Goal: Contribute content: Contribute content

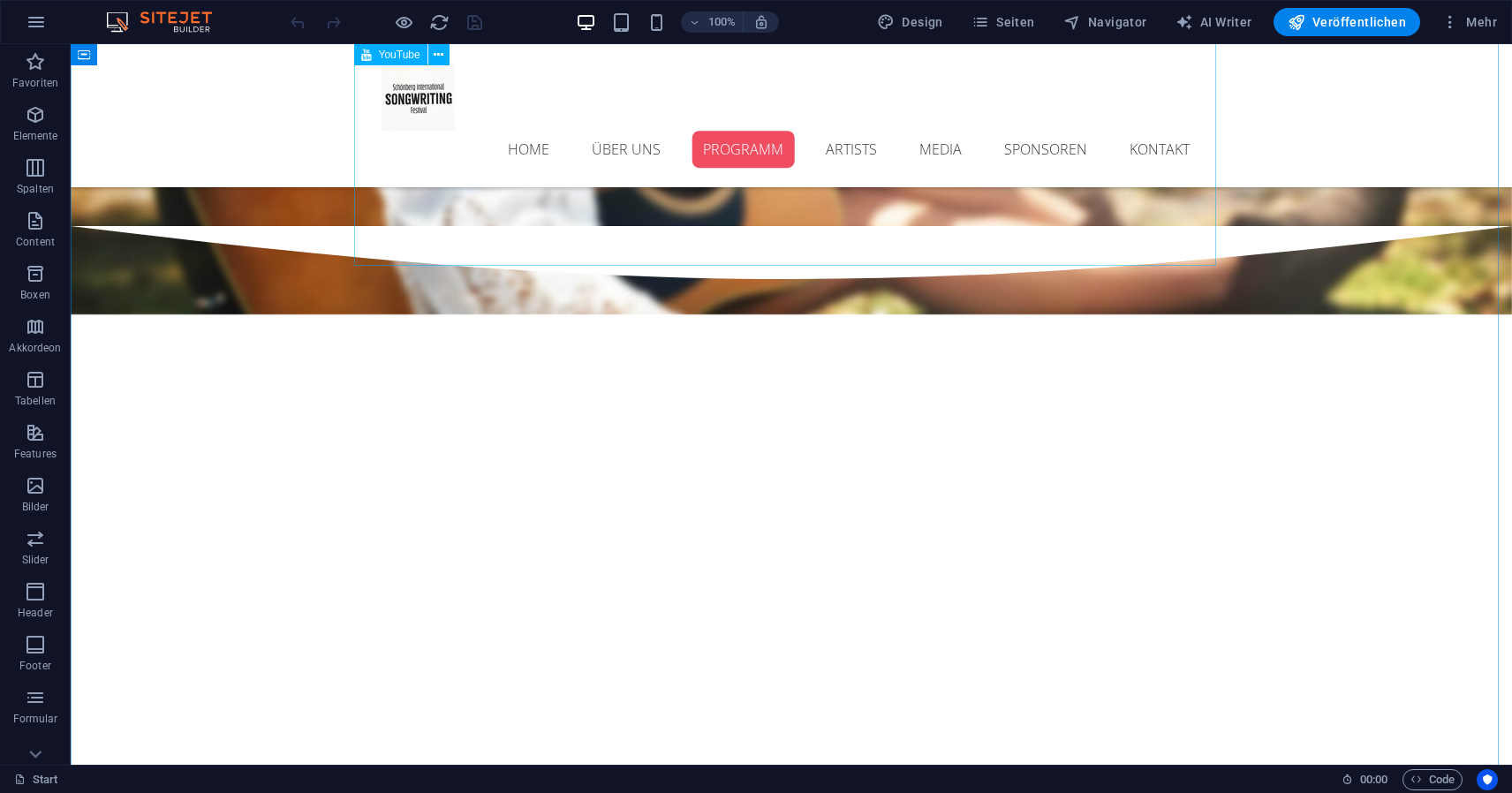
scroll to position [2418, 0]
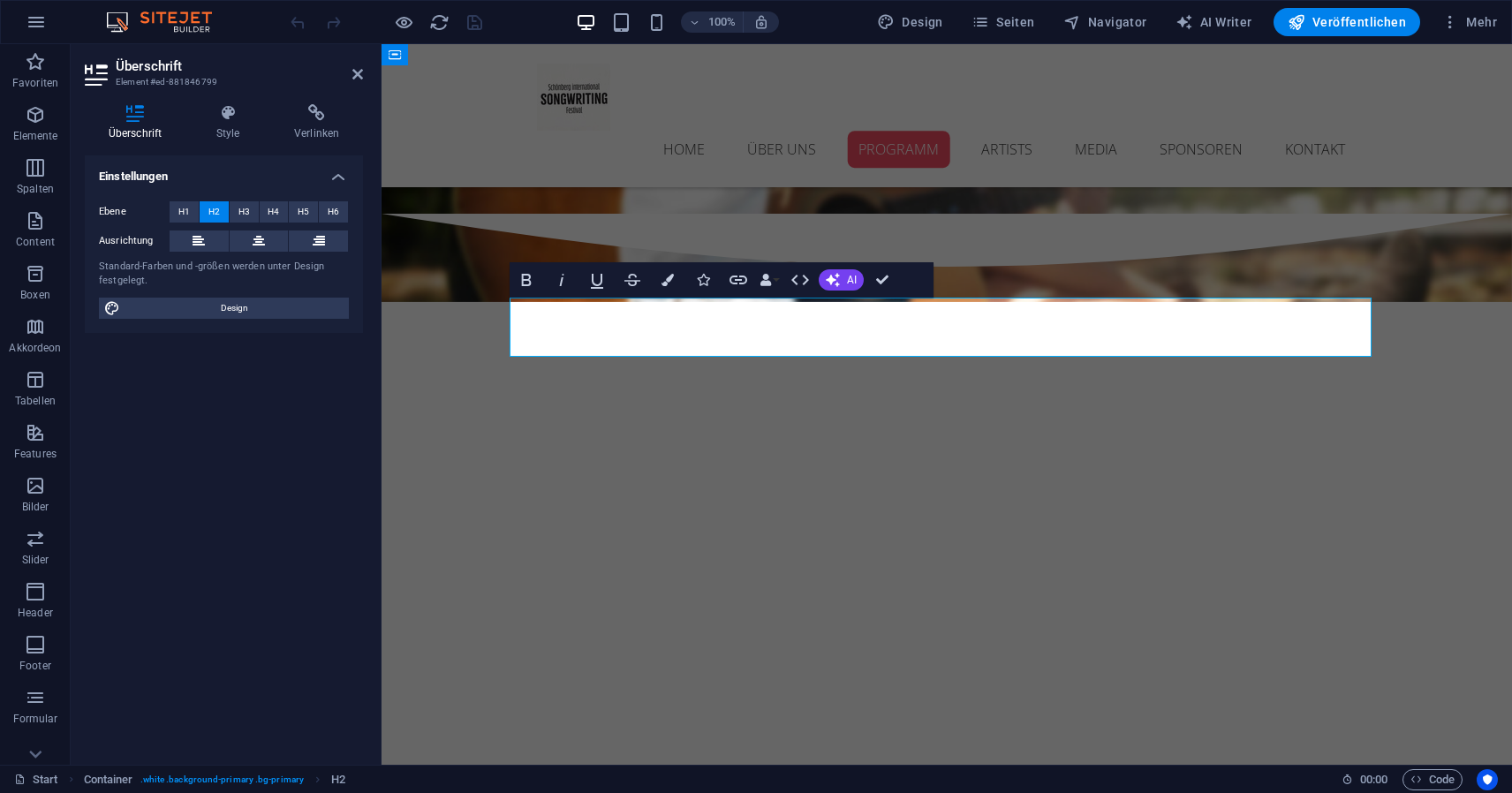
click at [465, 27] on div at bounding box center [386, 21] width 198 height 28
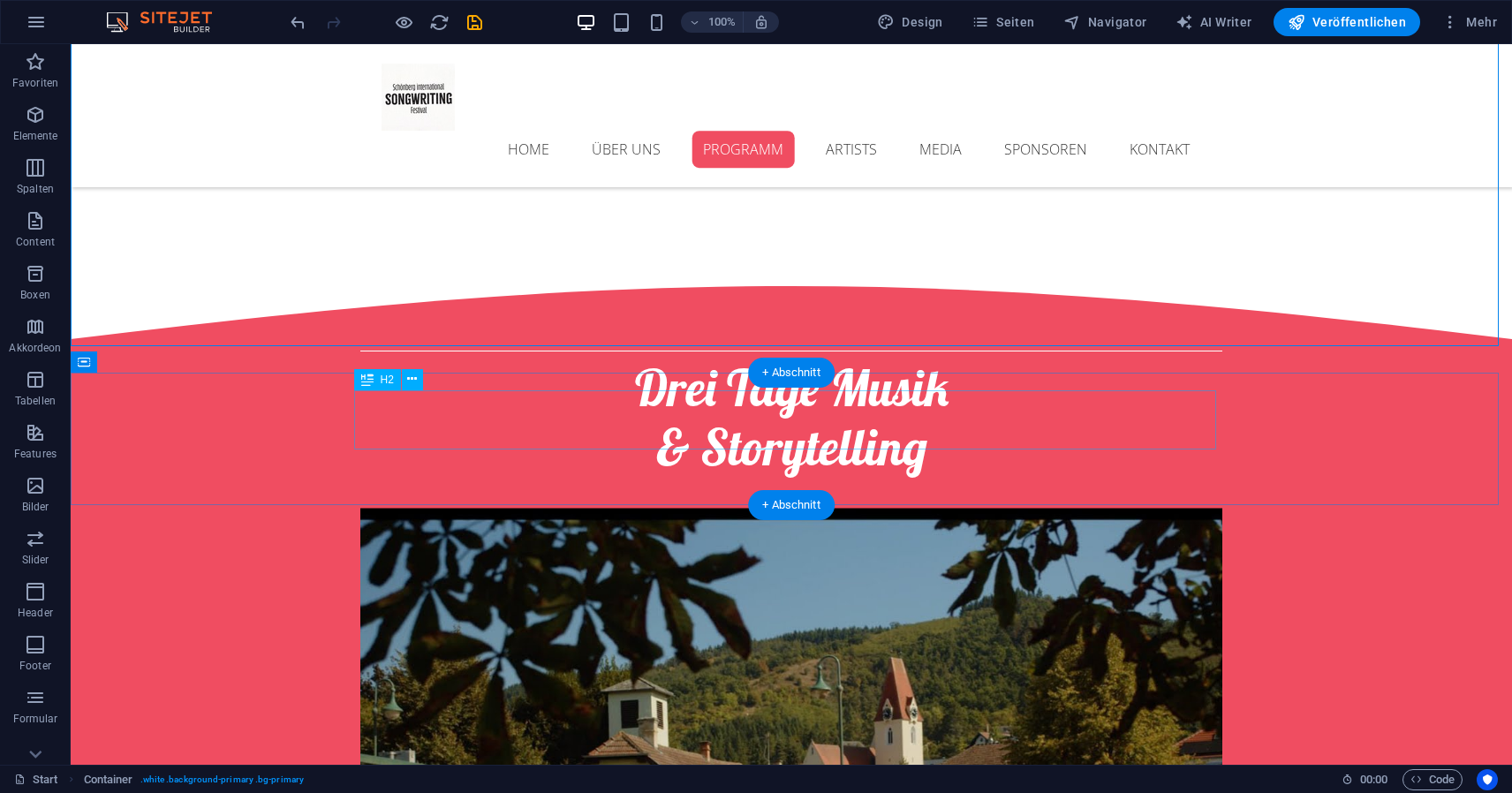
scroll to position [3008, 0]
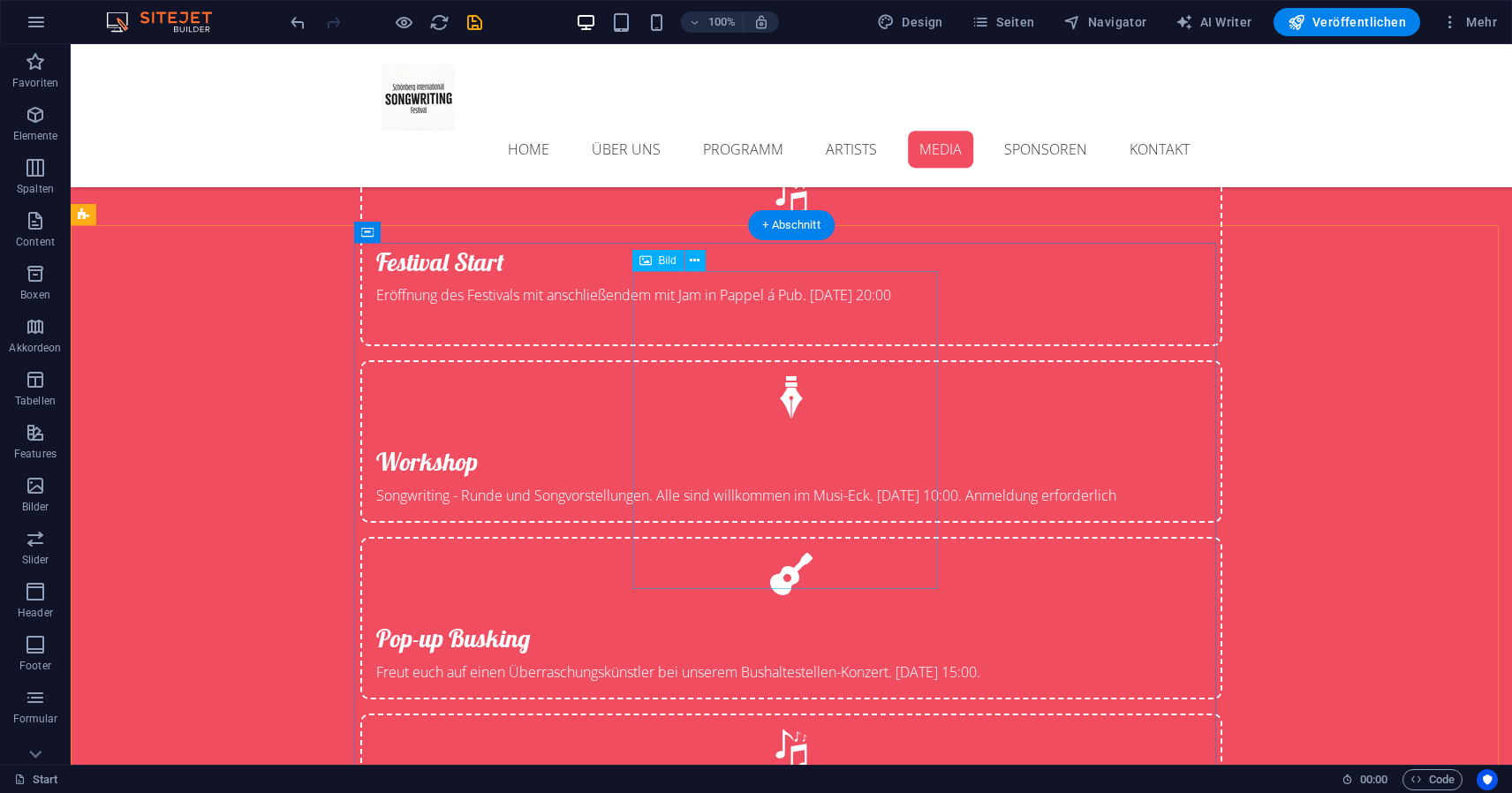
scroll to position [4490, 0]
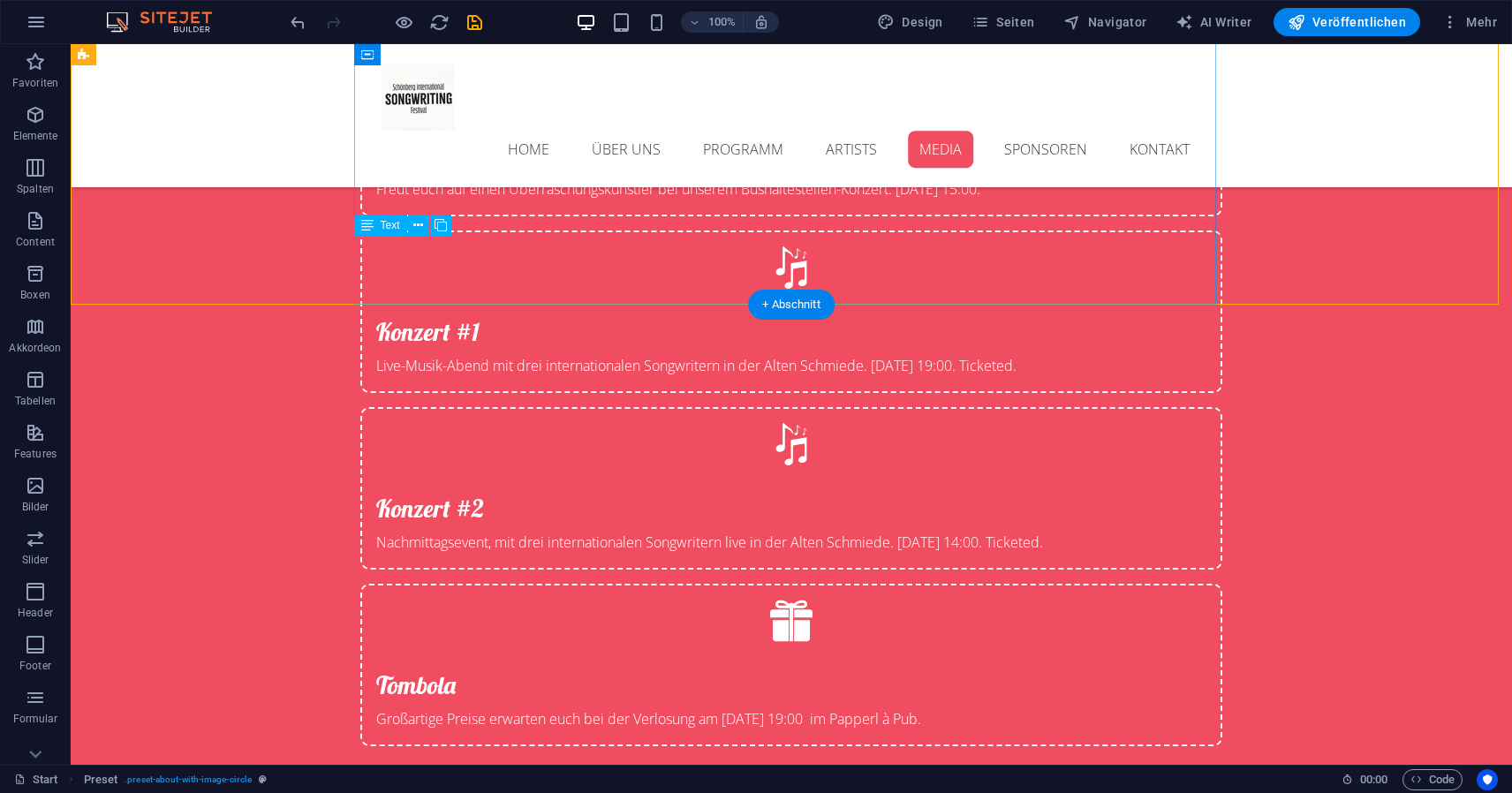
scroll to position [5015, 0]
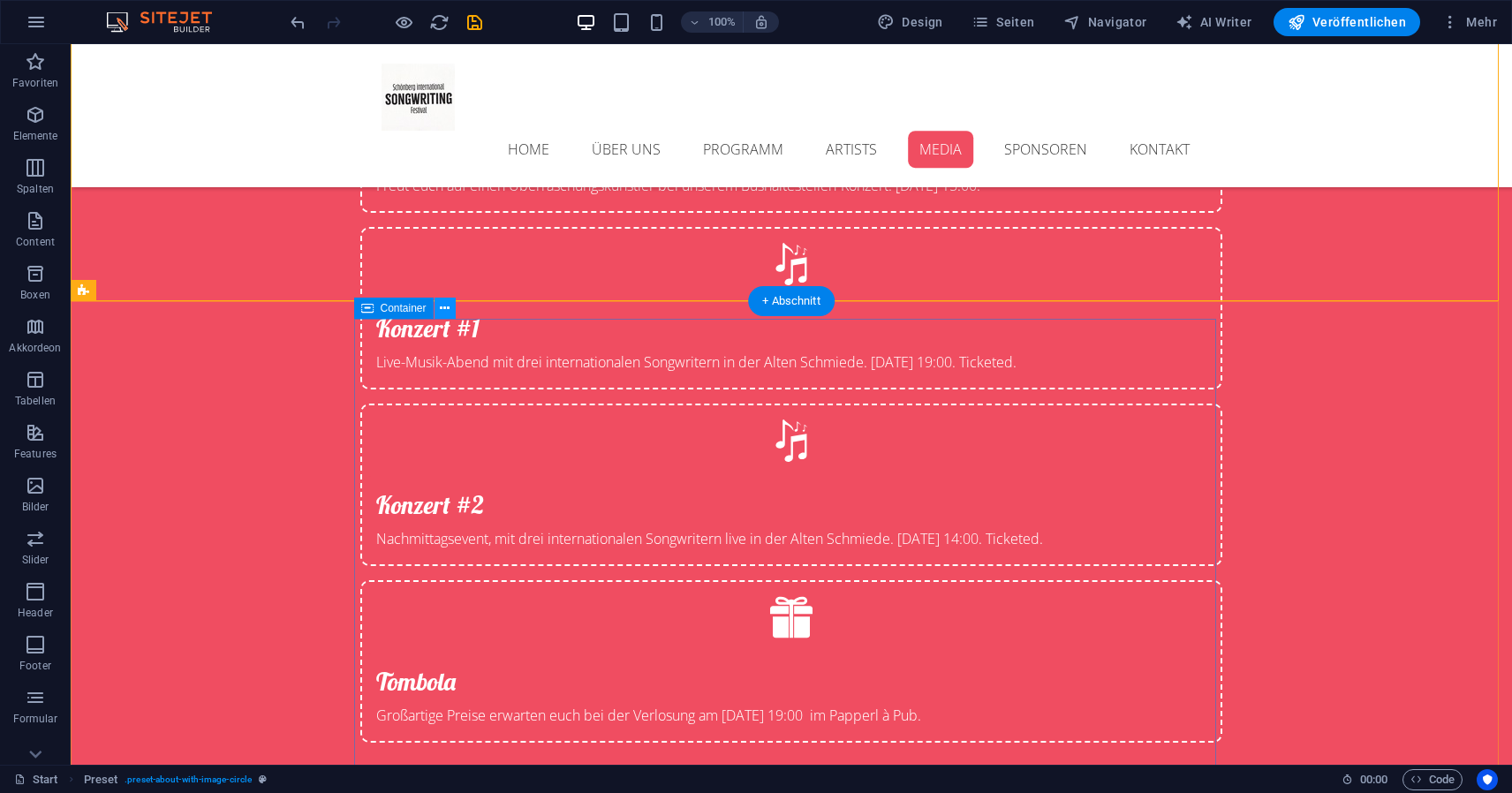
click at [450, 310] on button at bounding box center [445, 308] width 21 height 21
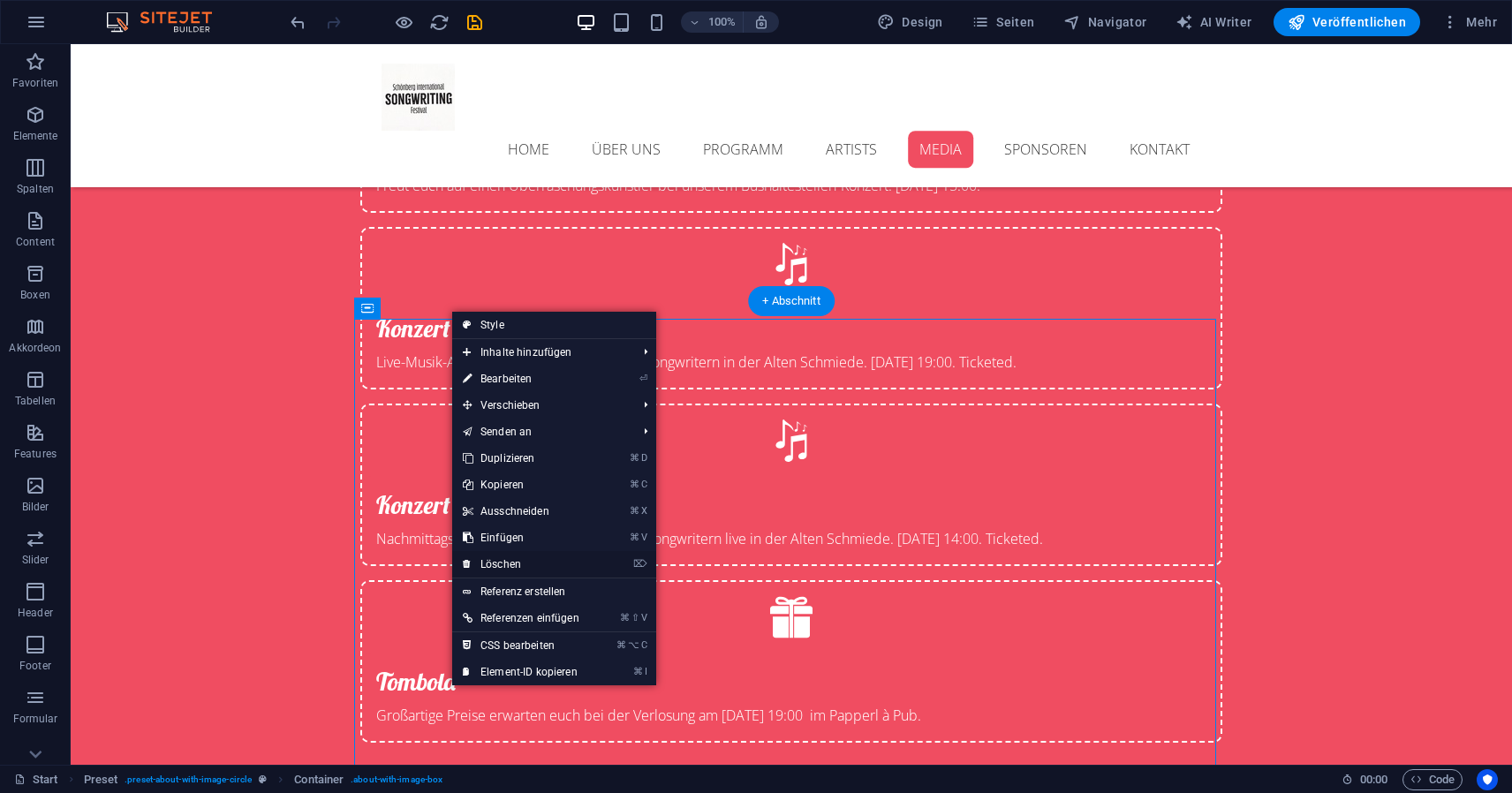
click at [523, 565] on link "⌦ Löschen" at bounding box center [521, 564] width 138 height 26
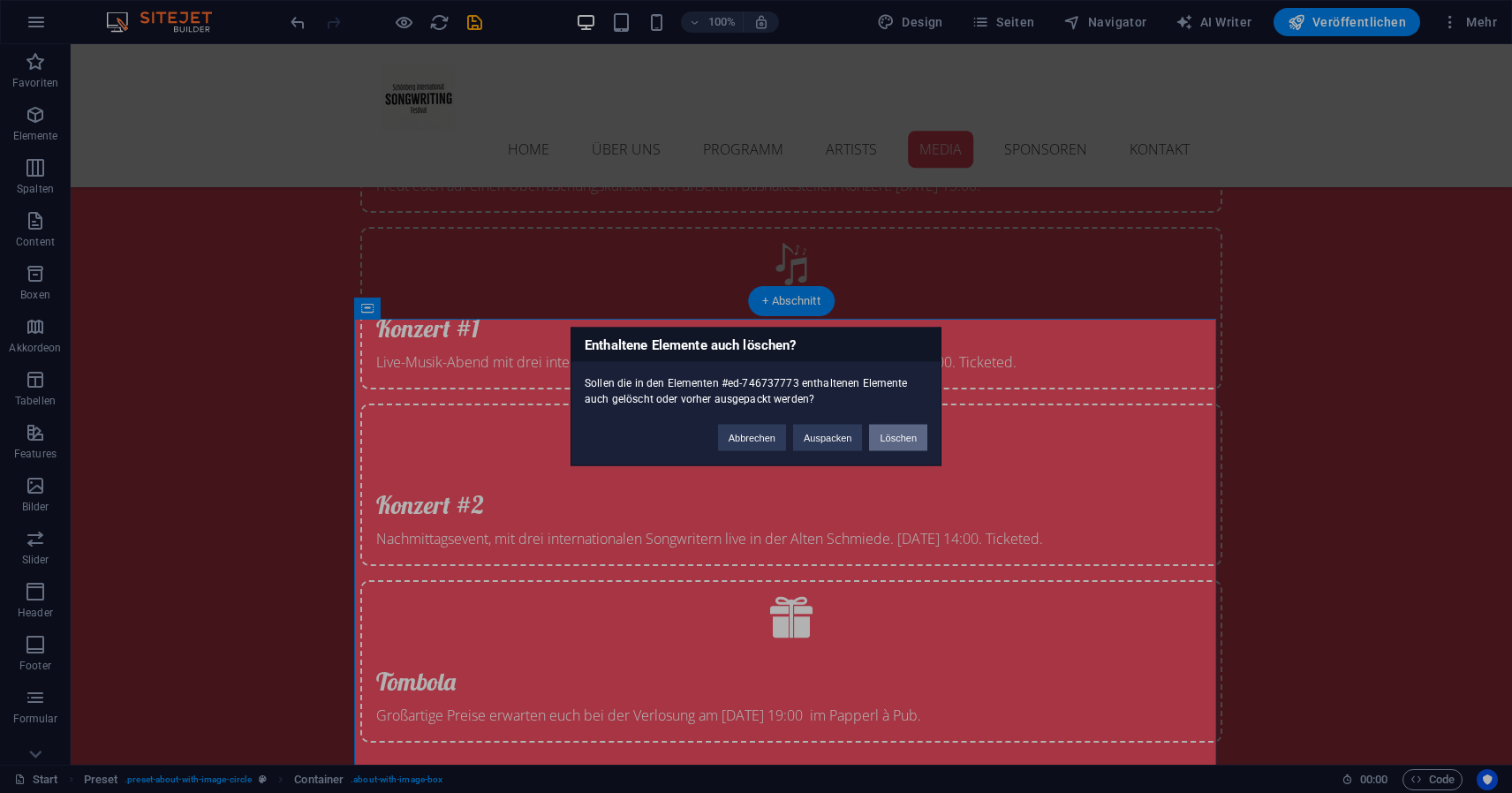
click at [881, 436] on button "Löschen" at bounding box center [898, 437] width 58 height 26
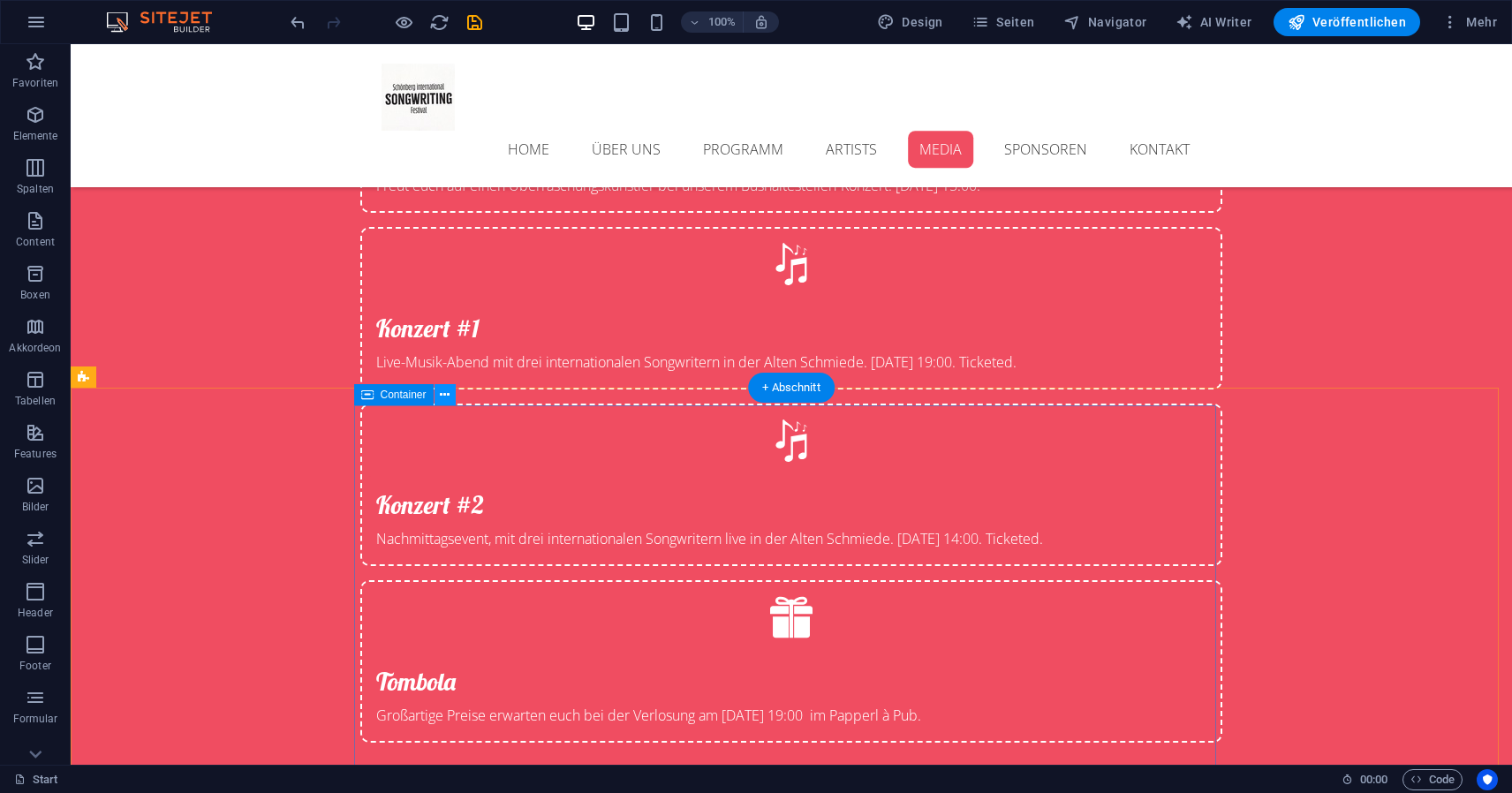
click at [450, 396] on button at bounding box center [445, 395] width 21 height 21
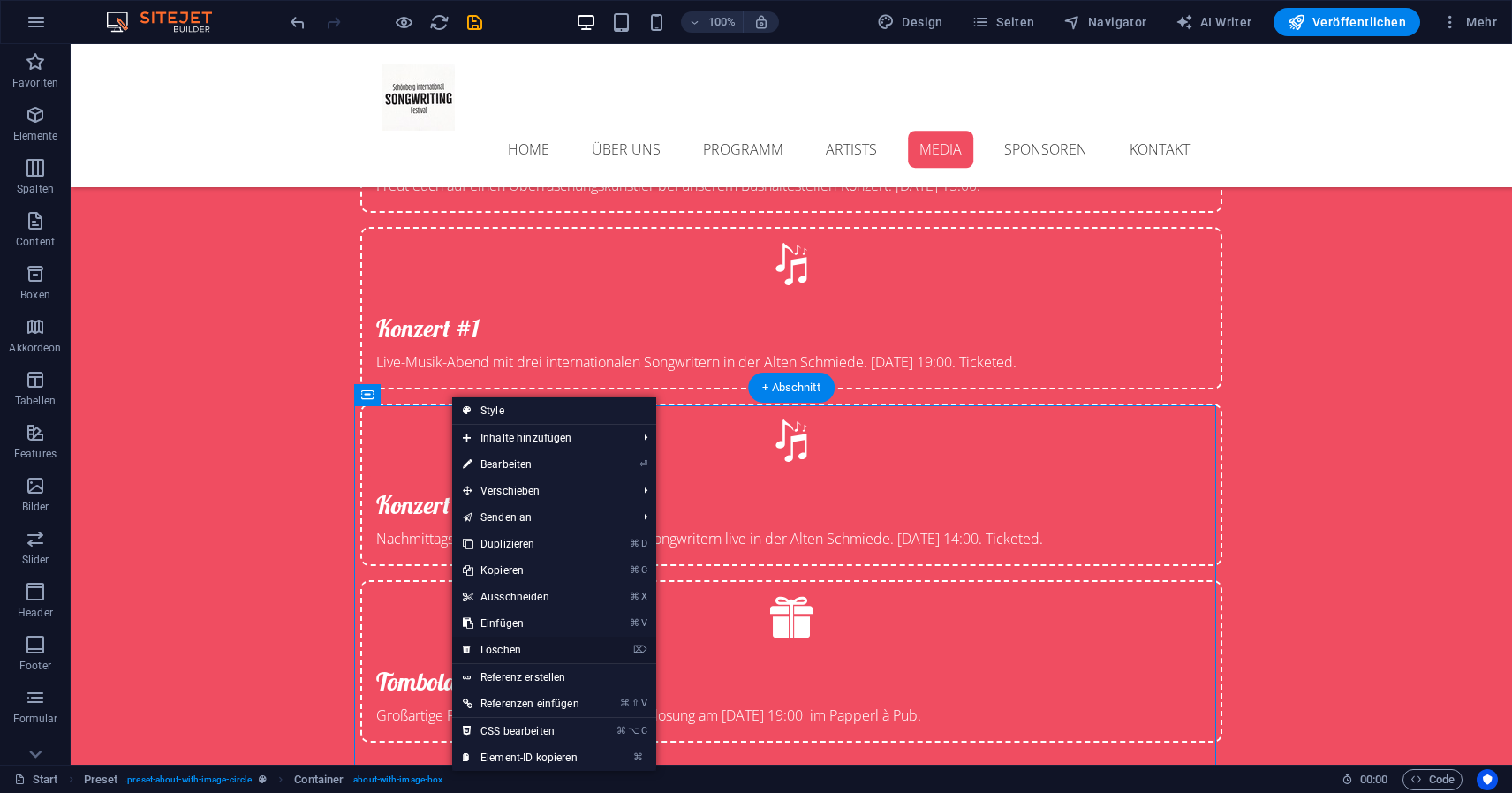
click at [539, 652] on link "⌦ Löschen" at bounding box center [521, 649] width 138 height 26
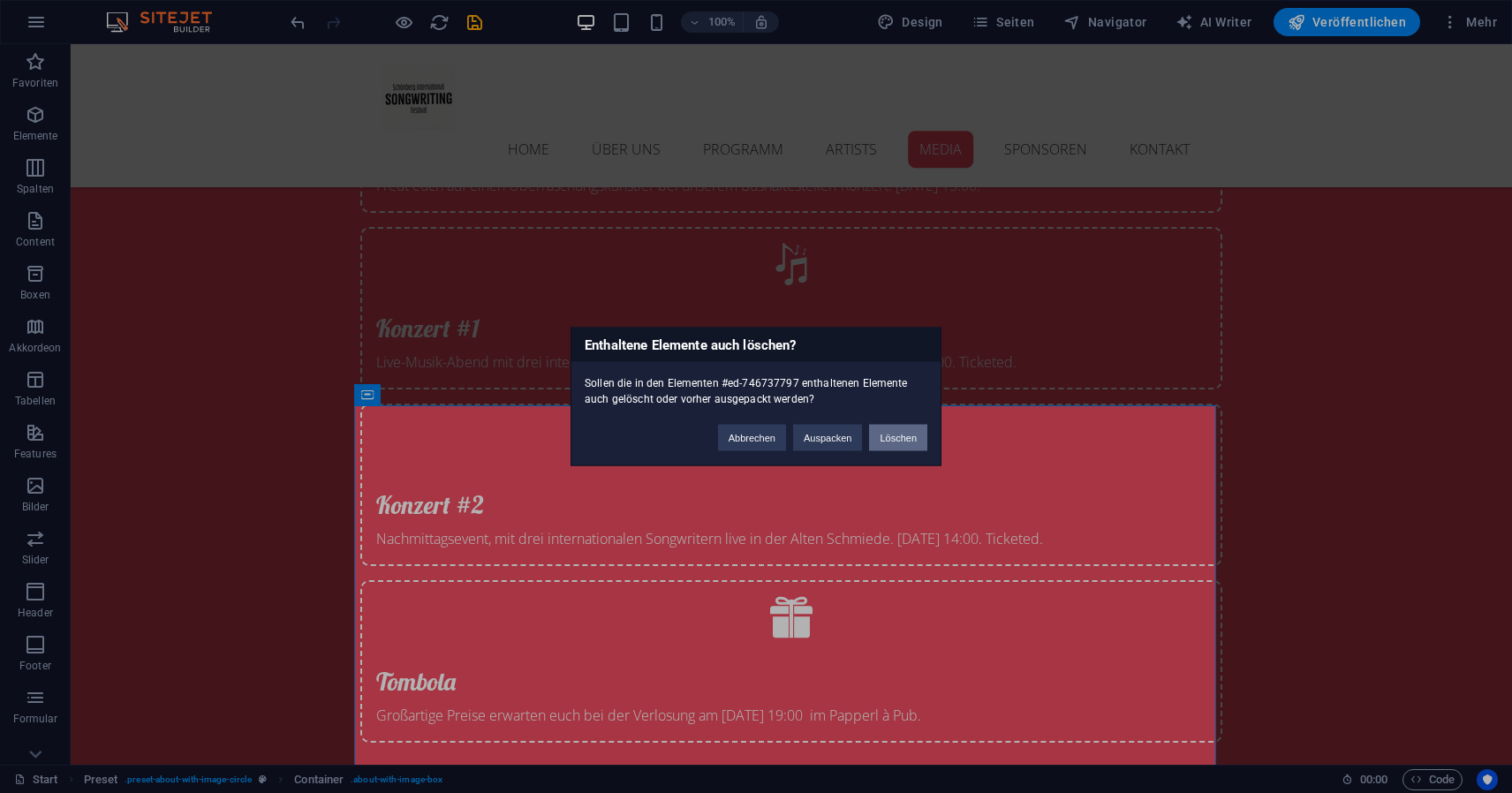
click at [908, 434] on button "Löschen" at bounding box center [898, 437] width 58 height 26
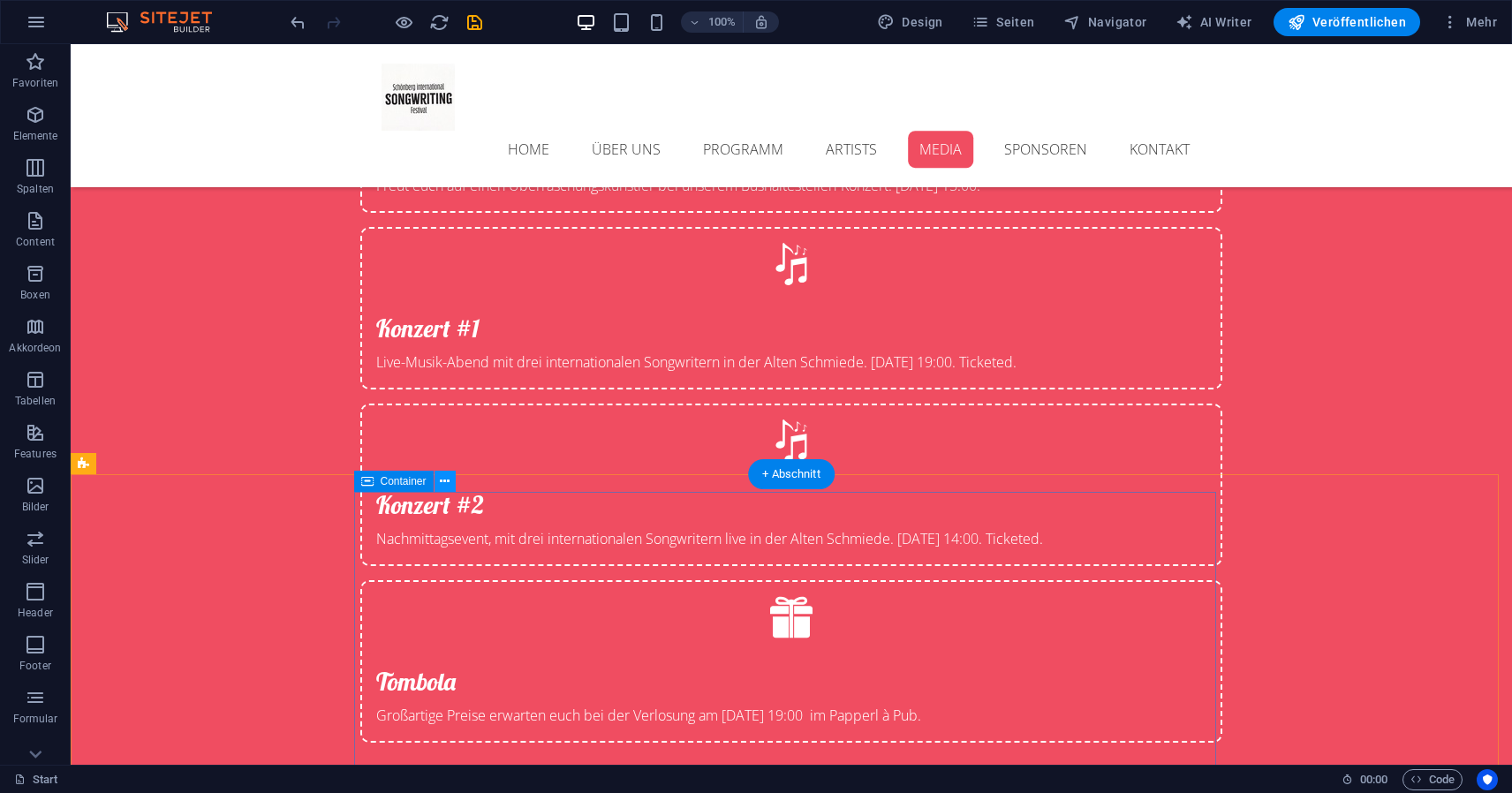
click at [450, 480] on button at bounding box center [445, 481] width 21 height 21
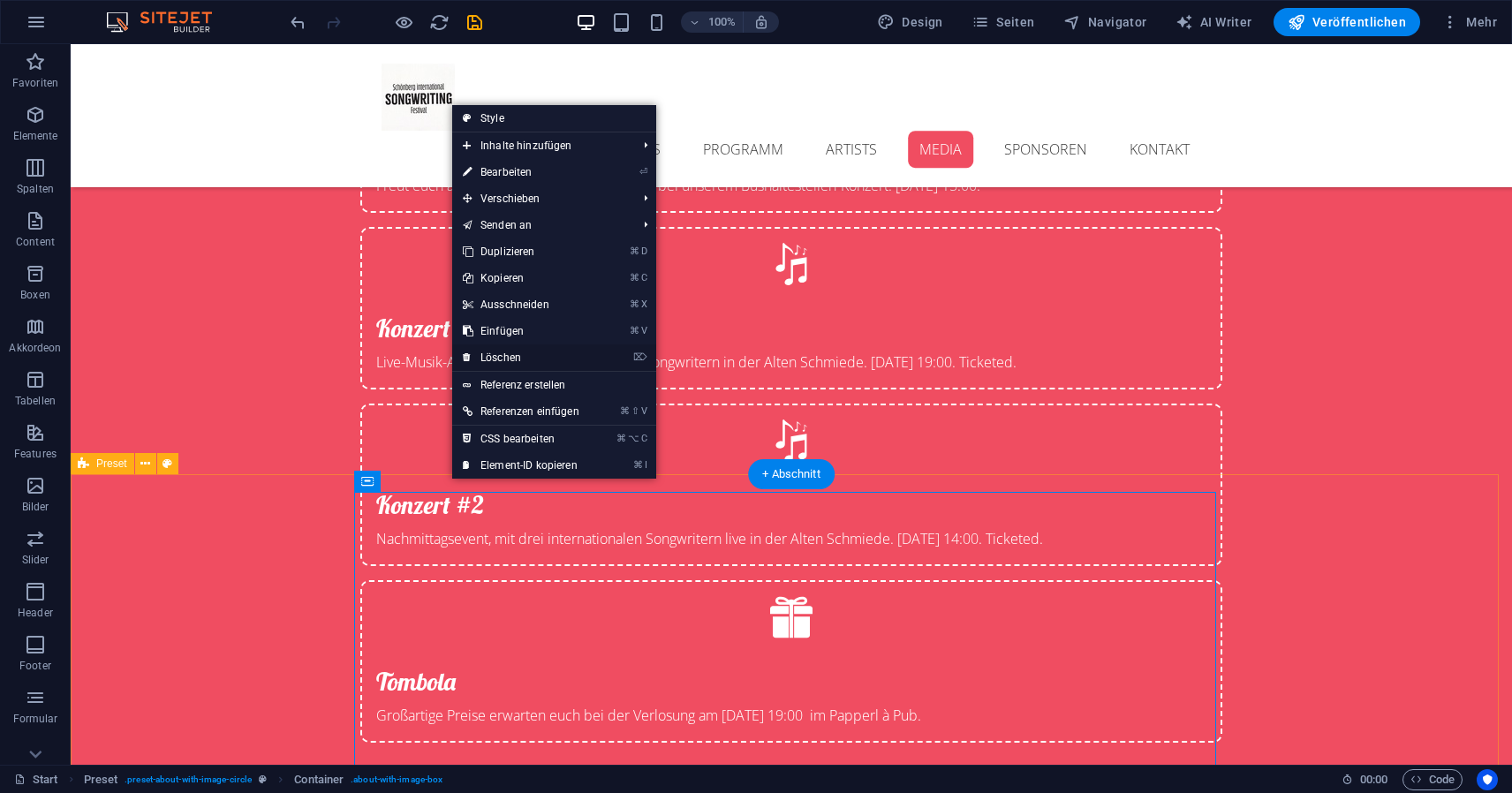
click at [532, 355] on link "⌦ Löschen" at bounding box center [521, 357] width 138 height 26
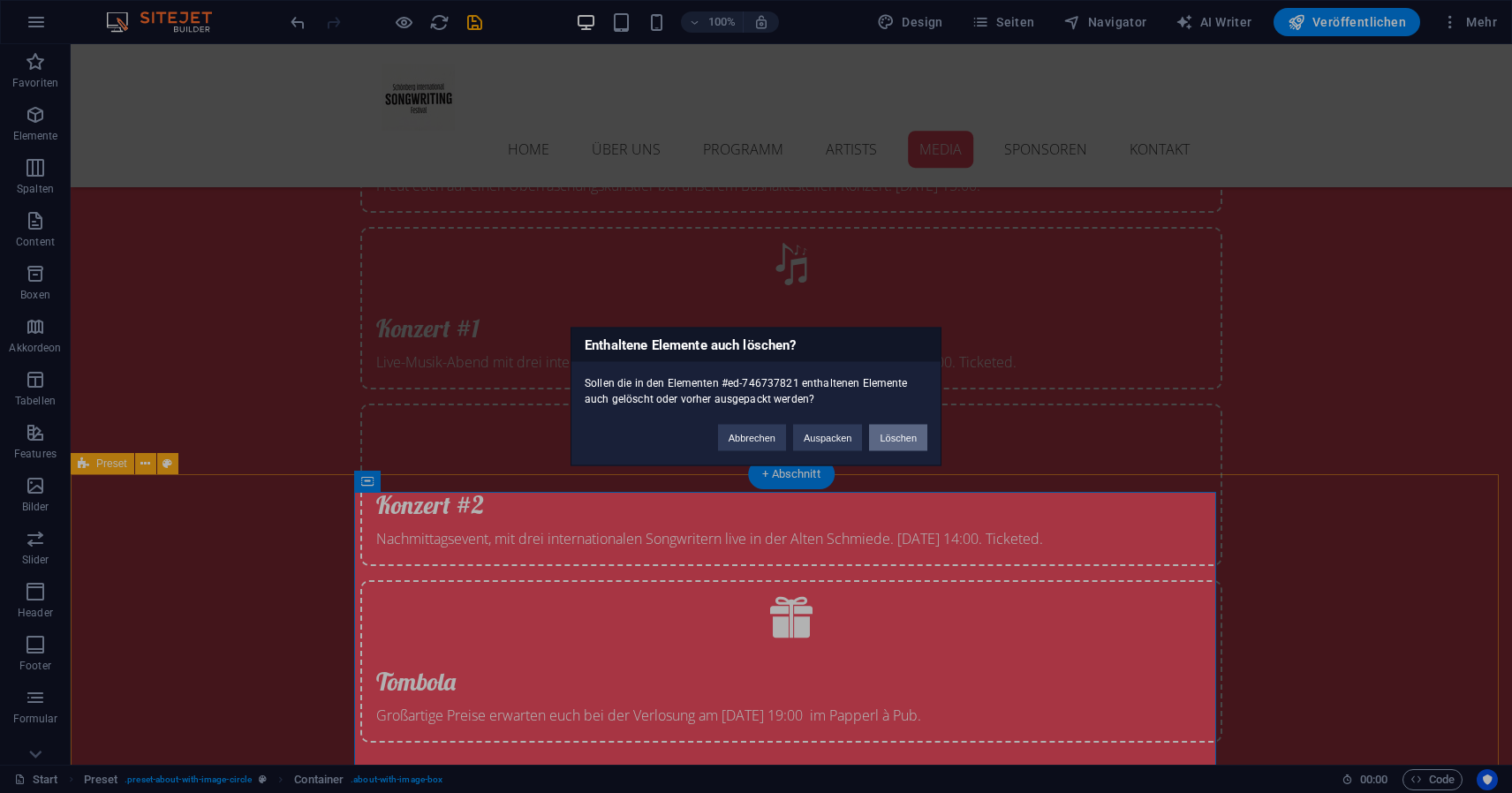
click at [894, 435] on button "Löschen" at bounding box center [898, 437] width 58 height 26
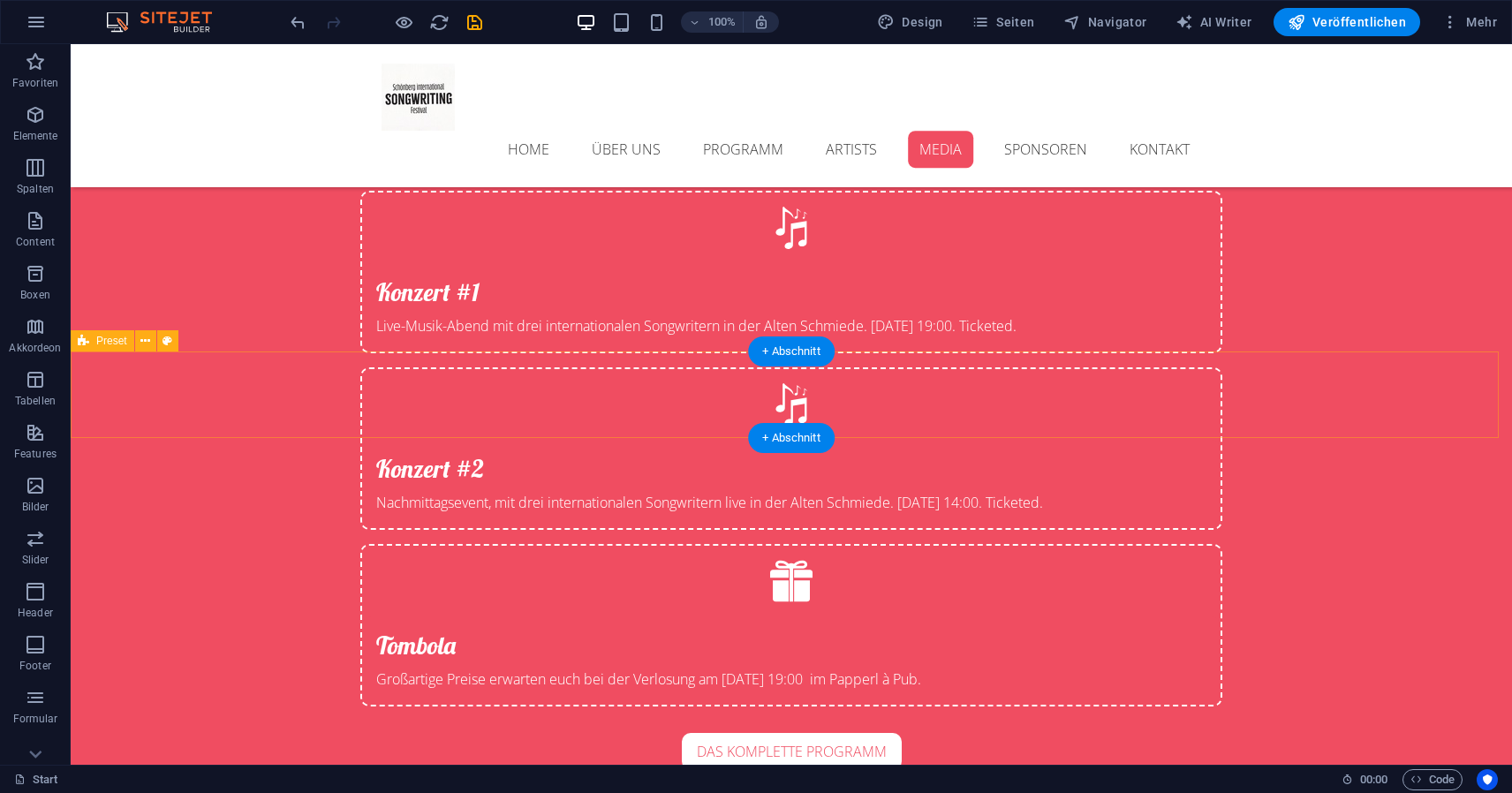
scroll to position [4992, 0]
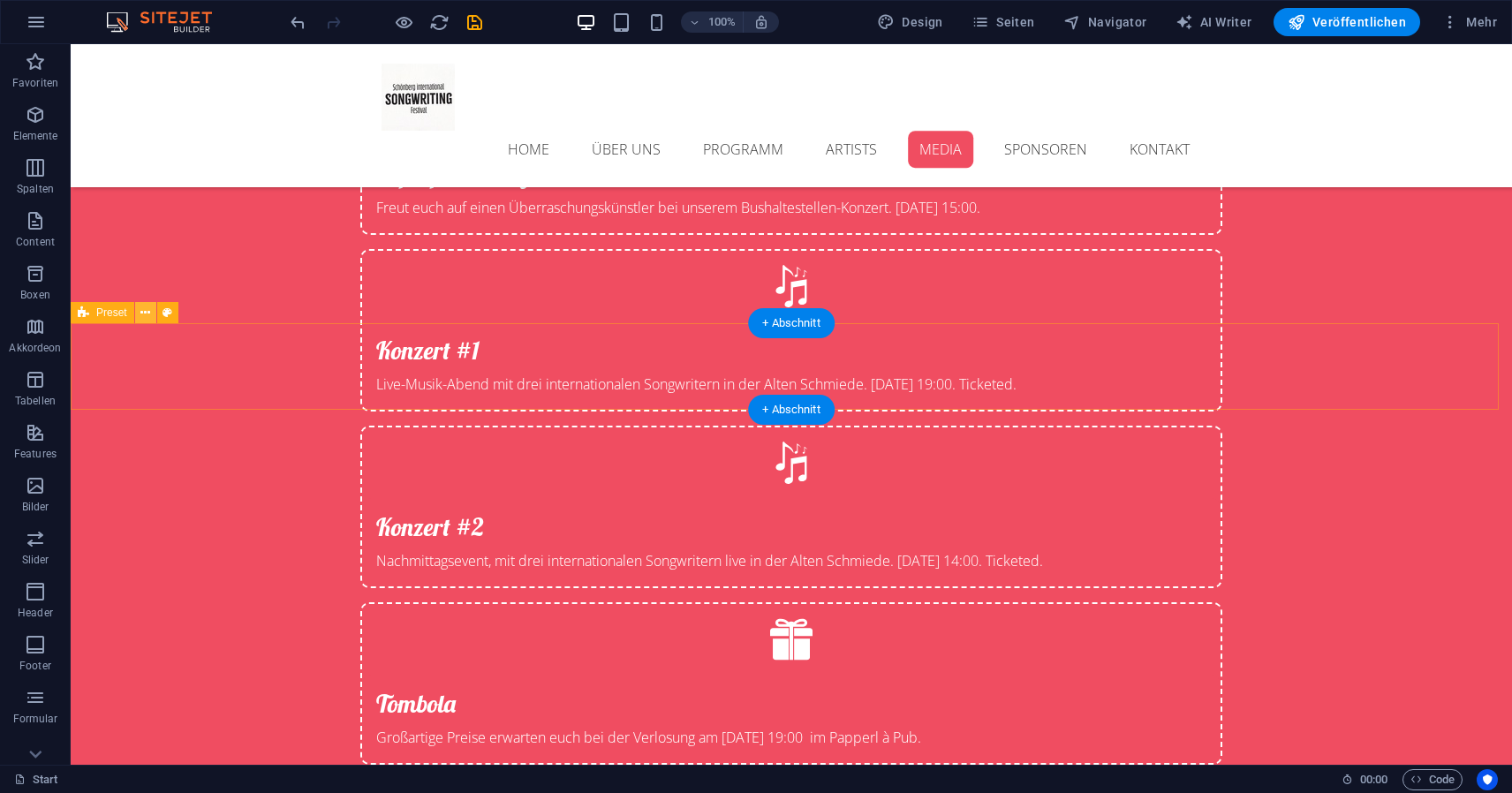
click at [140, 310] on icon at bounding box center [145, 313] width 10 height 18
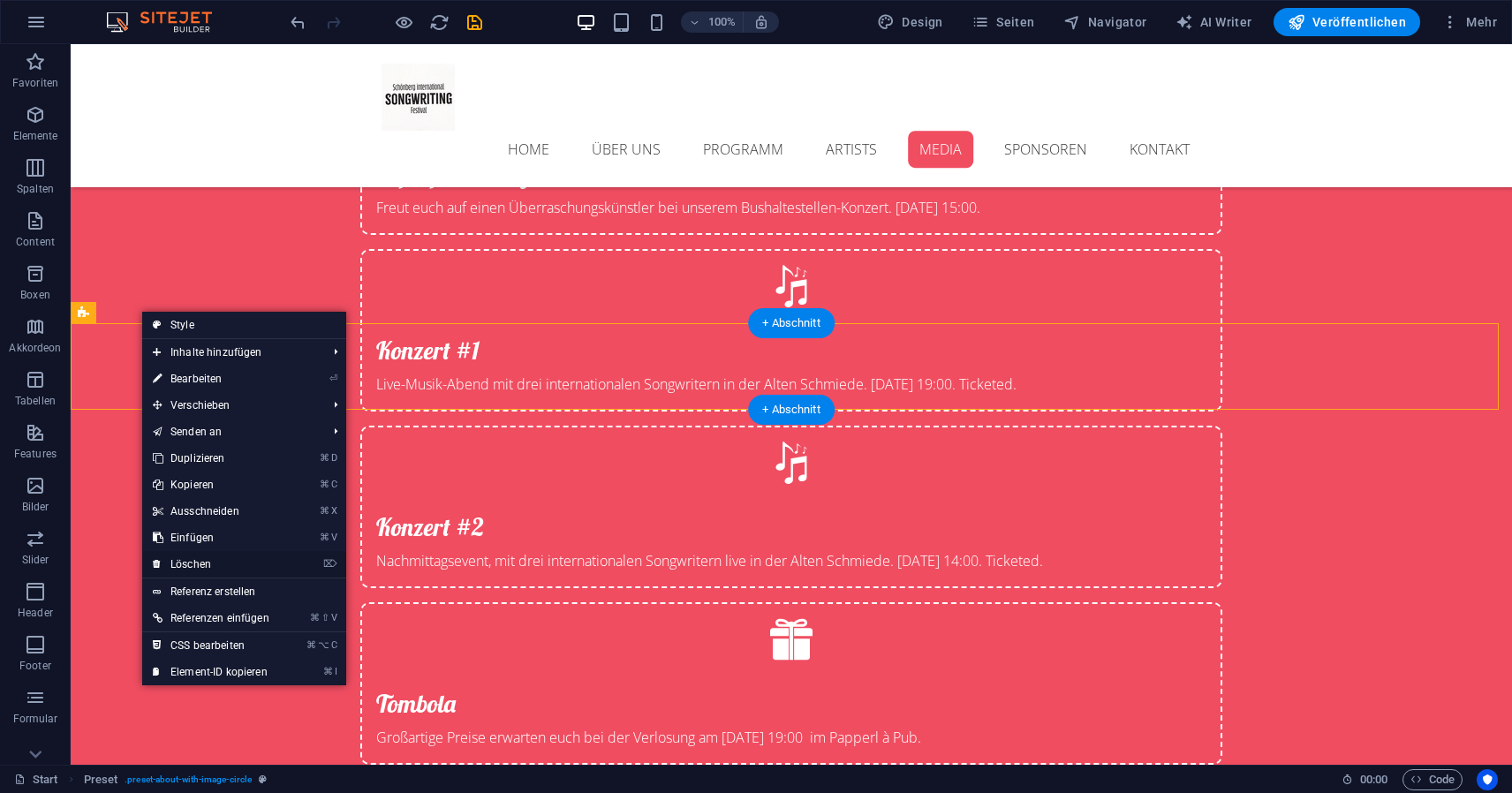
click at [209, 564] on link "⌦ Löschen" at bounding box center [211, 564] width 138 height 26
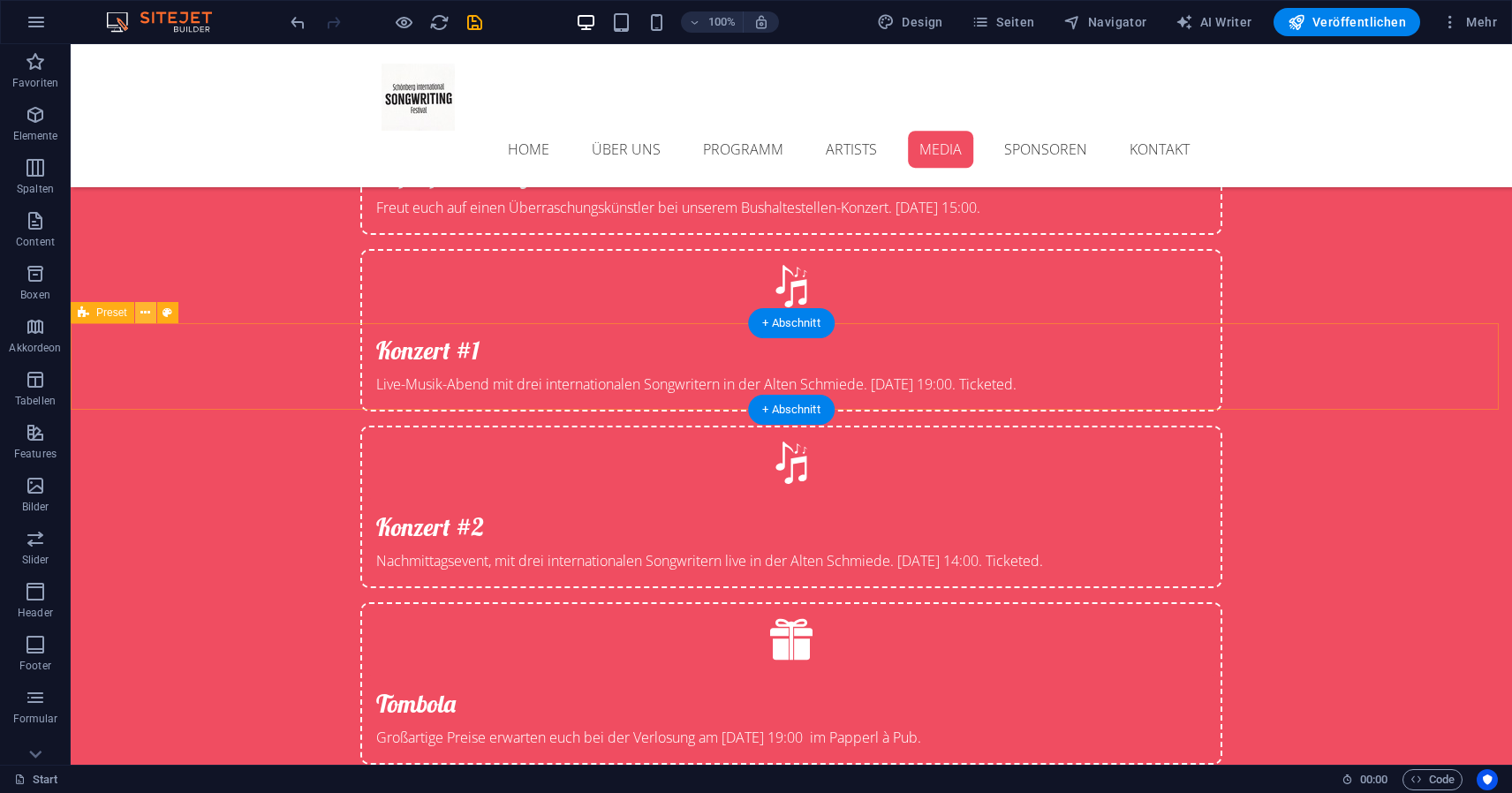
click at [148, 314] on icon at bounding box center [145, 313] width 10 height 18
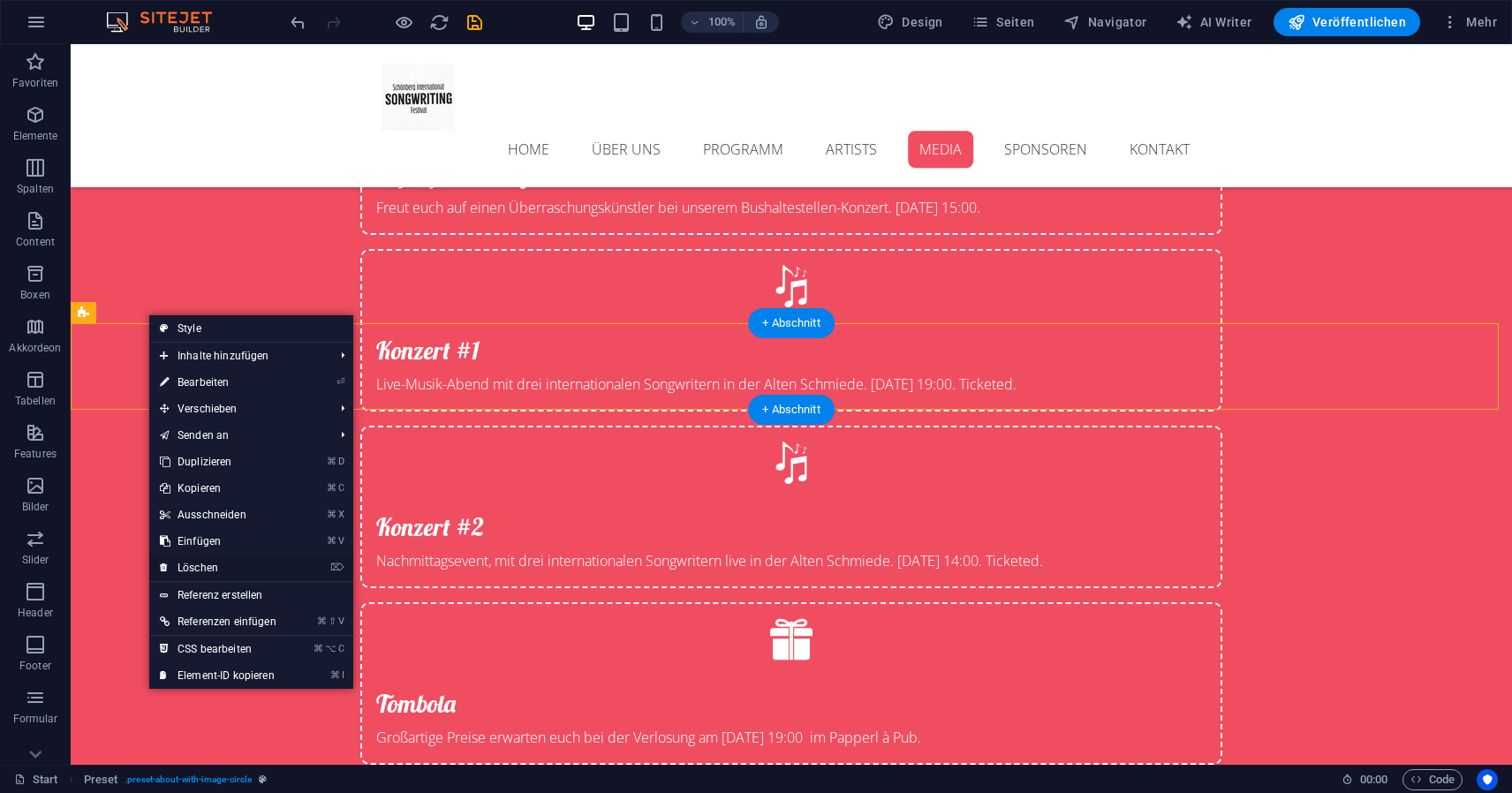
click at [213, 569] on link "⌦ Löschen" at bounding box center [219, 568] width 138 height 26
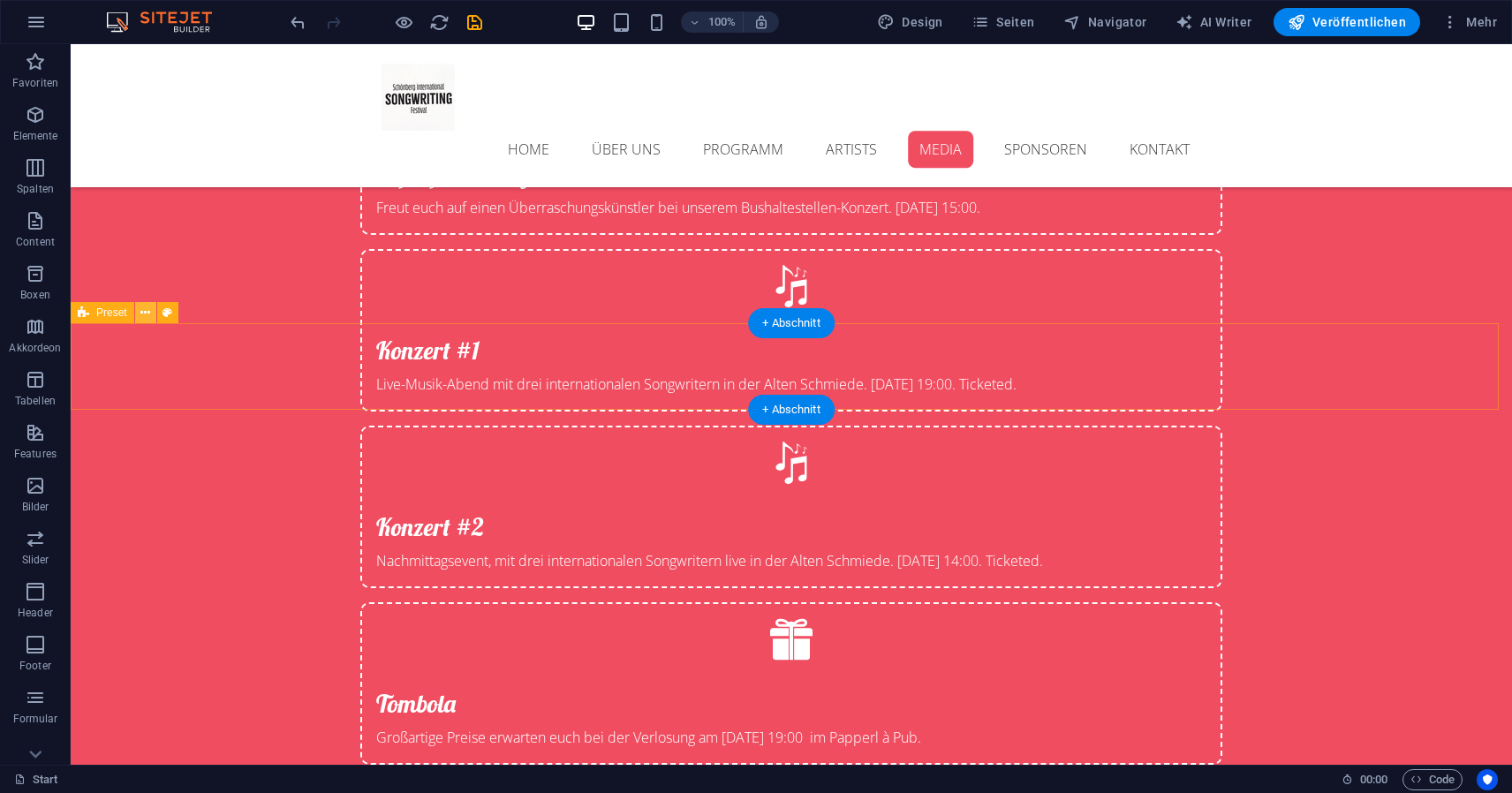
click at [141, 314] on icon at bounding box center [145, 313] width 10 height 18
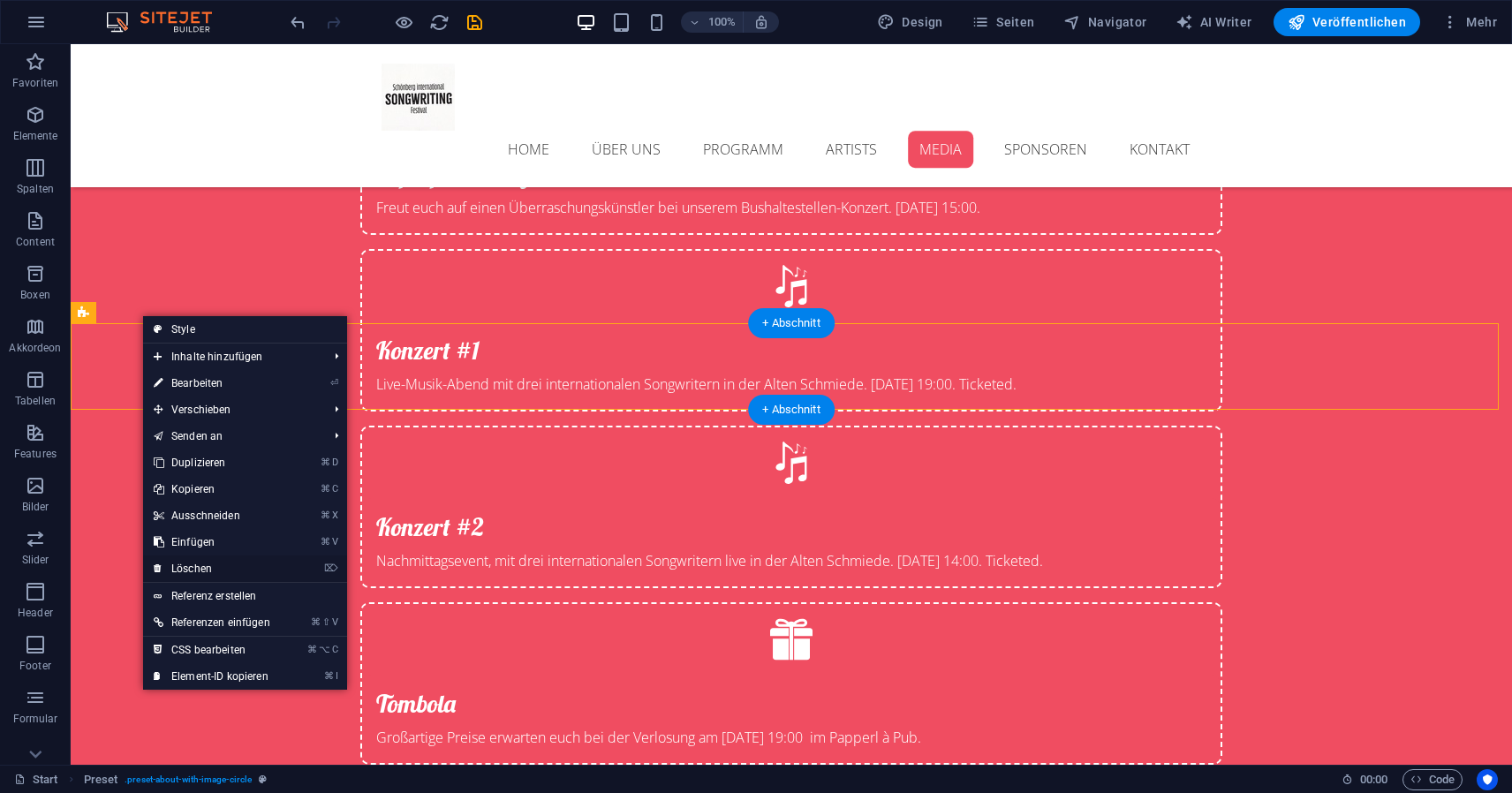
click at [205, 569] on link "⌦ Löschen" at bounding box center [212, 568] width 138 height 26
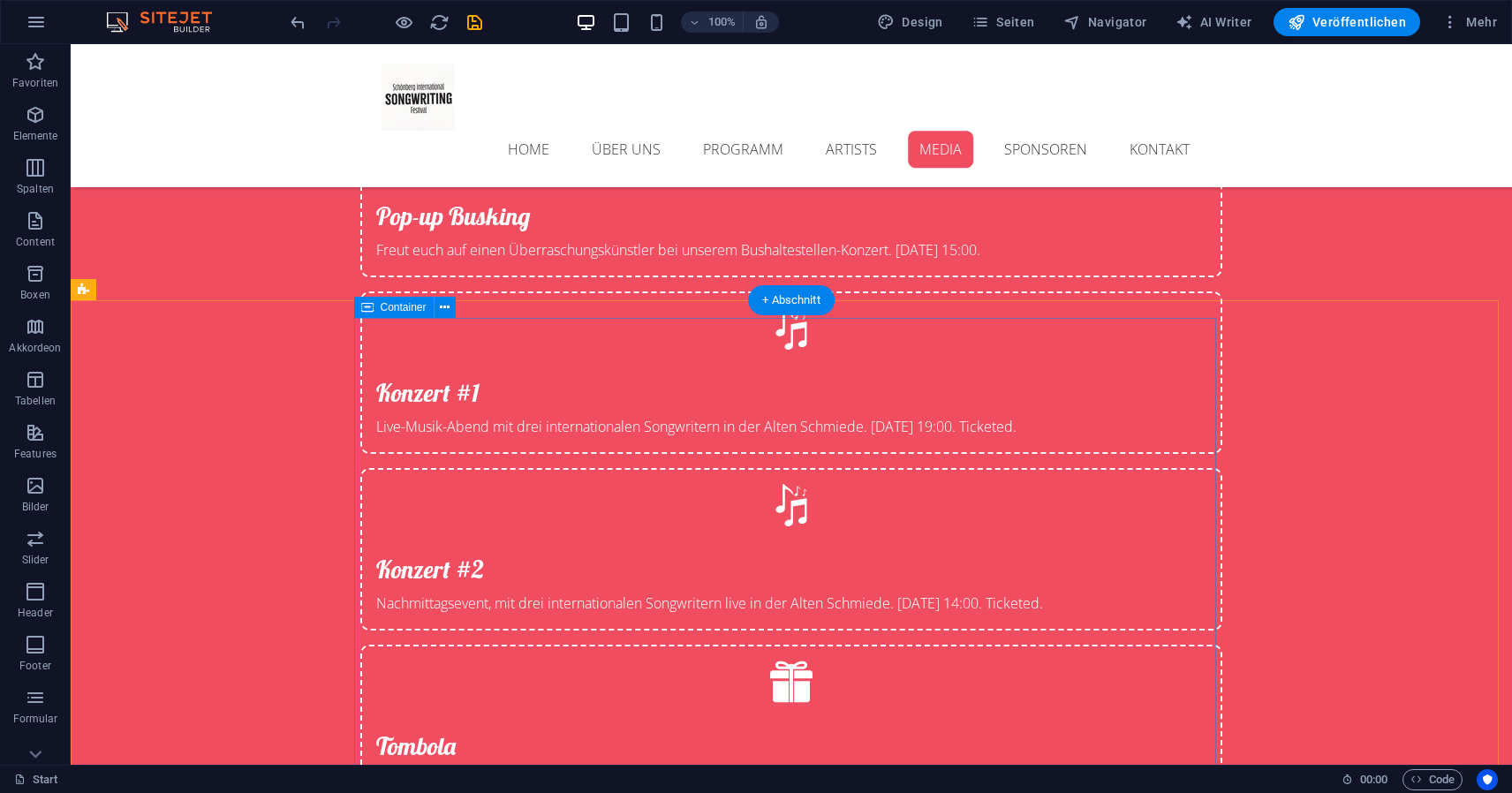
scroll to position [5090, 0]
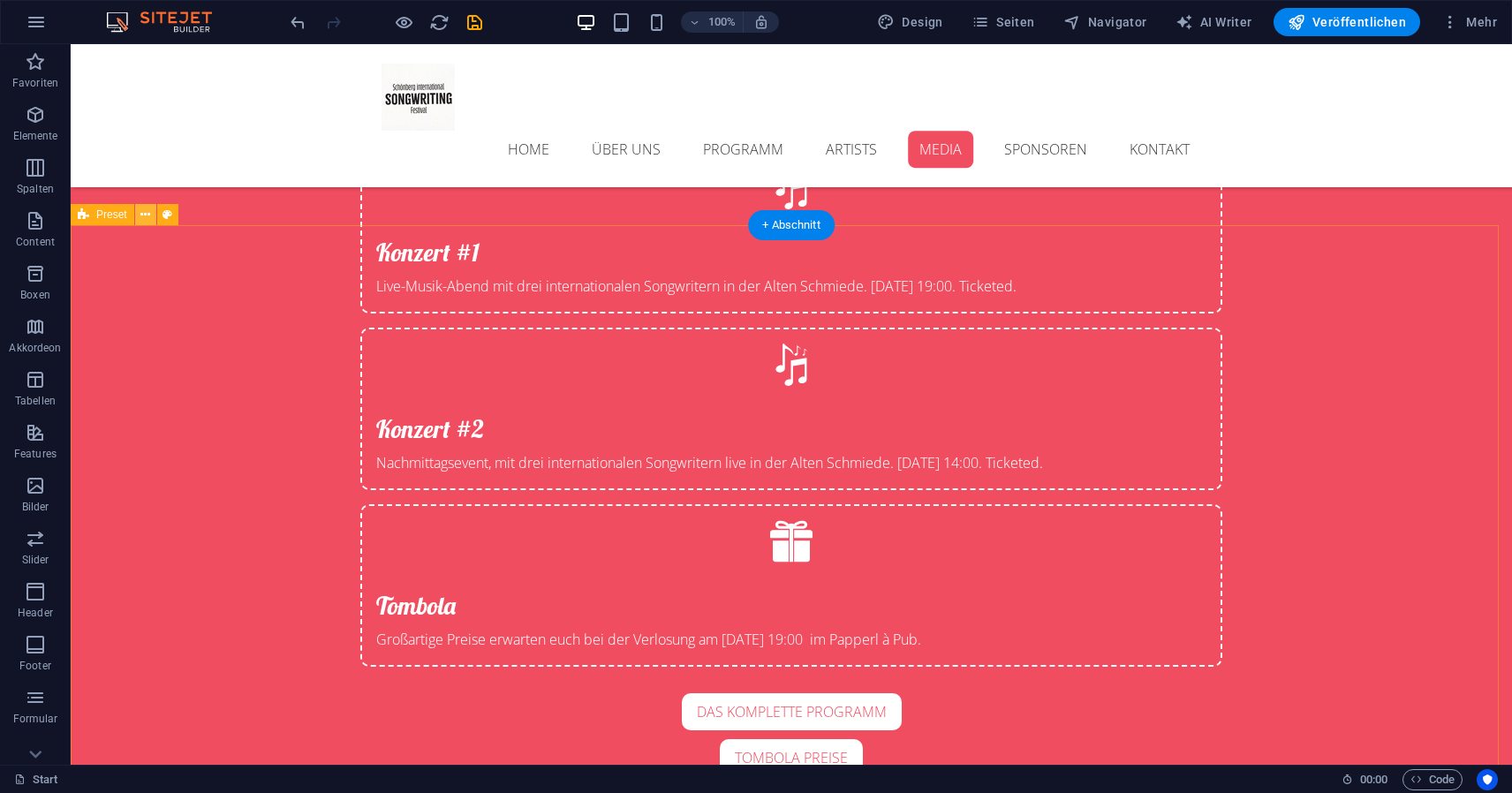
click at [148, 213] on icon at bounding box center [145, 215] width 10 height 18
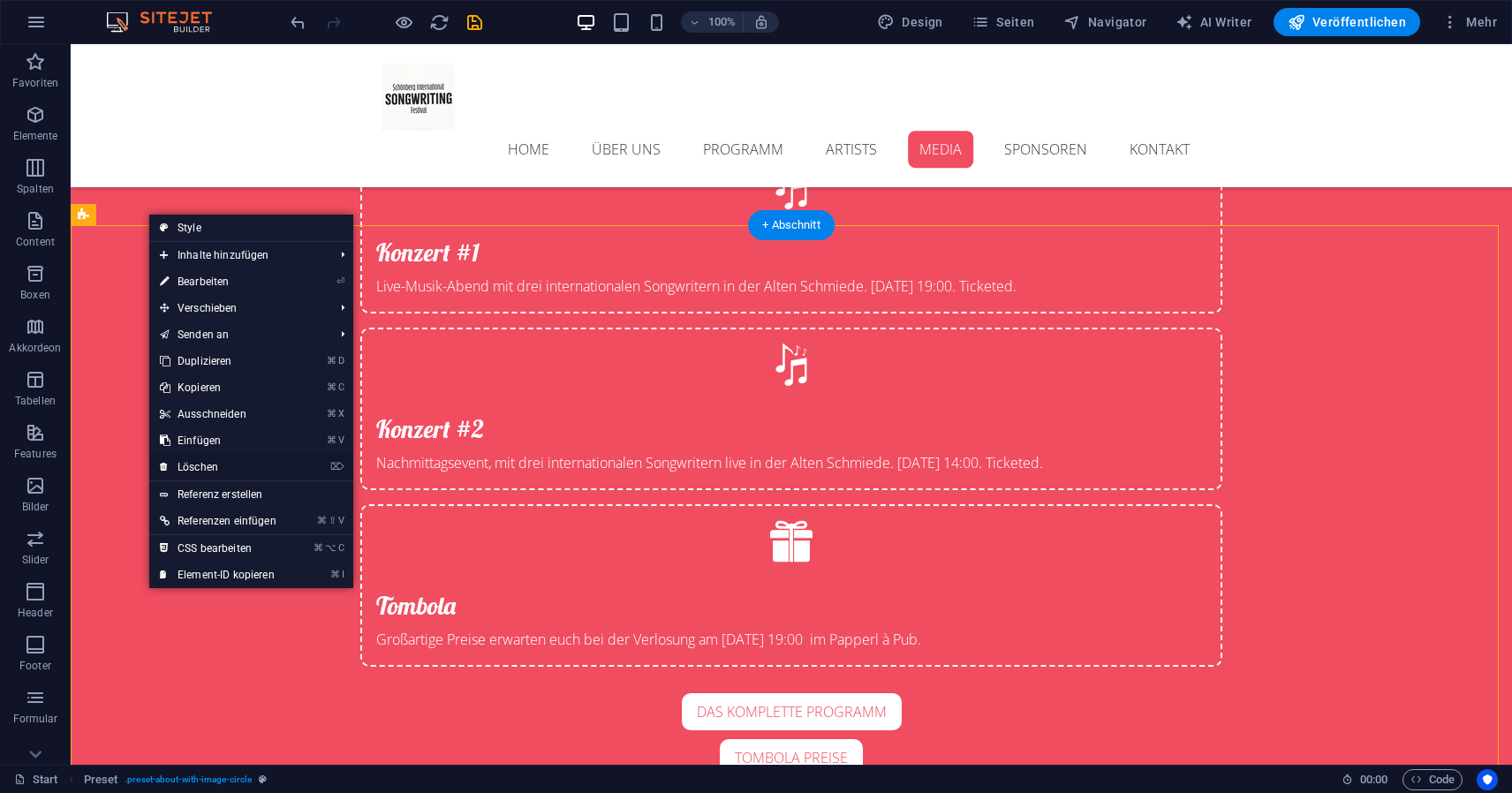
click at [224, 469] on link "⌦ Löschen" at bounding box center [219, 466] width 138 height 26
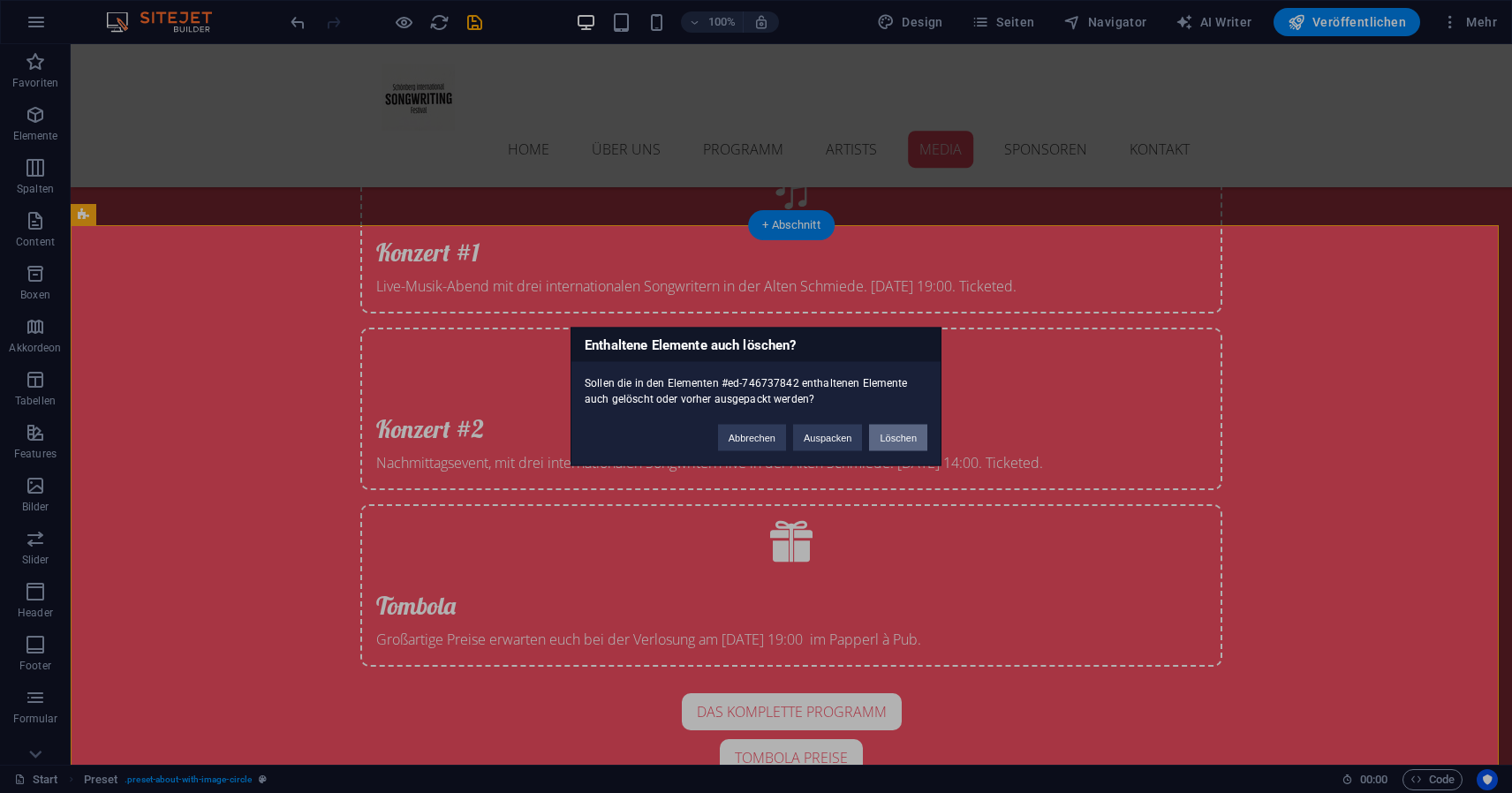
click at [912, 434] on button "Löschen" at bounding box center [898, 437] width 58 height 26
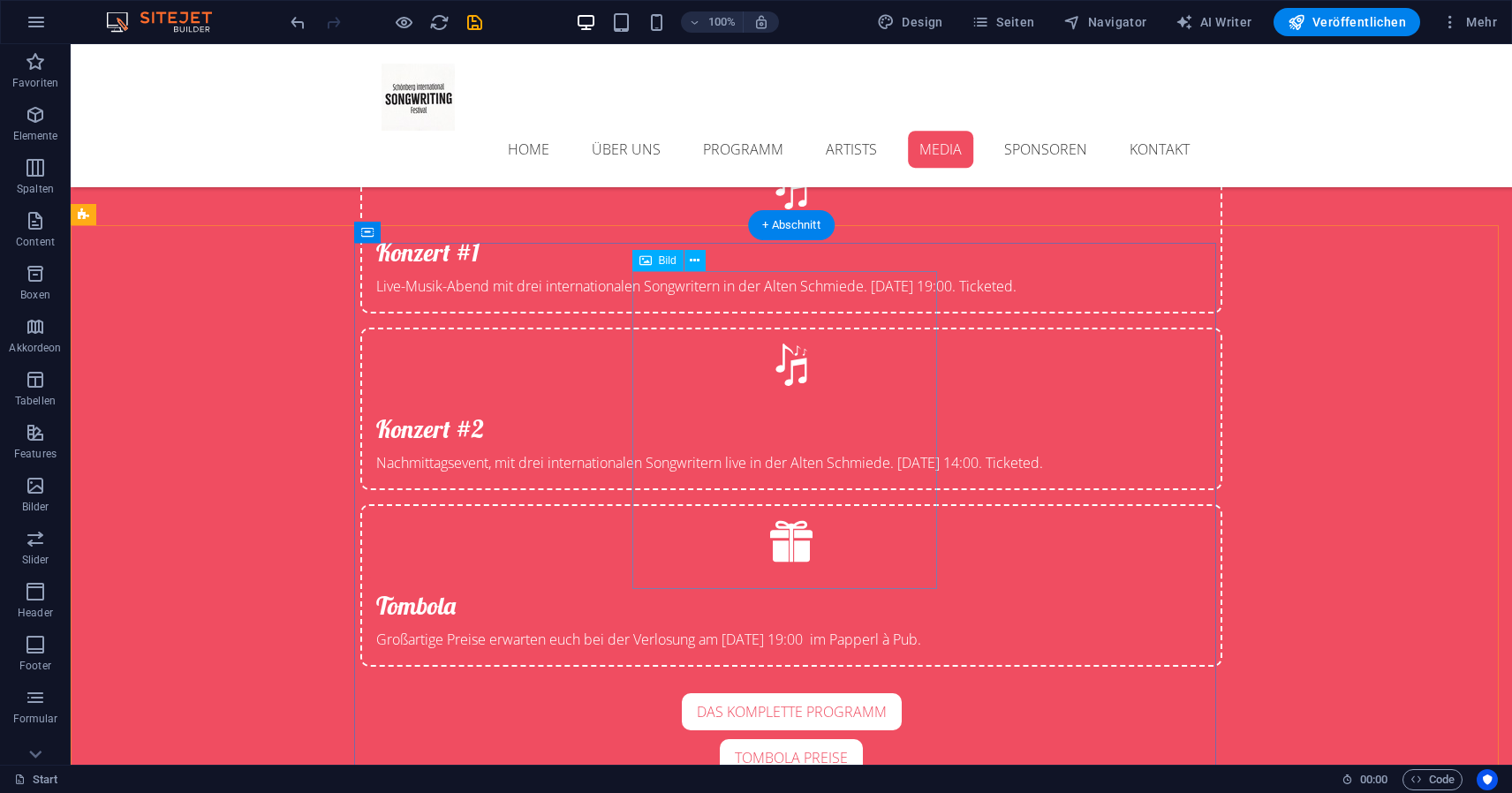
scroll to position [5120, 0]
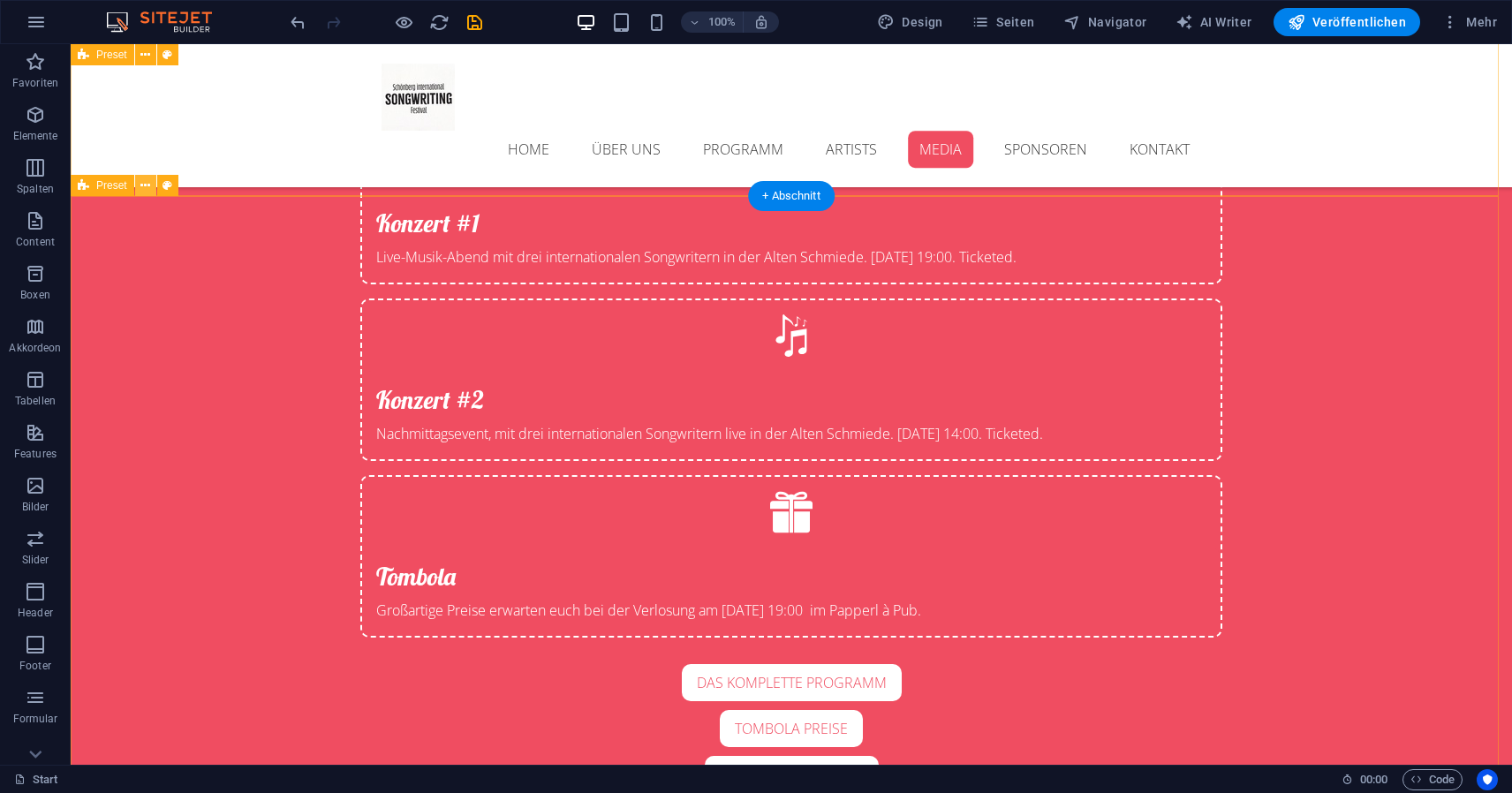
click at [150, 187] on icon at bounding box center [145, 186] width 10 height 18
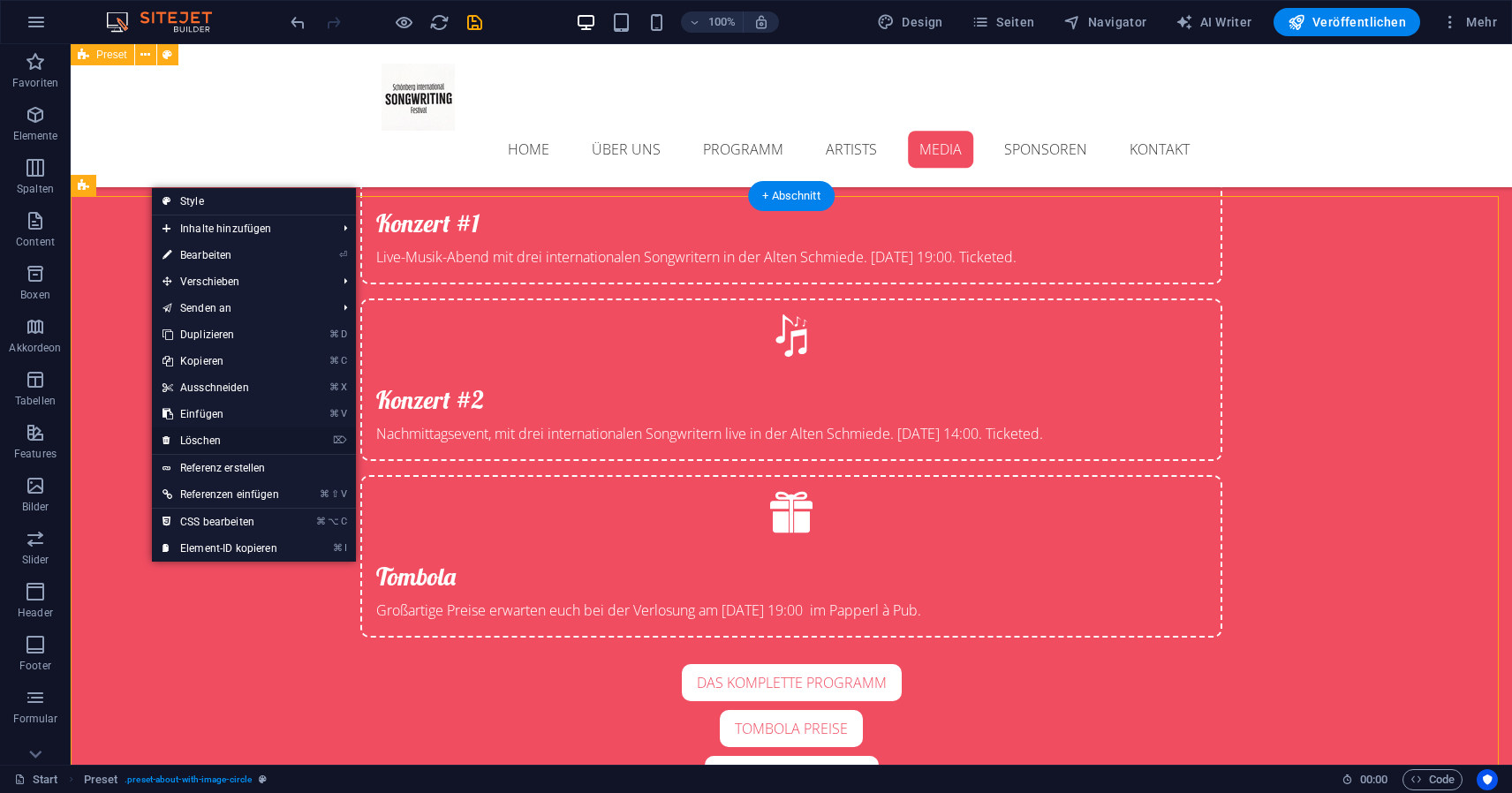
click at [258, 432] on link "⌦ Löschen" at bounding box center [221, 440] width 138 height 26
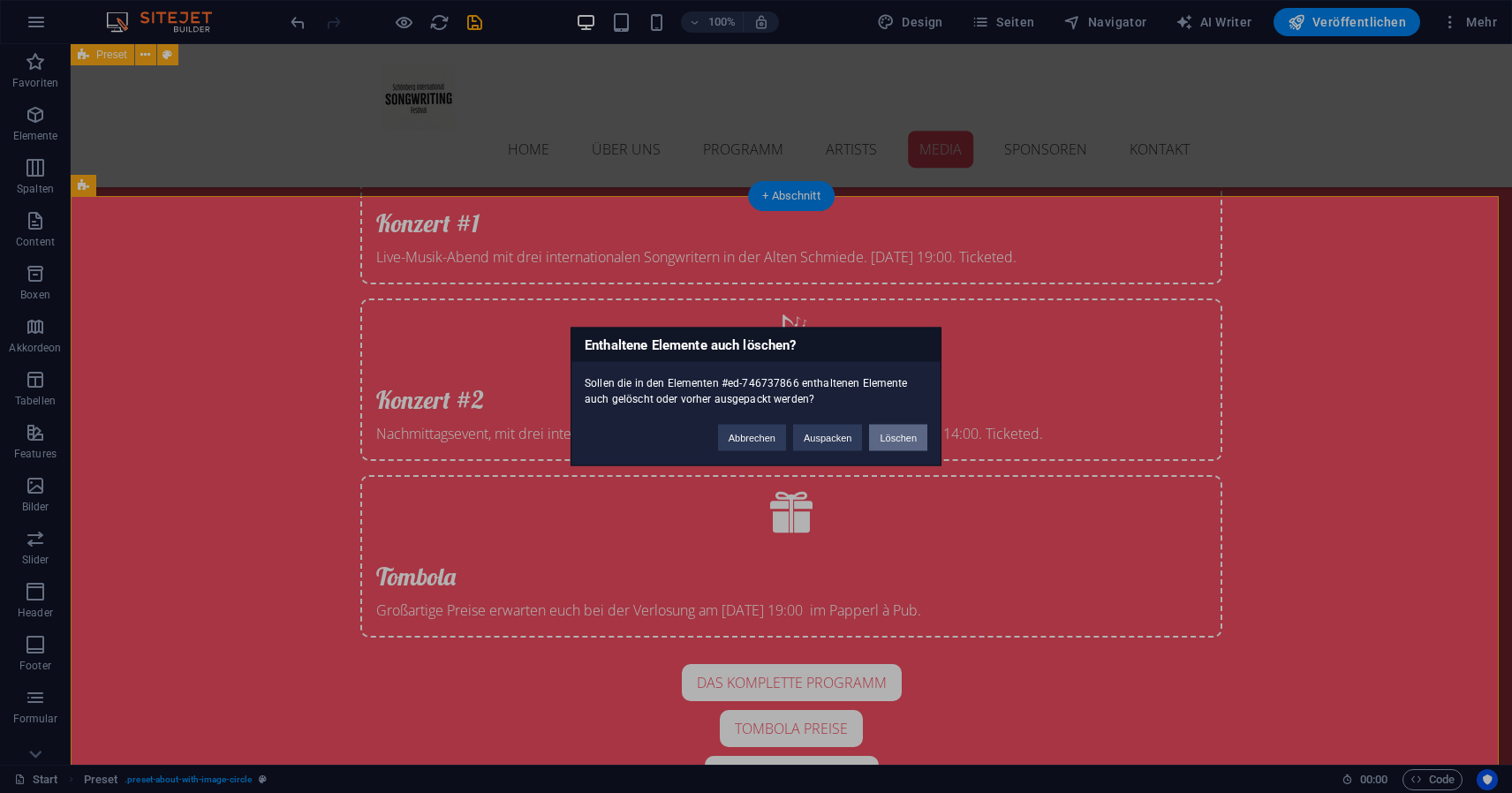
click at [897, 444] on button "Löschen" at bounding box center [898, 437] width 58 height 26
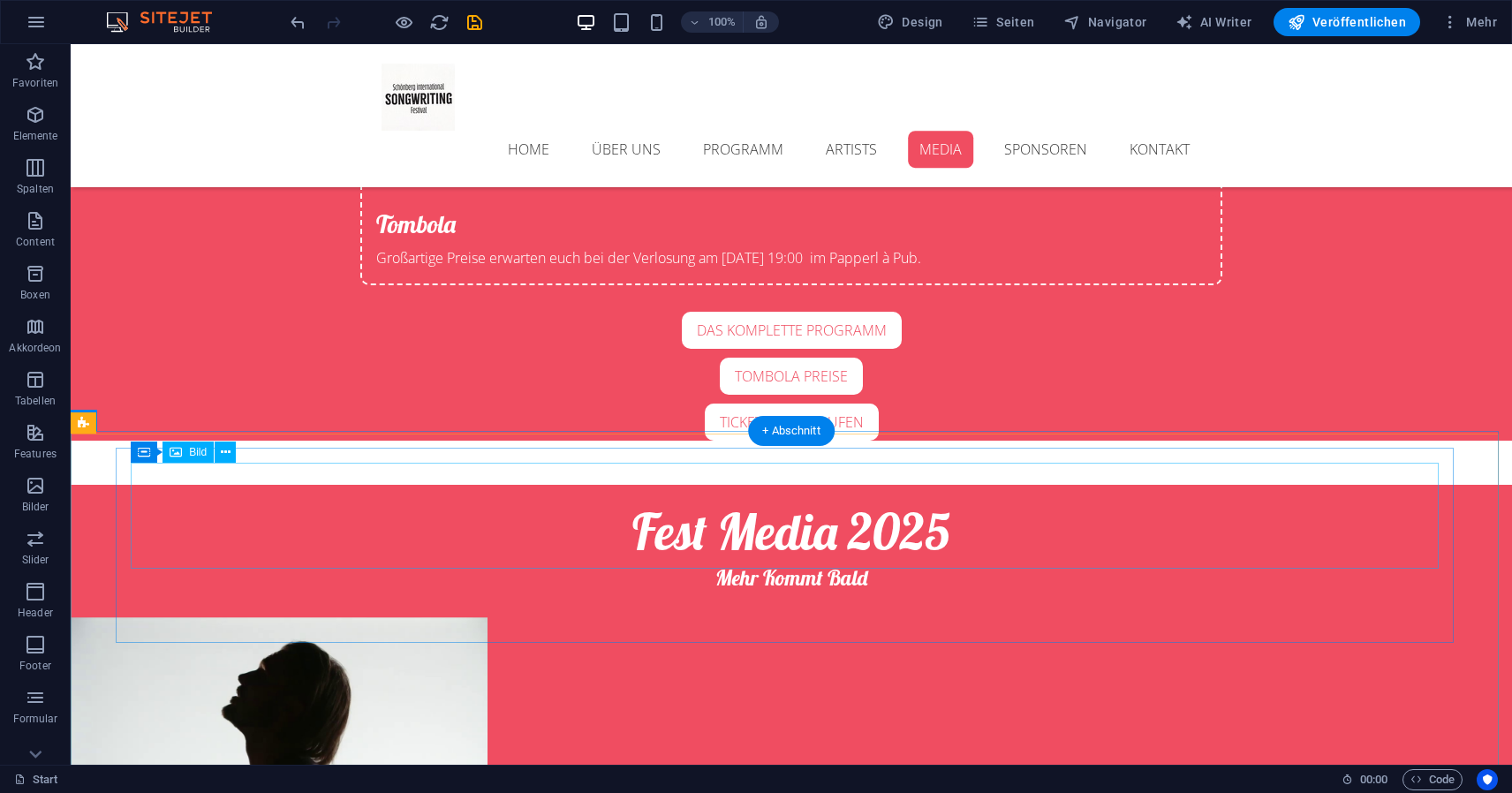
scroll to position [5475, 0]
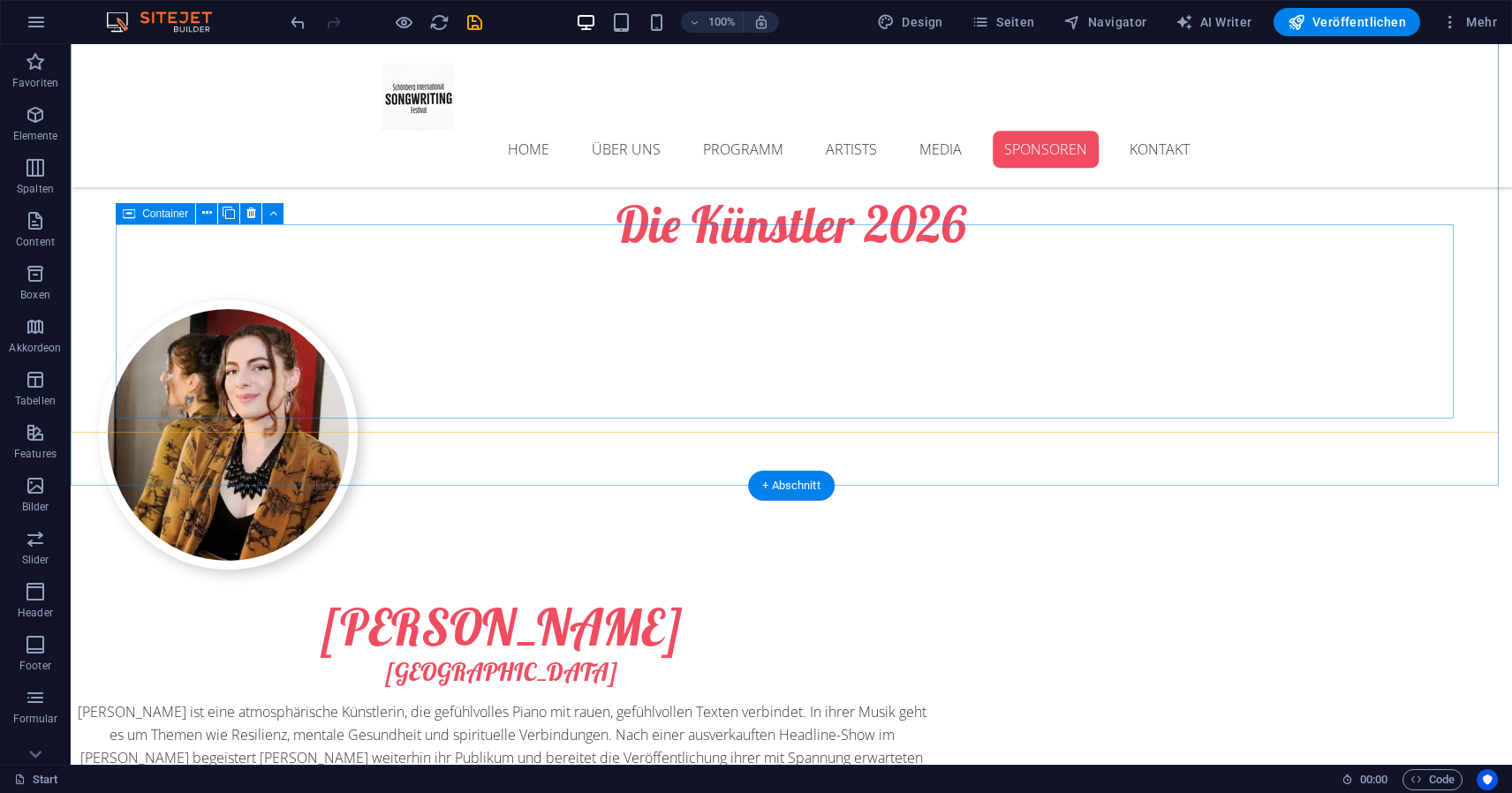
scroll to position [8152, 0]
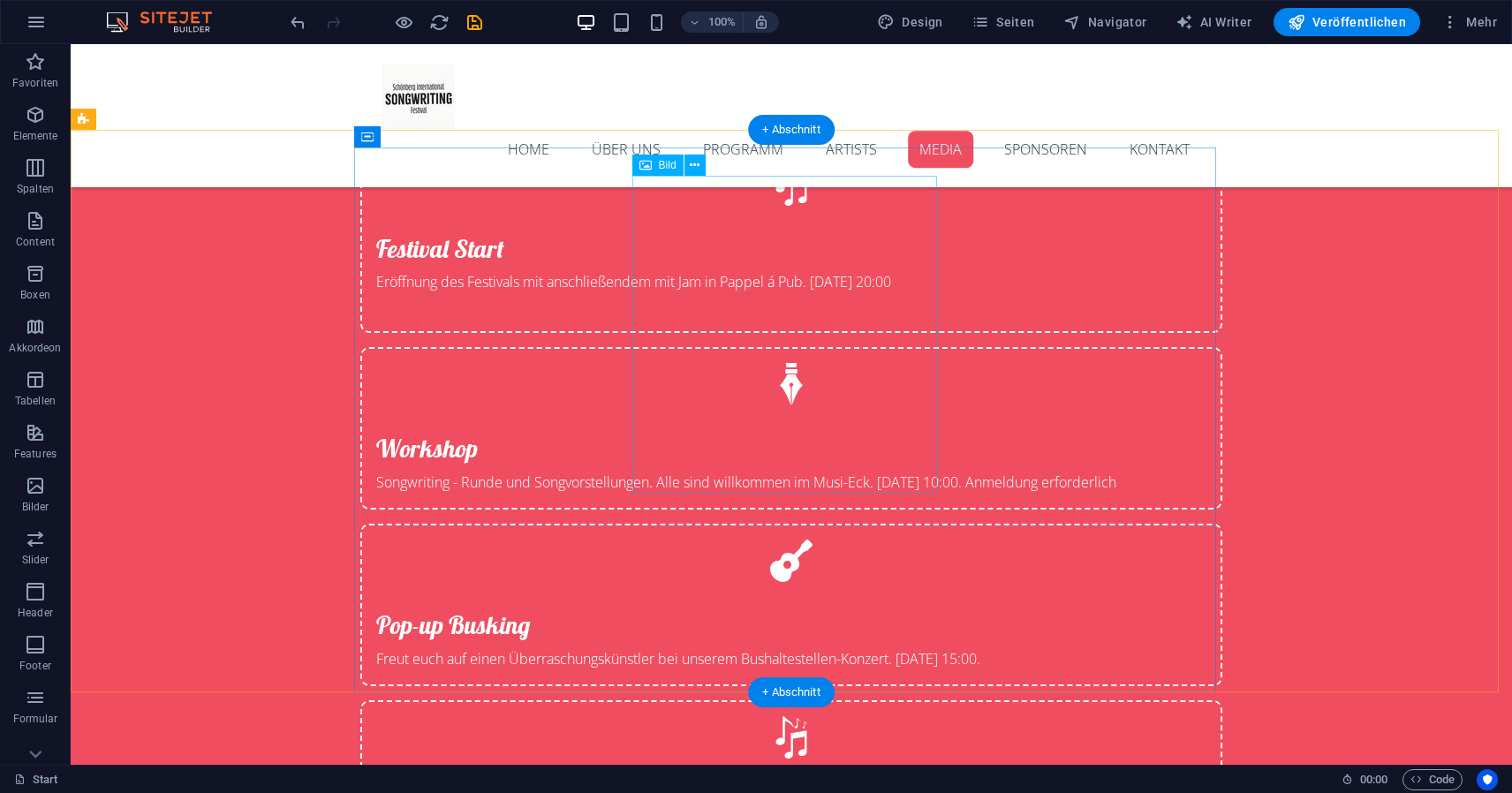
scroll to position [4745, 0]
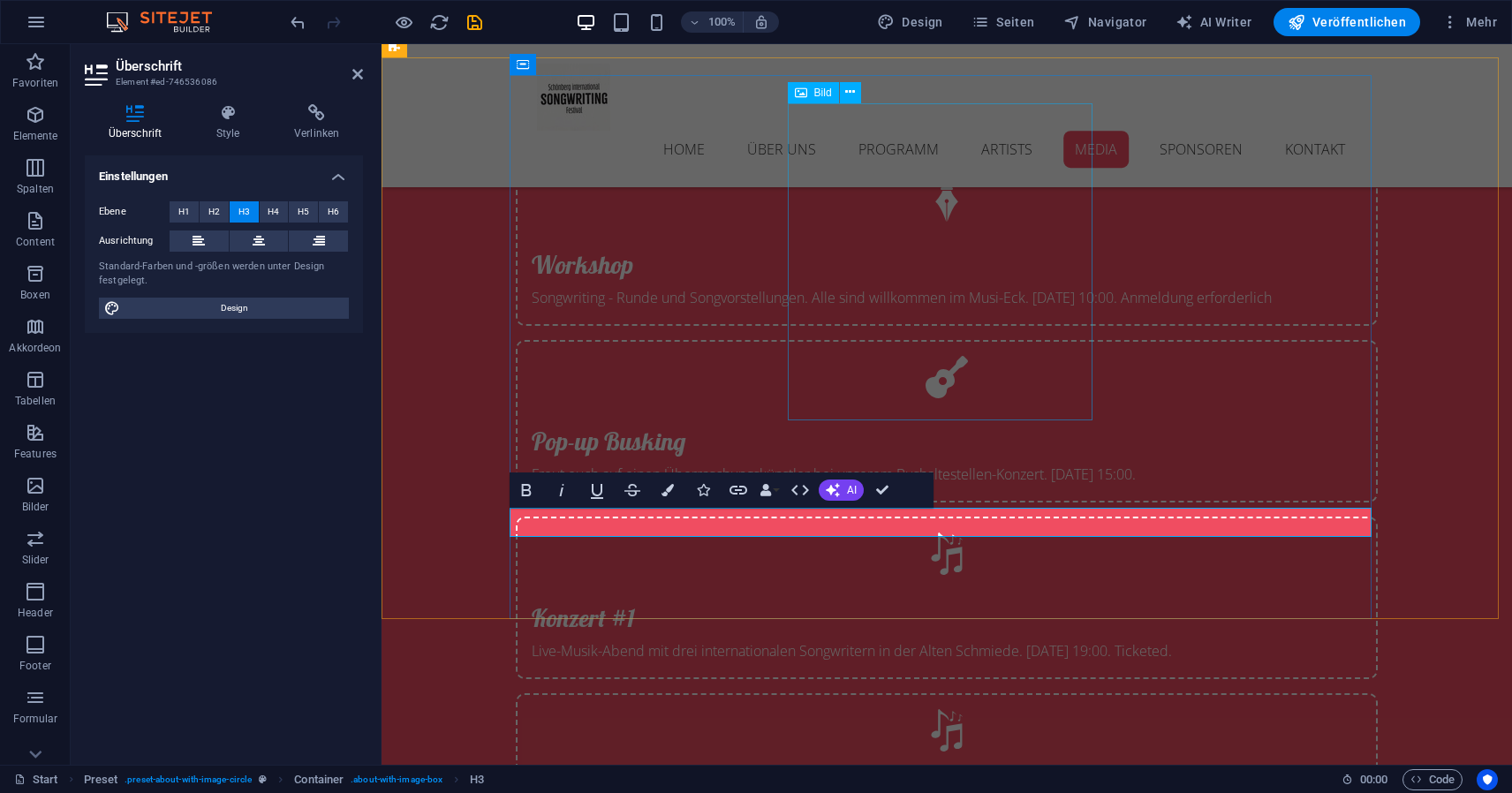
scroll to position [4668, 0]
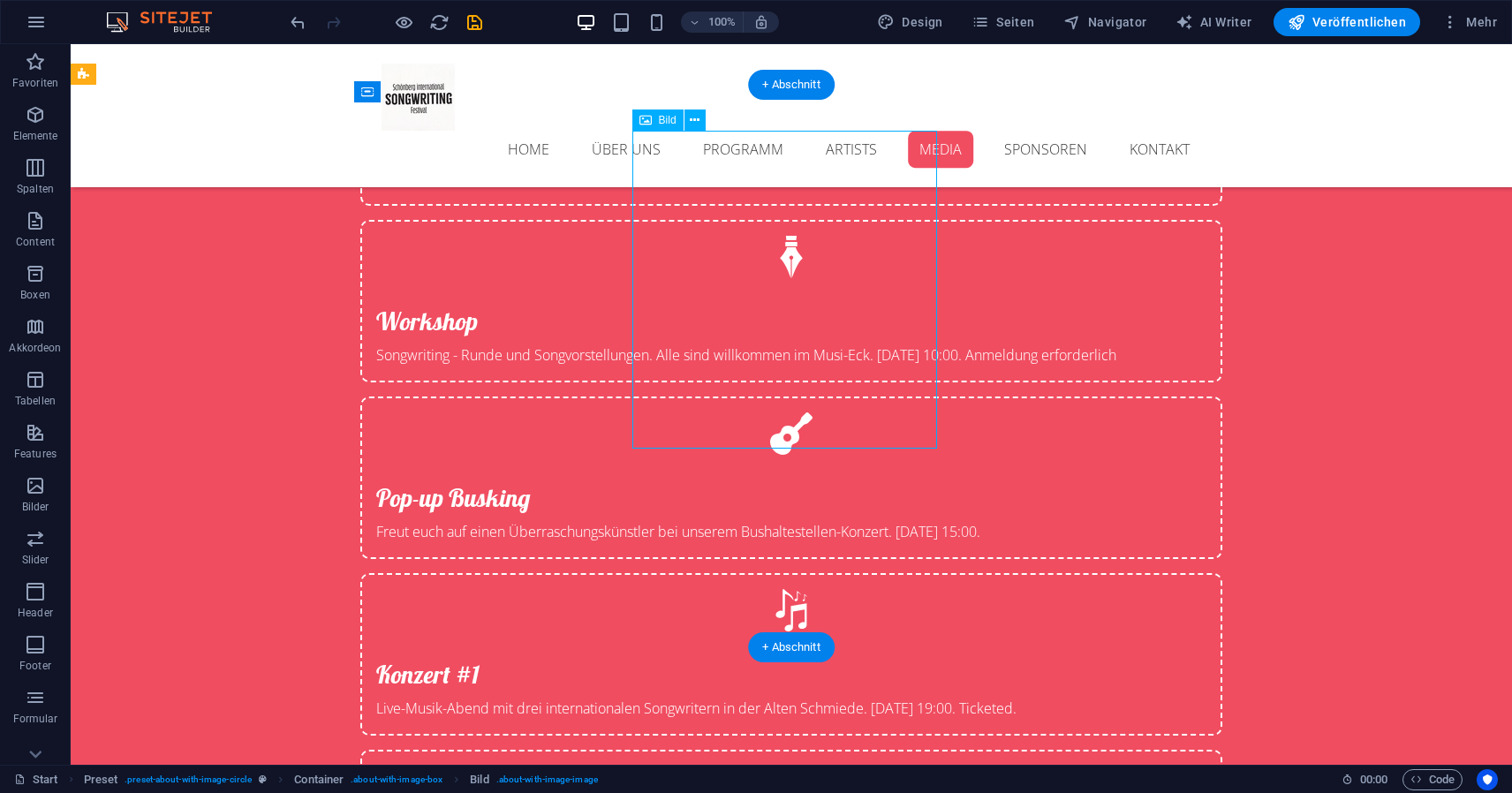
select select "%"
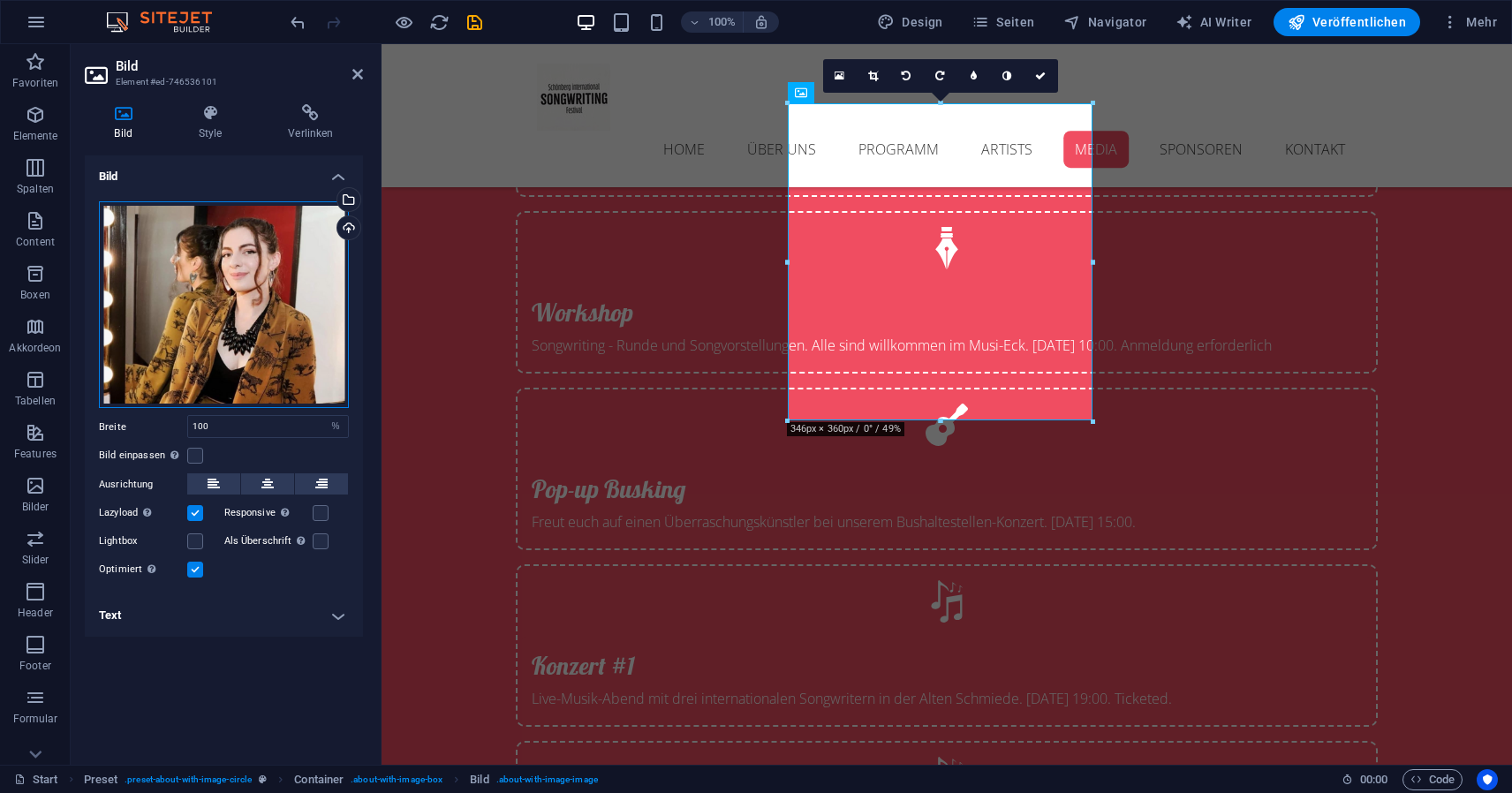
click at [282, 322] on div "Ziehe Dateien zum Hochladen hierher oder klicke hier, um aus Dateien oder koste…" at bounding box center [224, 305] width 250 height 208
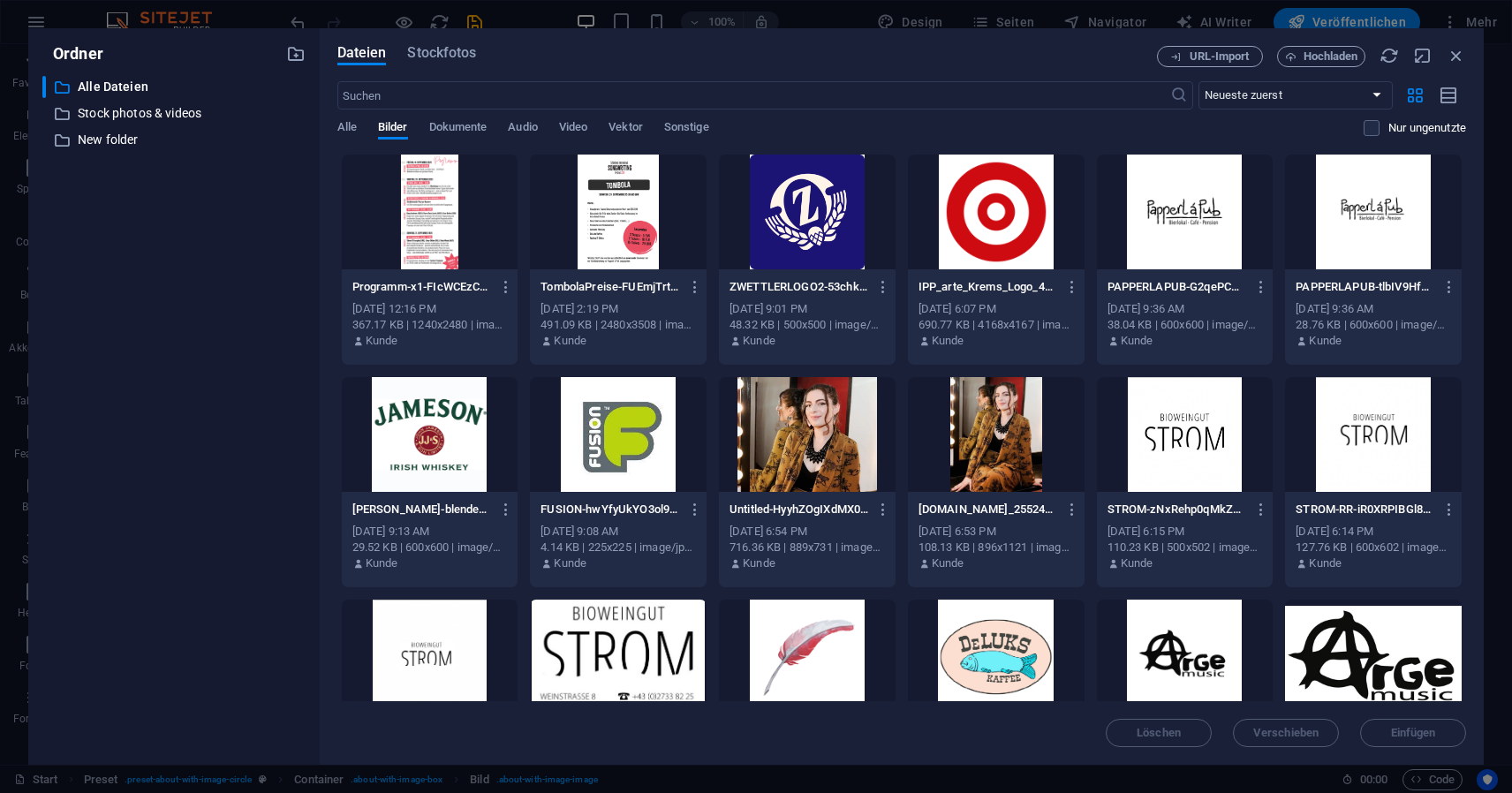
click at [282, 322] on div "​ Alle Dateien Alle Dateien ​ Stock photos & videos Stock photos & videos ​ New…" at bounding box center [174, 413] width 264 height 674
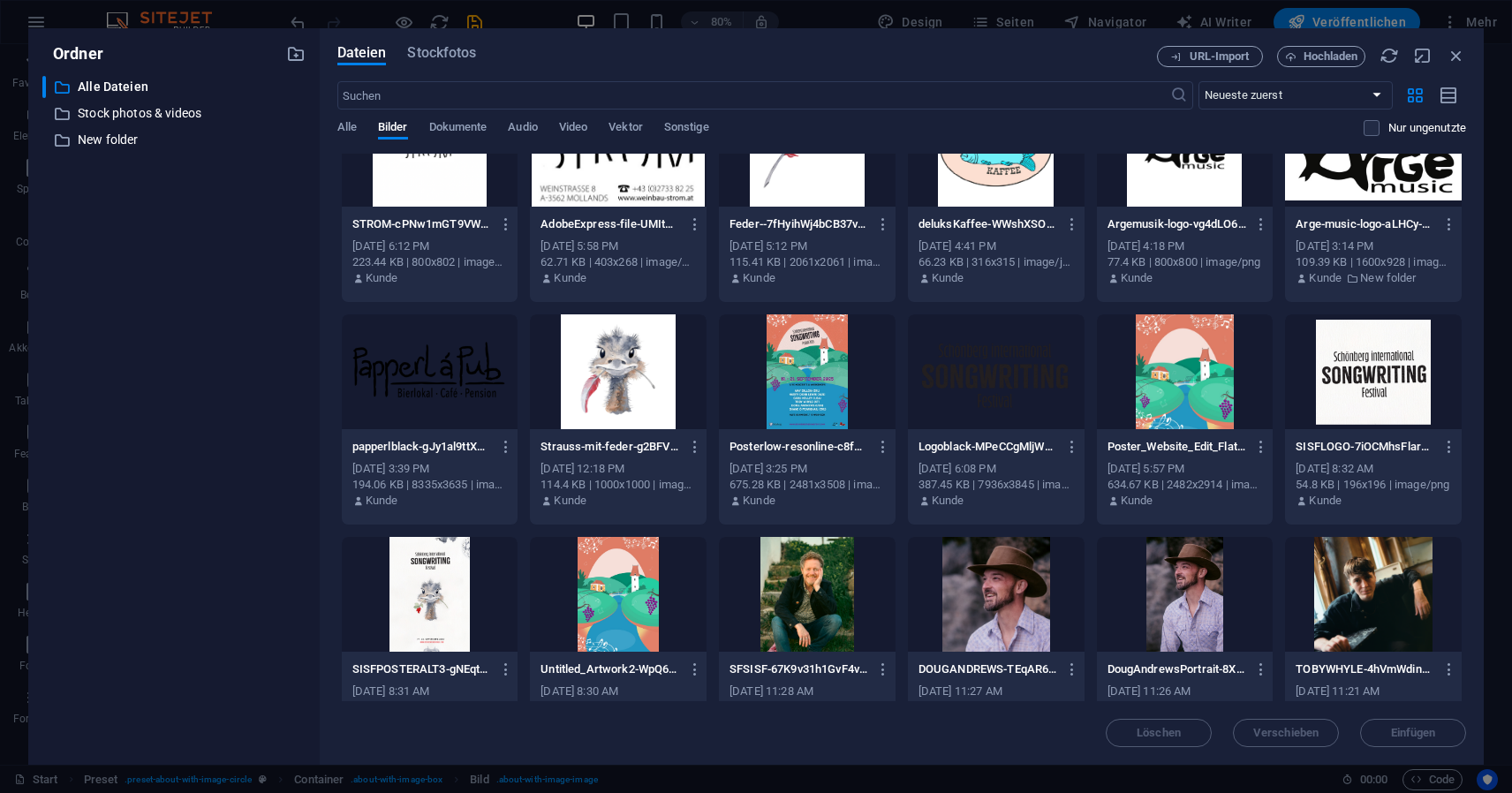
scroll to position [511, 0]
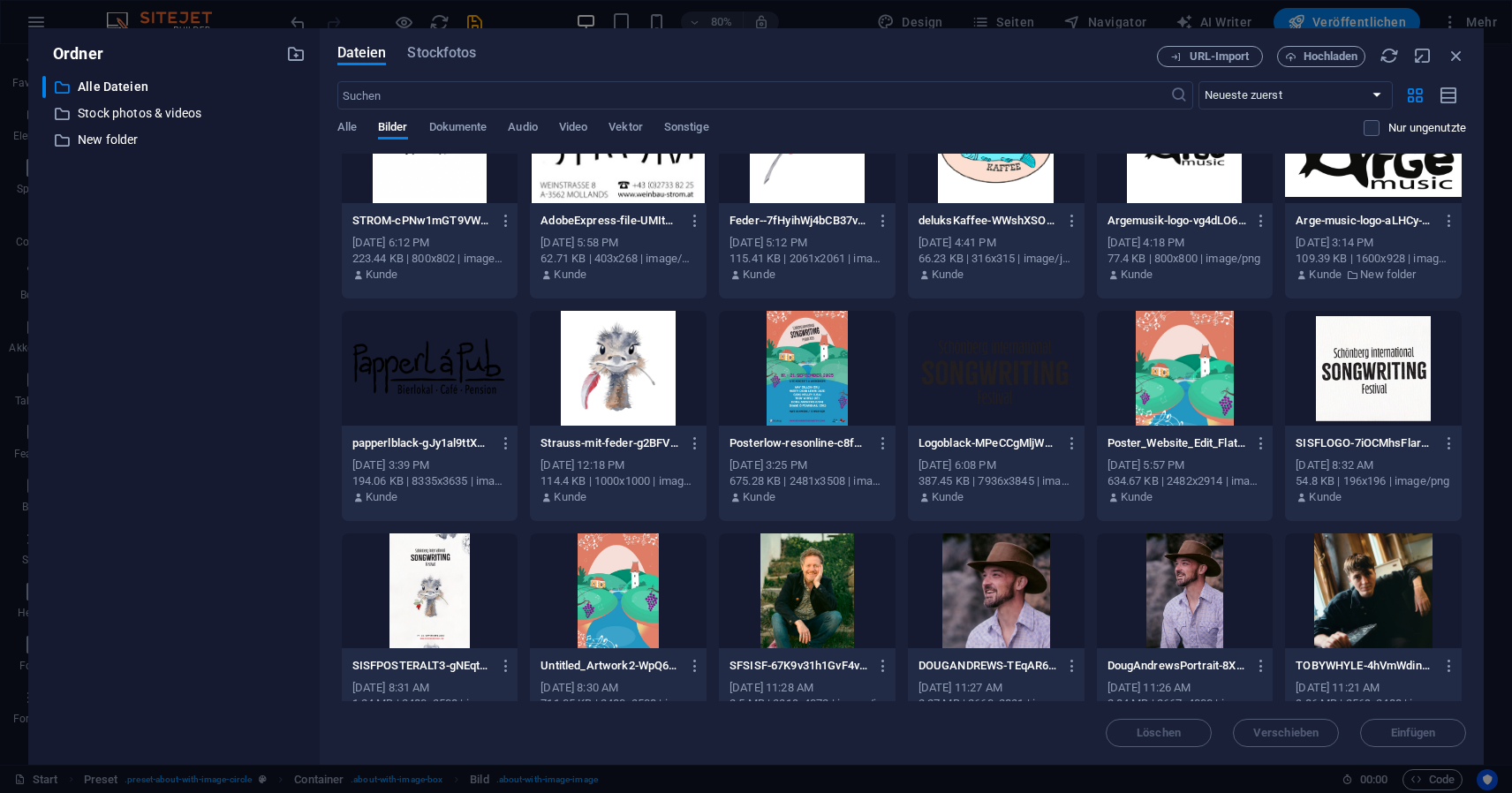
click at [625, 368] on div at bounding box center [618, 368] width 177 height 115
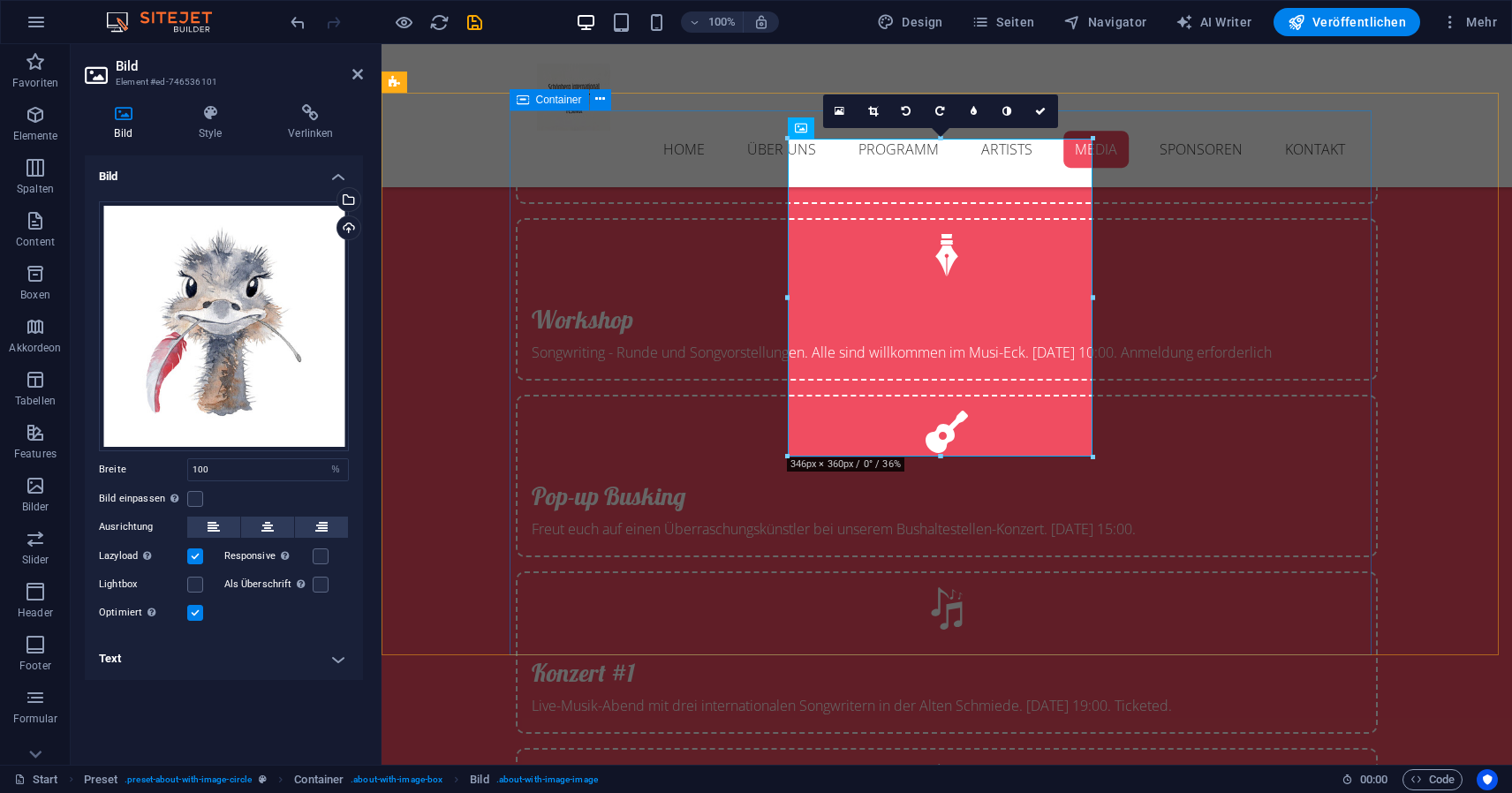
scroll to position [4542, 0]
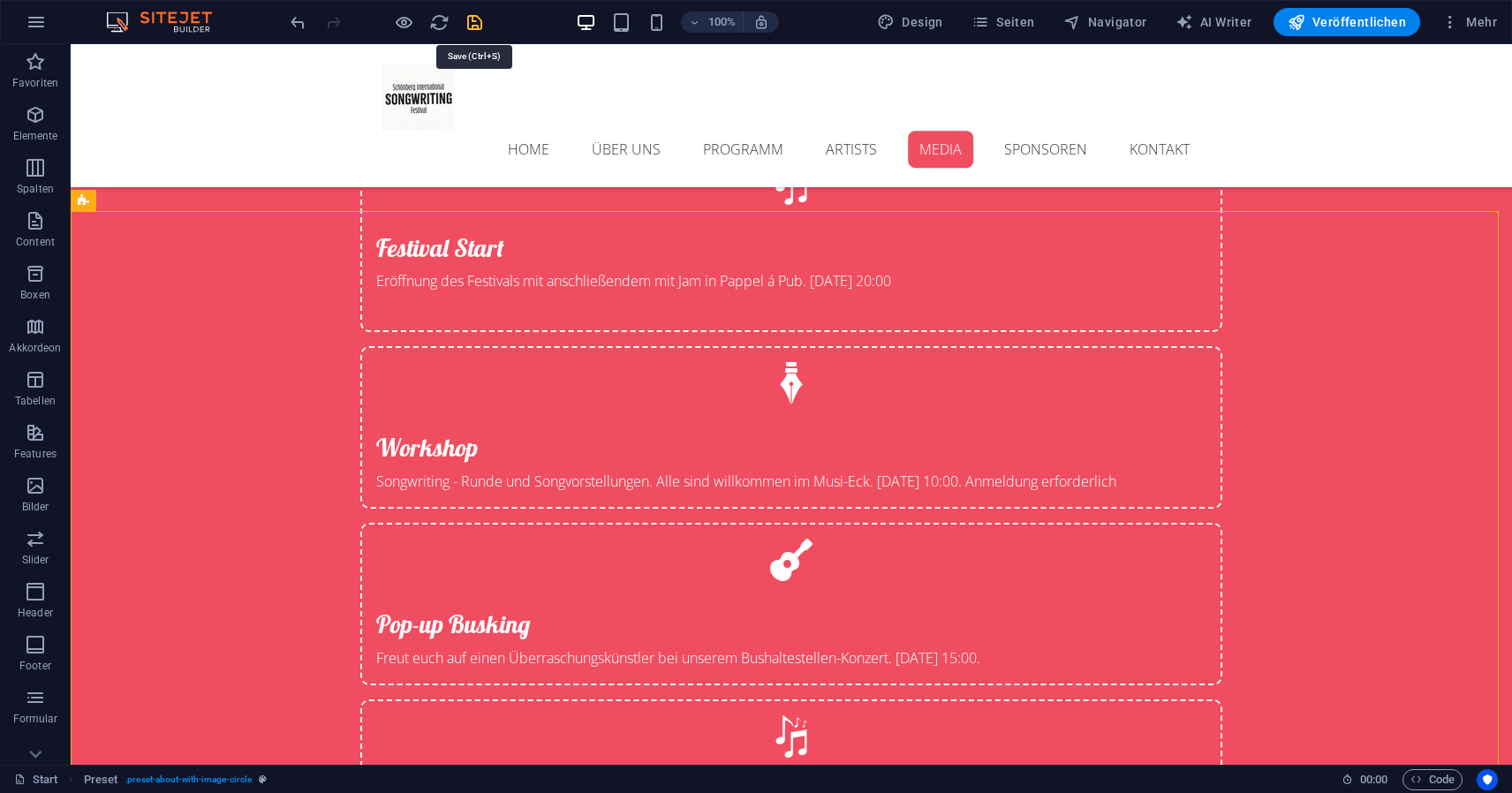
click at [470, 21] on icon "save" at bounding box center [475, 22] width 20 height 20
checkbox input "false"
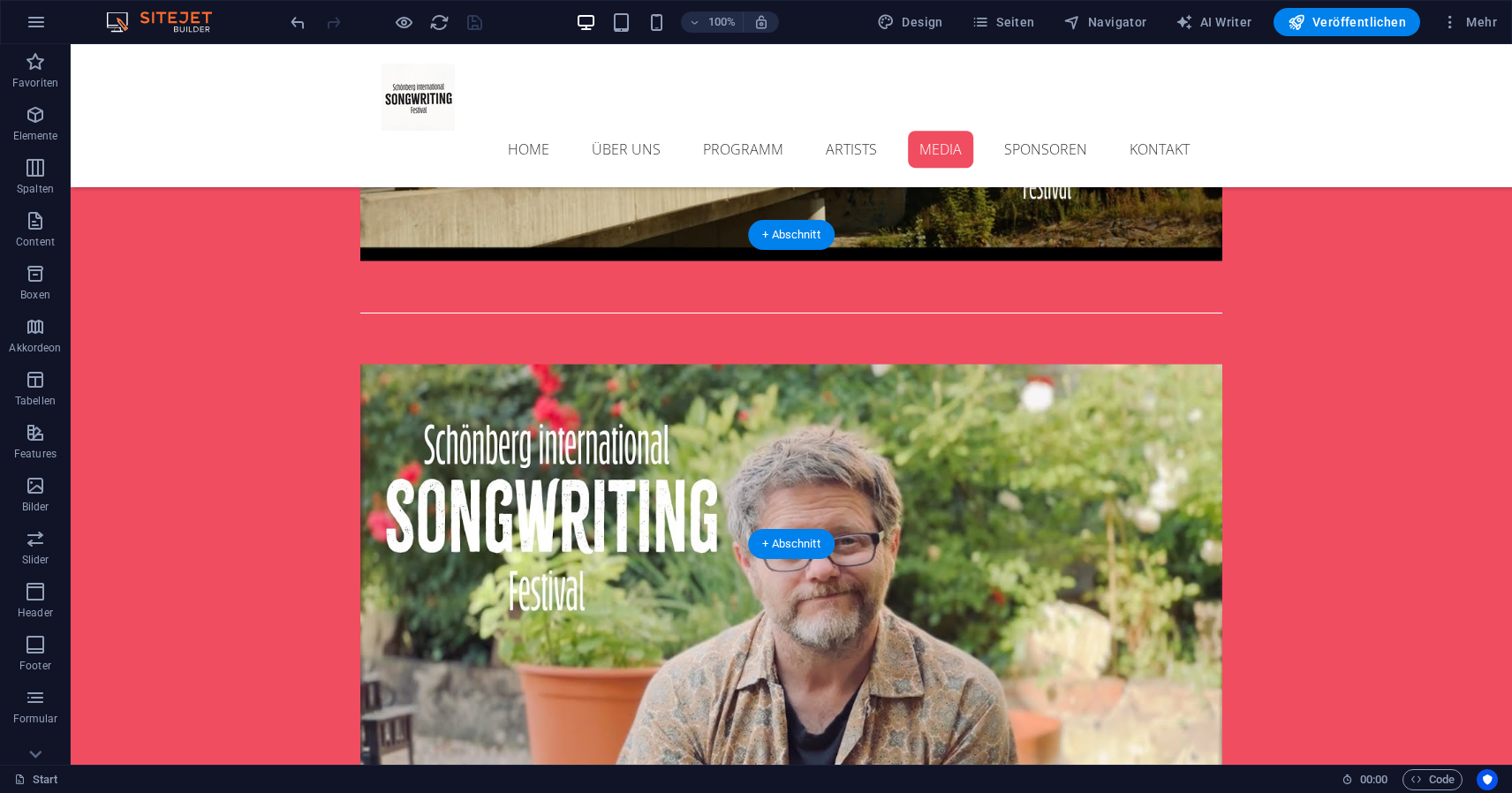
scroll to position [4066, 0]
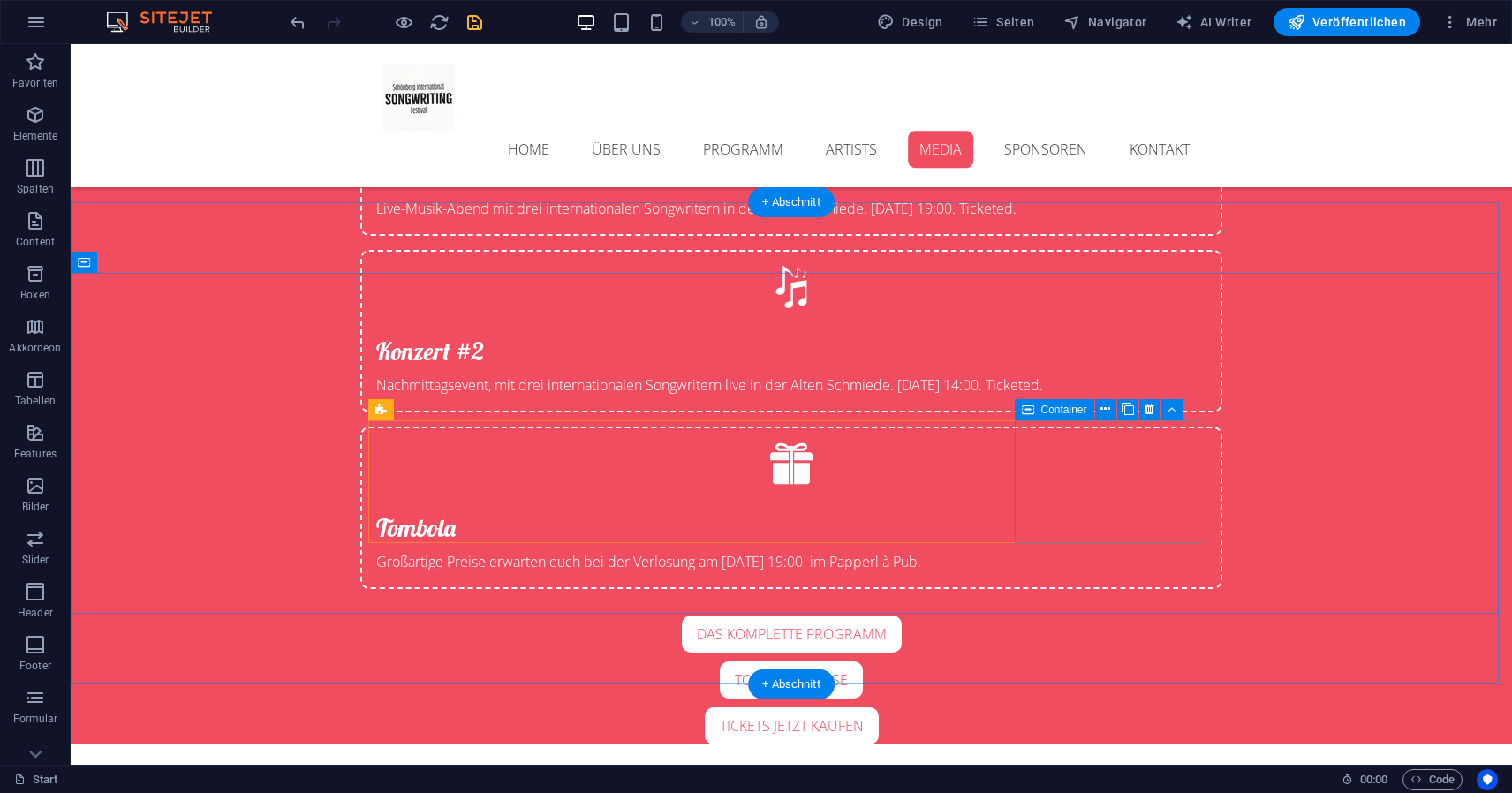
scroll to position [5216, 0]
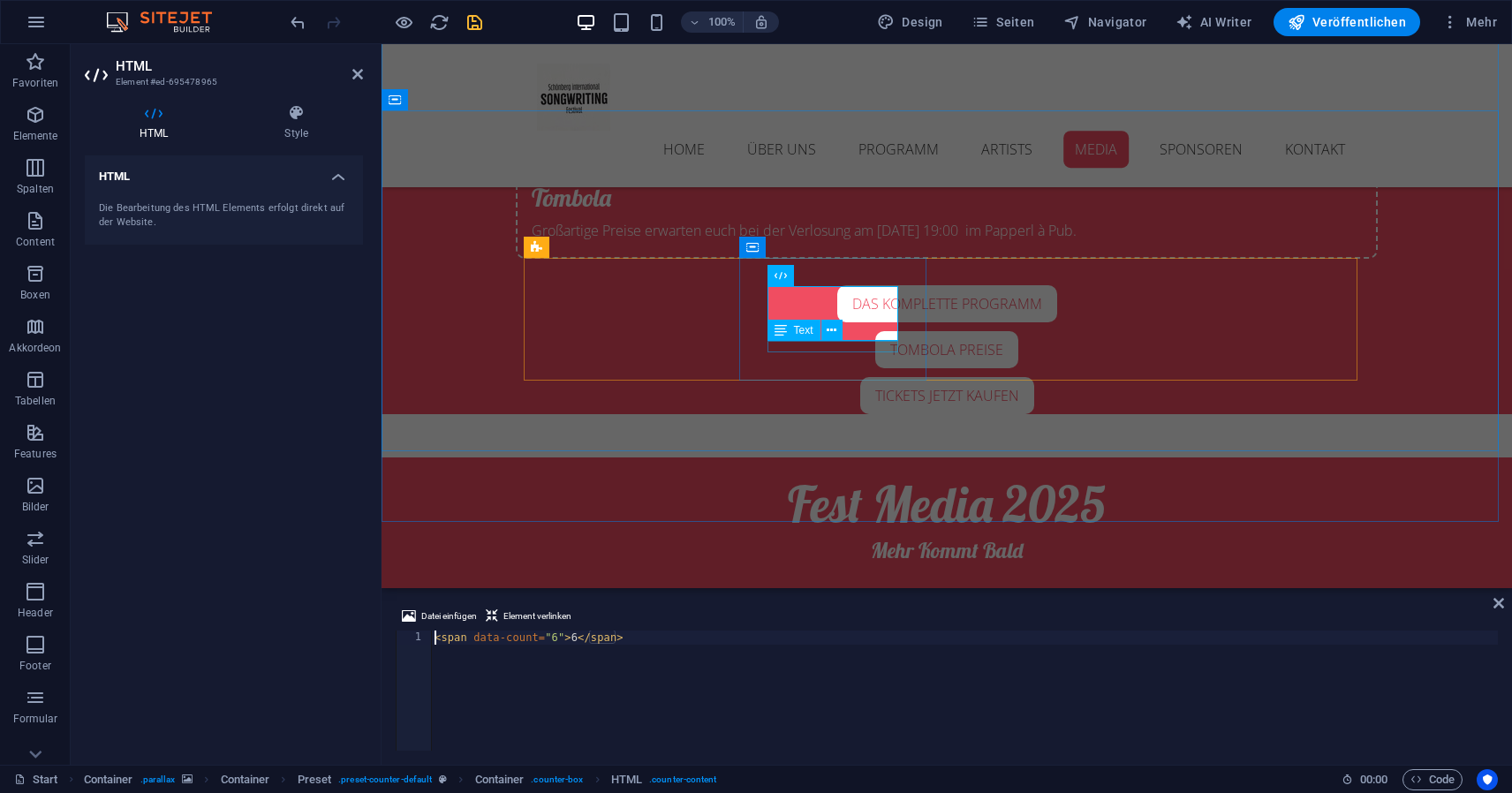
scroll to position [0, 1]
type textarea "7<span data-count="6">6</span>"
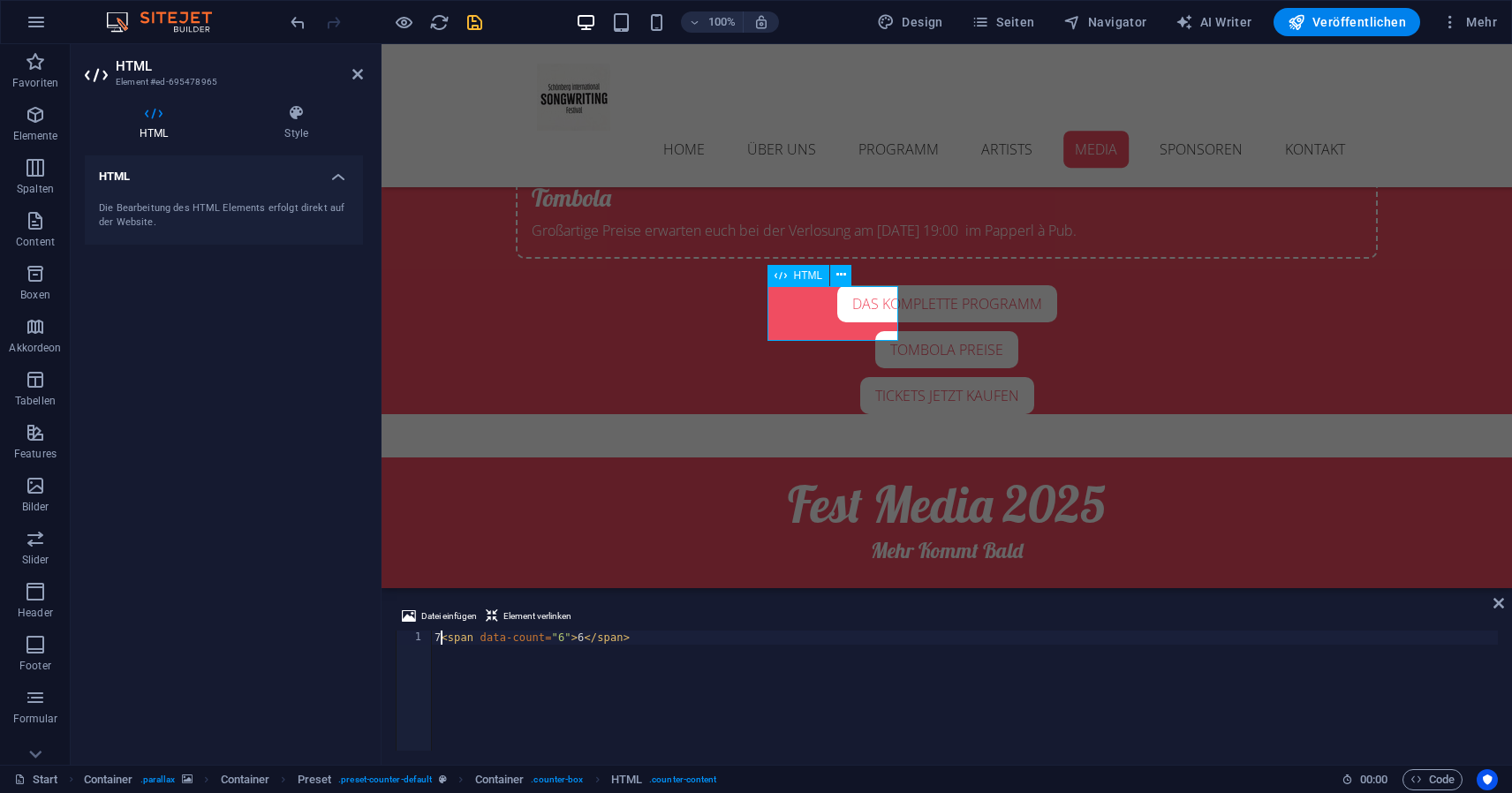
click at [295, 318] on div "HTML Die Bearbeitung des HTML Elements erfolgt direkt auf der Website." at bounding box center [224, 453] width 278 height 595
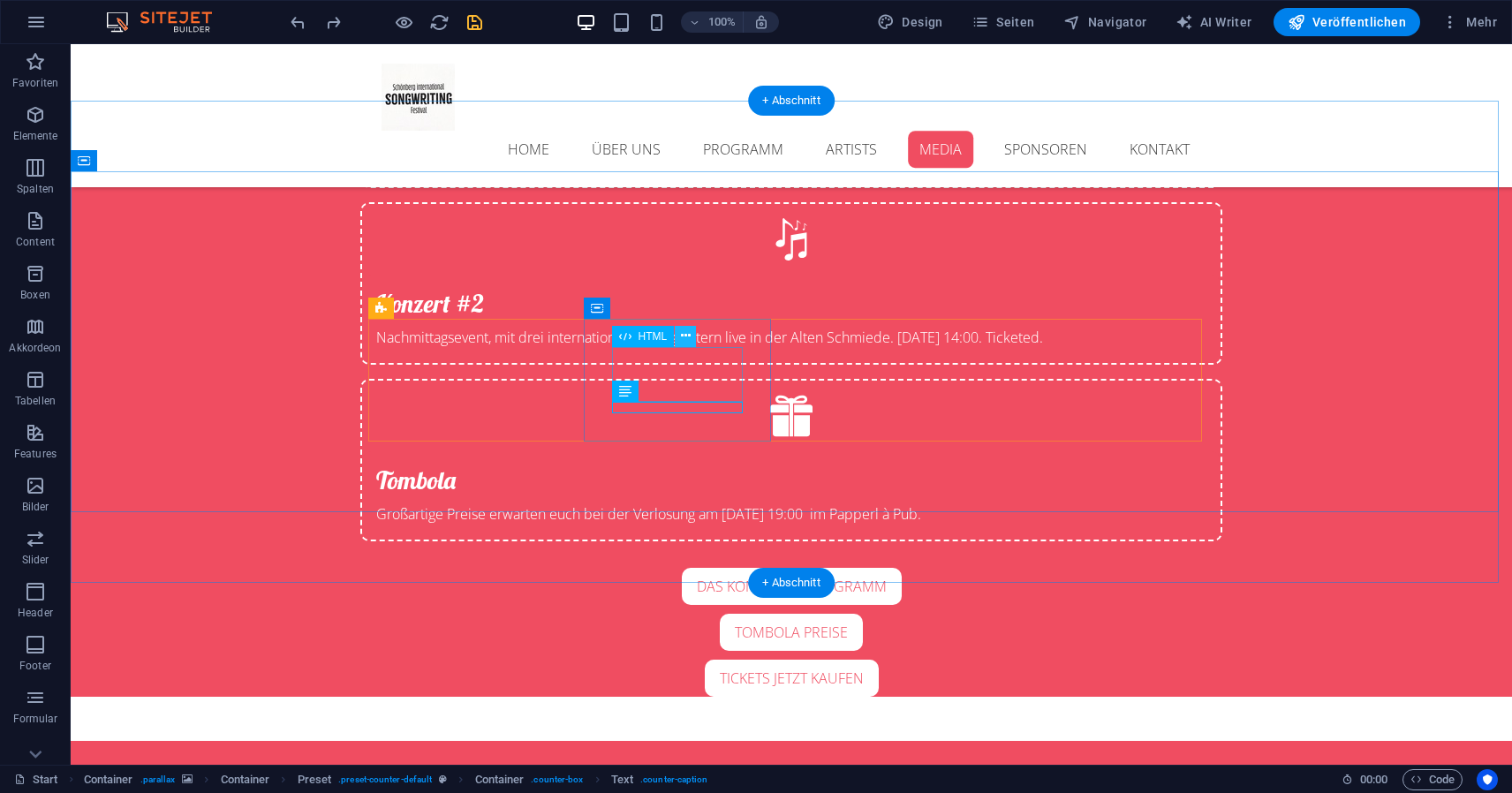
click at [686, 333] on icon at bounding box center [686, 335] width 10 height 18
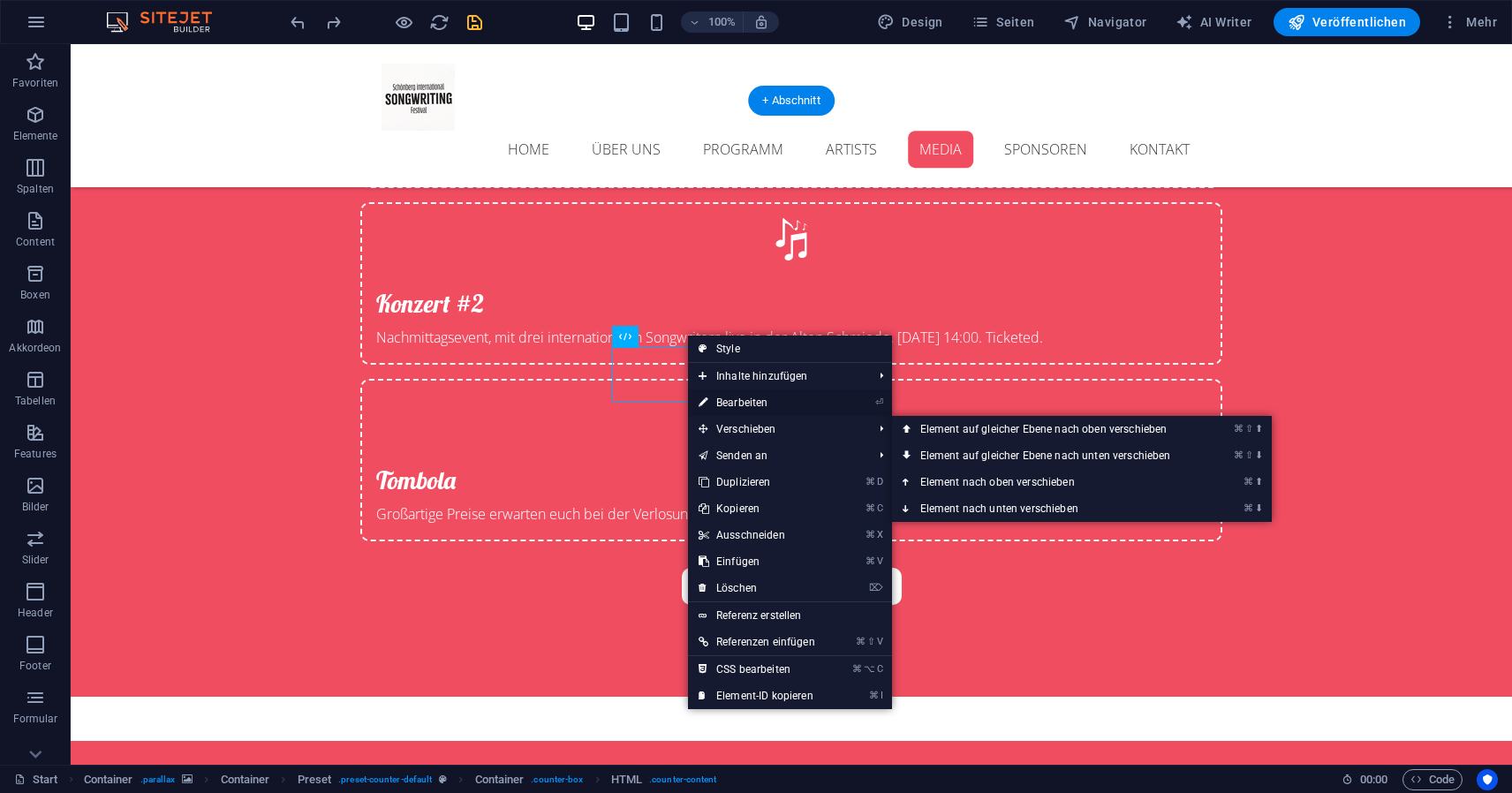
drag, startPoint x: 752, startPoint y: 398, endPoint x: 370, endPoint y: 354, distance: 384.5
click at [752, 398] on link "⏎ Bearbeiten" at bounding box center [757, 402] width 138 height 26
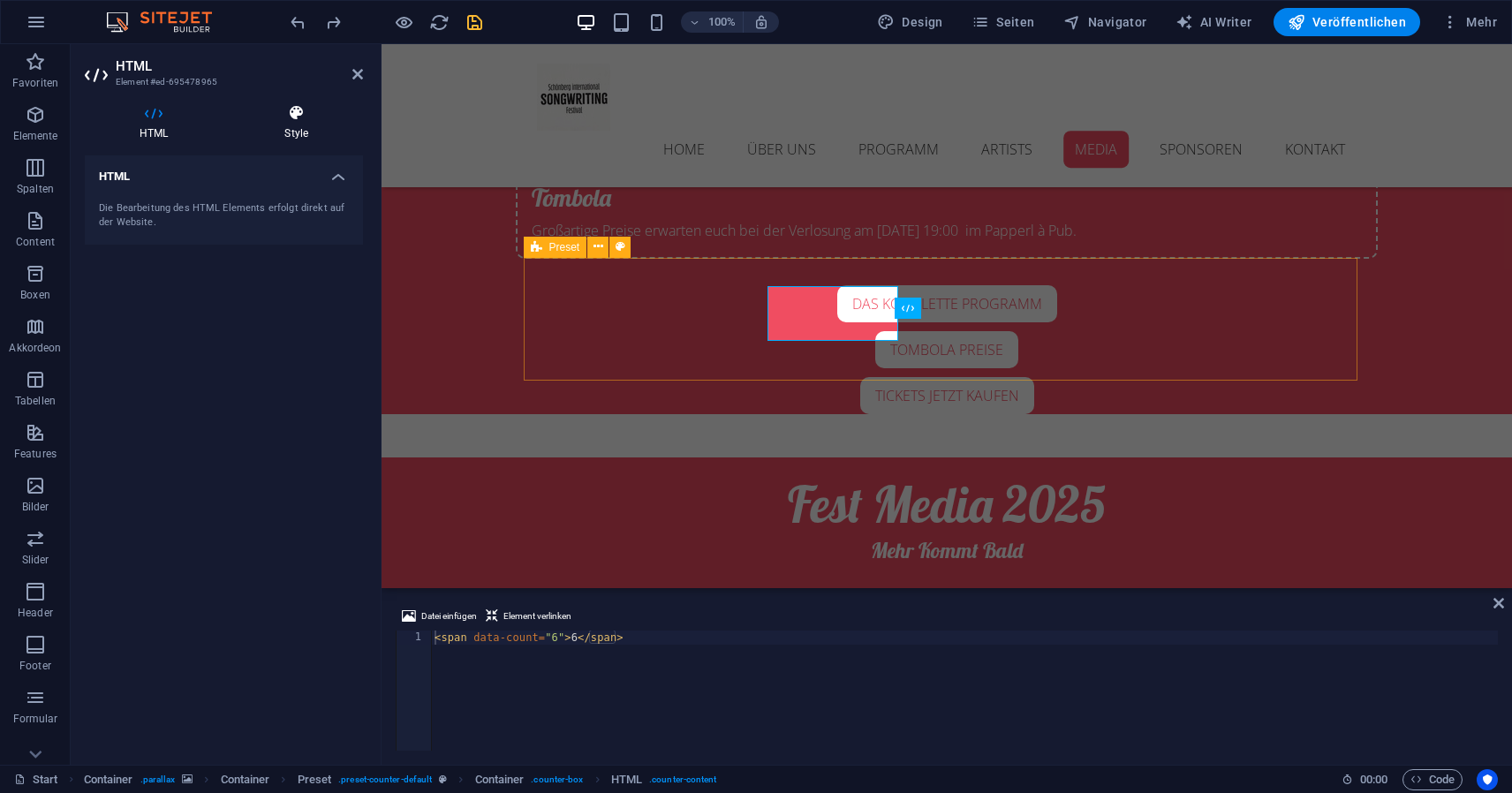
click at [298, 124] on h4 "Style" at bounding box center [296, 122] width 133 height 37
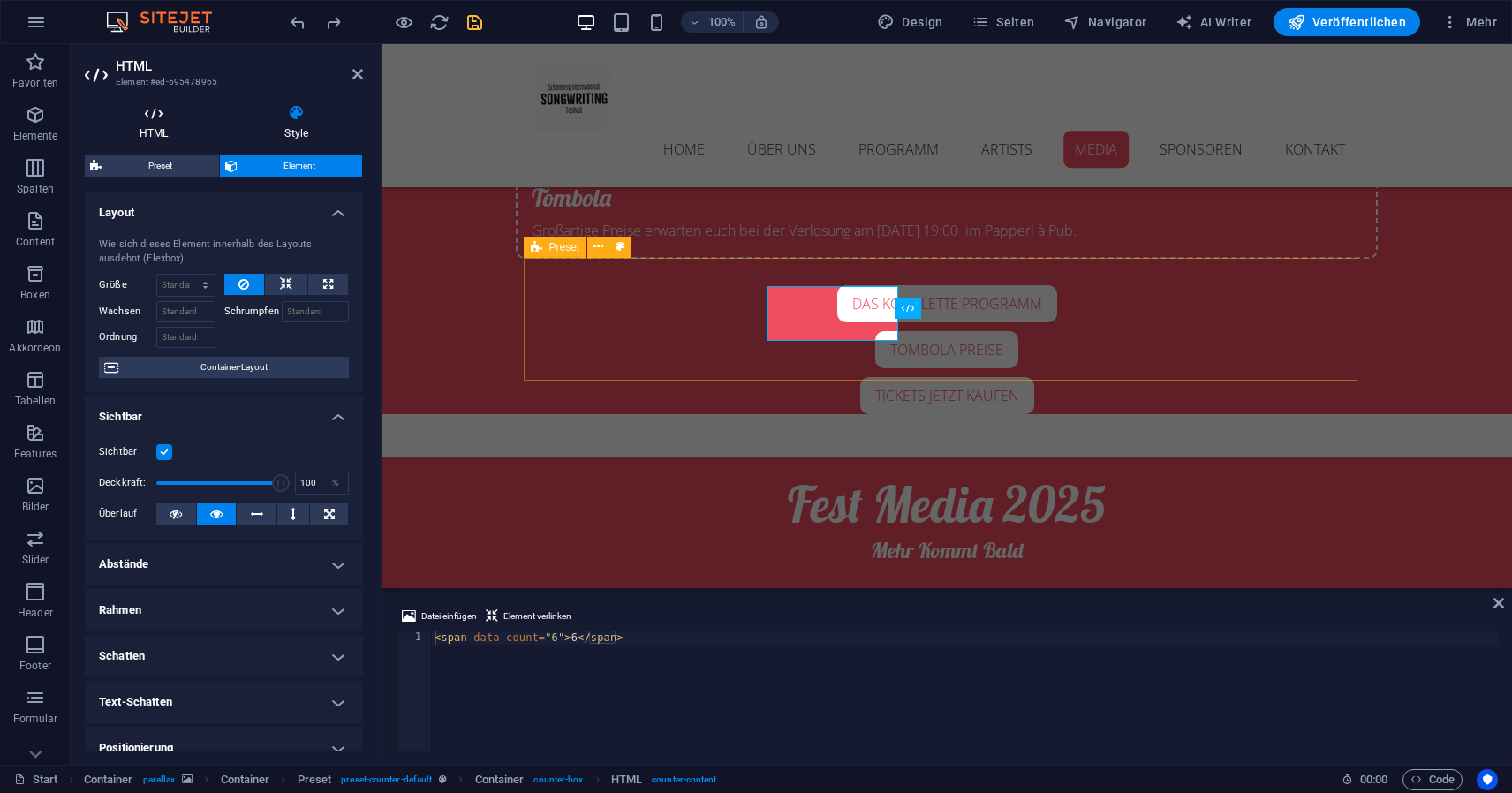
click at [163, 119] on icon at bounding box center [154, 113] width 138 height 17
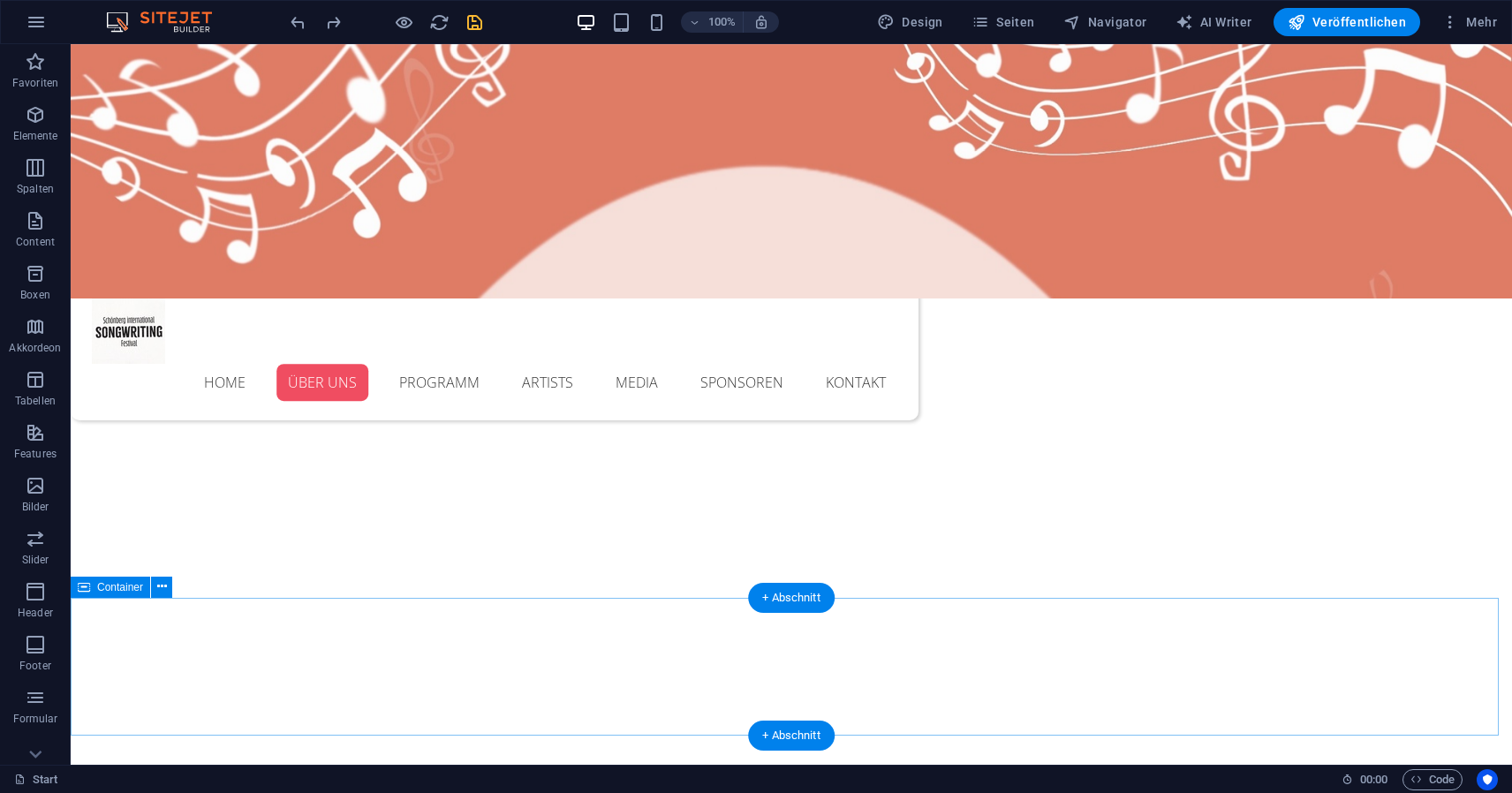
scroll to position [337, 0]
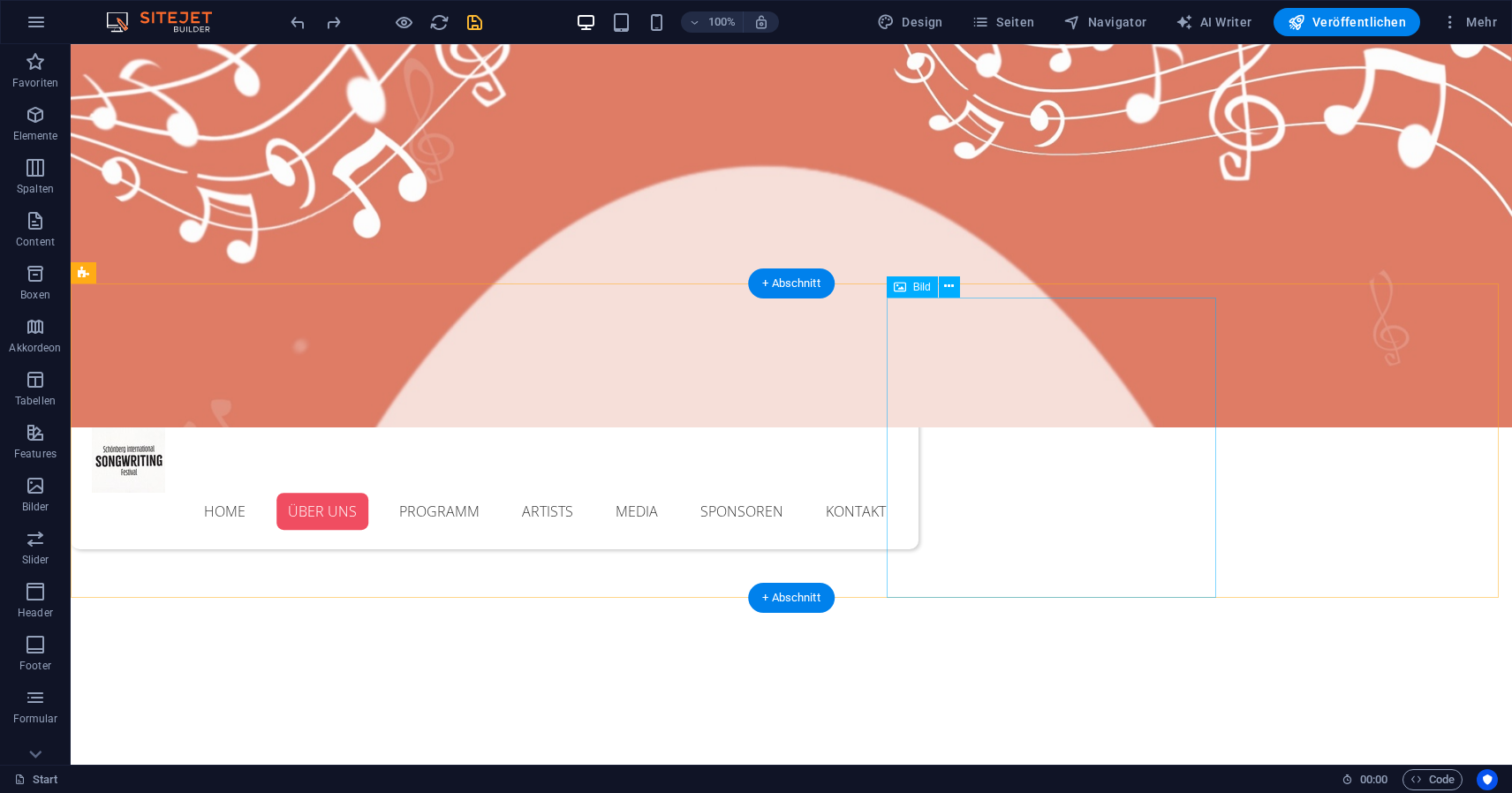
select select "px"
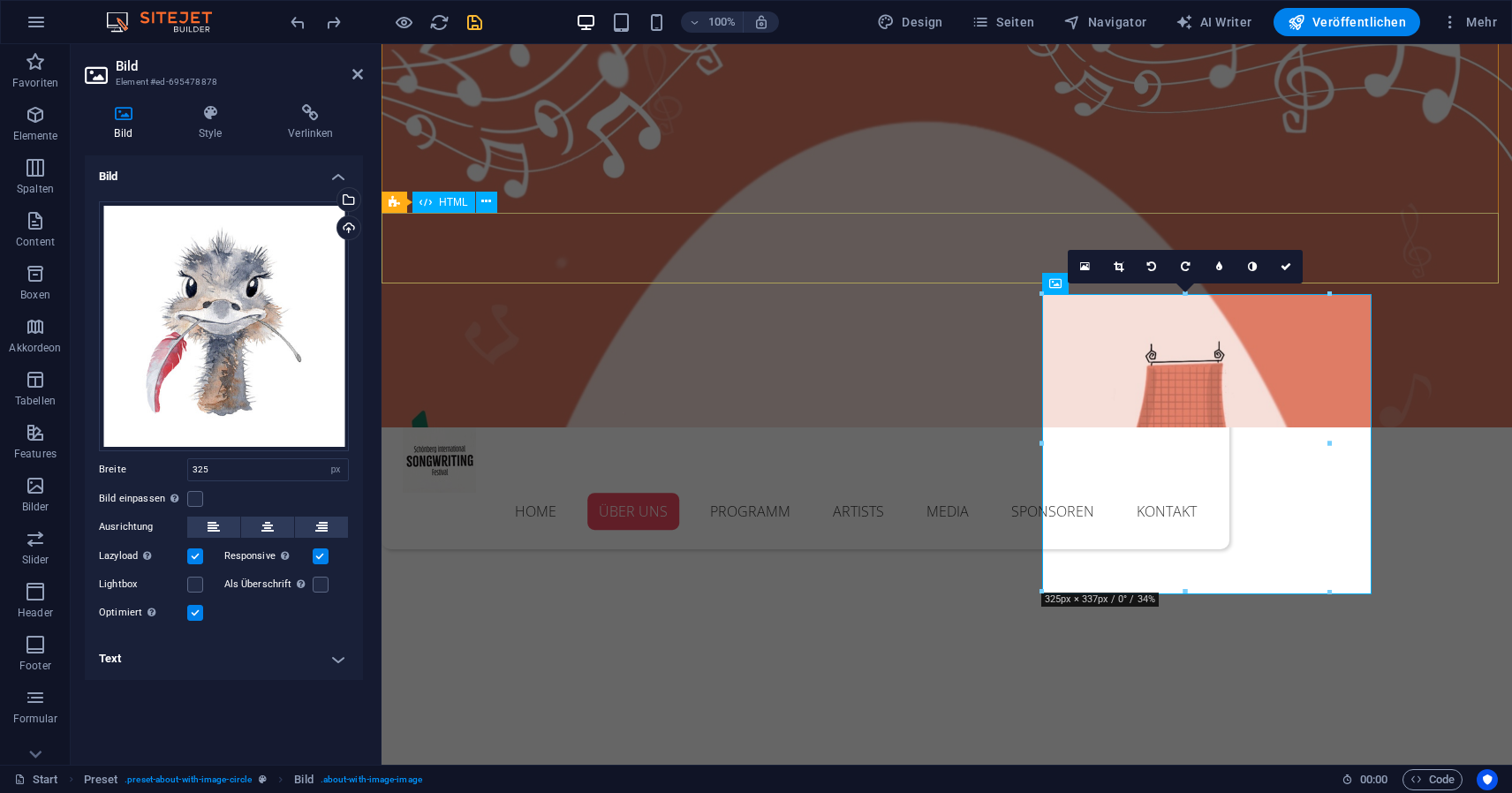
click at [852, 549] on div "Schönberg International Songwriting Festival [DATE] - [DATE]" at bounding box center [946, 732] width 1131 height 366
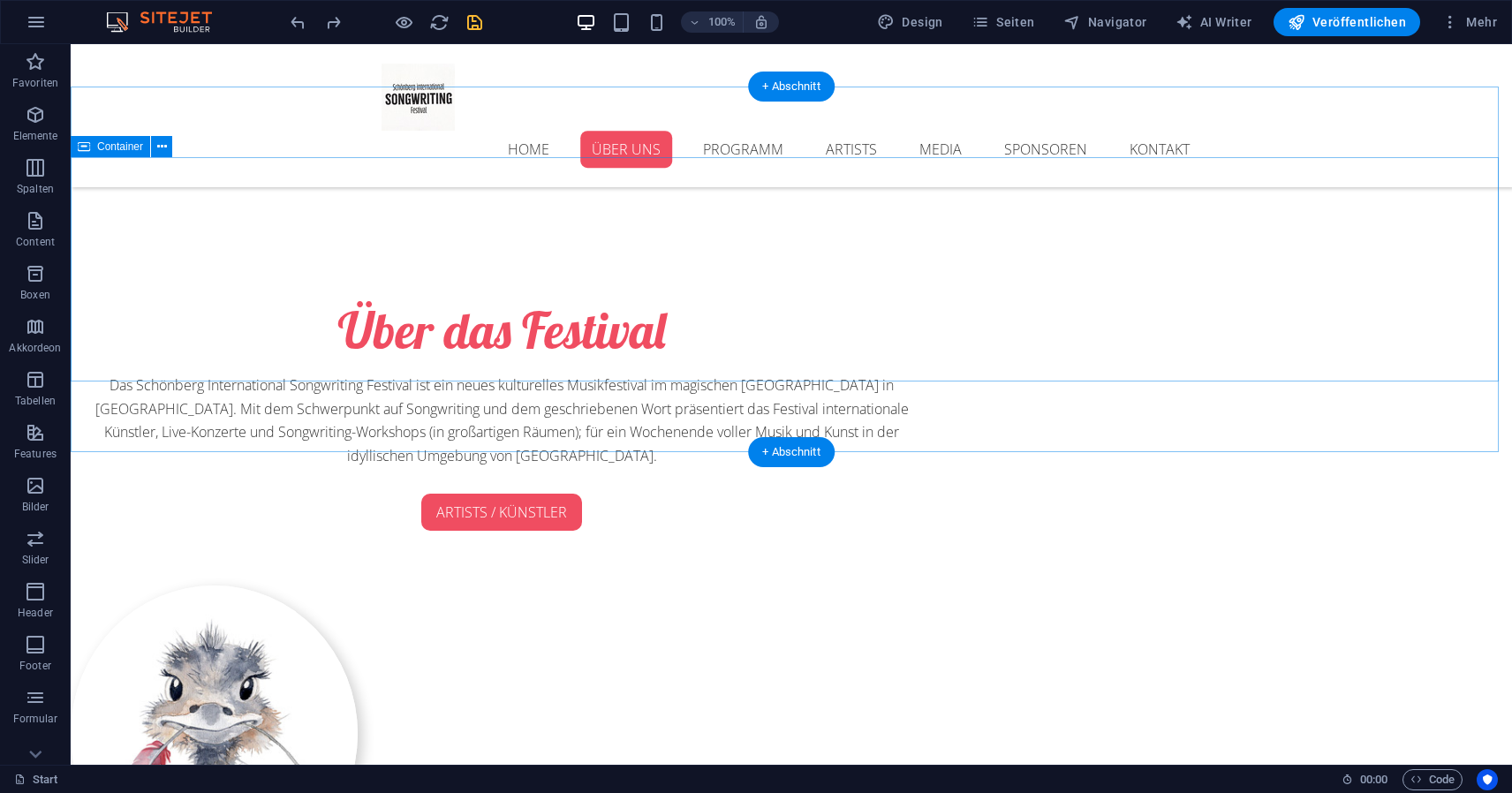
scroll to position [983, 0]
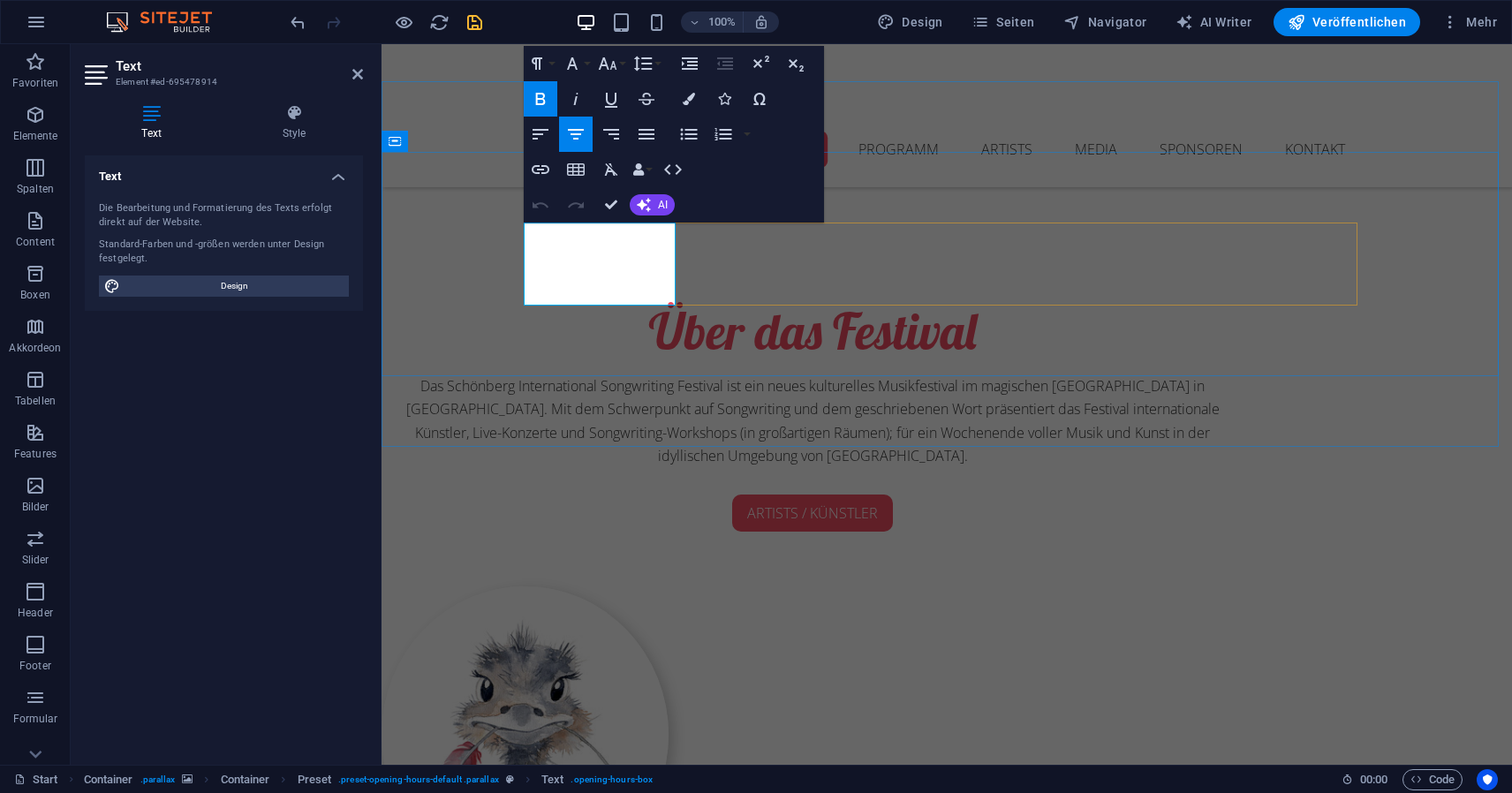
drag, startPoint x: 657, startPoint y: 290, endPoint x: 557, endPoint y: 285, distance: 100.1
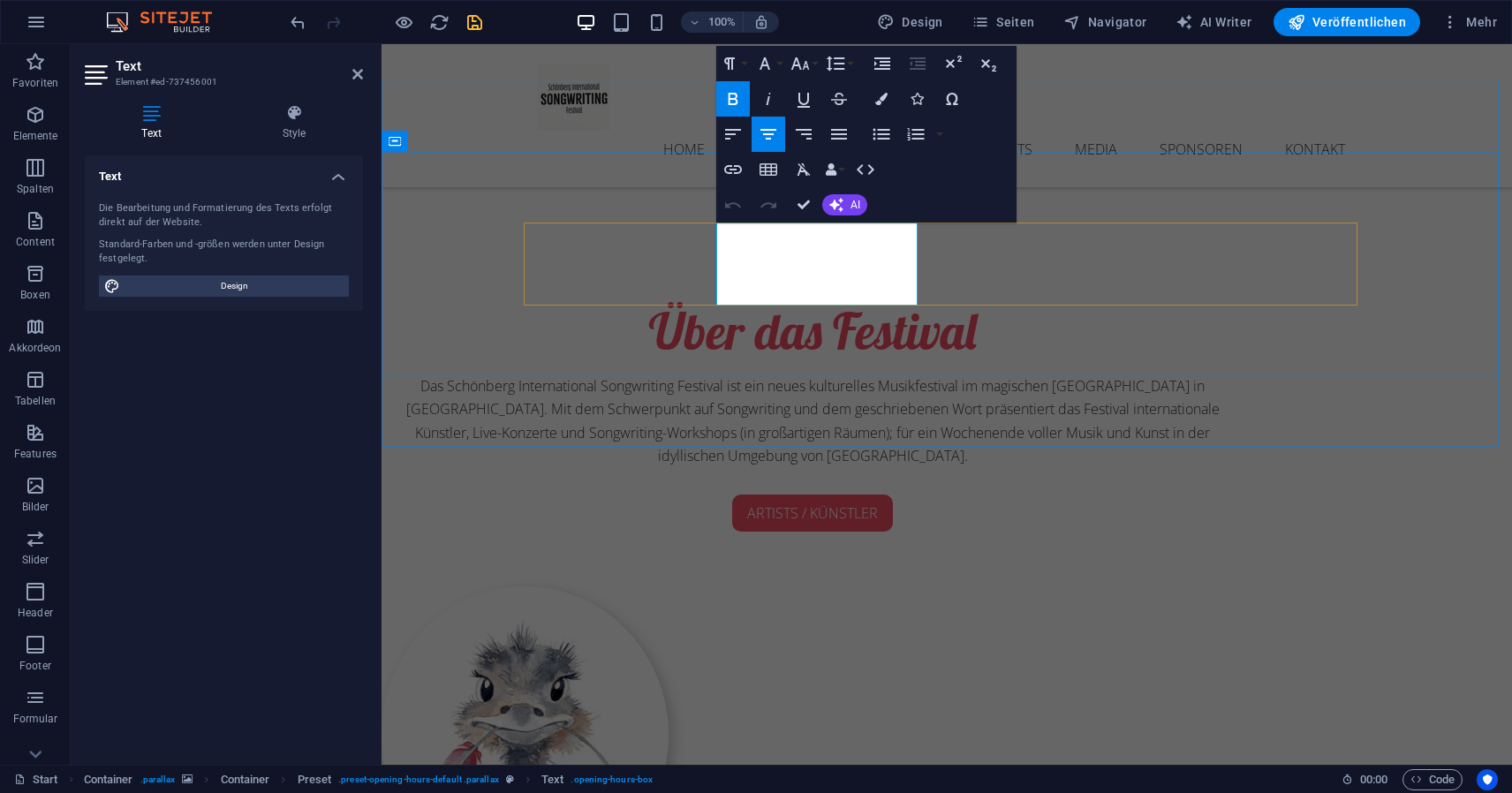
drag, startPoint x: 791, startPoint y: 289, endPoint x: 752, endPoint y: 290, distance: 39.0
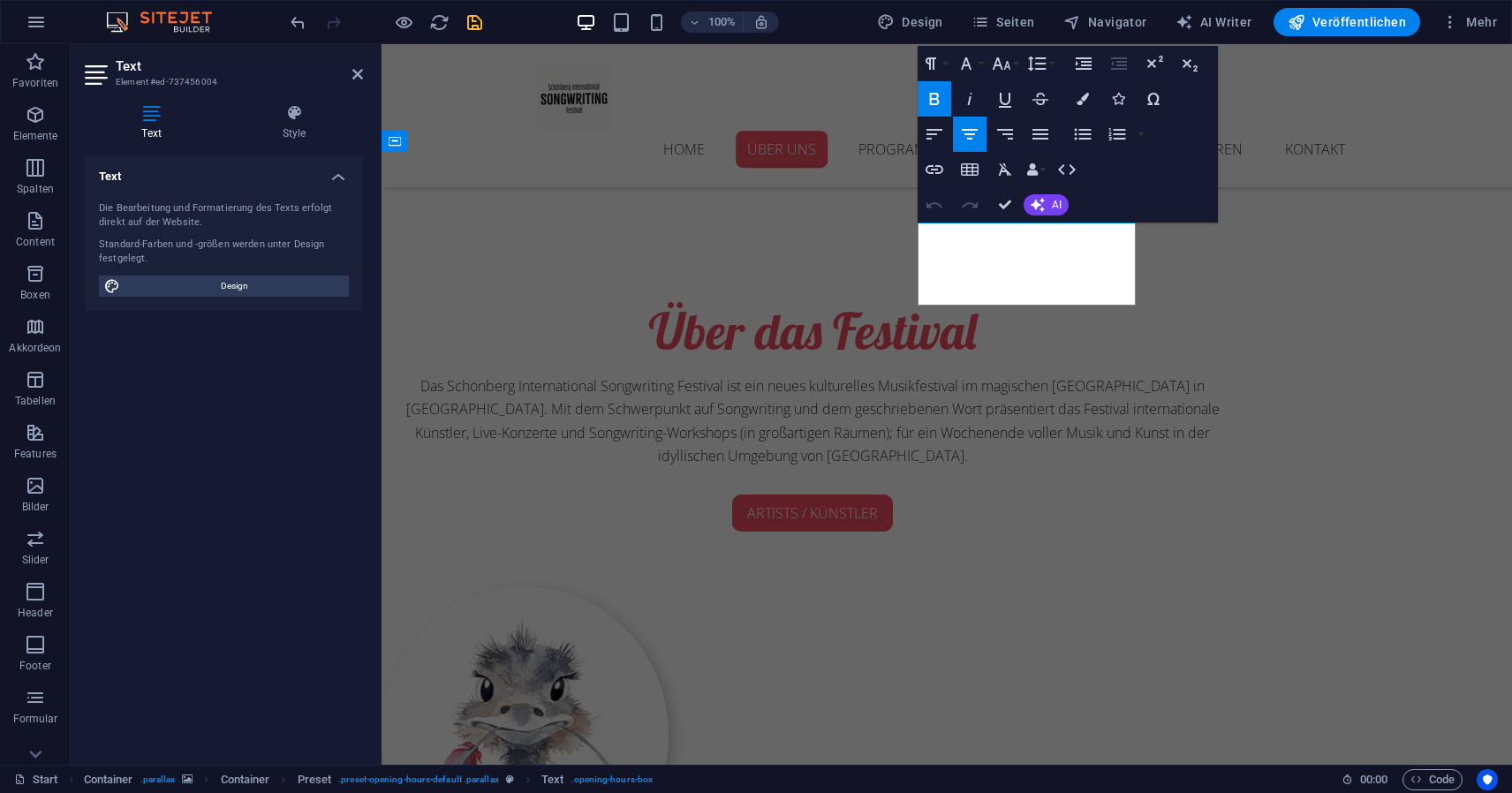
drag, startPoint x: 1092, startPoint y: 289, endPoint x: 967, endPoint y: 294, distance: 125.1
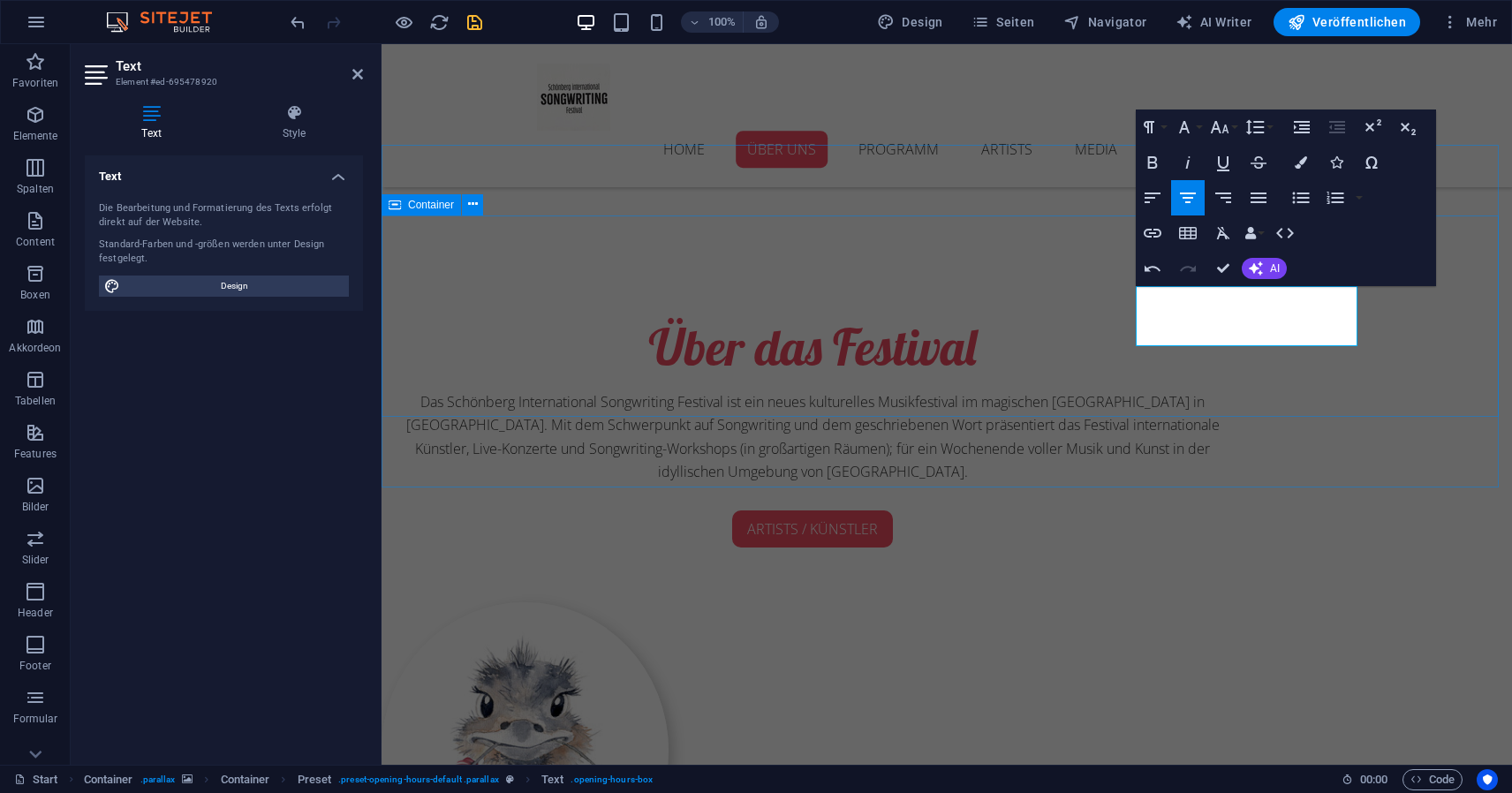
scroll to position [919, 0]
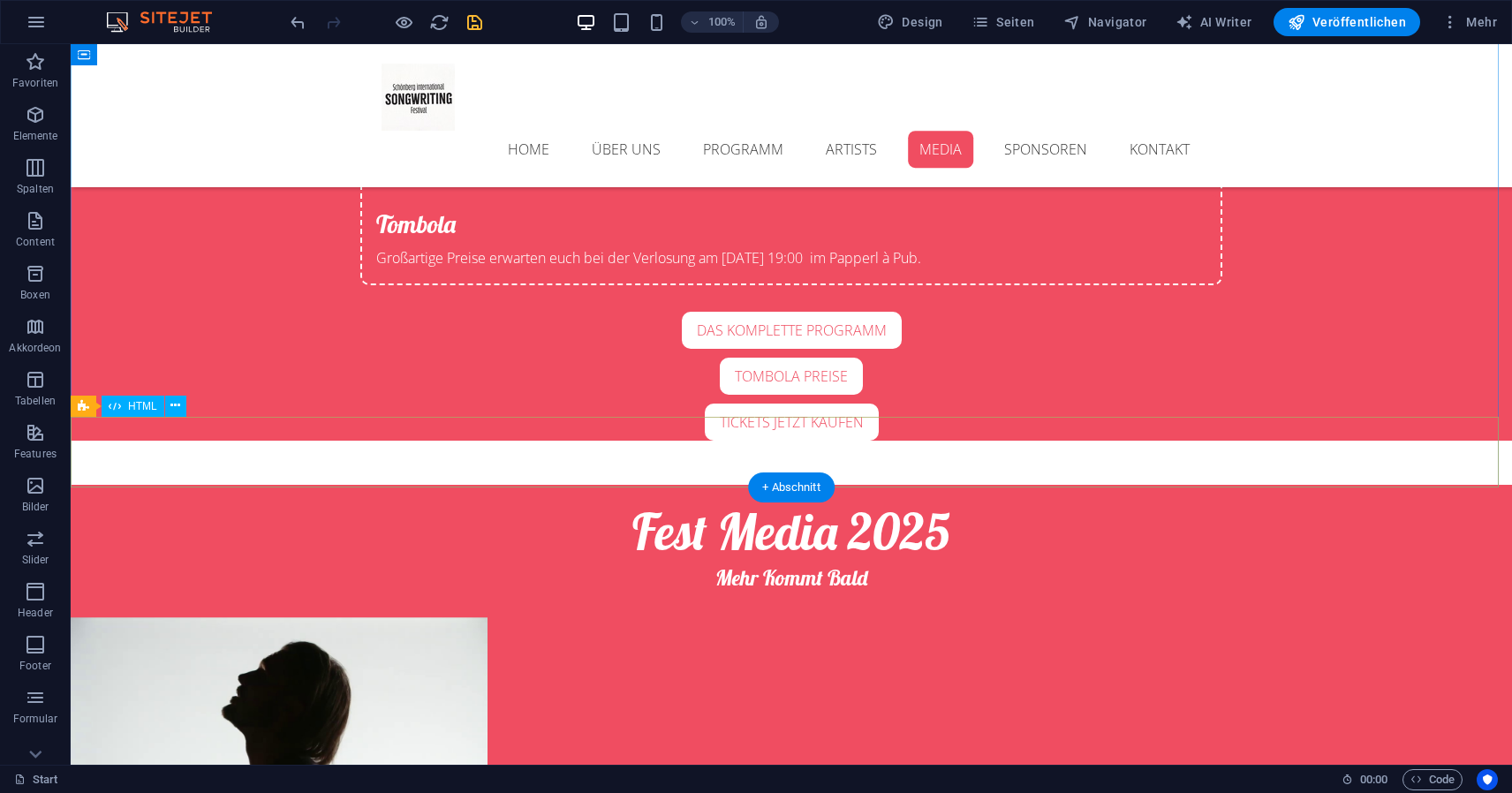
scroll to position [5292, 0]
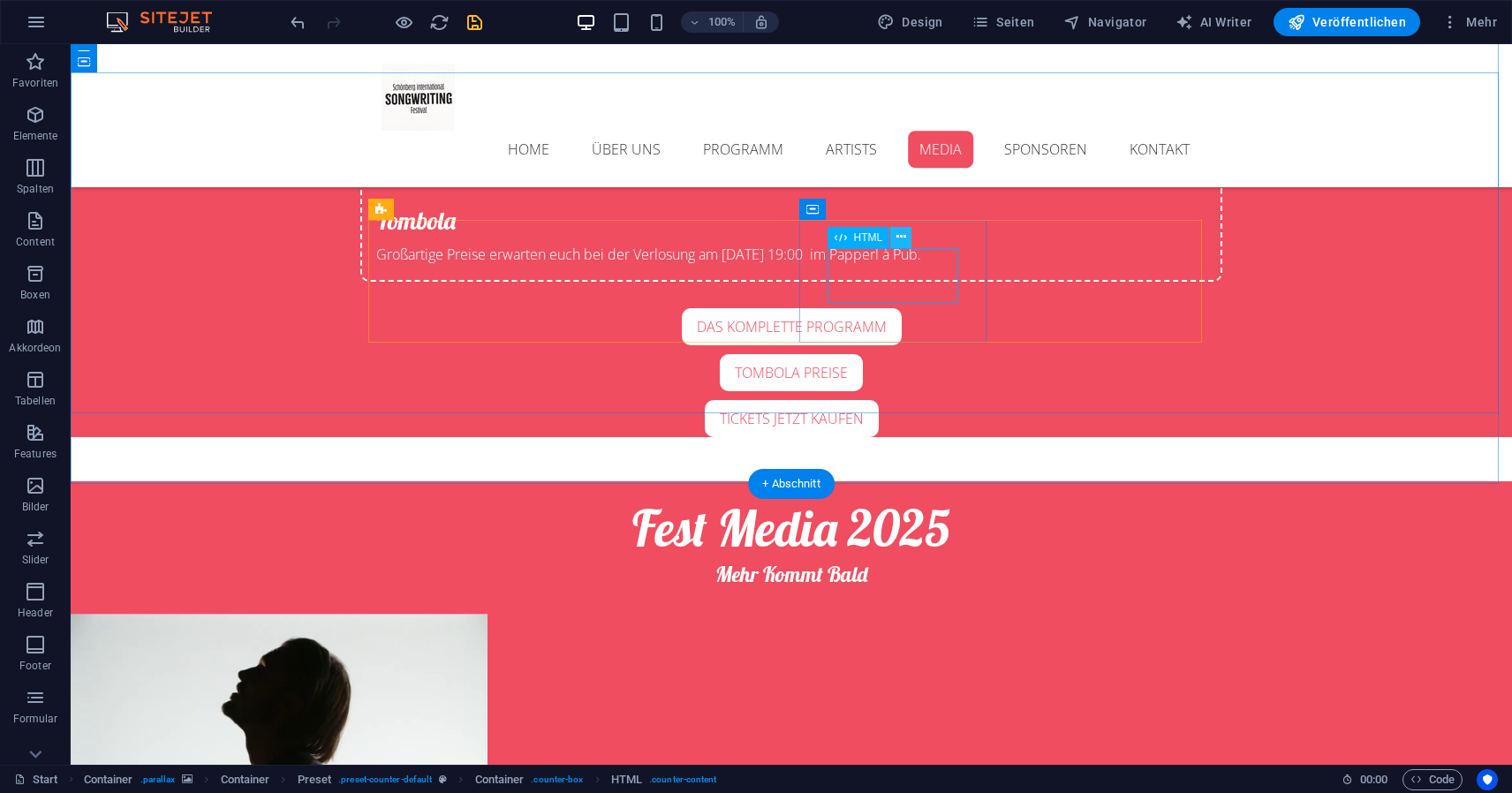
click at [903, 234] on icon at bounding box center [901, 236] width 10 height 18
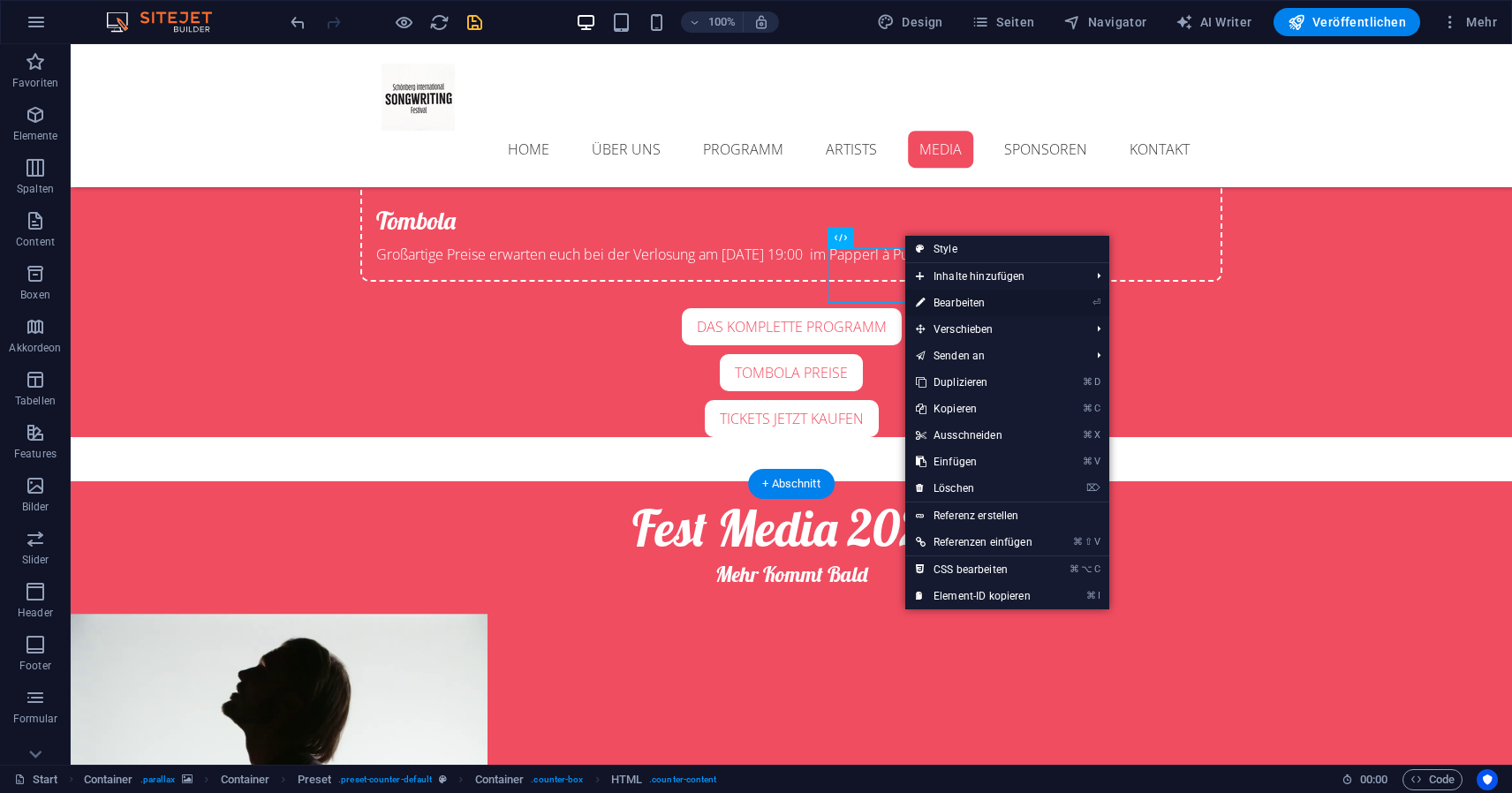
click at [953, 305] on link "⏎ Bearbeiten" at bounding box center [974, 302] width 138 height 26
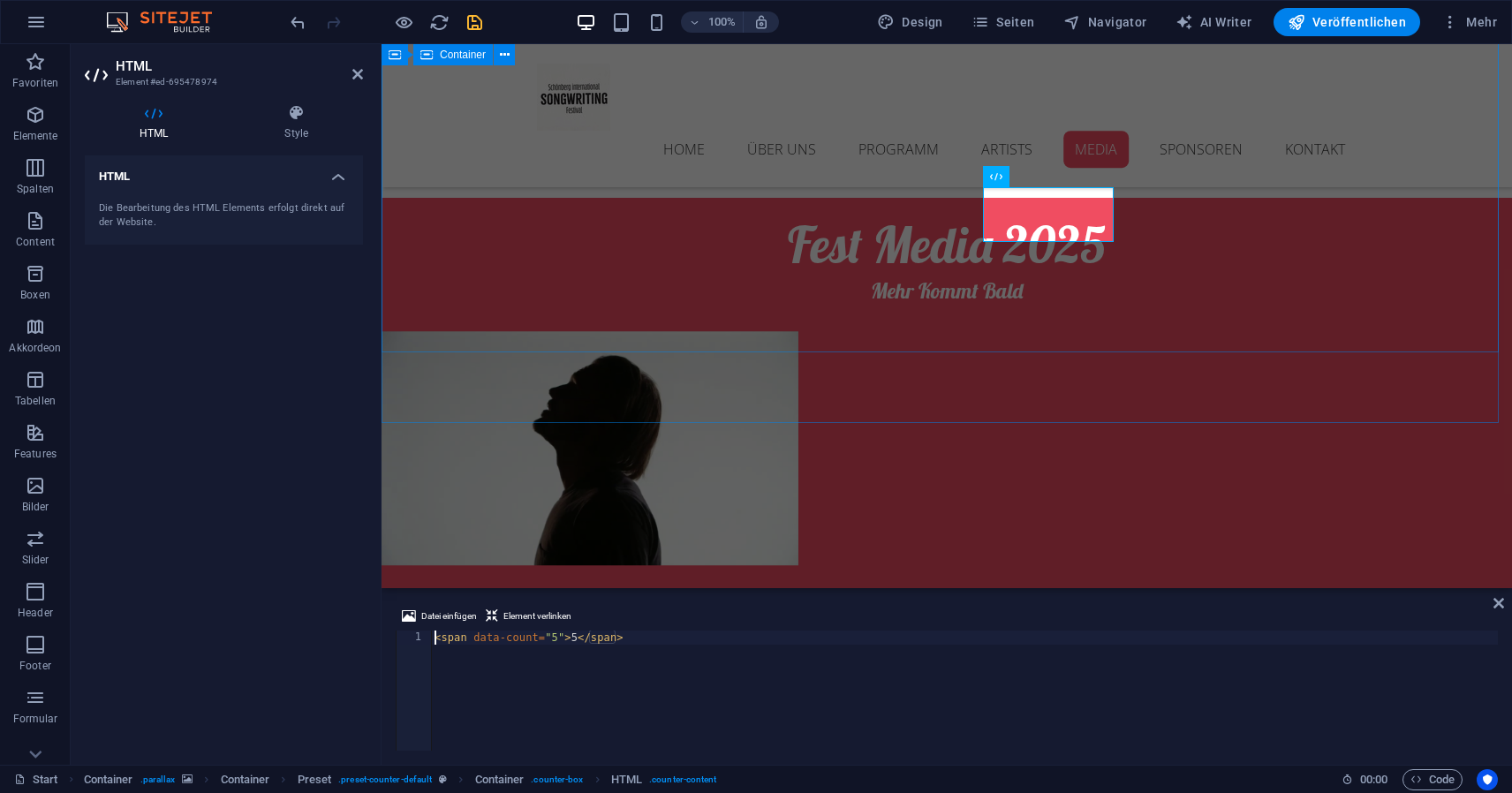
type textarea "8<span data-count="5">5</span>"
click at [1463, 108] on div "Home Über Uns Programm Artists MEDIA Sponsoren Kontakt" at bounding box center [946, 115] width 1131 height 143
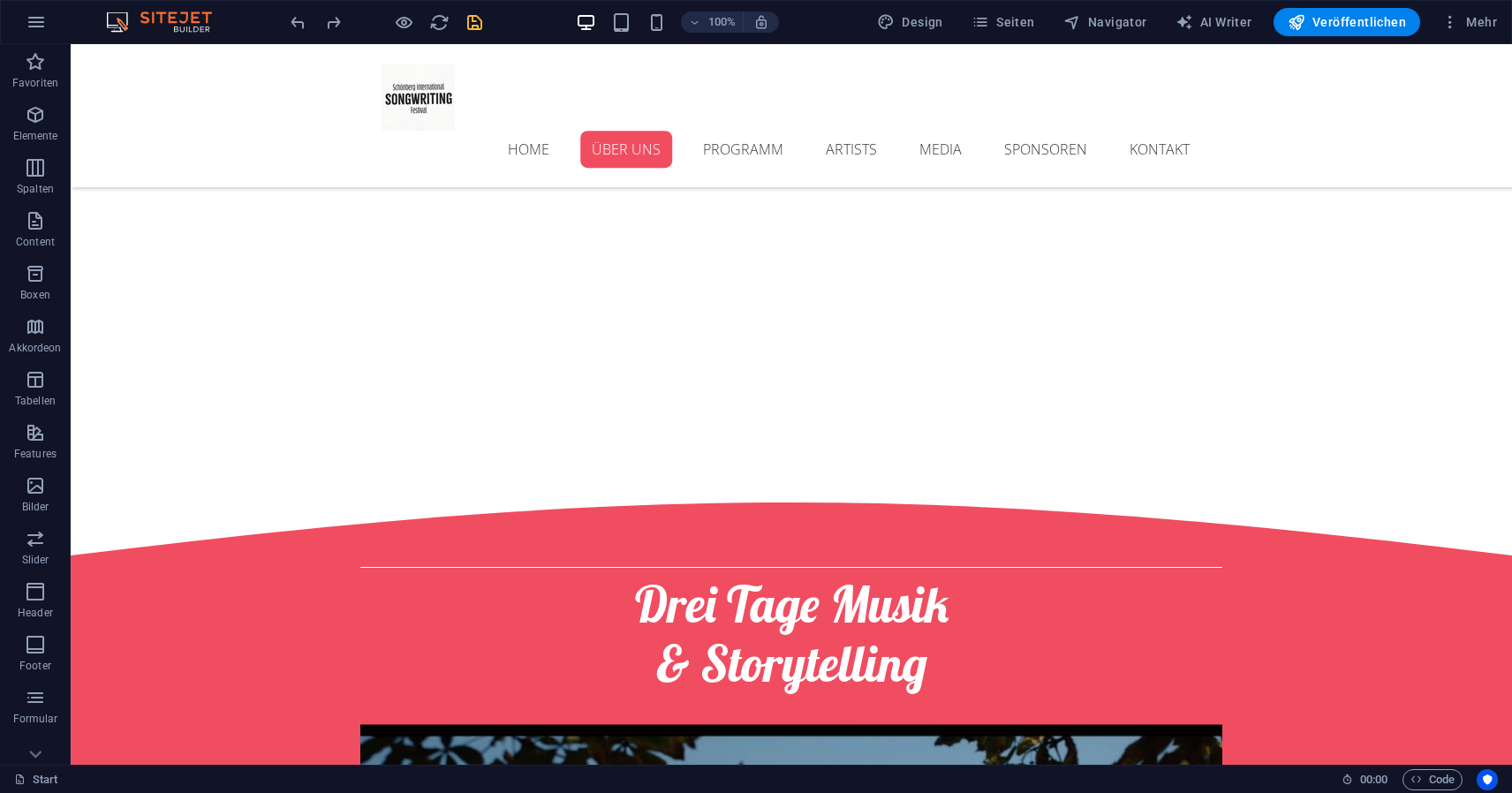
scroll to position [0, 0]
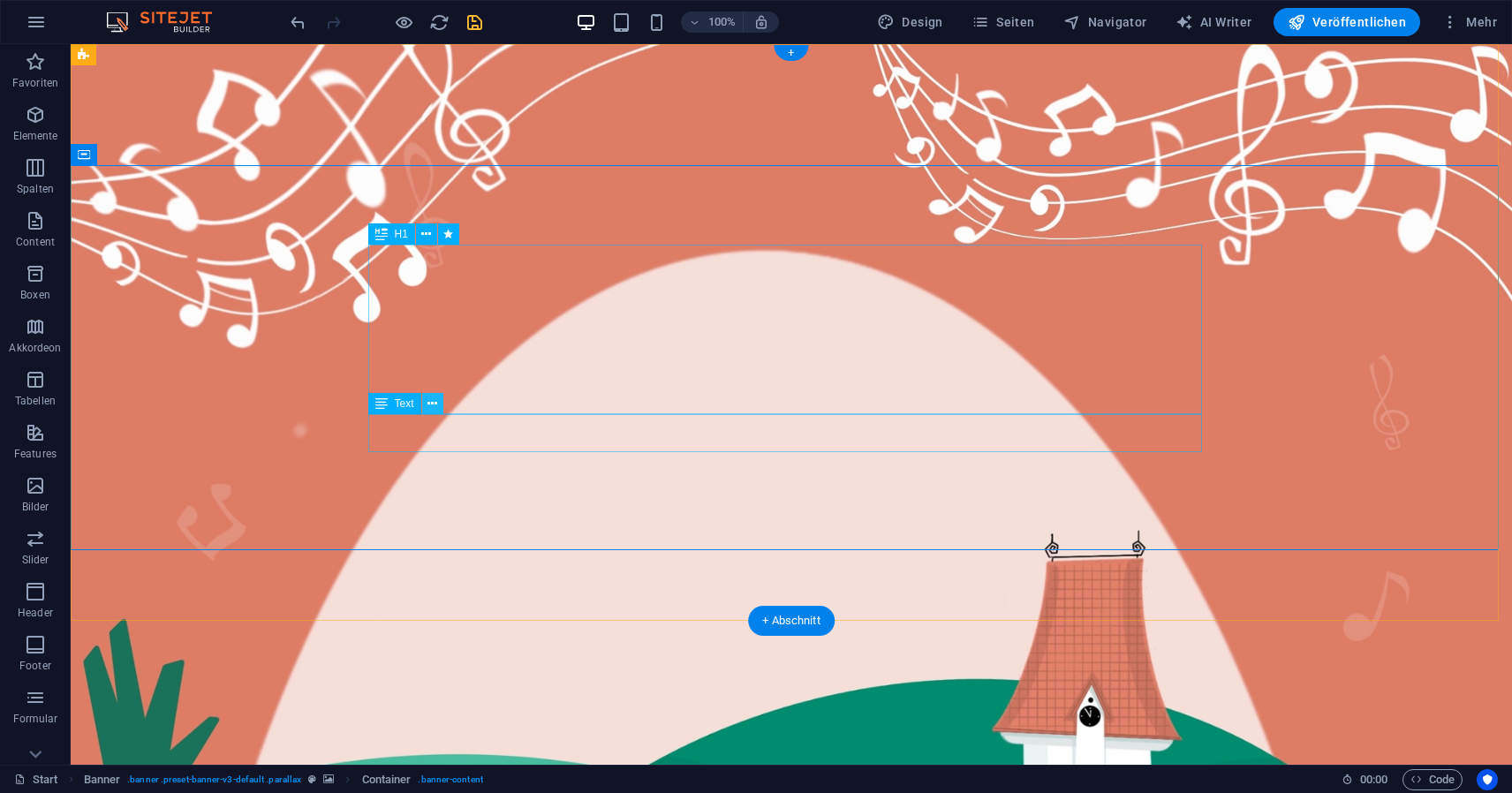
click at [437, 405] on icon at bounding box center [433, 403] width 10 height 18
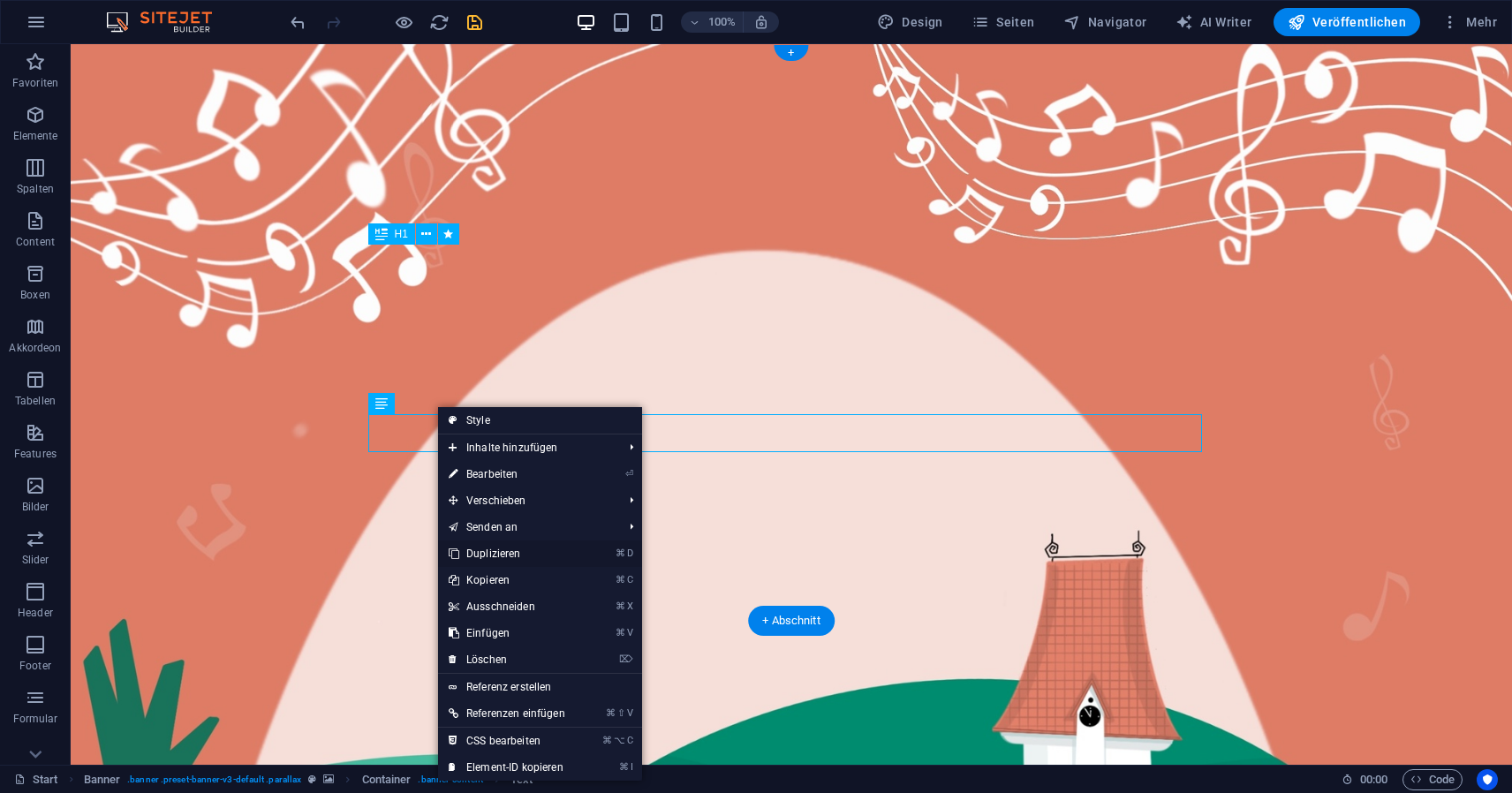
click at [502, 555] on link "⌘ D Duplizieren" at bounding box center [508, 553] width 138 height 26
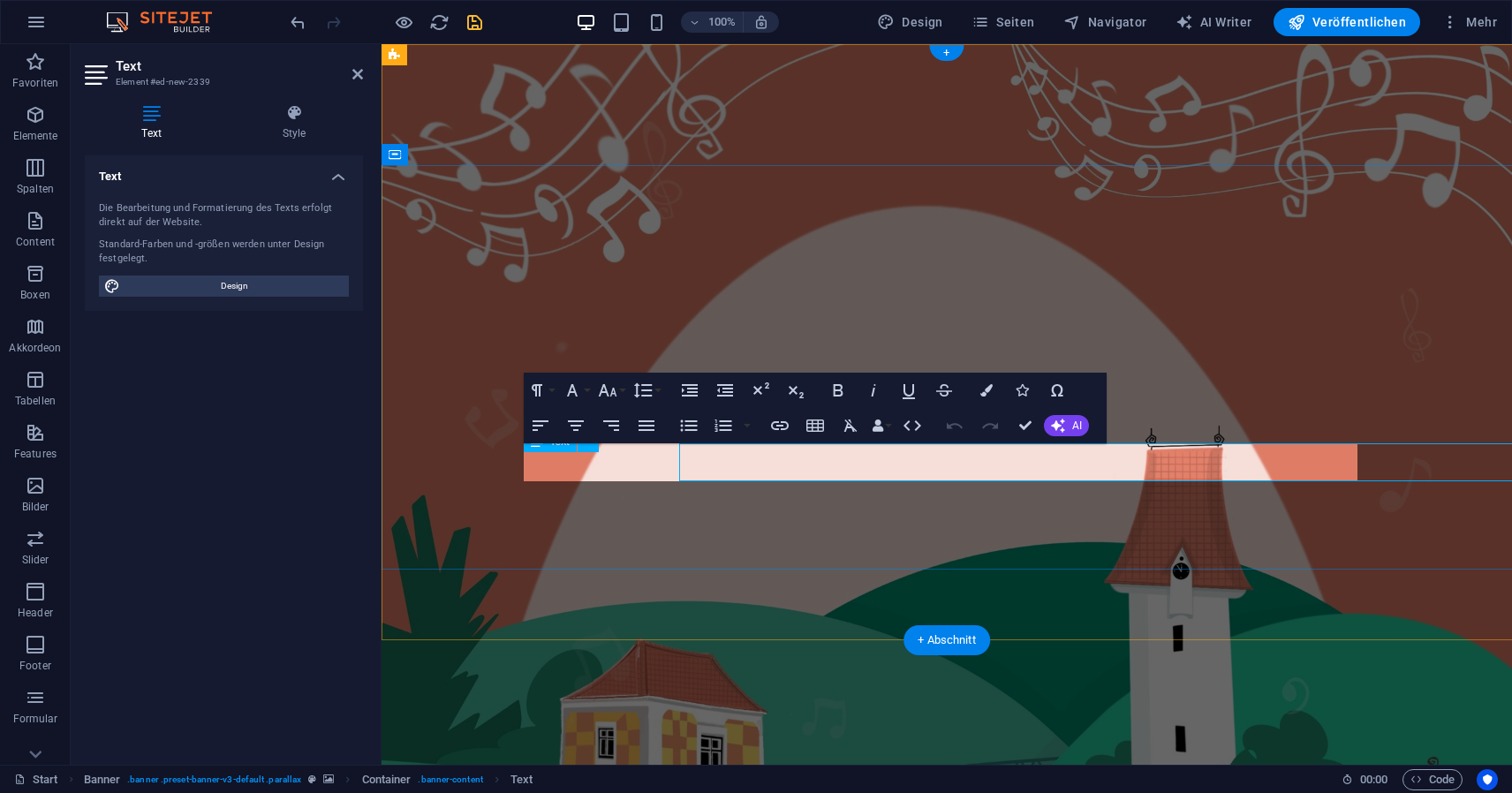
drag, startPoint x: 1251, startPoint y: 467, endPoint x: 940, endPoint y: 467, distance: 311.0
drag, startPoint x: 1102, startPoint y: 463, endPoint x: 795, endPoint y: 465, distance: 307.0
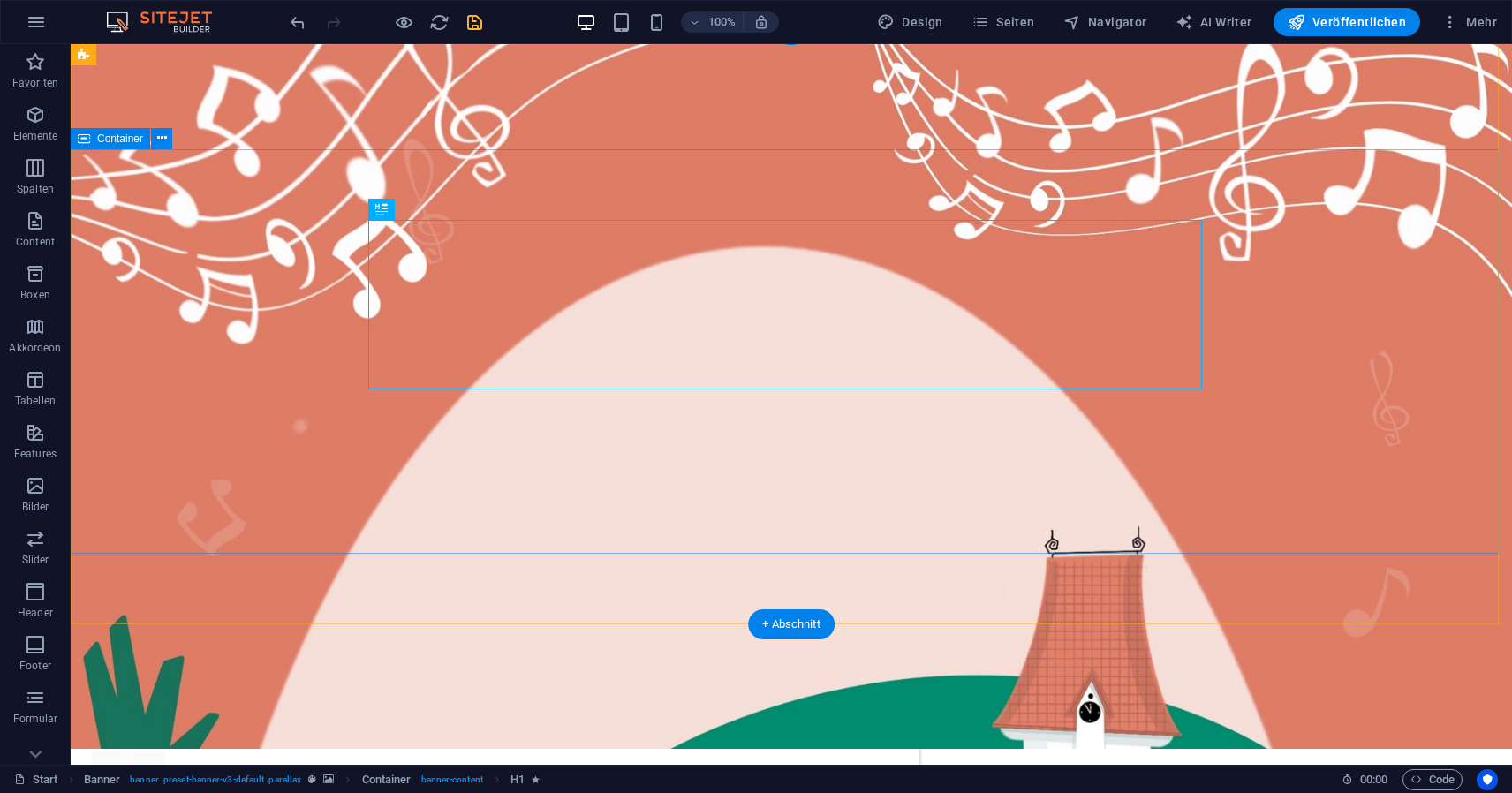
scroll to position [38, 0]
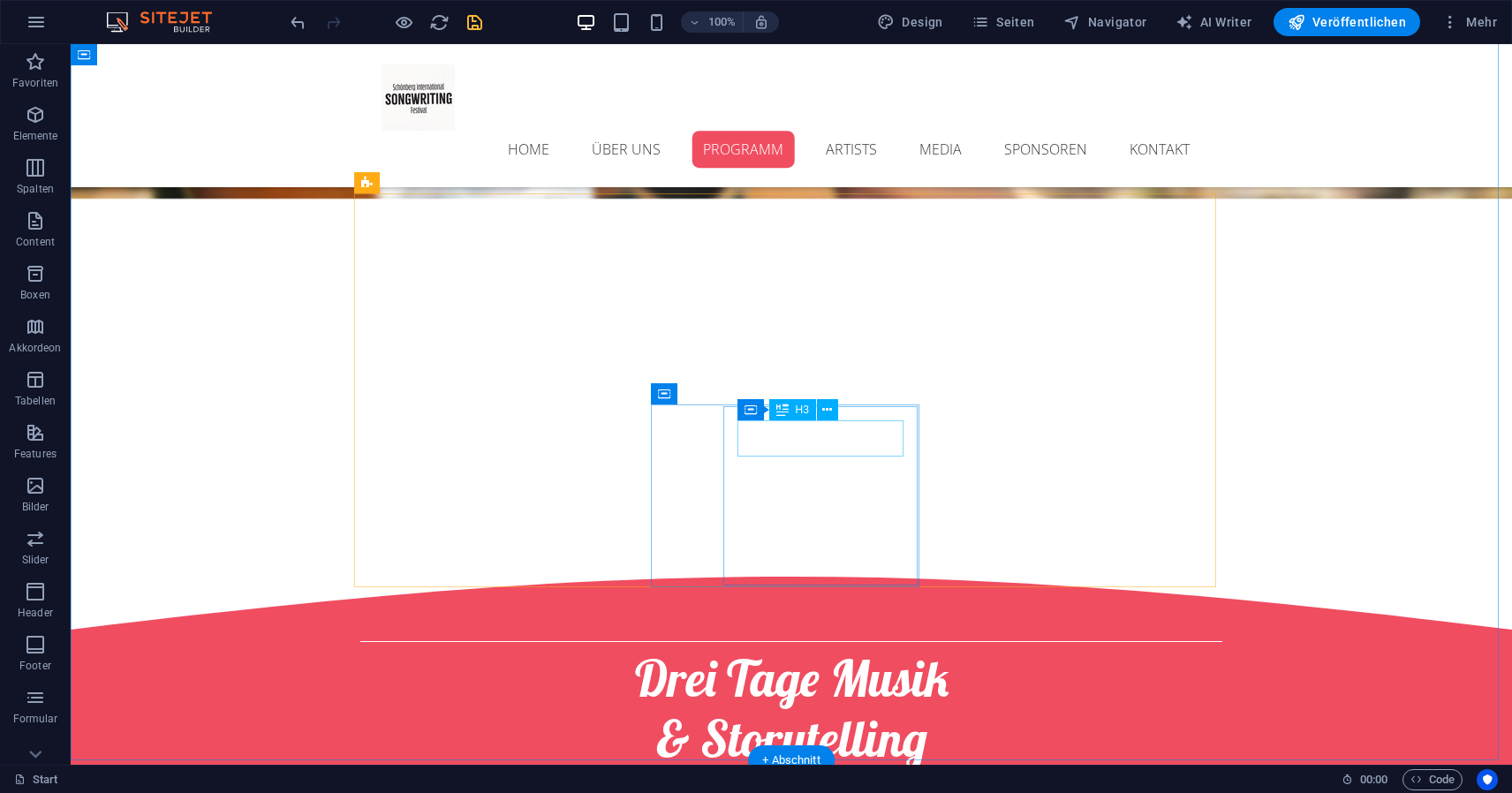
scroll to position [2546, 0]
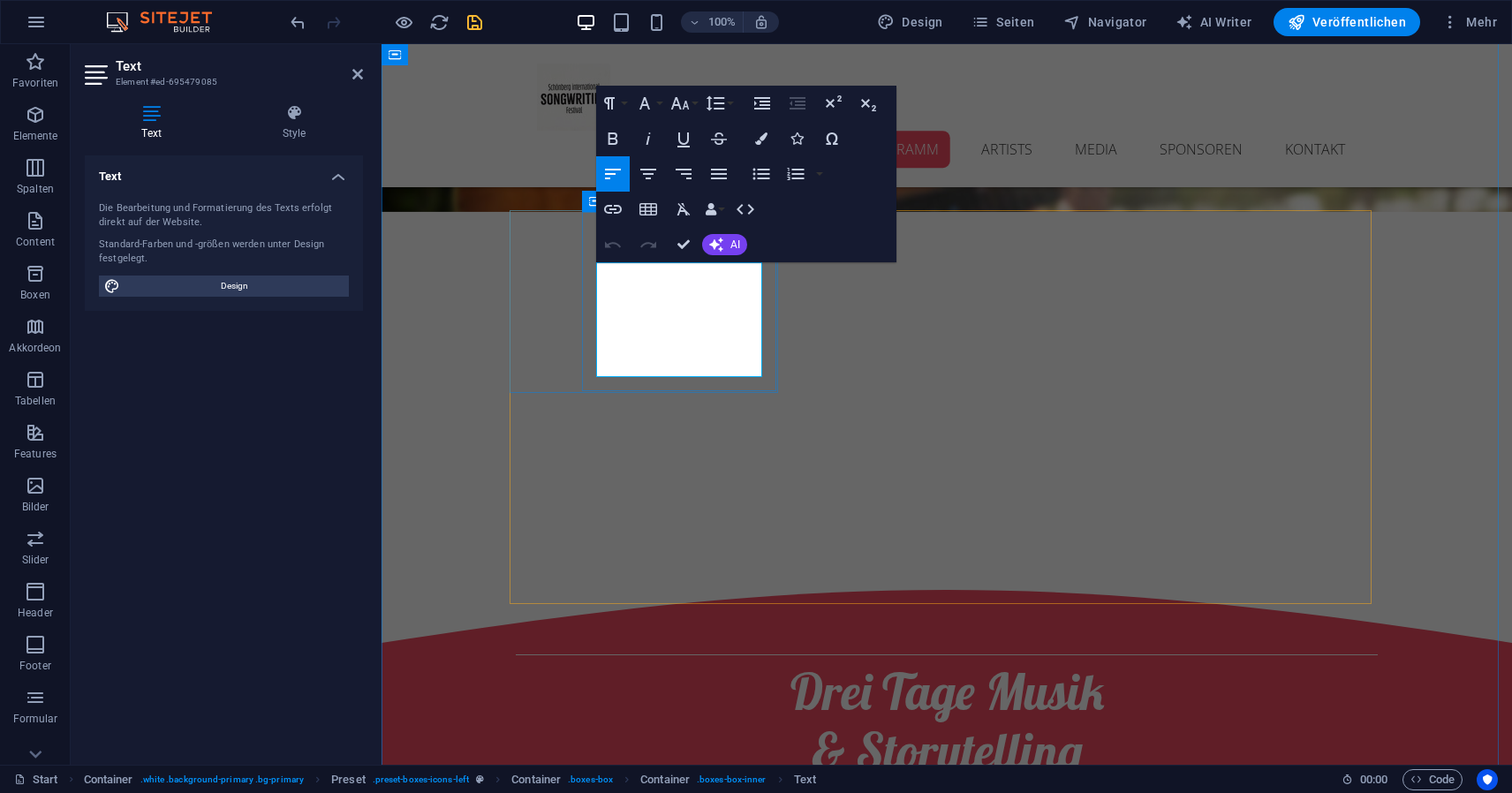
drag, startPoint x: 690, startPoint y: 339, endPoint x: 591, endPoint y: 347, distance: 99.3
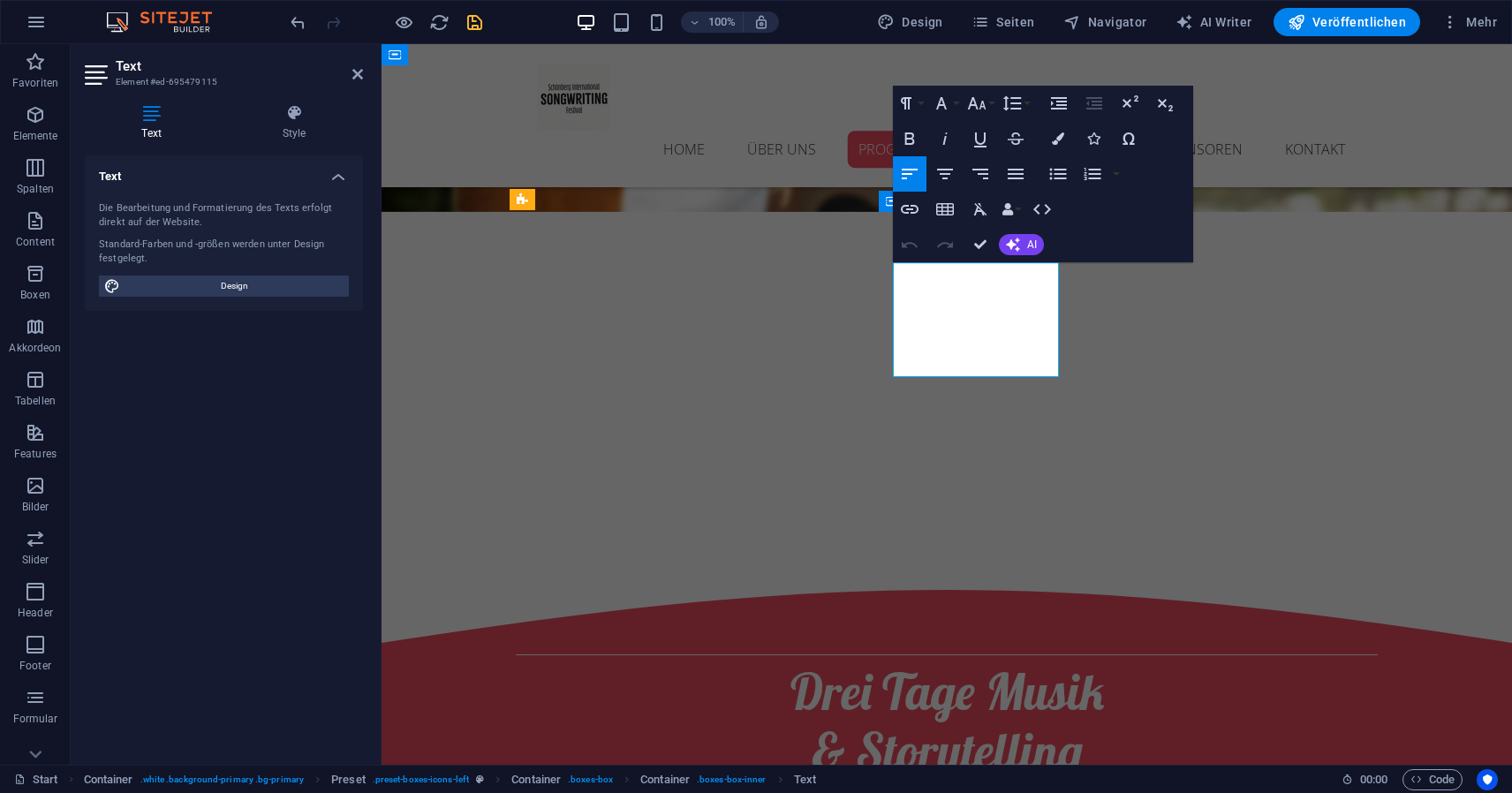
drag, startPoint x: 1055, startPoint y: 369, endPoint x: 1019, endPoint y: 294, distance: 83.2
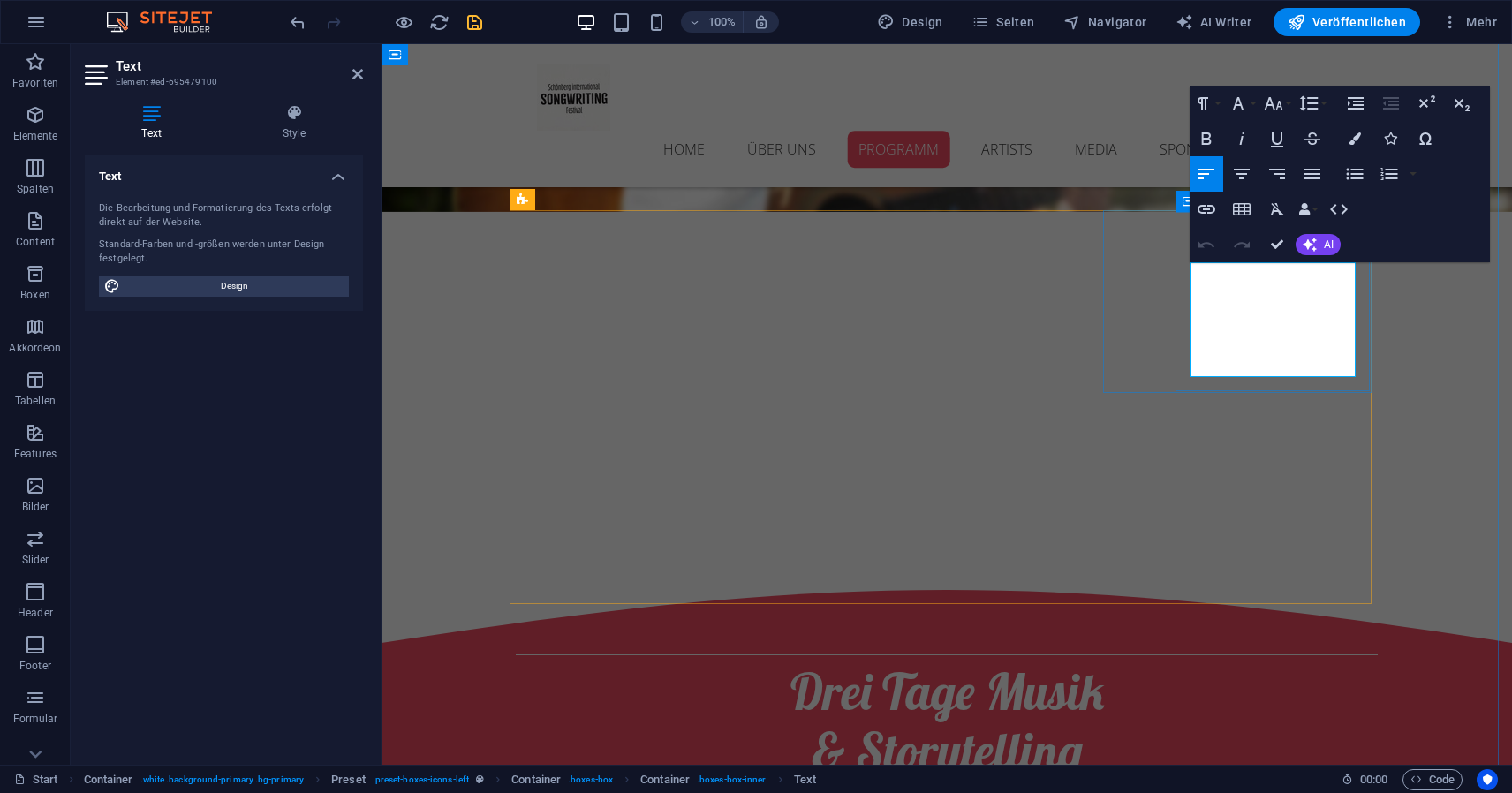
drag, startPoint x: 1308, startPoint y: 362, endPoint x: 1178, endPoint y: 362, distance: 130.0
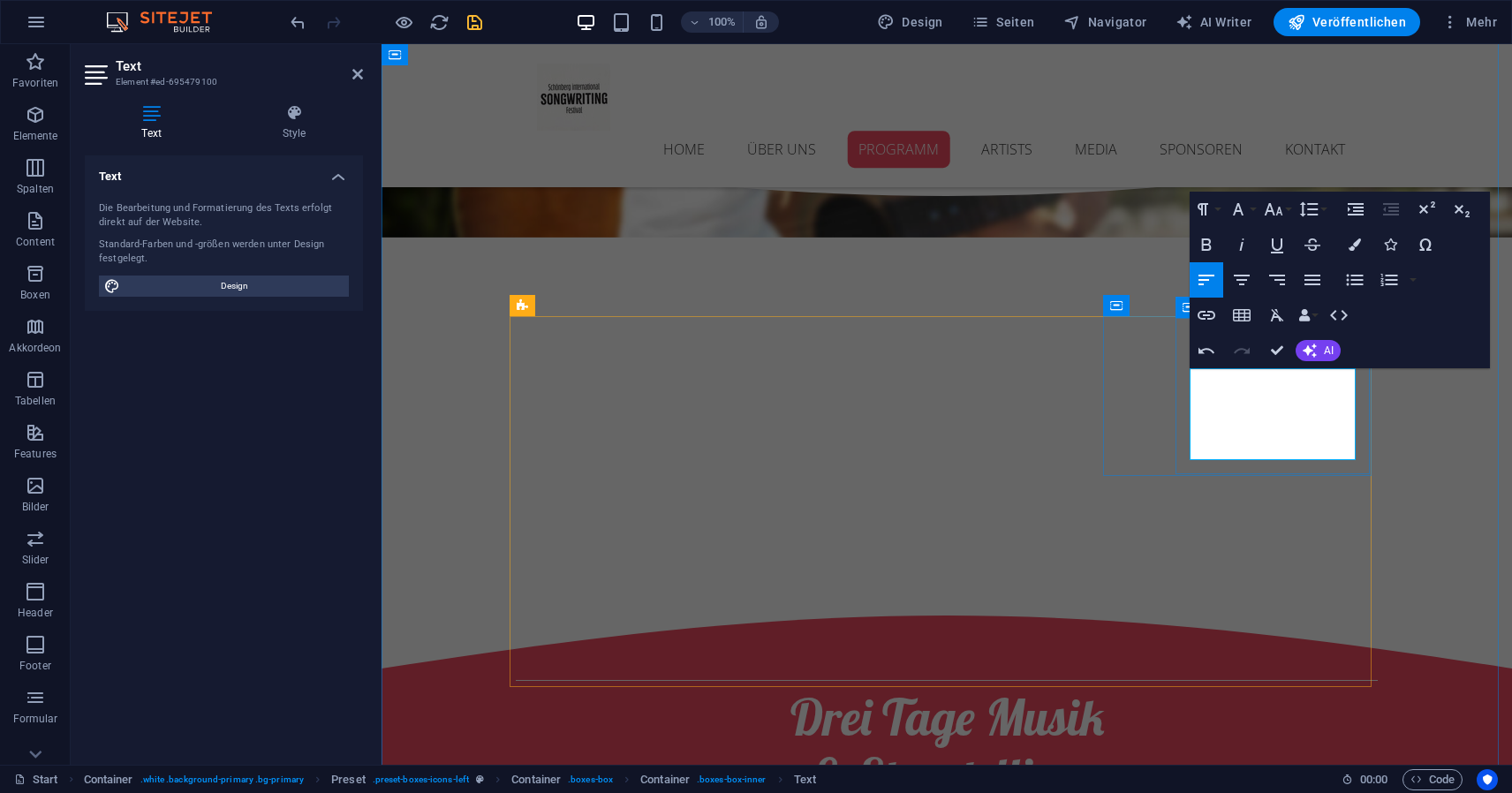
scroll to position [2440, 0]
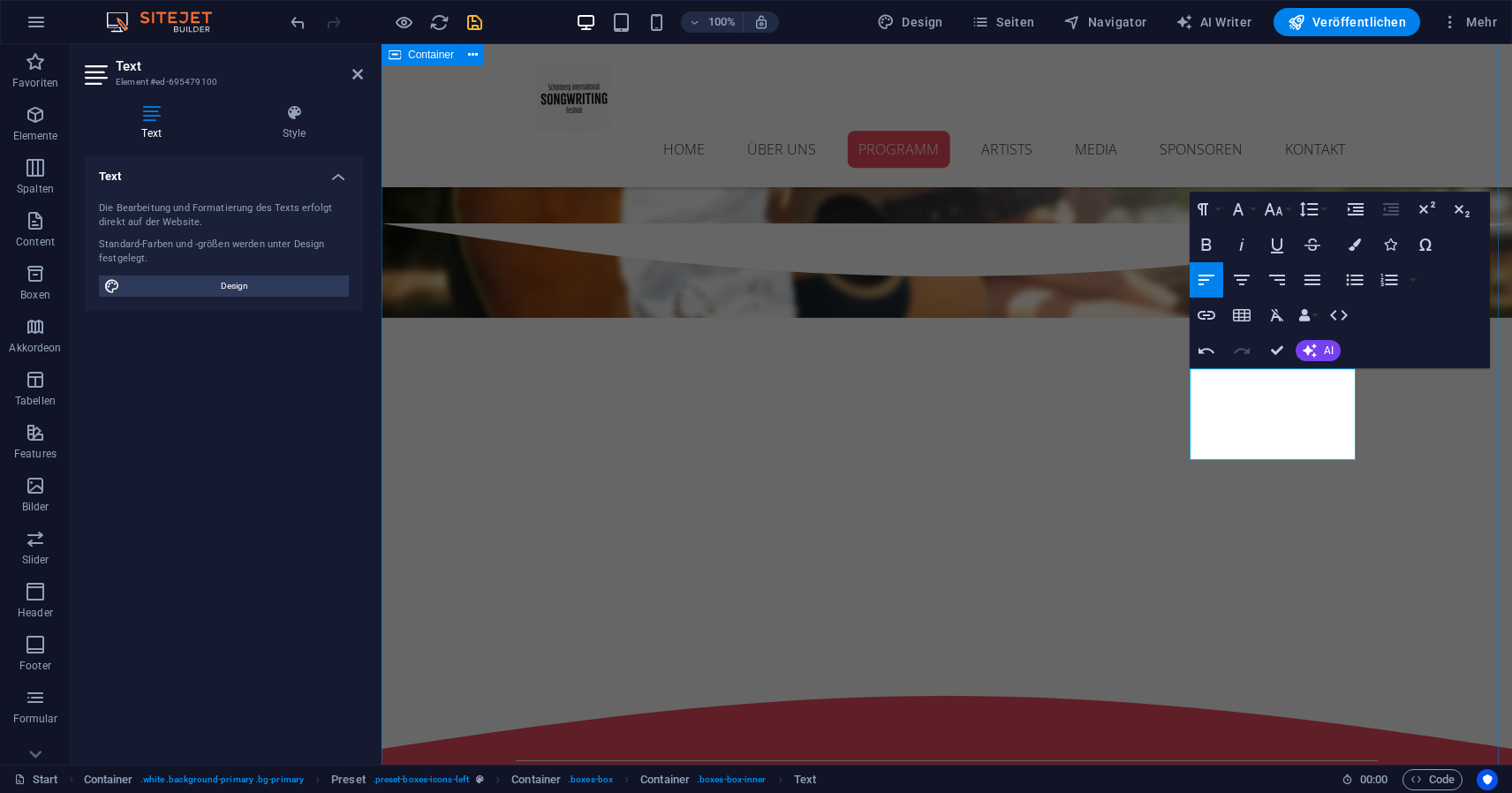
drag, startPoint x: 1412, startPoint y: 420, endPoint x: 1729, endPoint y: 419, distance: 317.0
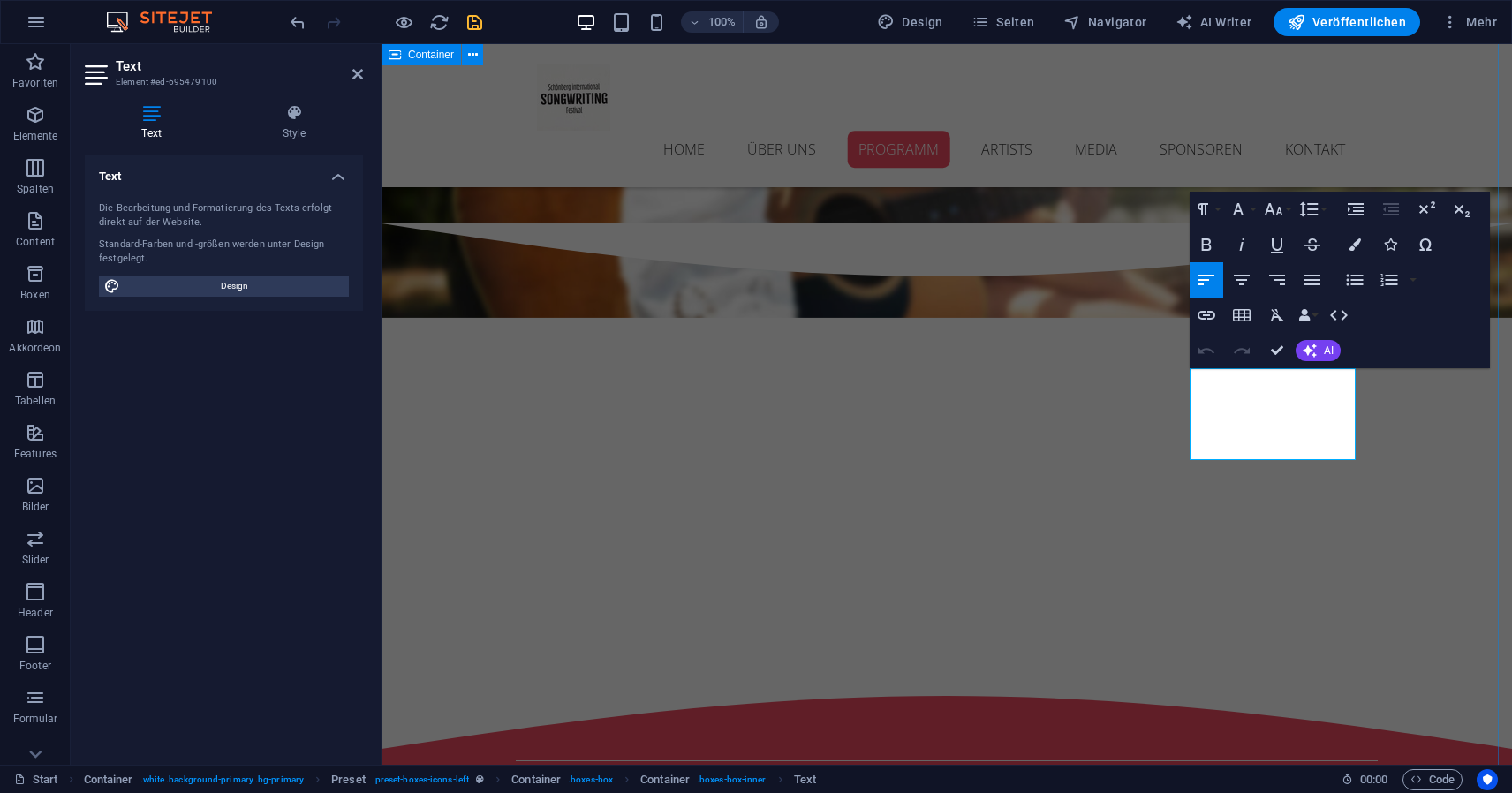
drag, startPoint x: 1427, startPoint y: 411, endPoint x: 1749, endPoint y: 412, distance: 322.0
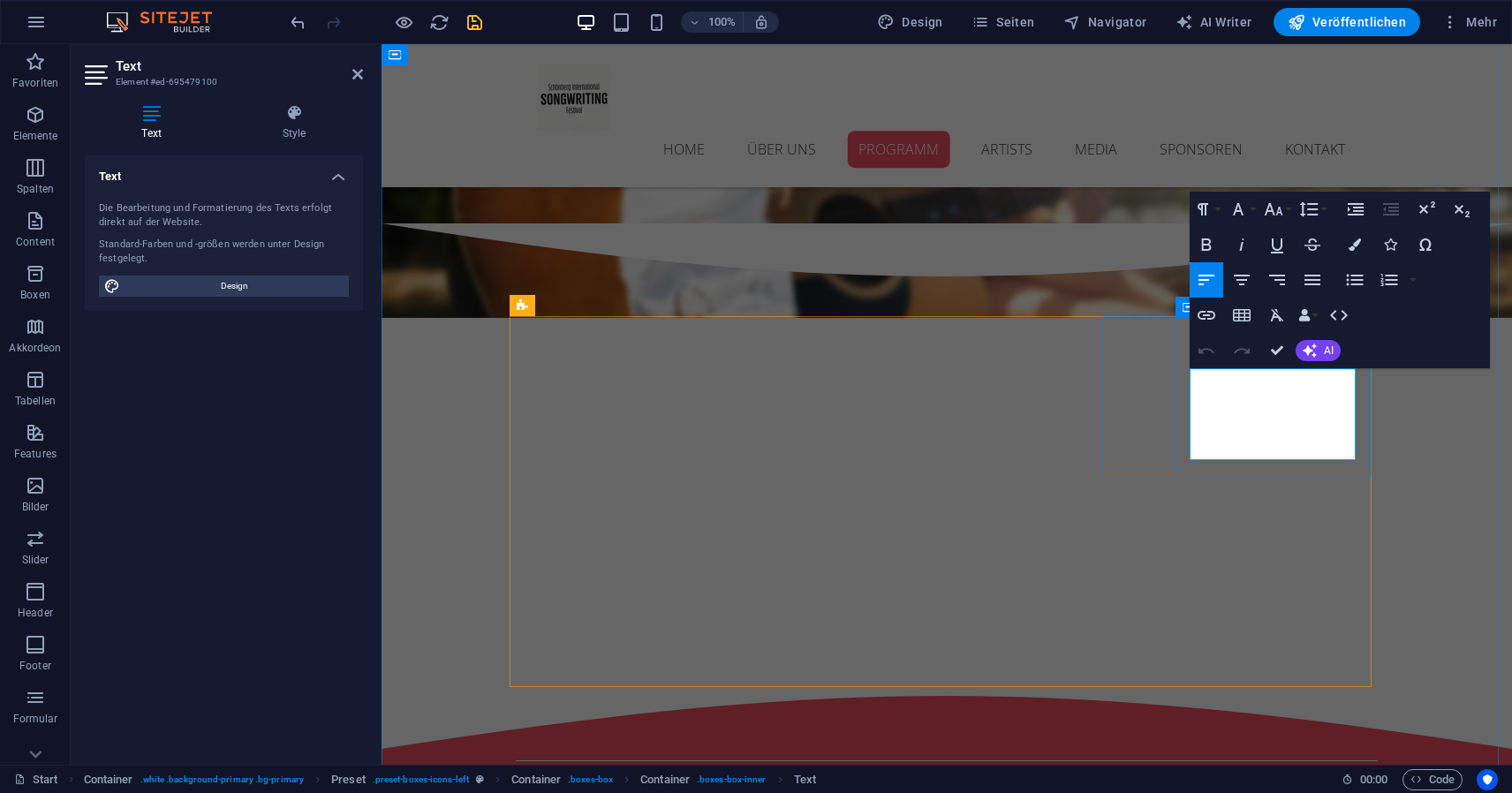
drag, startPoint x: 1276, startPoint y: 426, endPoint x: 1178, endPoint y: 374, distance: 110.9
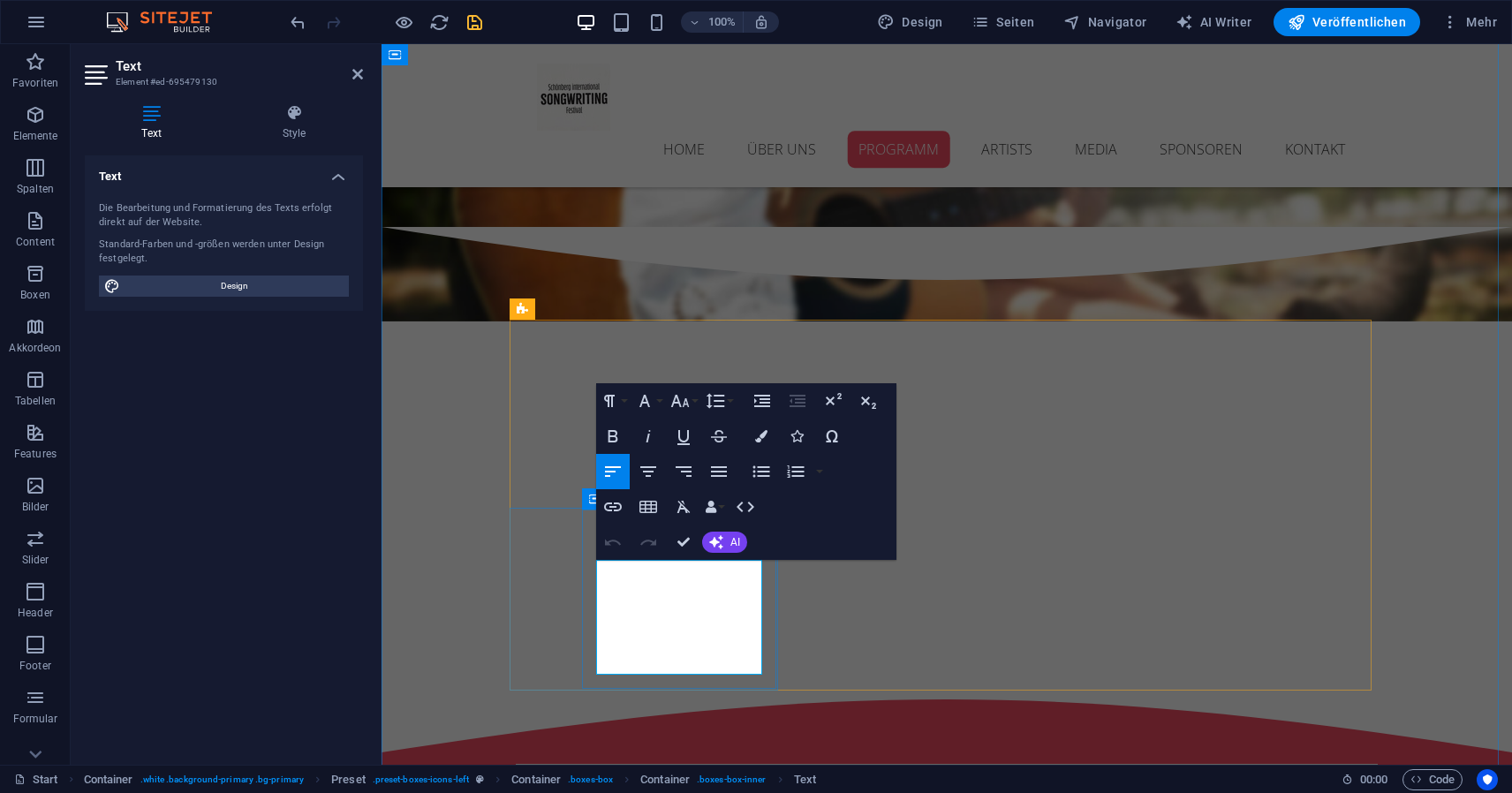
drag, startPoint x: 721, startPoint y: 653, endPoint x: 664, endPoint y: 638, distance: 58.9
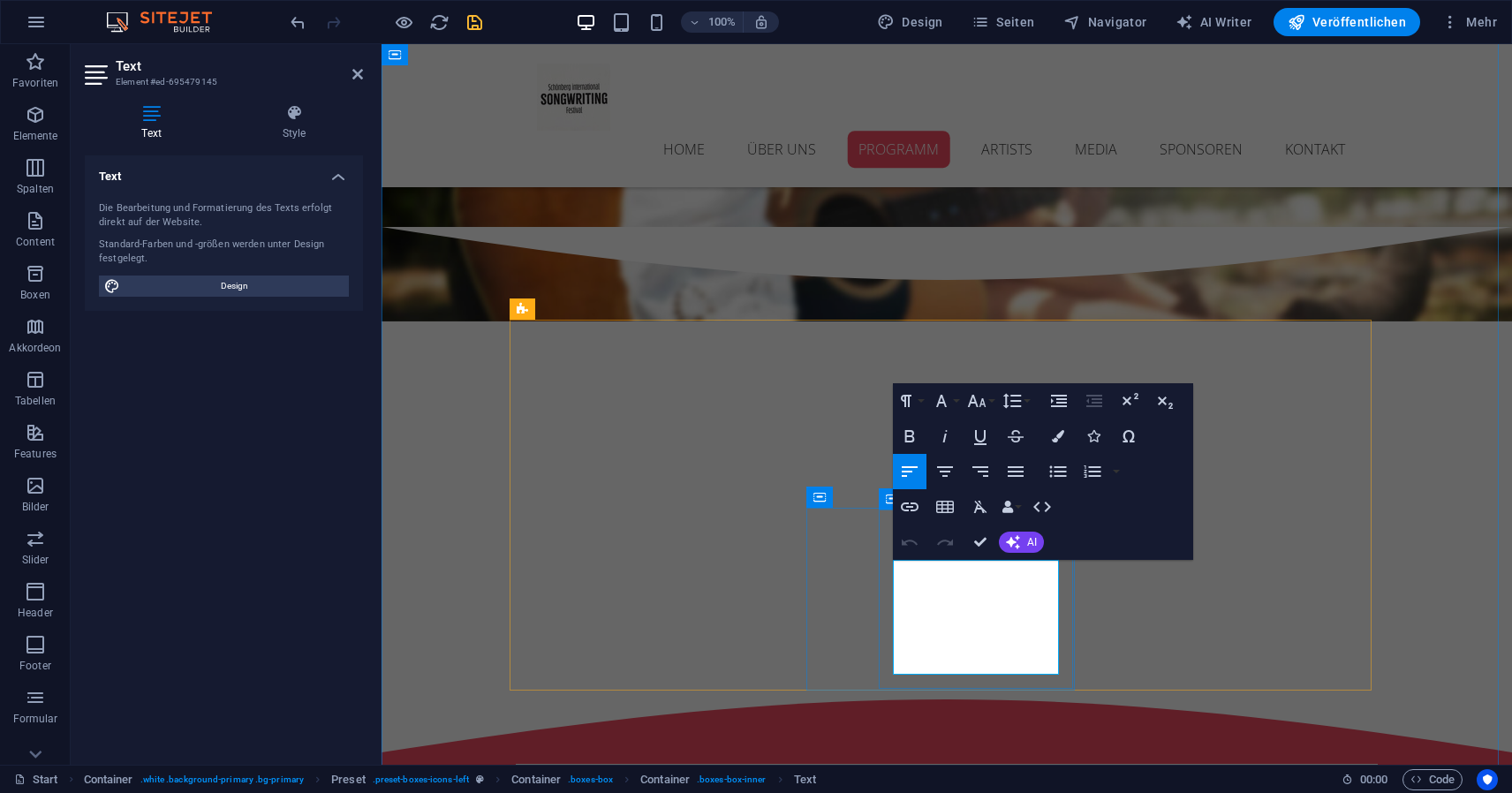
drag, startPoint x: 1002, startPoint y: 662, endPoint x: 998, endPoint y: 642, distance: 20.4
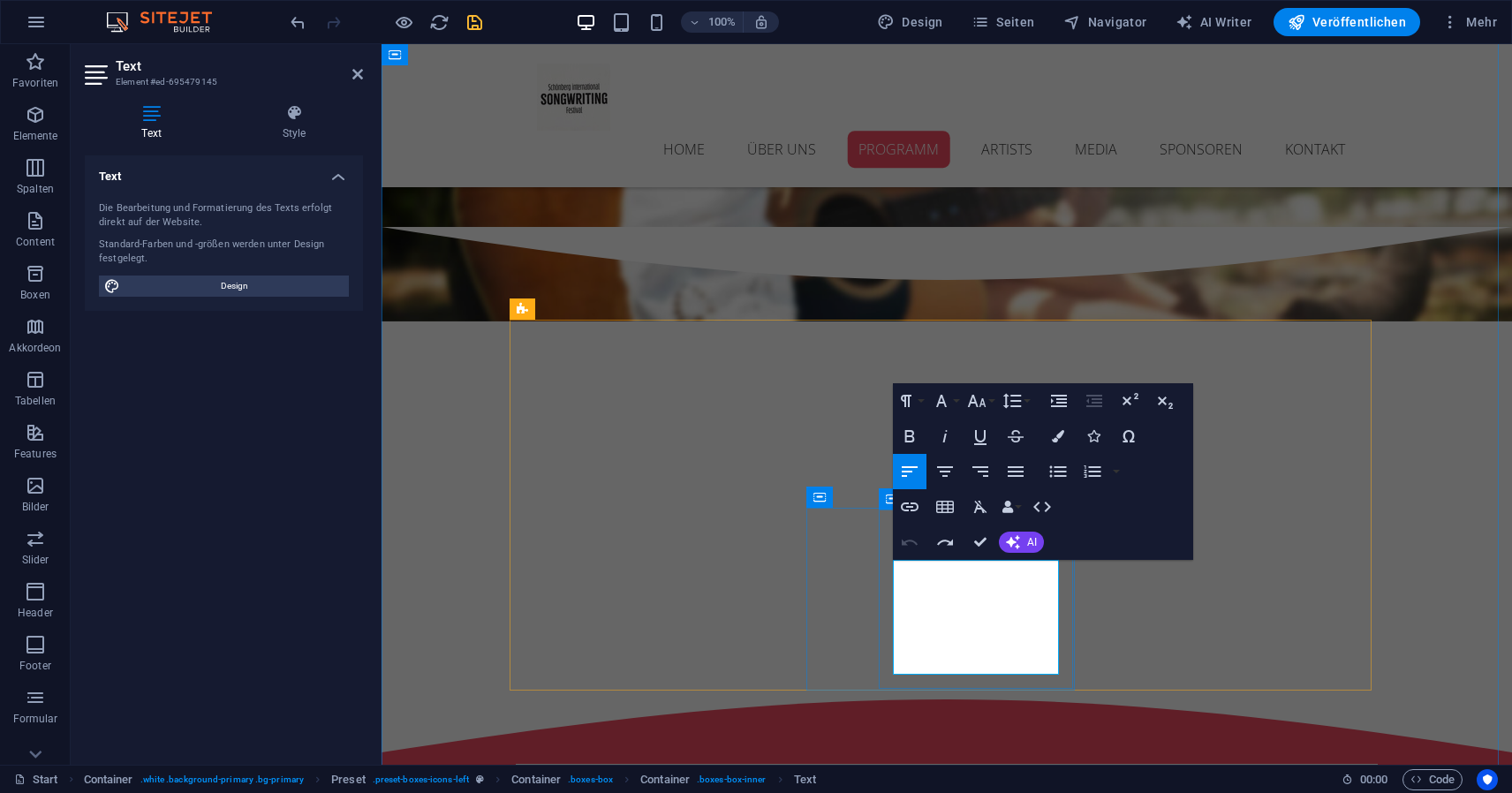
drag, startPoint x: 996, startPoint y: 665, endPoint x: 997, endPoint y: 644, distance: 21.0
copy p "[DATE] 14:00. Ticketed."
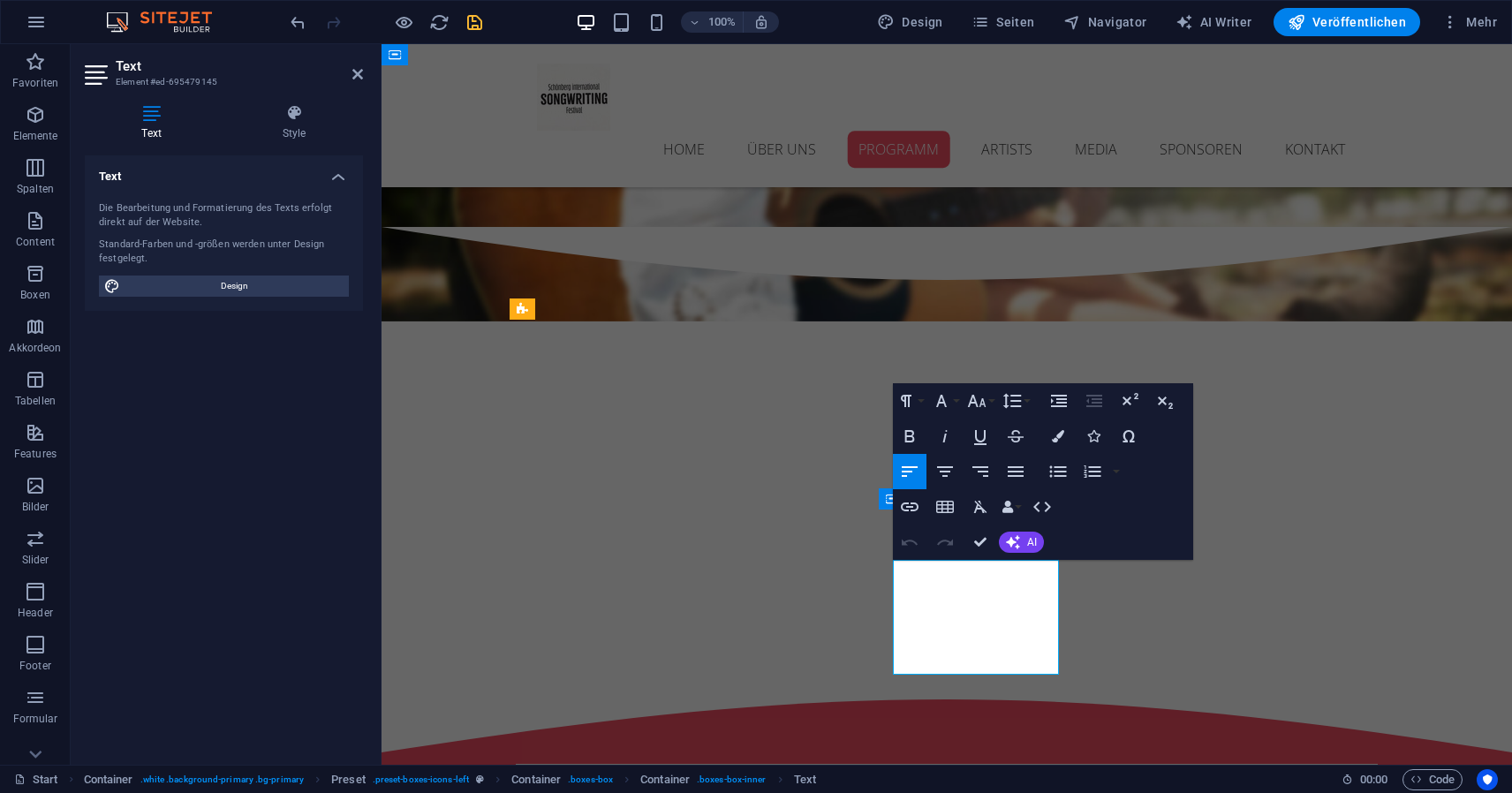
drag, startPoint x: 1017, startPoint y: 665, endPoint x: 996, endPoint y: 638, distance: 34.2
copy p "[DATE] 14:00. Ticketed."
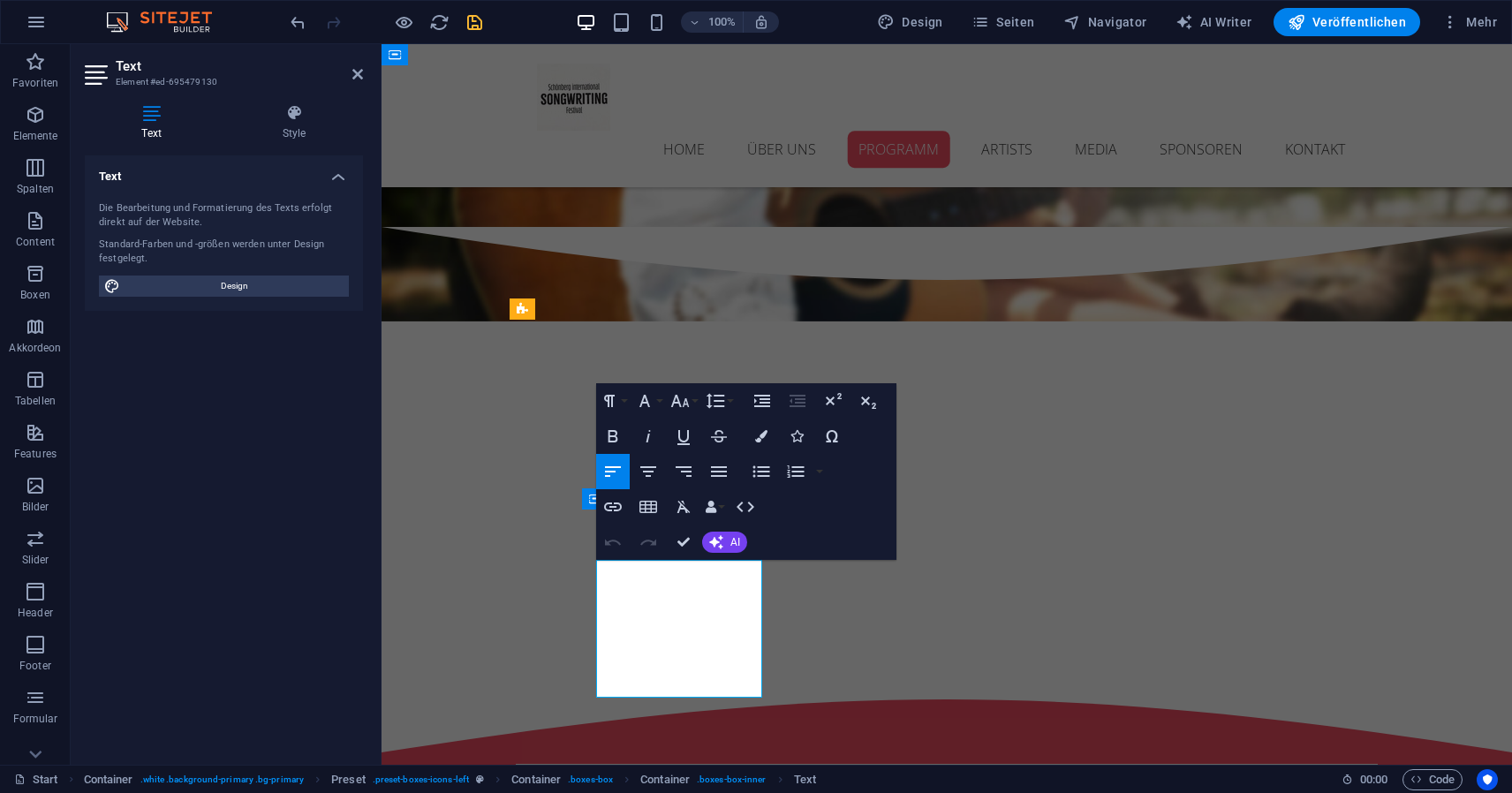
drag, startPoint x: 716, startPoint y: 684, endPoint x: 704, endPoint y: 681, distance: 12.4
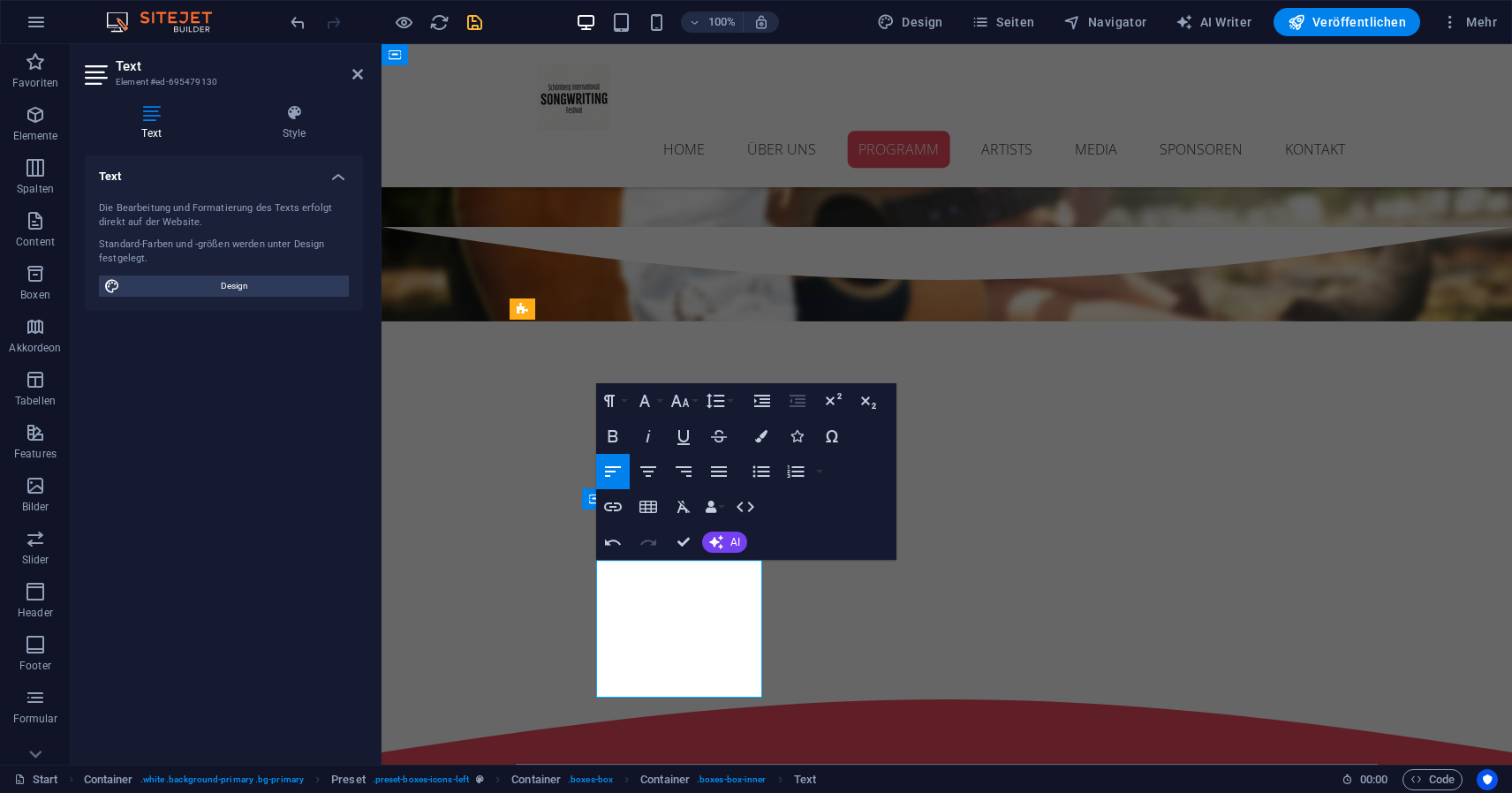
drag, startPoint x: 756, startPoint y: 664, endPoint x: 721, endPoint y: 664, distance: 35.0
drag, startPoint x: 652, startPoint y: 661, endPoint x: 665, endPoint y: 645, distance: 20.6
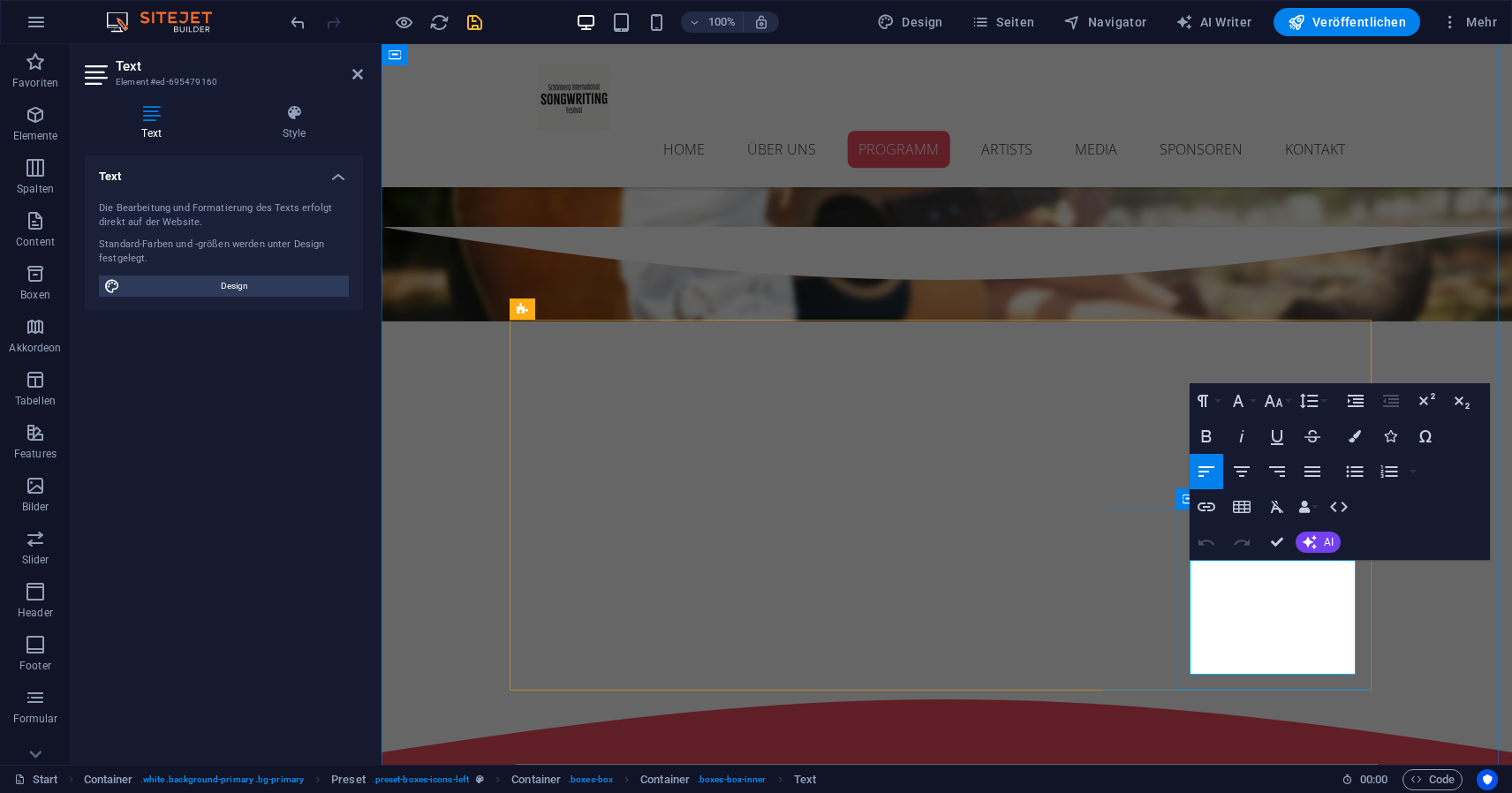
drag, startPoint x: 1224, startPoint y: 663, endPoint x: 1191, endPoint y: 570, distance: 98.7
drag, startPoint x: 1223, startPoint y: 654, endPoint x: 1167, endPoint y: 566, distance: 104.3
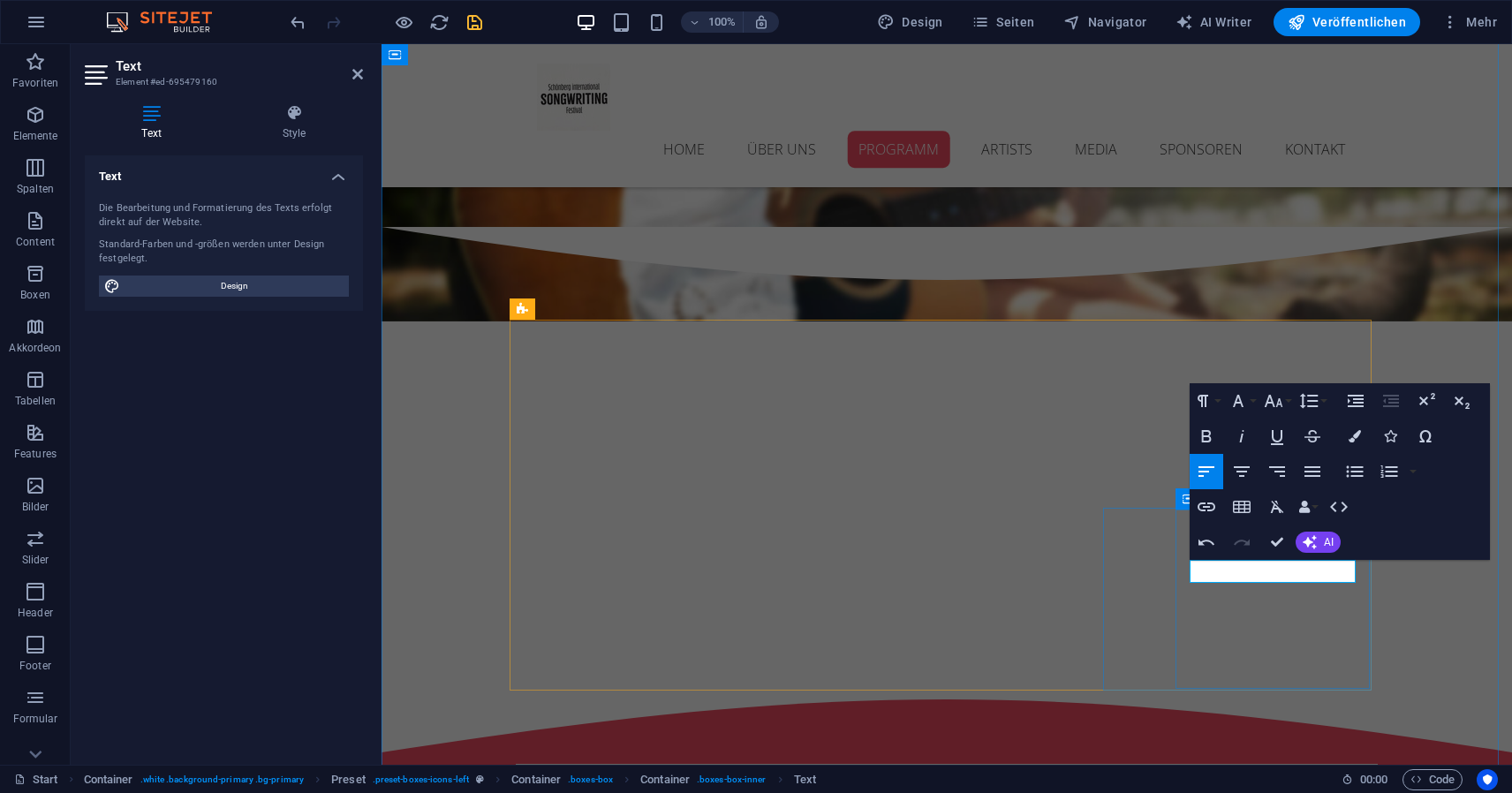
scroll to position [0, 8]
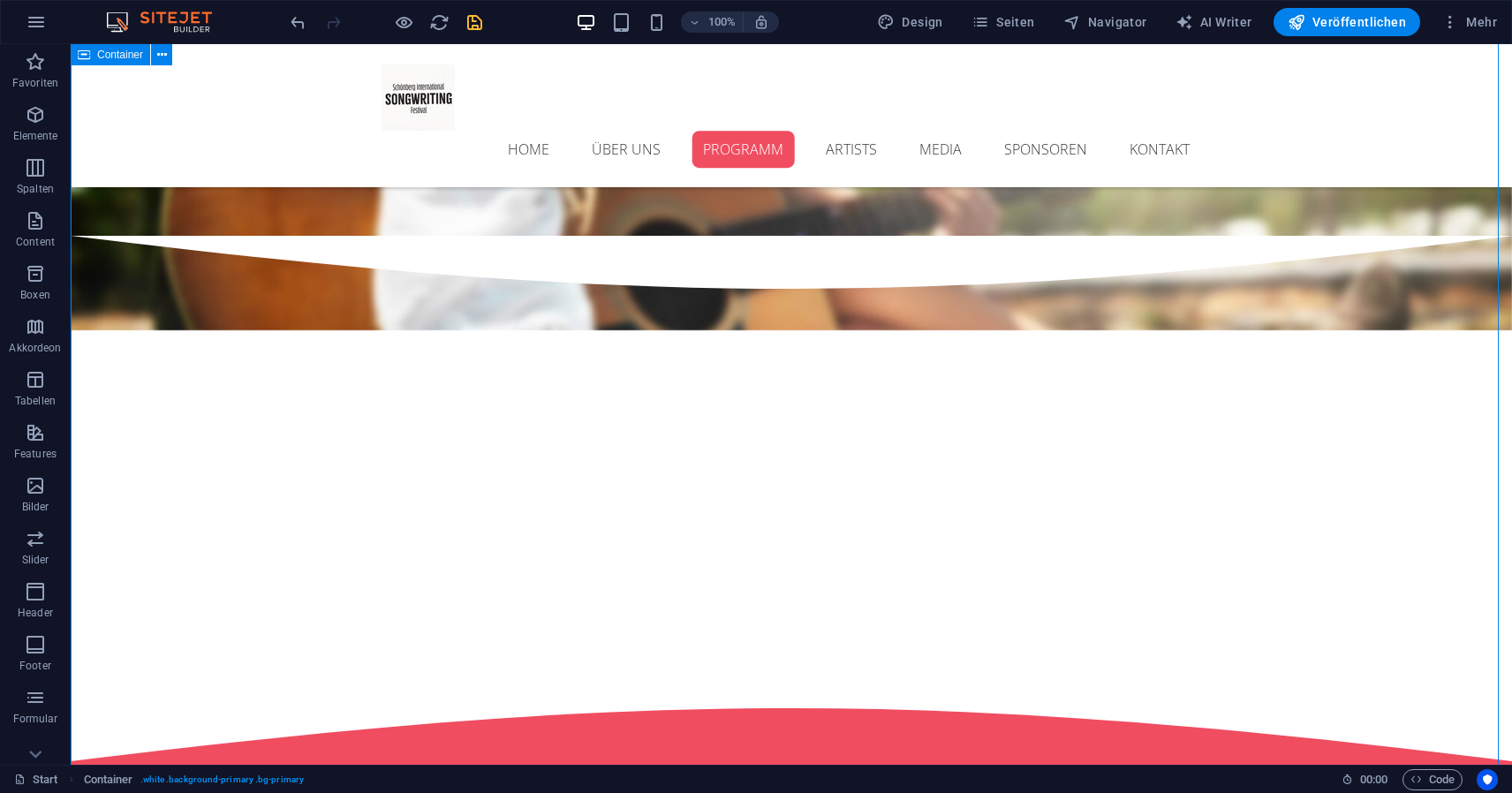
scroll to position [2458, 0]
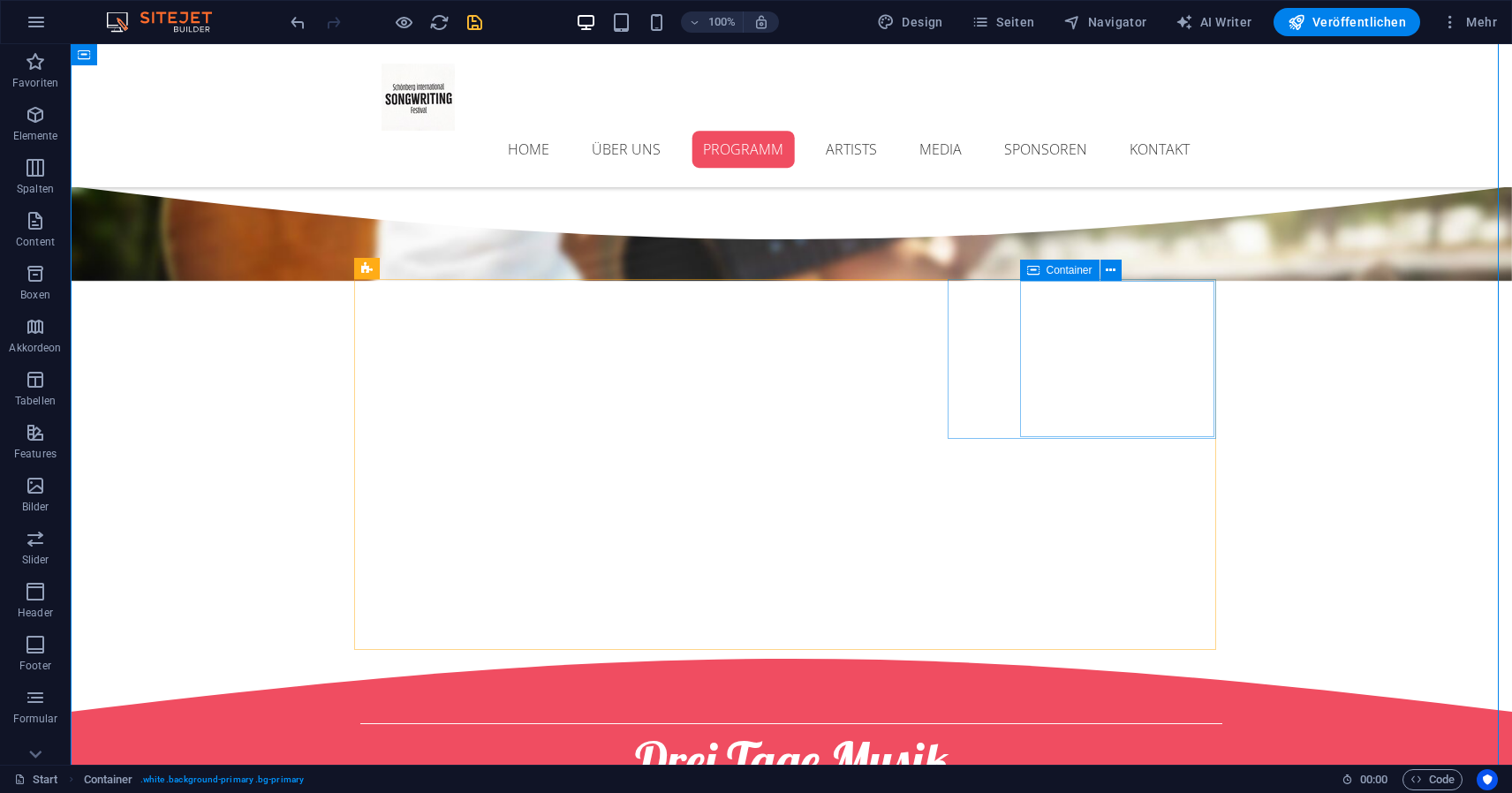
scroll to position [2490, 0]
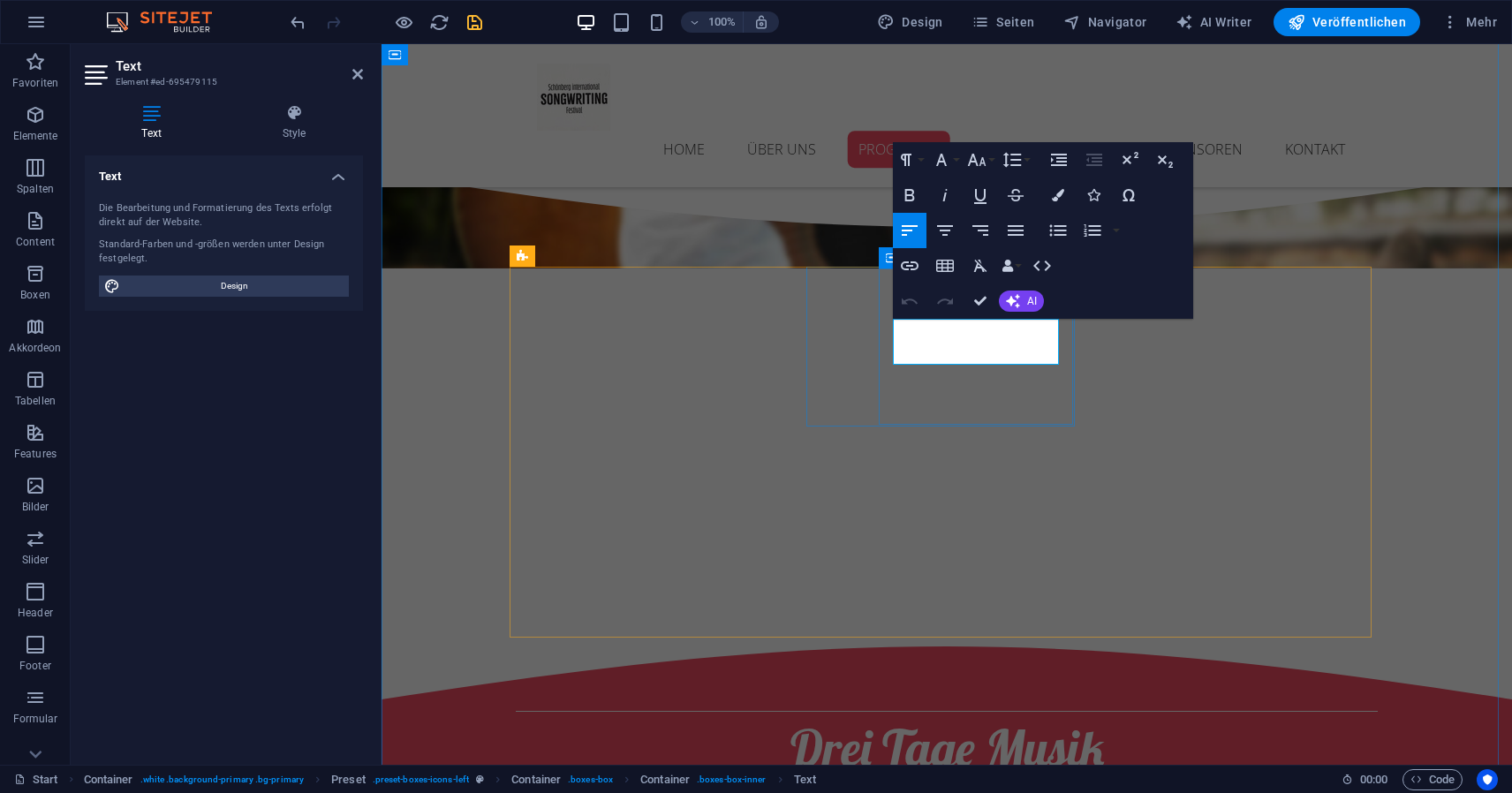
drag, startPoint x: 1031, startPoint y: 354, endPoint x: 884, endPoint y: 327, distance: 149.5
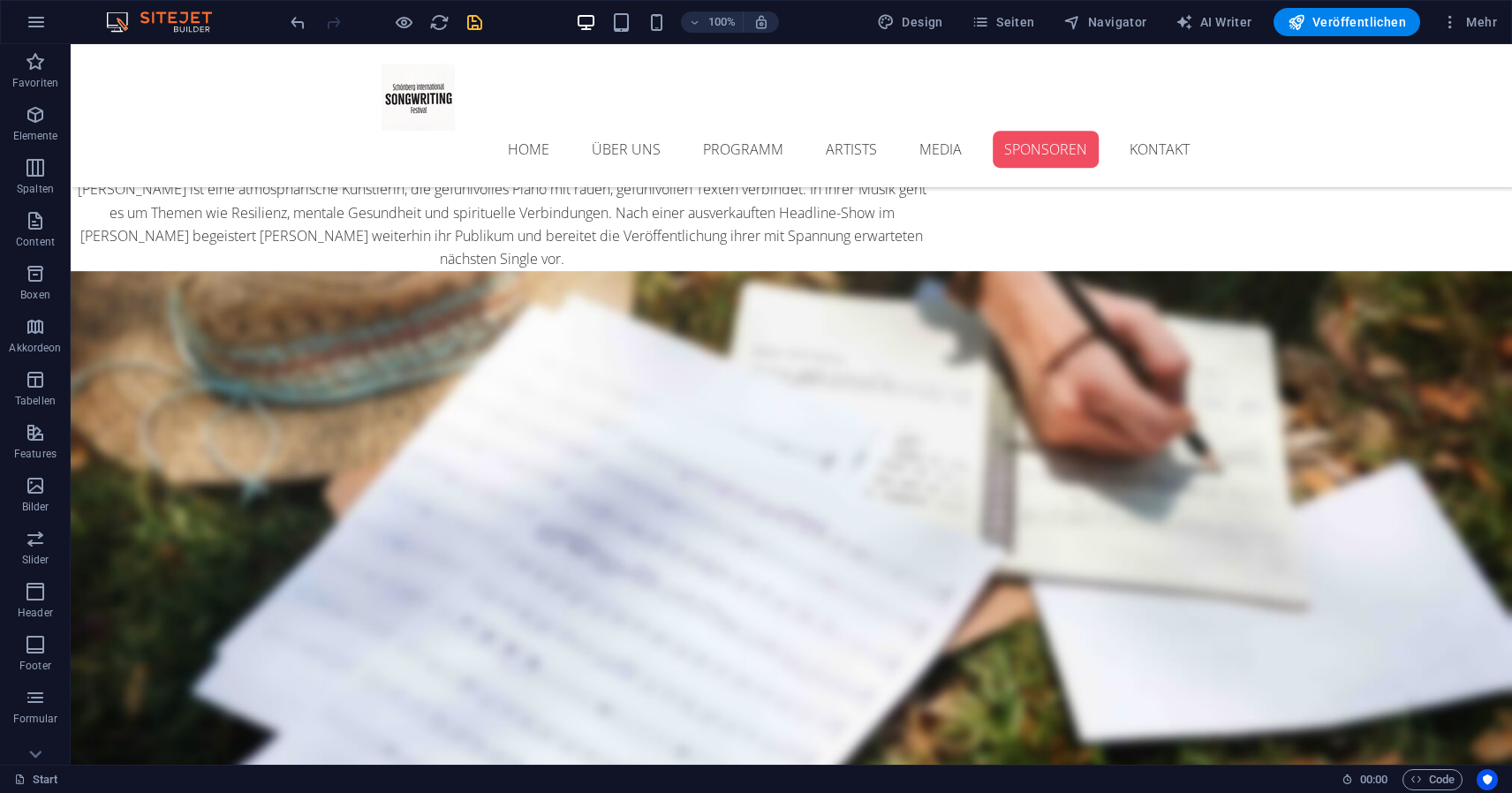
scroll to position [9131, 0]
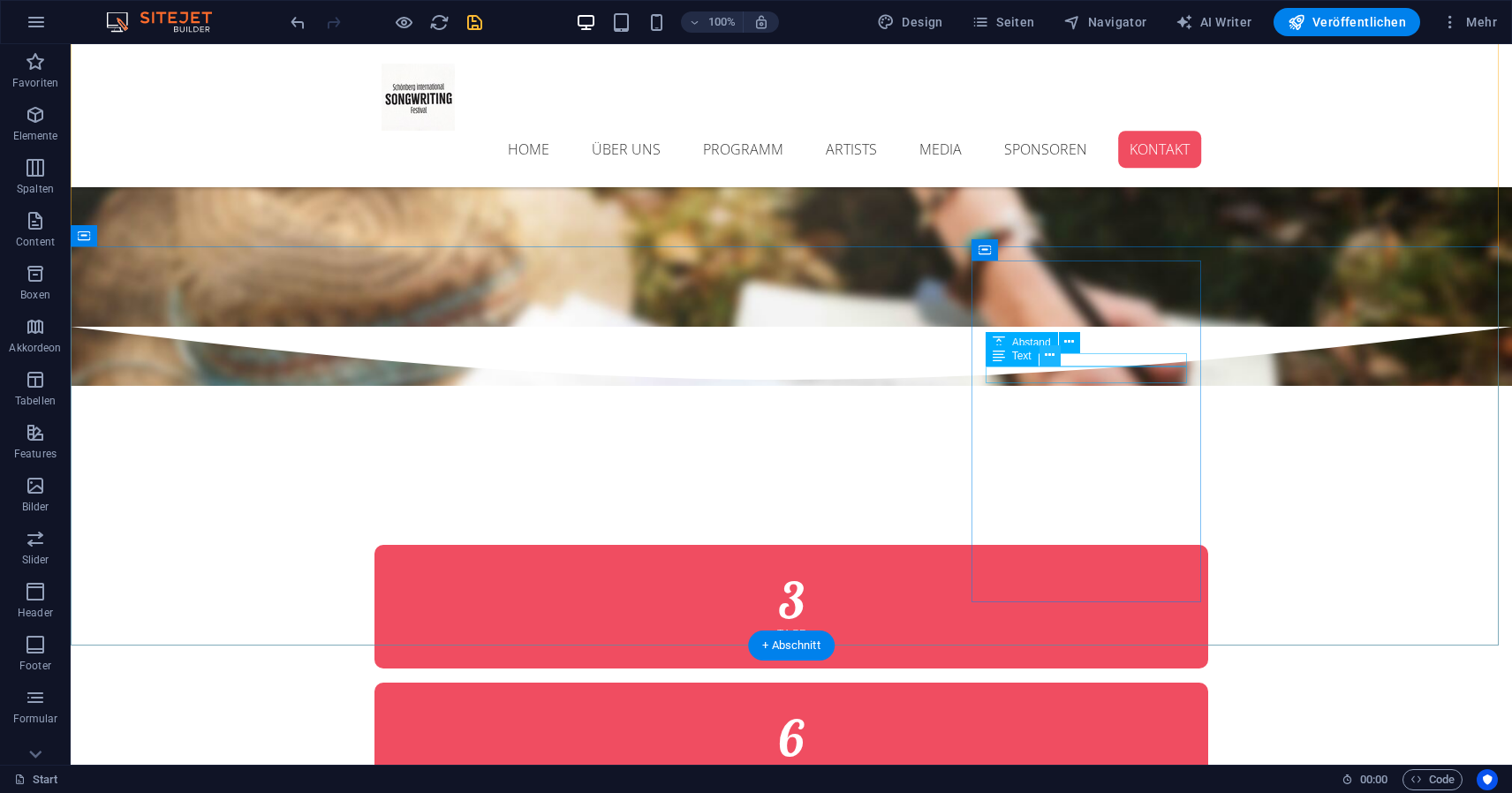
click at [1058, 359] on button at bounding box center [1050, 356] width 21 height 21
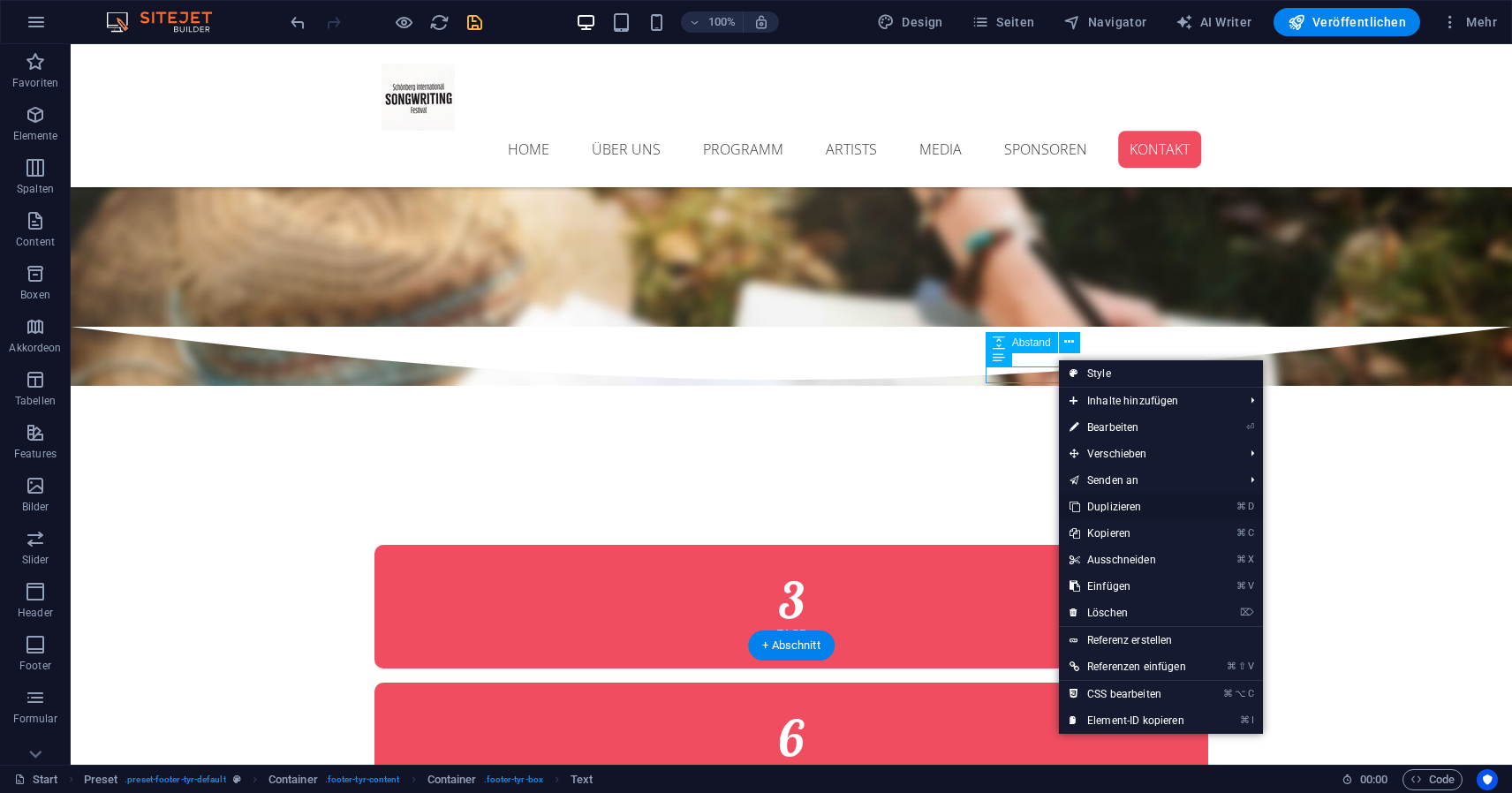
click at [1128, 506] on link "⌘ D Duplizieren" at bounding box center [1128, 506] width 138 height 26
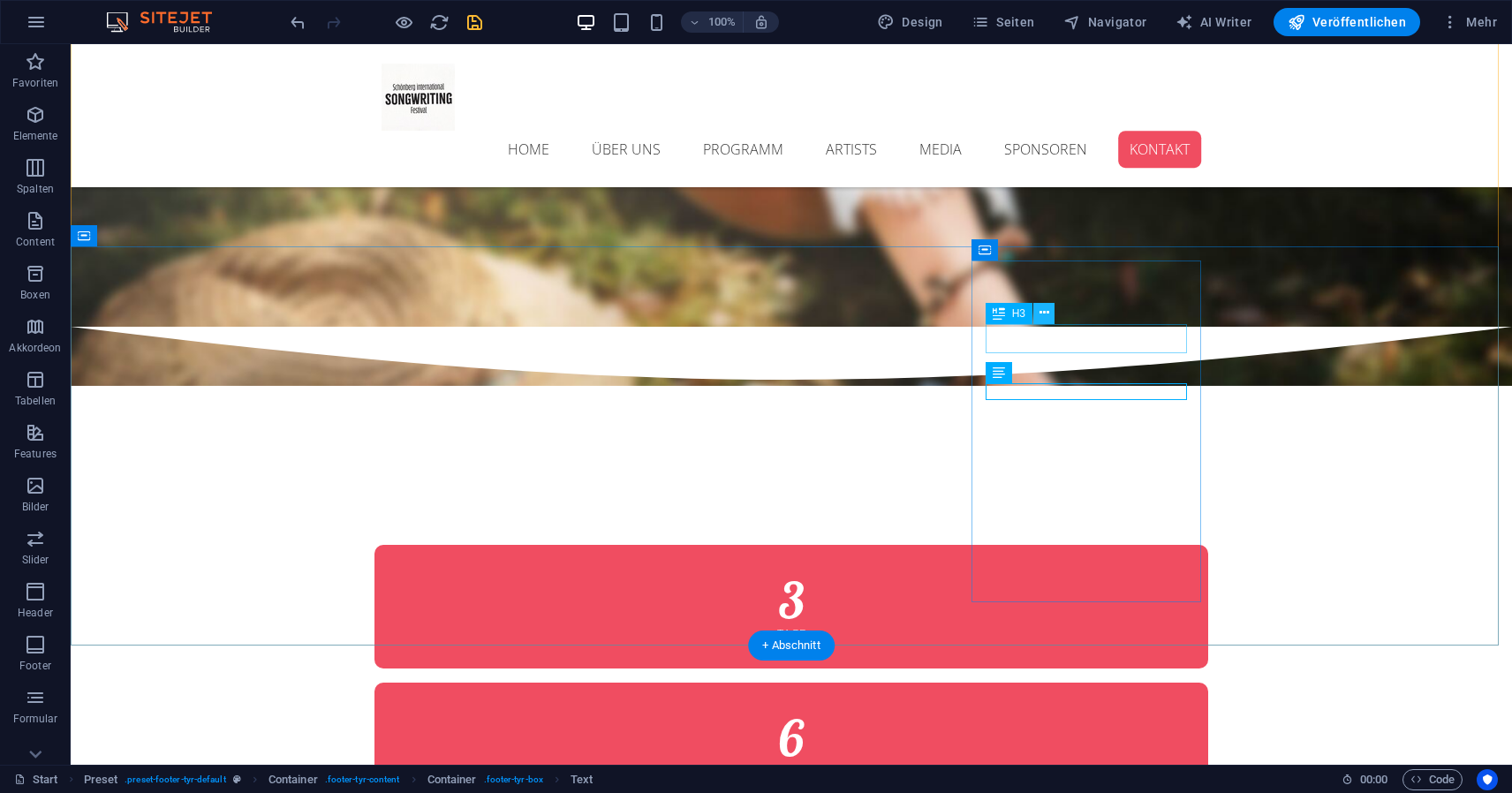
click at [1048, 317] on icon at bounding box center [1044, 313] width 10 height 18
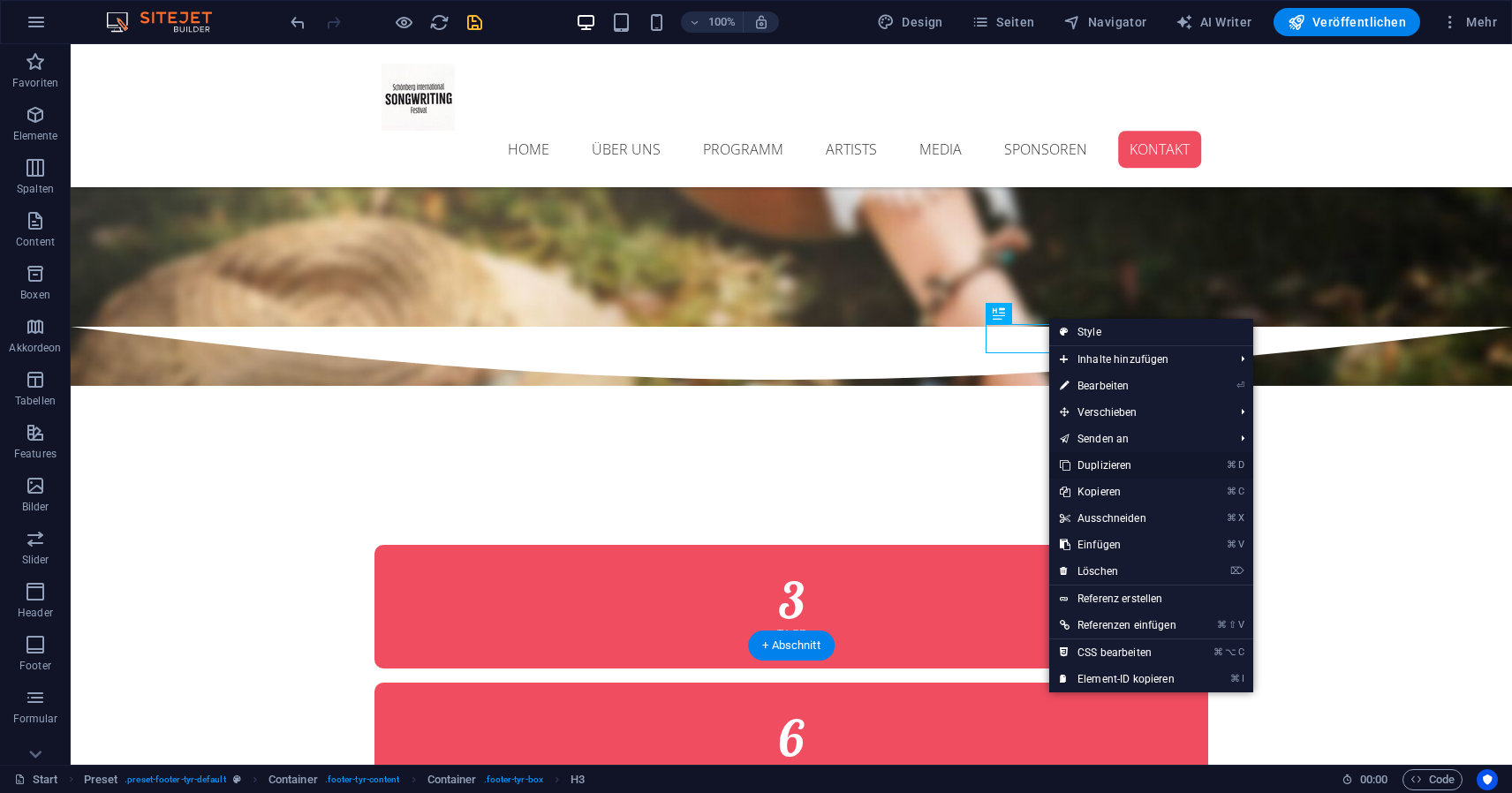
click at [1111, 465] on link "⌘ D Duplizieren" at bounding box center [1118, 465] width 138 height 26
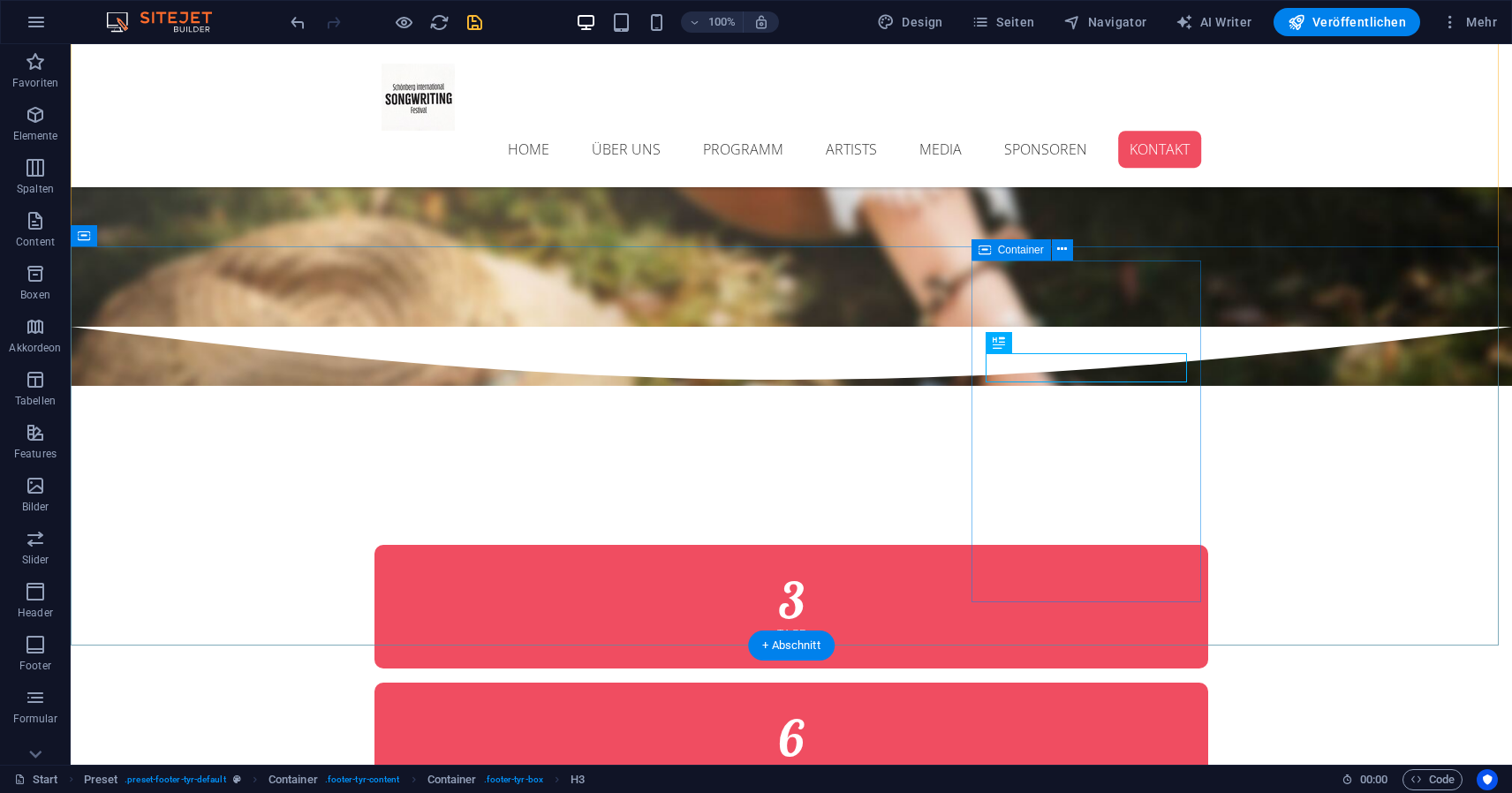
drag, startPoint x: 1112, startPoint y: 389, endPoint x: 1045, endPoint y: 437, distance: 82.4
drag, startPoint x: 1075, startPoint y: 430, endPoint x: 1006, endPoint y: 358, distance: 99.7
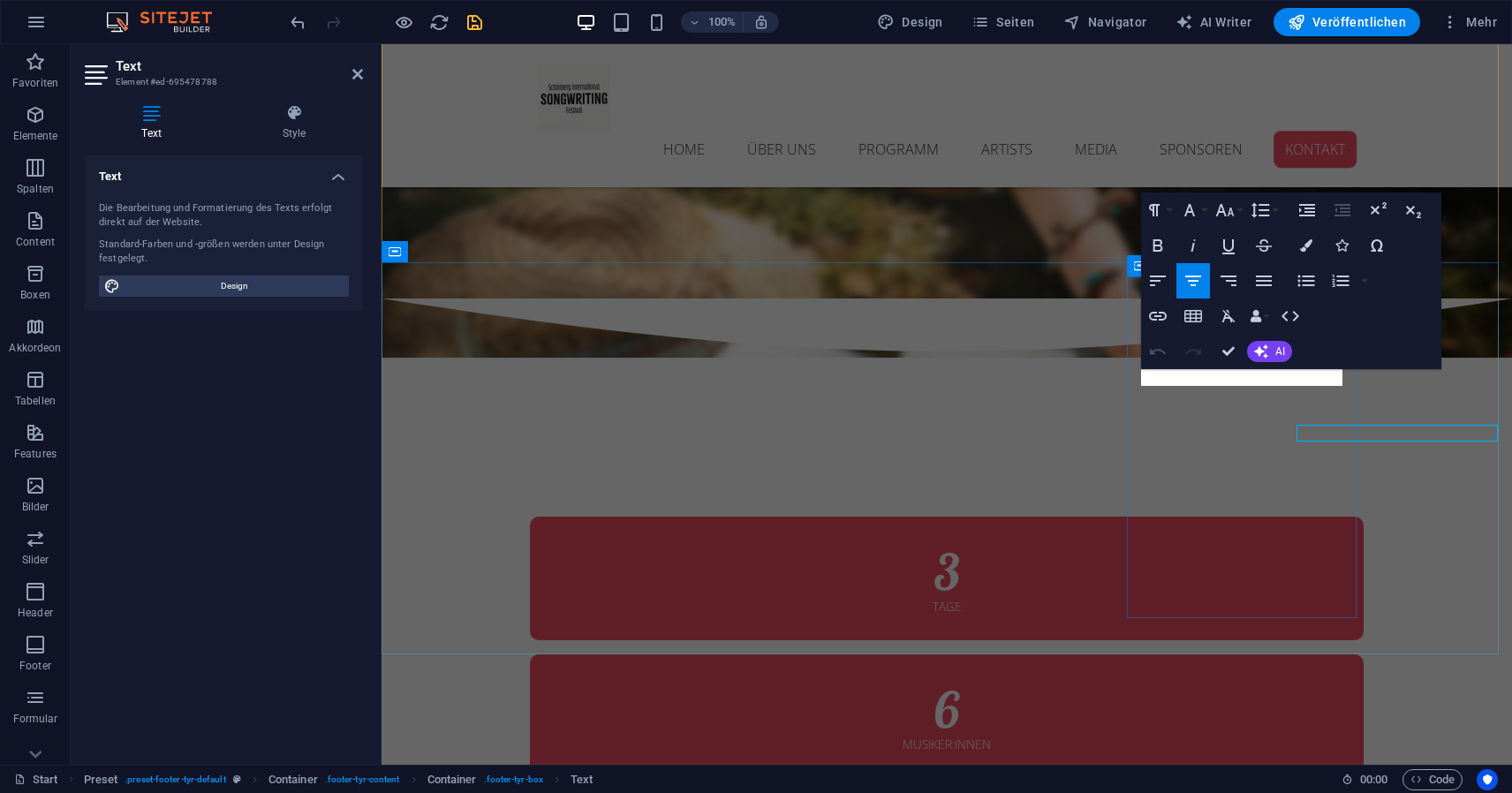
scroll to position [9060, 0]
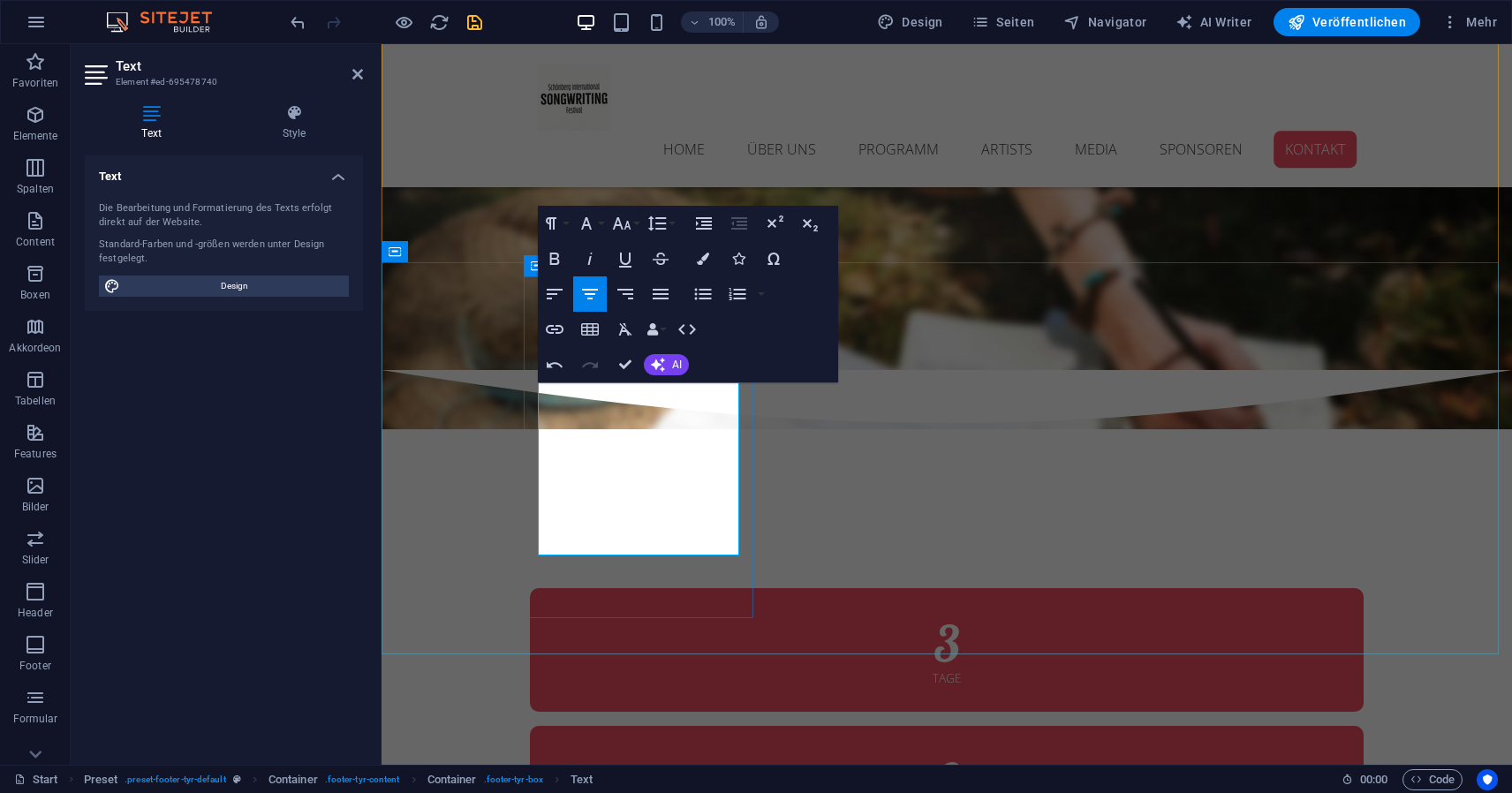
drag, startPoint x: 720, startPoint y: 534, endPoint x: 676, endPoint y: 537, distance: 44.1
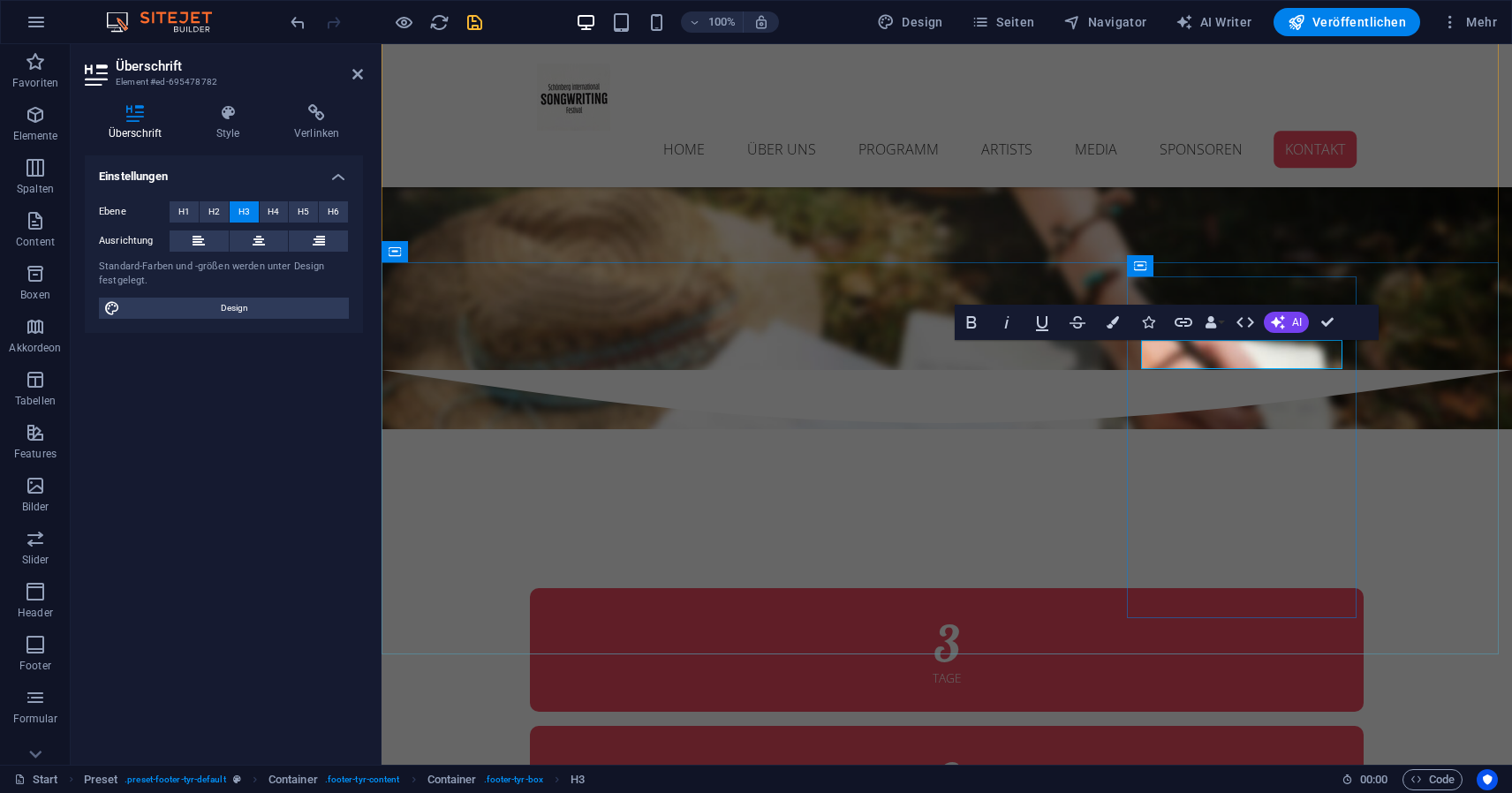
drag, startPoint x: 1328, startPoint y: 383, endPoint x: 1169, endPoint y: 378, distance: 159.1
copy h3 "‌Unsere Festival"
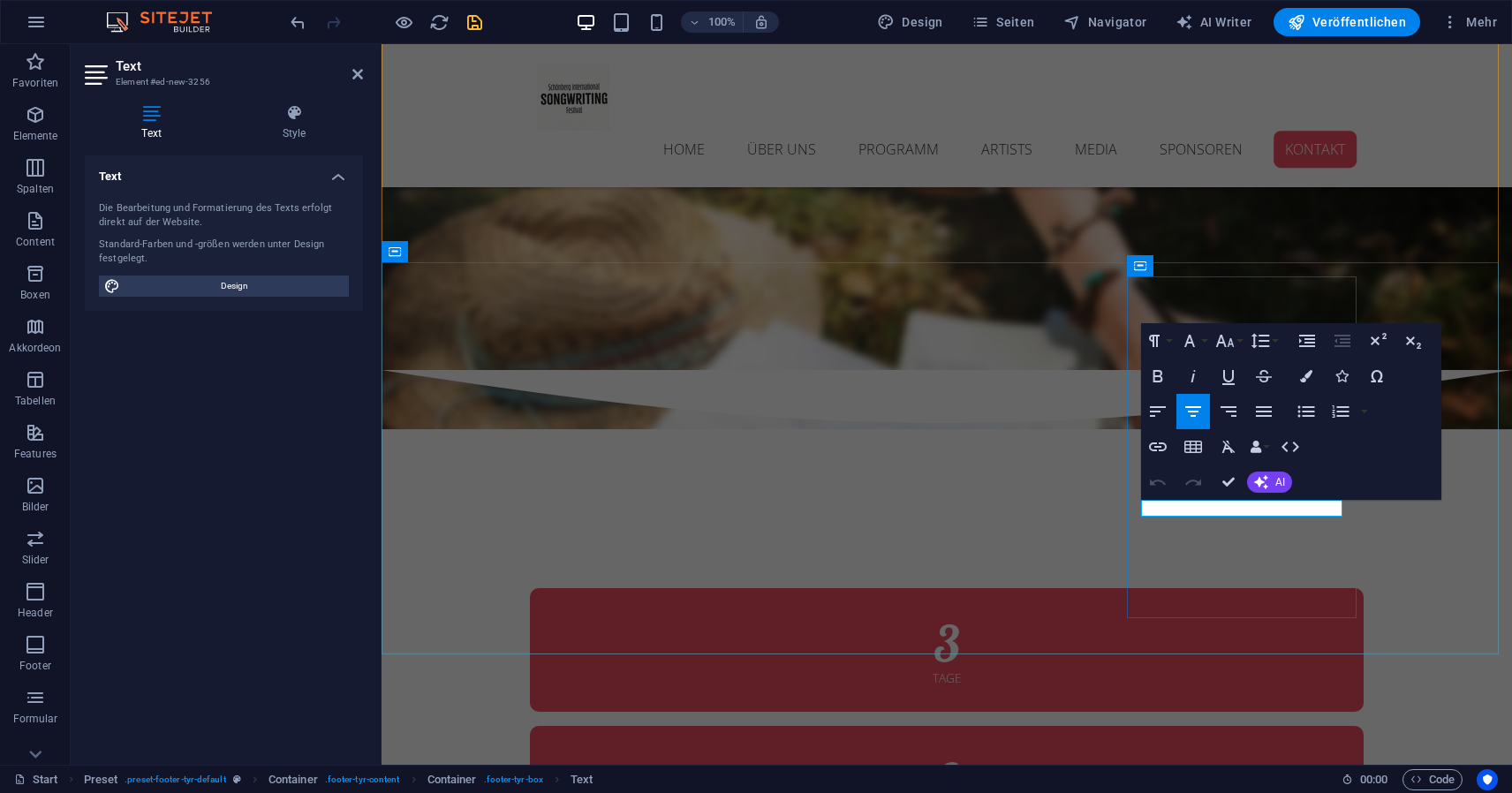
drag, startPoint x: 1341, startPoint y: 509, endPoint x: 1144, endPoint y: 512, distance: 197.0
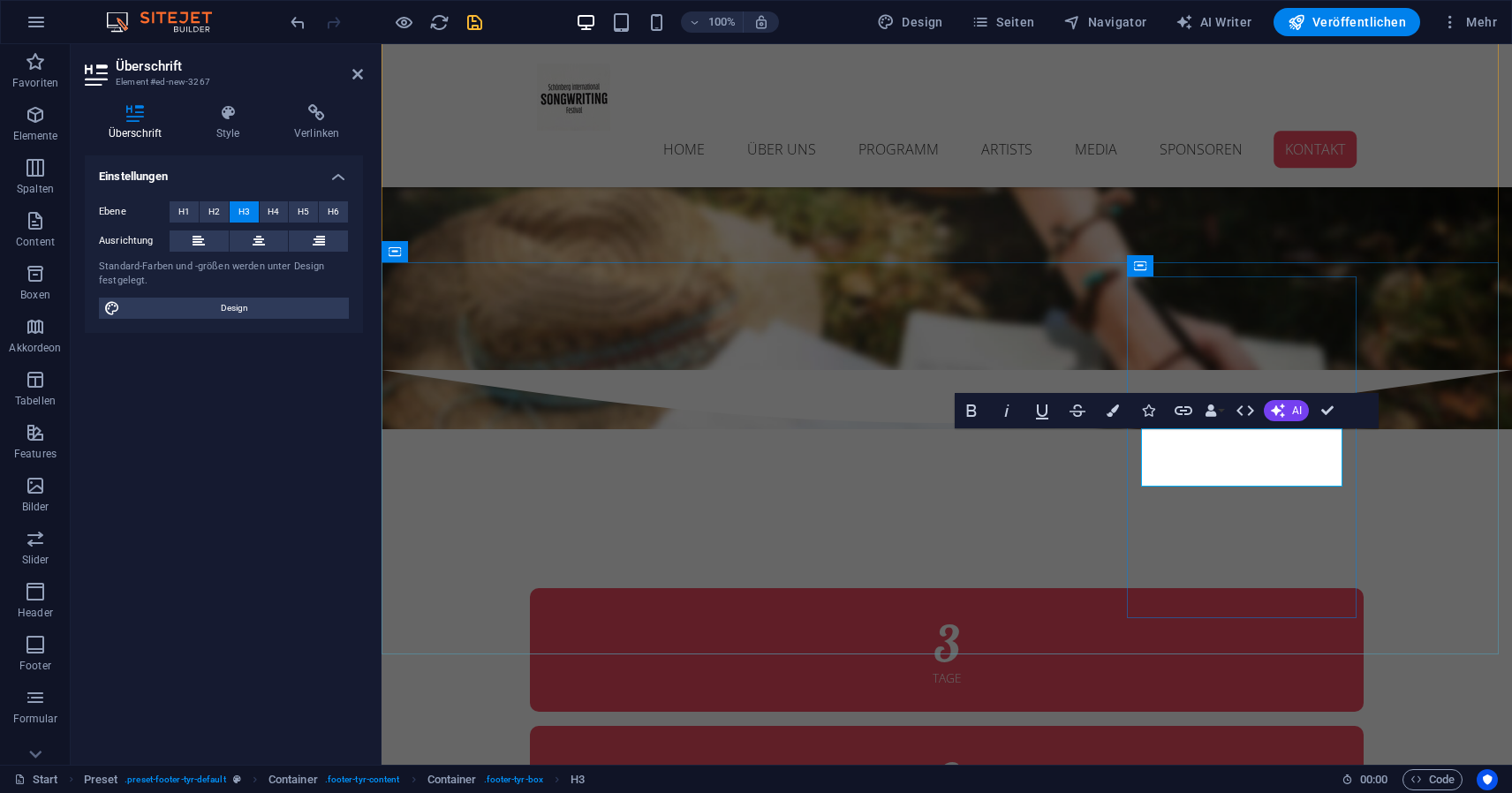
drag, startPoint x: 1317, startPoint y: 444, endPoint x: 1159, endPoint y: 437, distance: 158.2
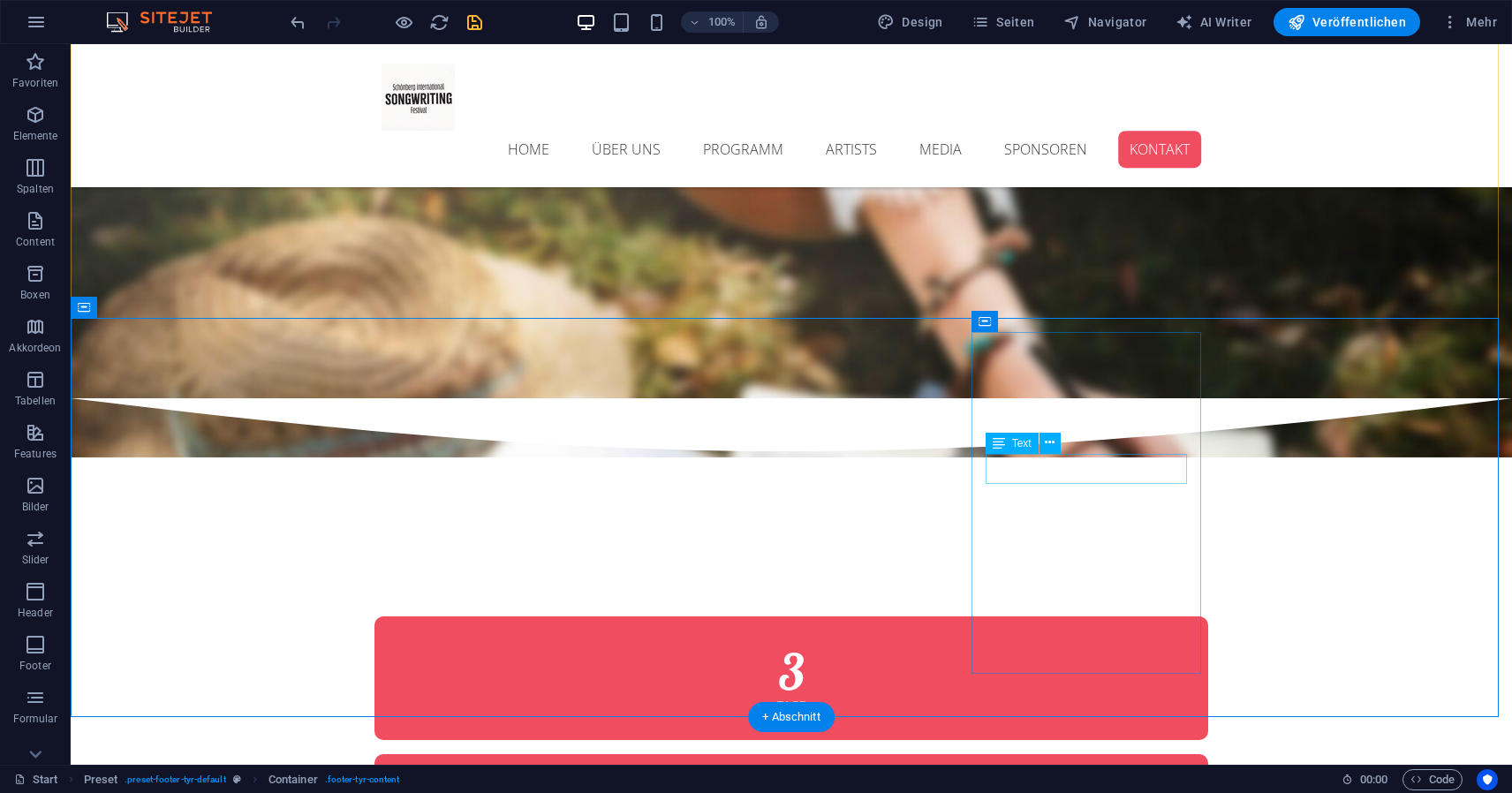
click at [1058, 443] on button at bounding box center [1050, 443] width 21 height 21
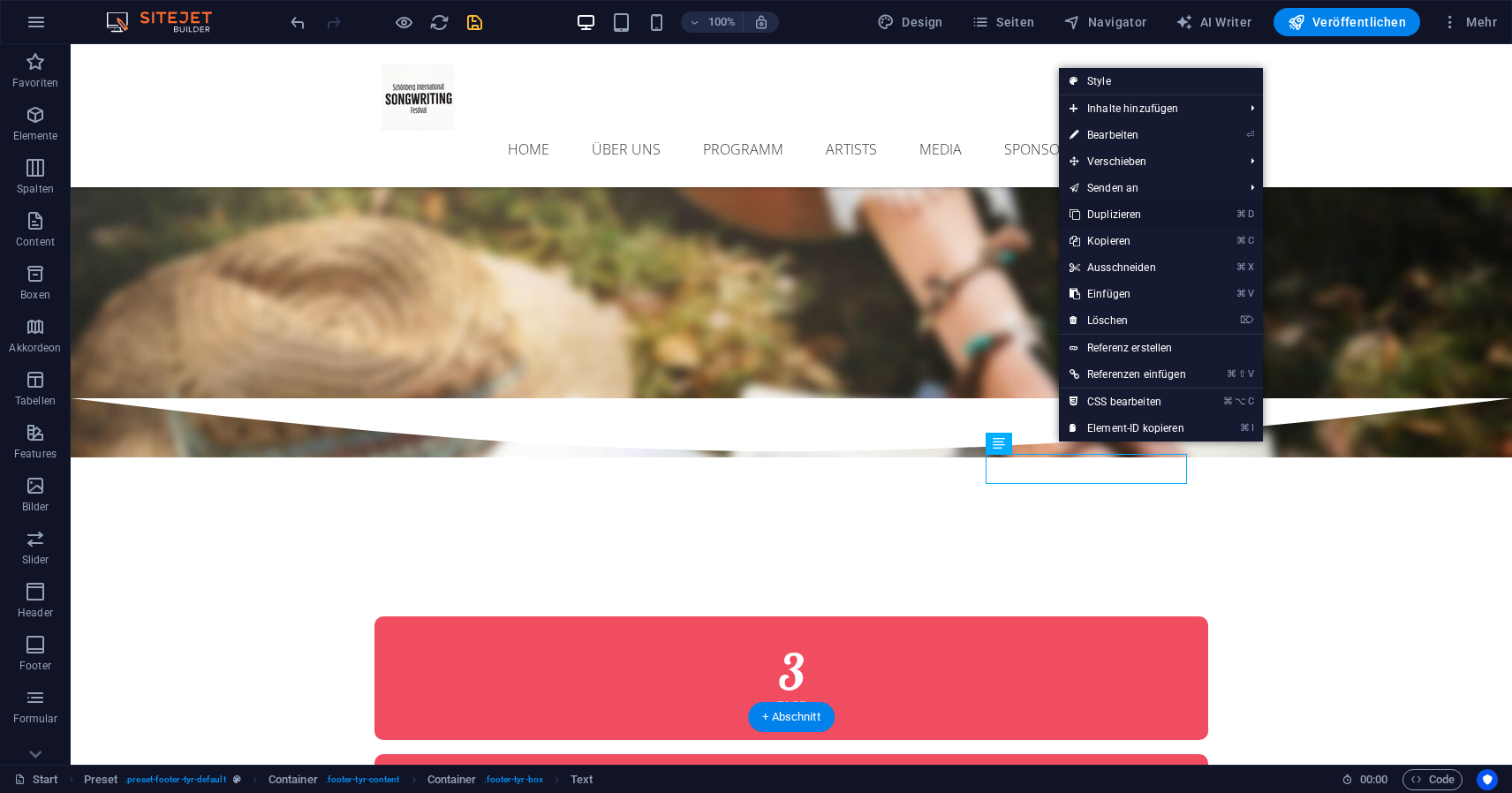
click at [1125, 218] on link "⌘ D Duplizieren" at bounding box center [1128, 214] width 138 height 26
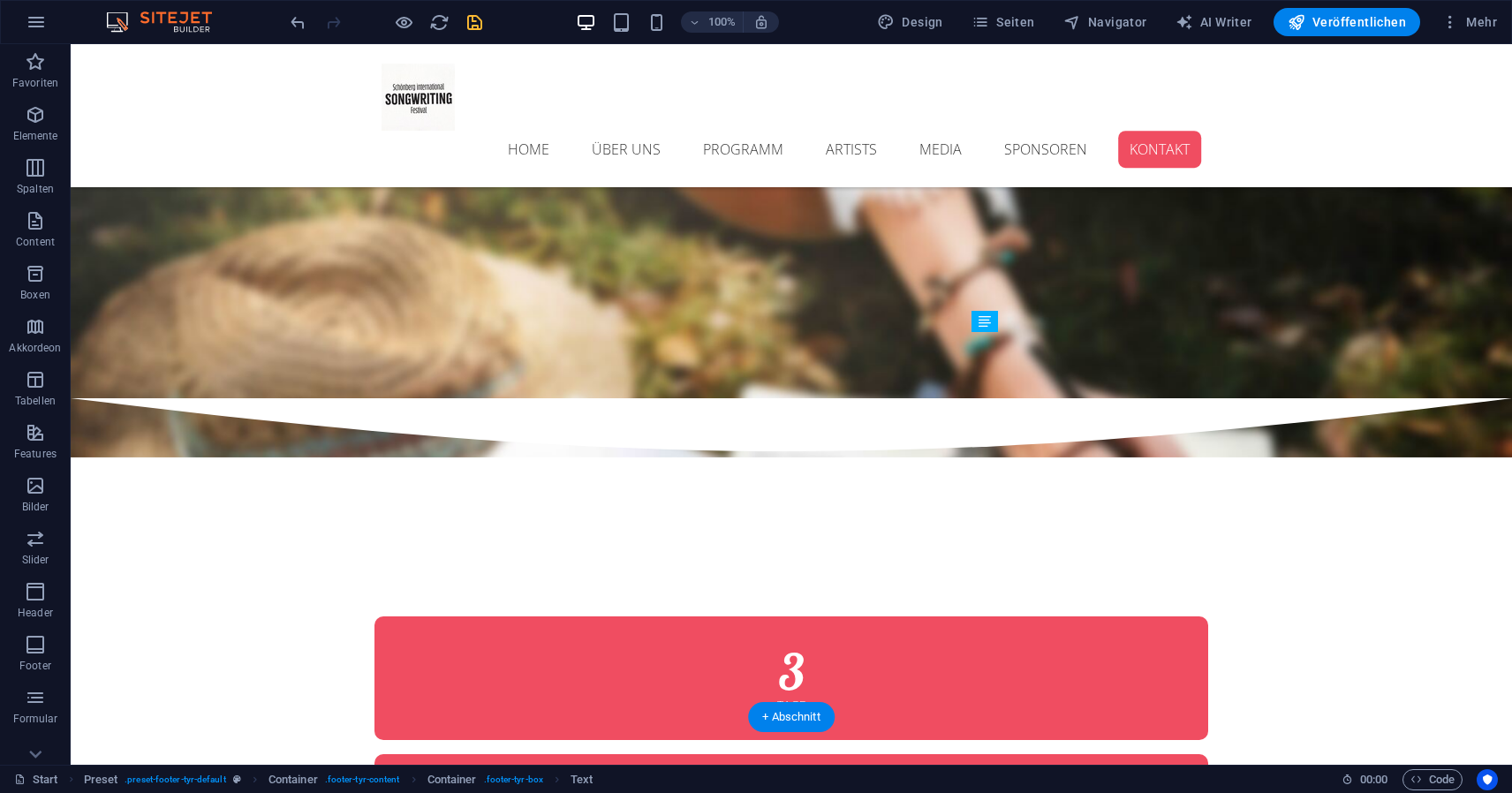
drag, startPoint x: 1092, startPoint y: 521, endPoint x: 1038, endPoint y: 521, distance: 54.0
click at [1043, 543] on button at bounding box center [1050, 546] width 21 height 21
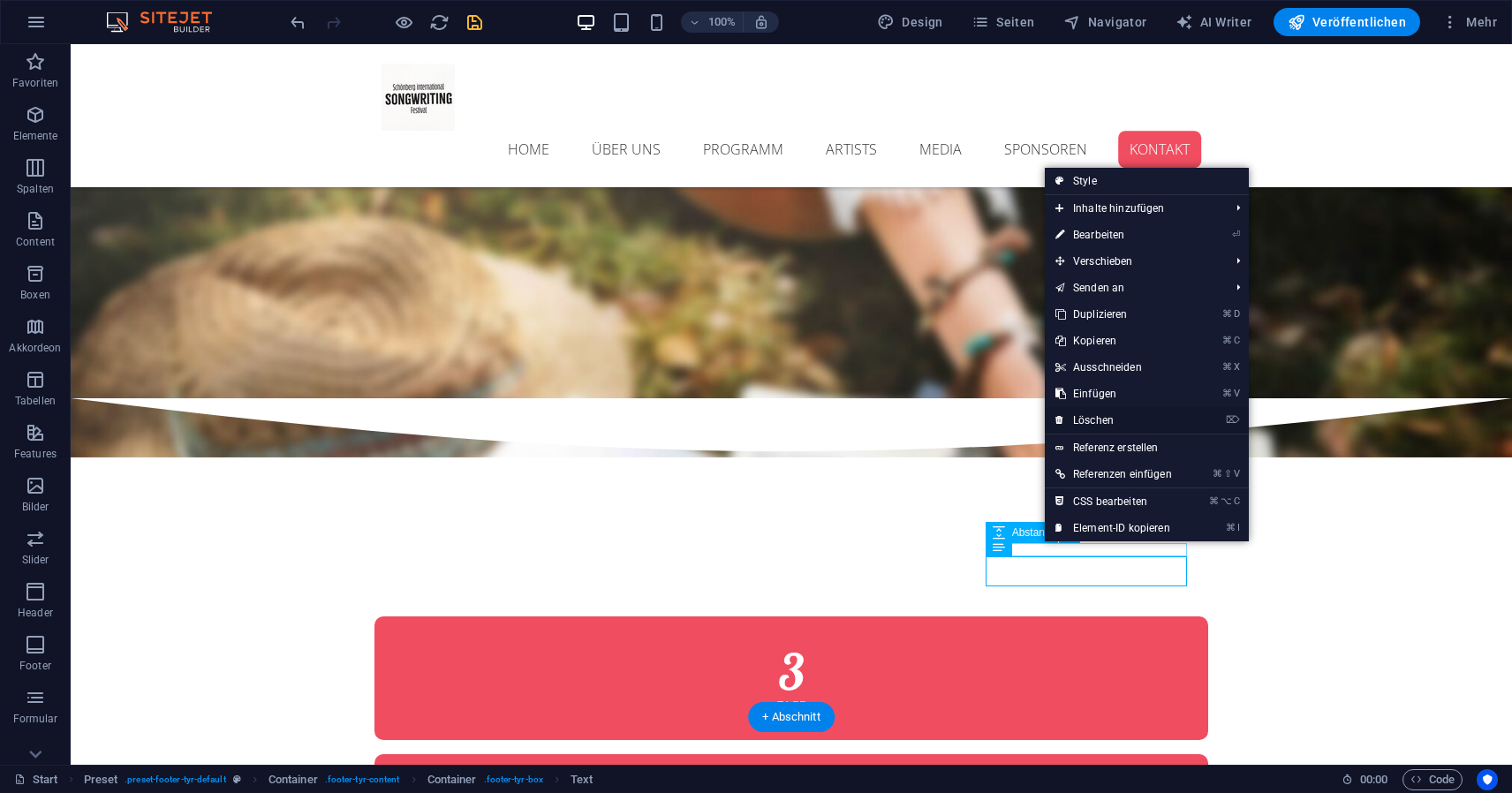
click at [1108, 426] on link "⌦ Löschen" at bounding box center [1114, 420] width 138 height 26
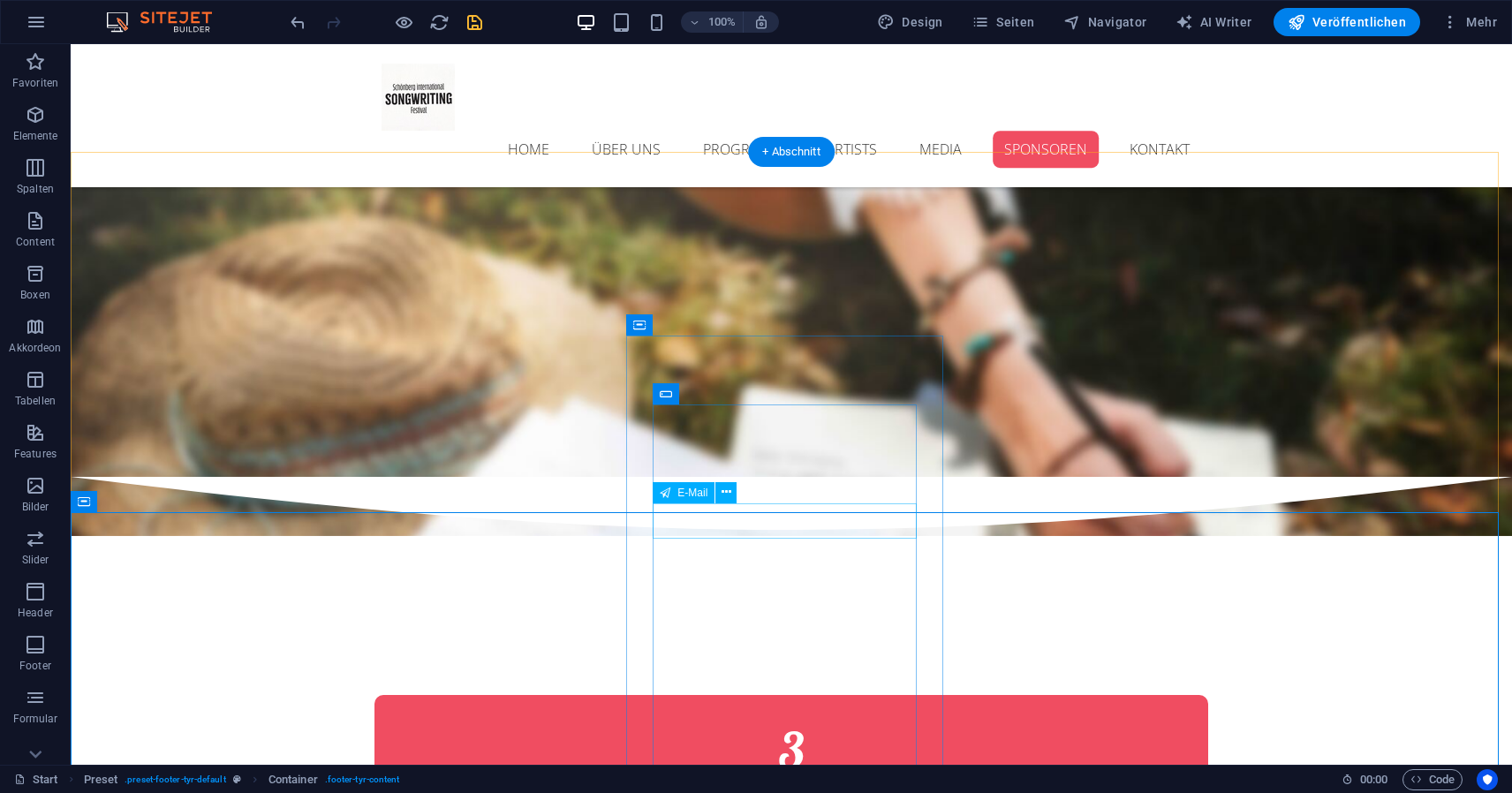
scroll to position [9131, 0]
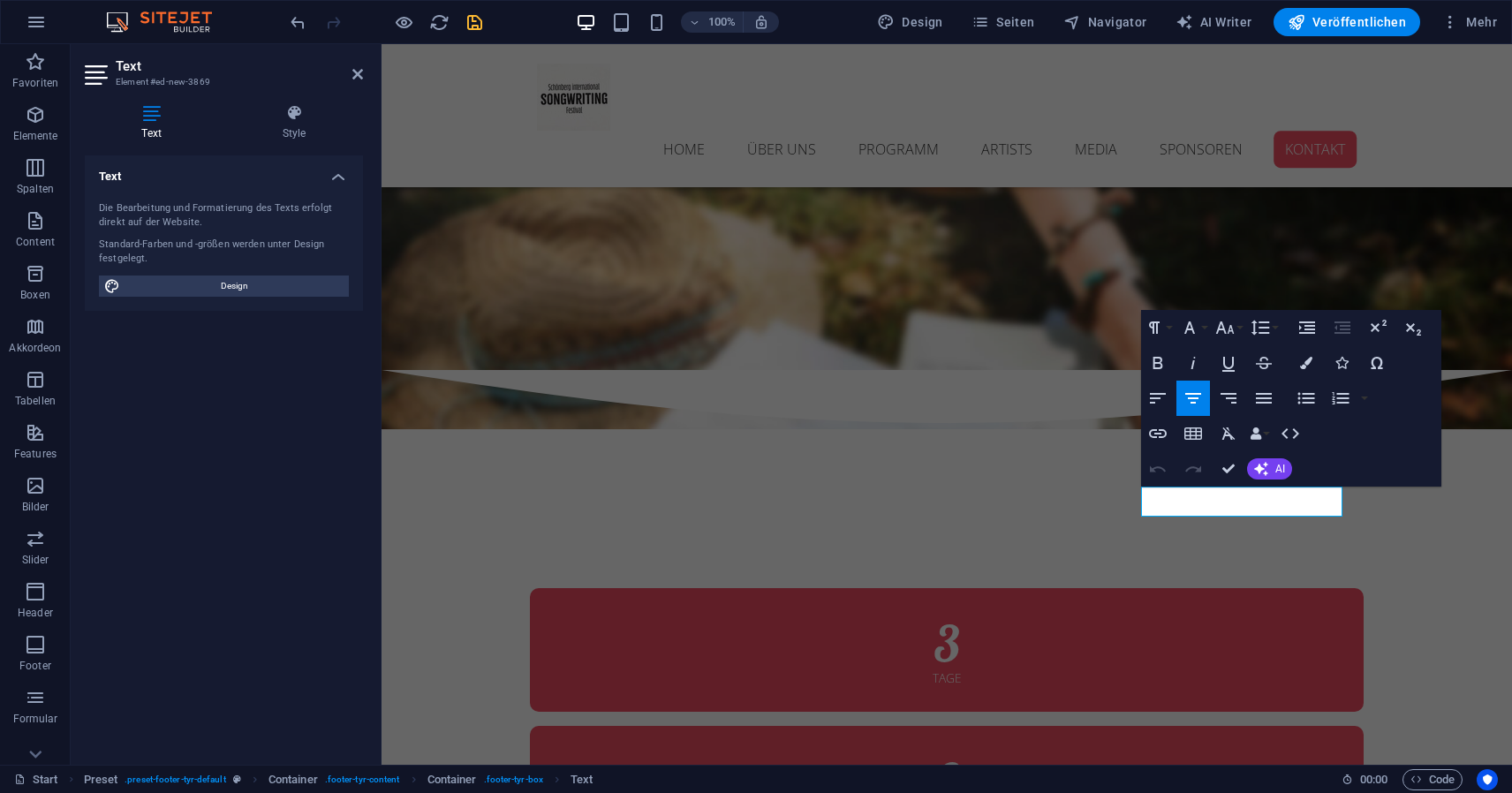
drag, startPoint x: 1177, startPoint y: 498, endPoint x: 1095, endPoint y: 484, distance: 83.2
drag, startPoint x: 1309, startPoint y: 498, endPoint x: 1273, endPoint y: 497, distance: 36.0
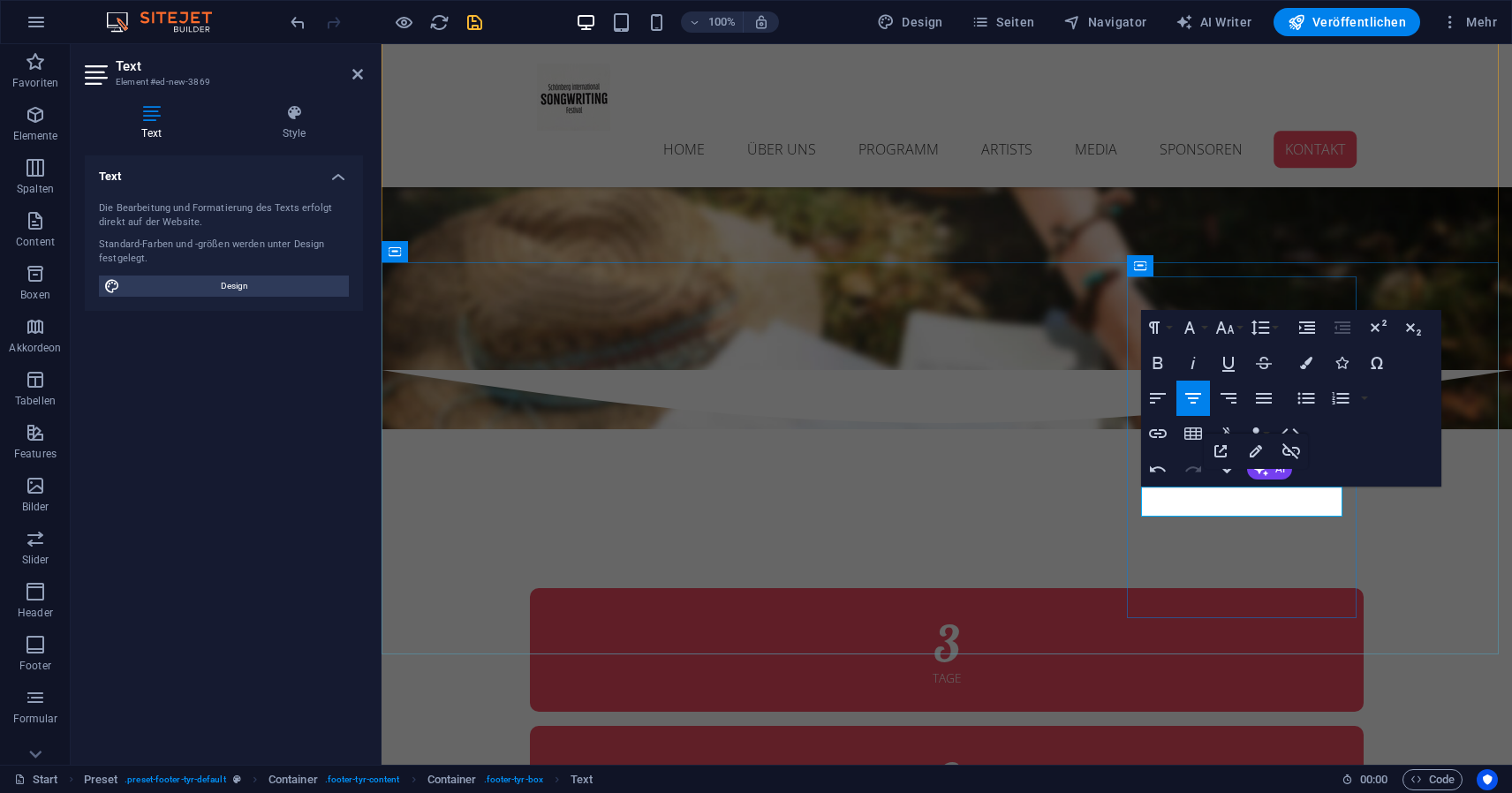
drag, startPoint x: 1338, startPoint y: 495, endPoint x: 1193, endPoint y: 495, distance: 145.0
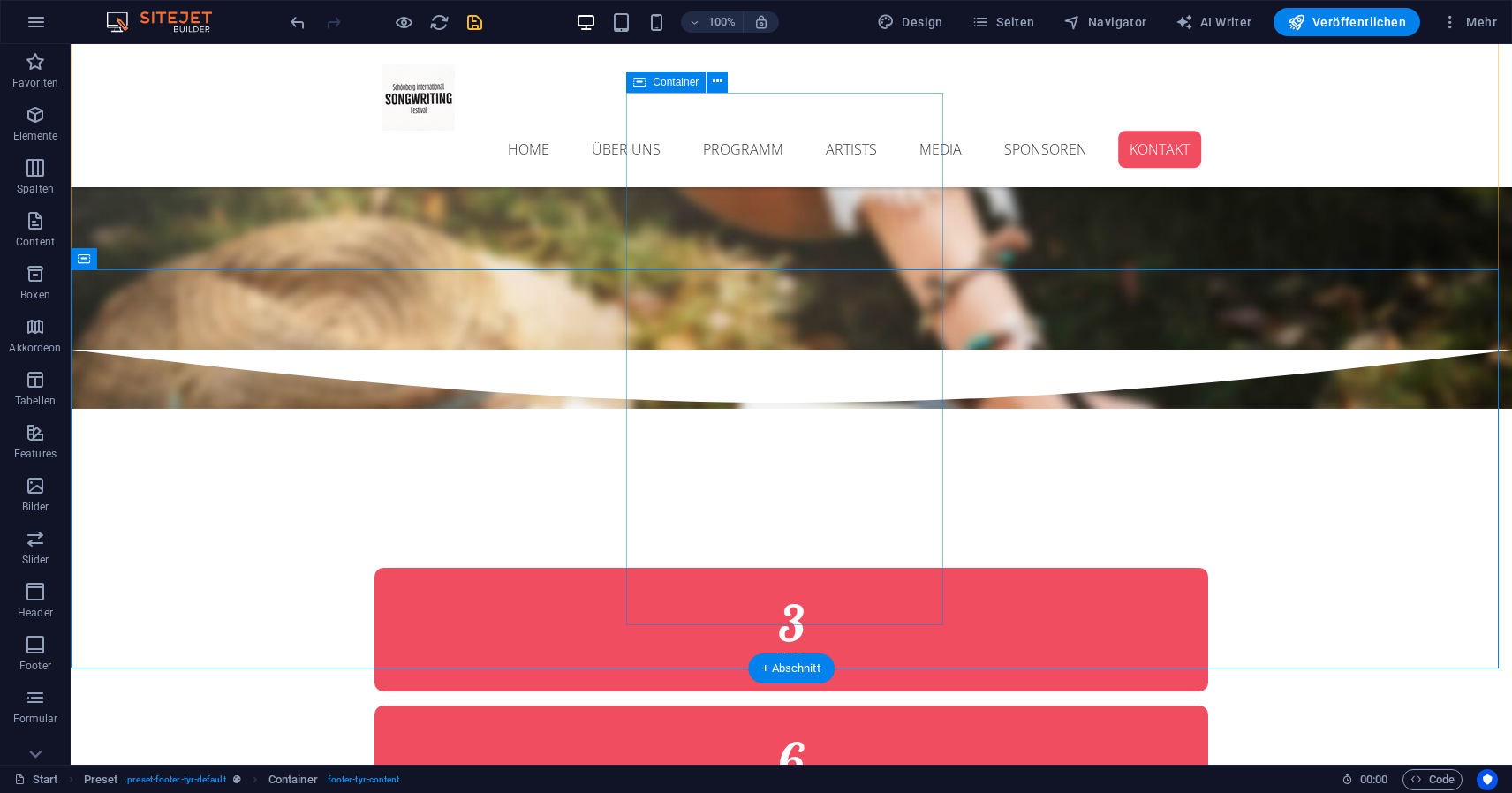
scroll to position [9112, 0]
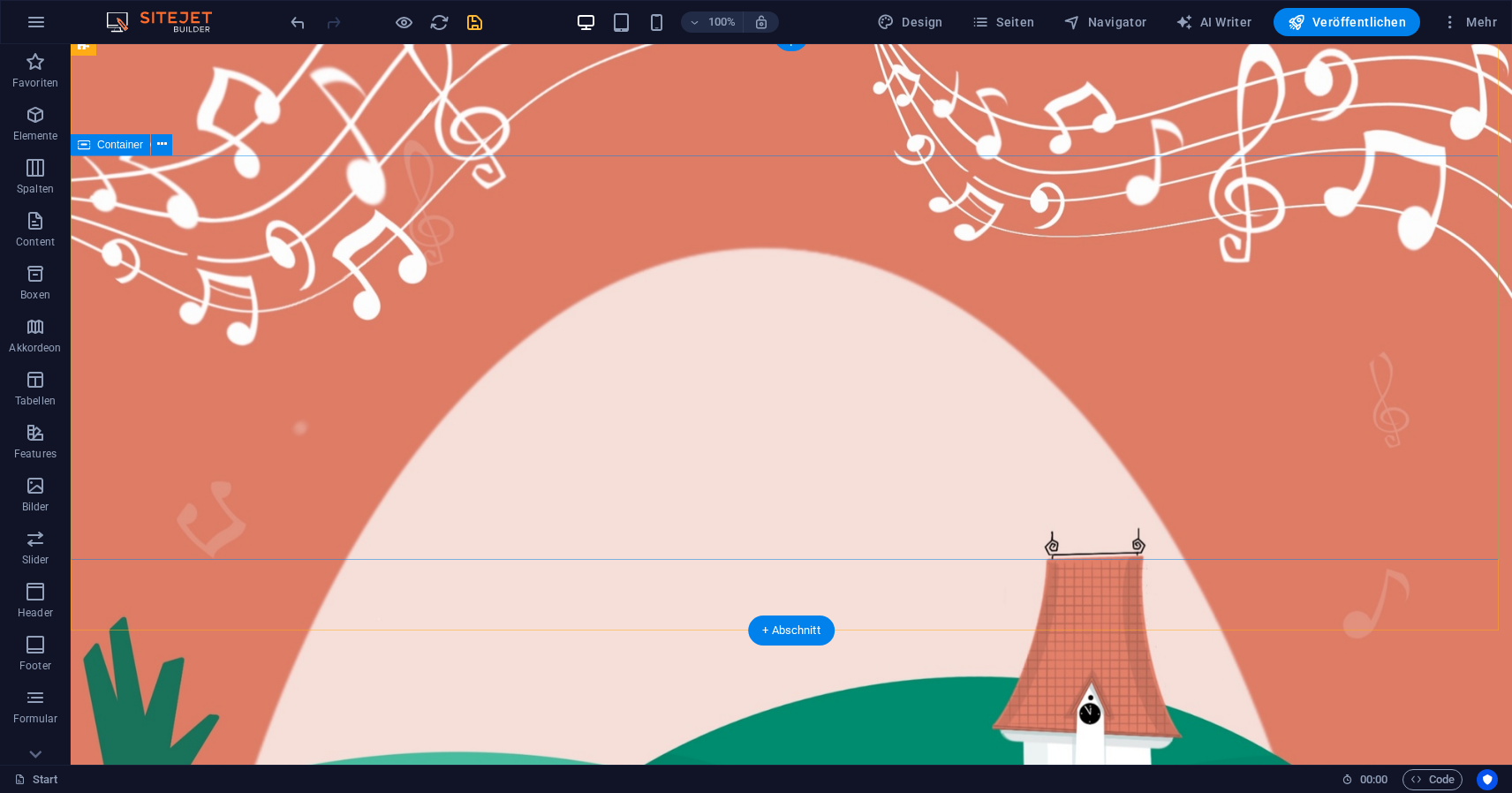
scroll to position [10, 0]
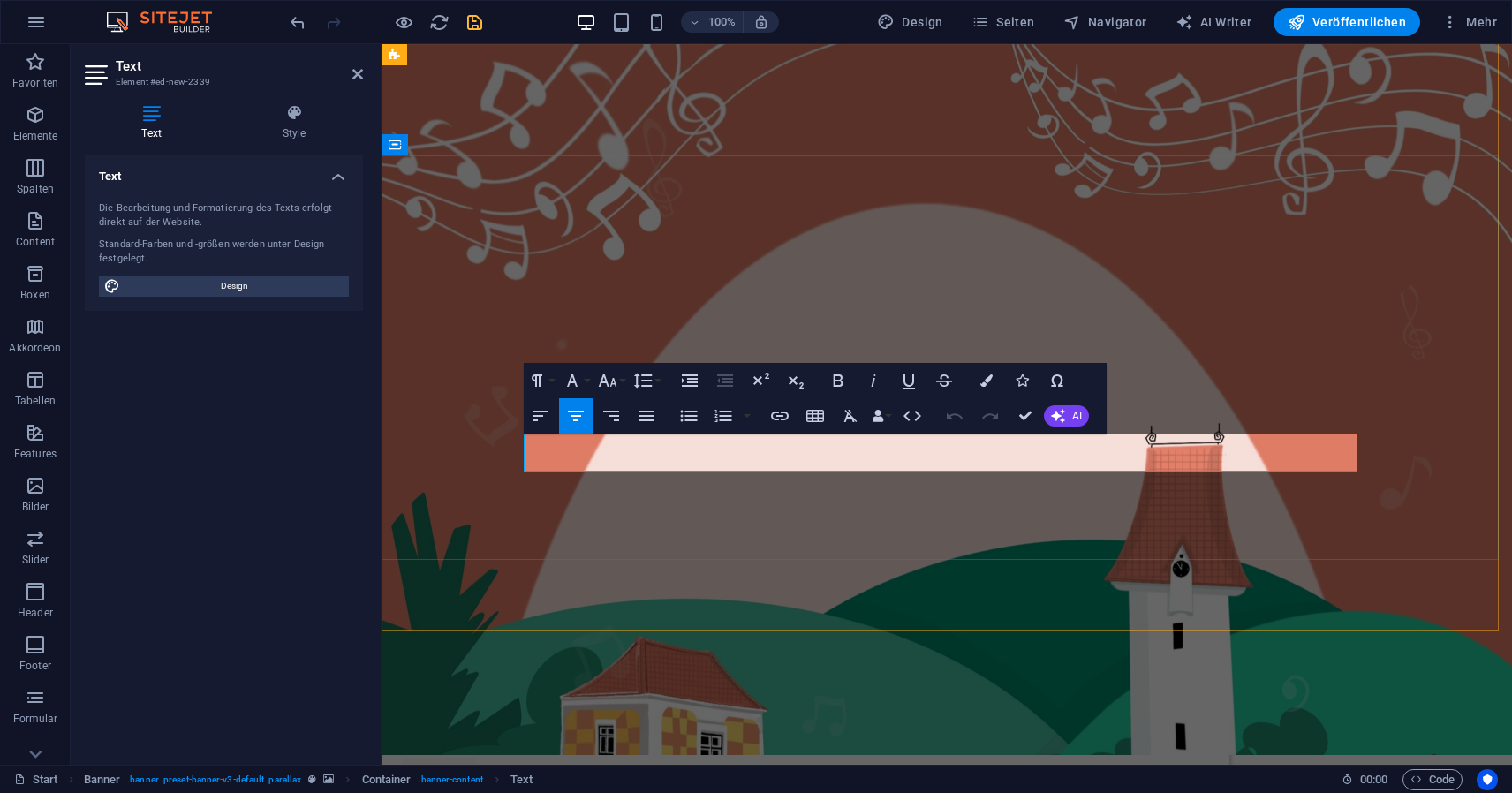
drag, startPoint x: 953, startPoint y: 454, endPoint x: 893, endPoint y: 452, distance: 60.0
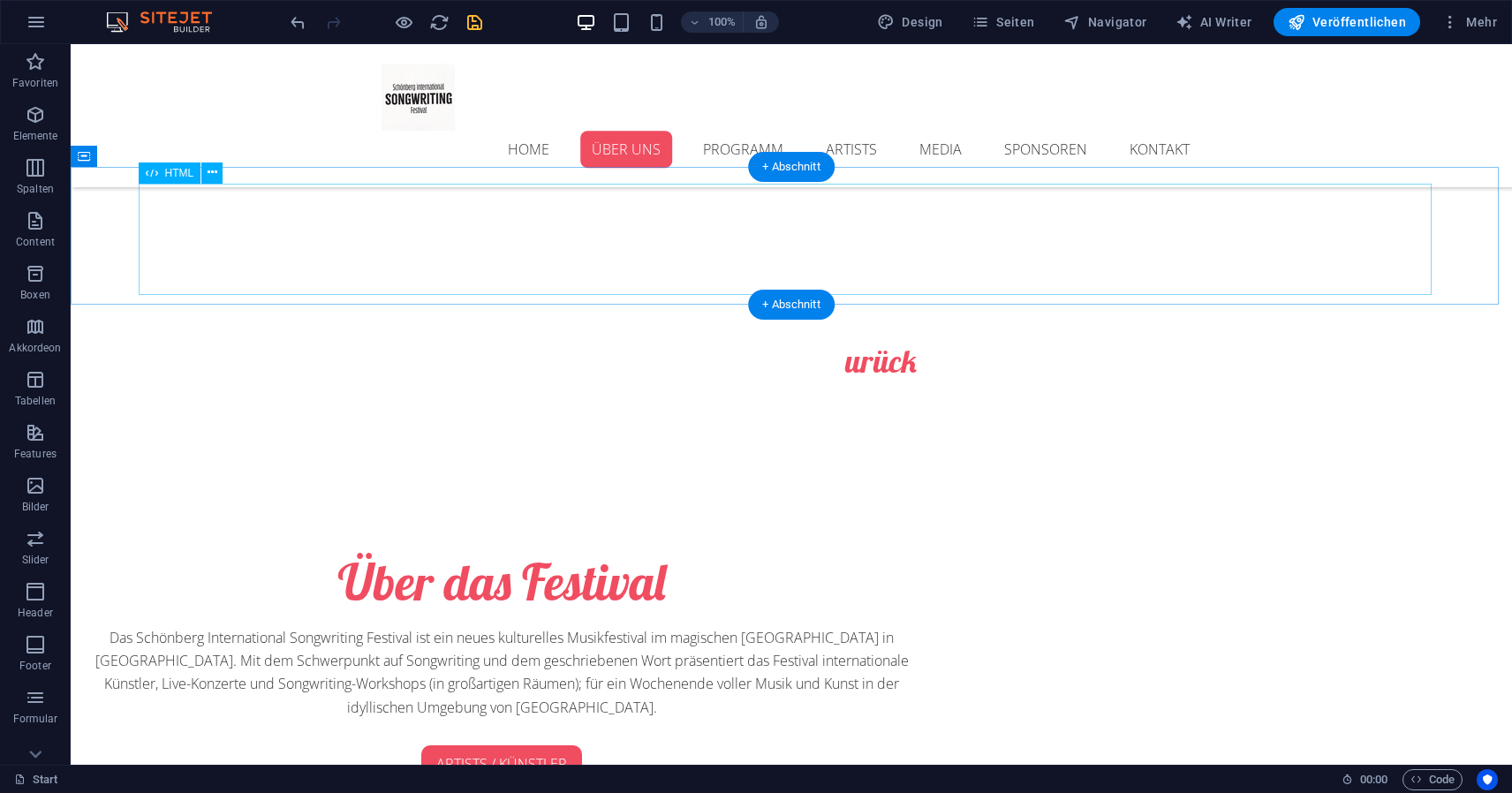
scroll to position [777, 0]
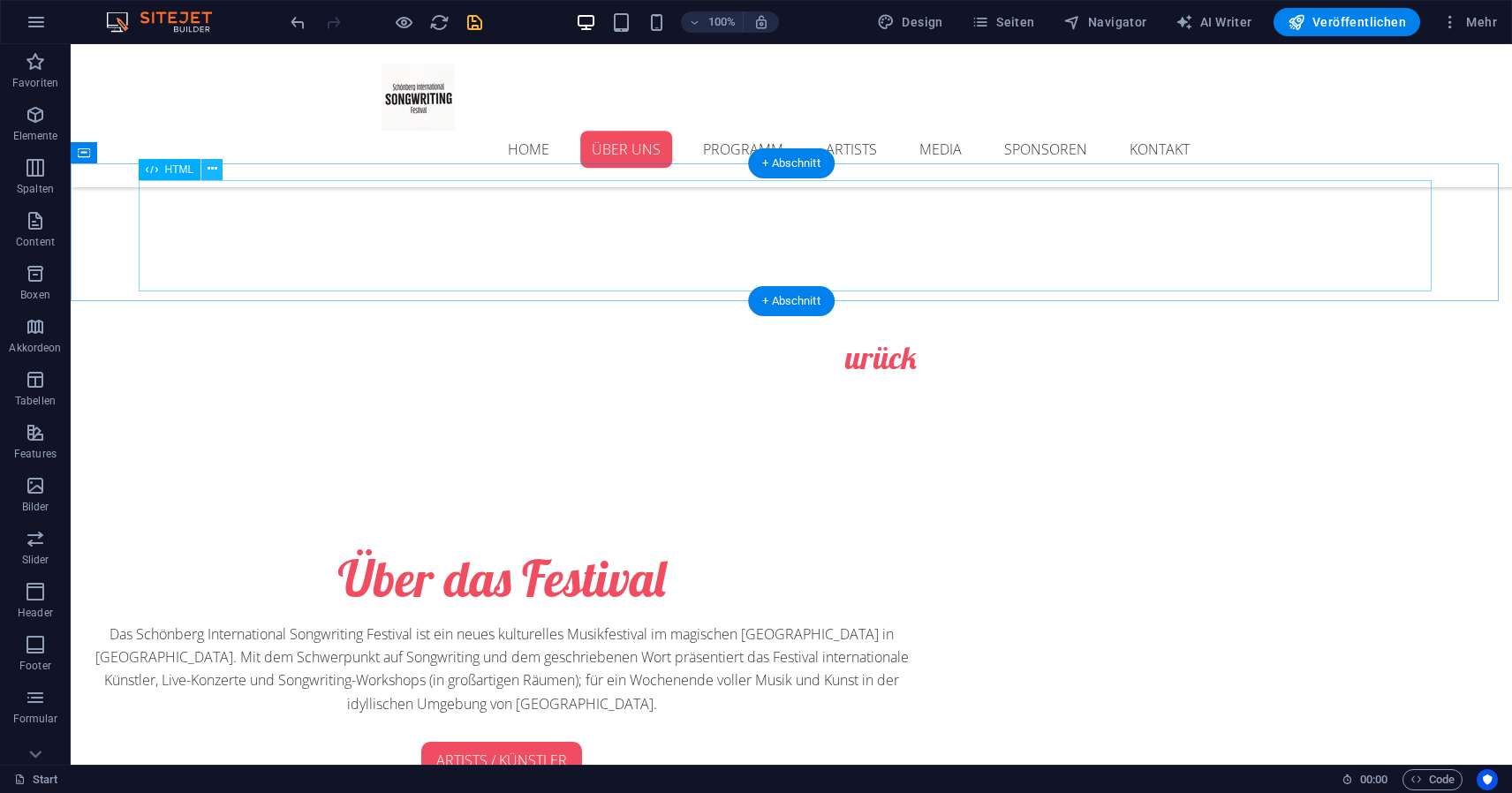
click at [213, 171] on icon at bounding box center [213, 168] width 10 height 18
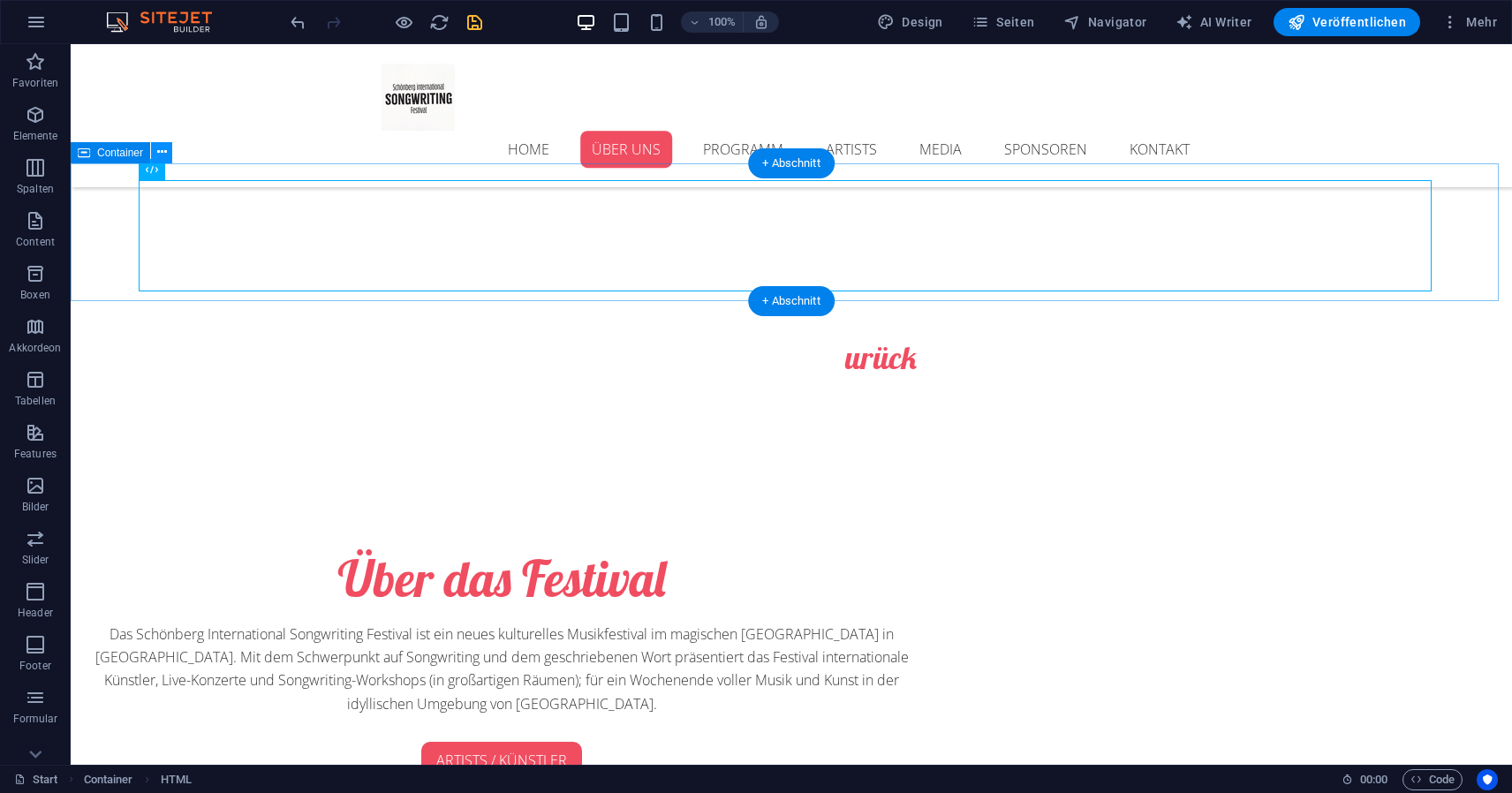
click at [155, 156] on button at bounding box center [161, 153] width 21 height 21
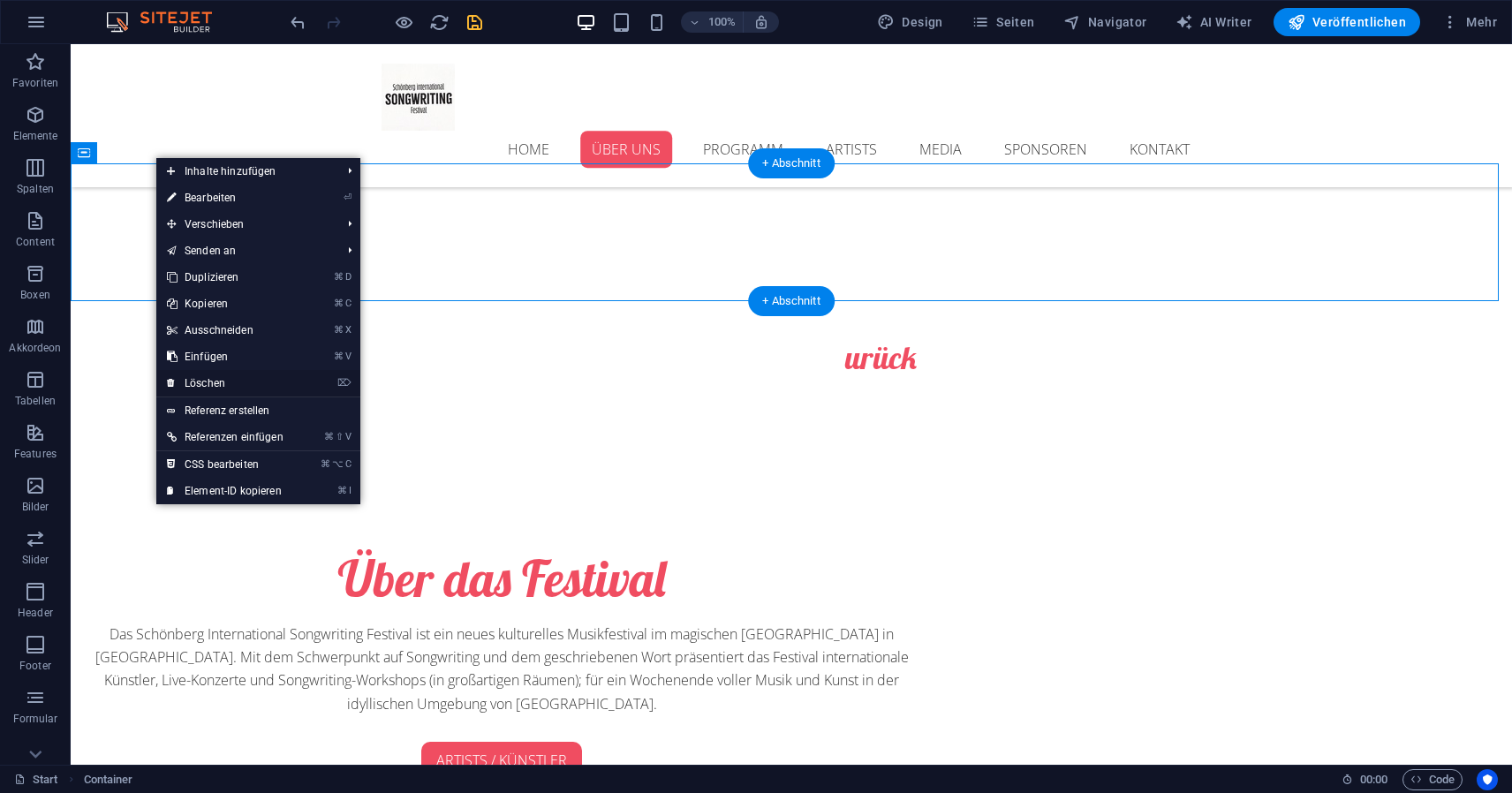
click at [227, 377] on link "⌦ Löschen" at bounding box center [226, 383] width 138 height 26
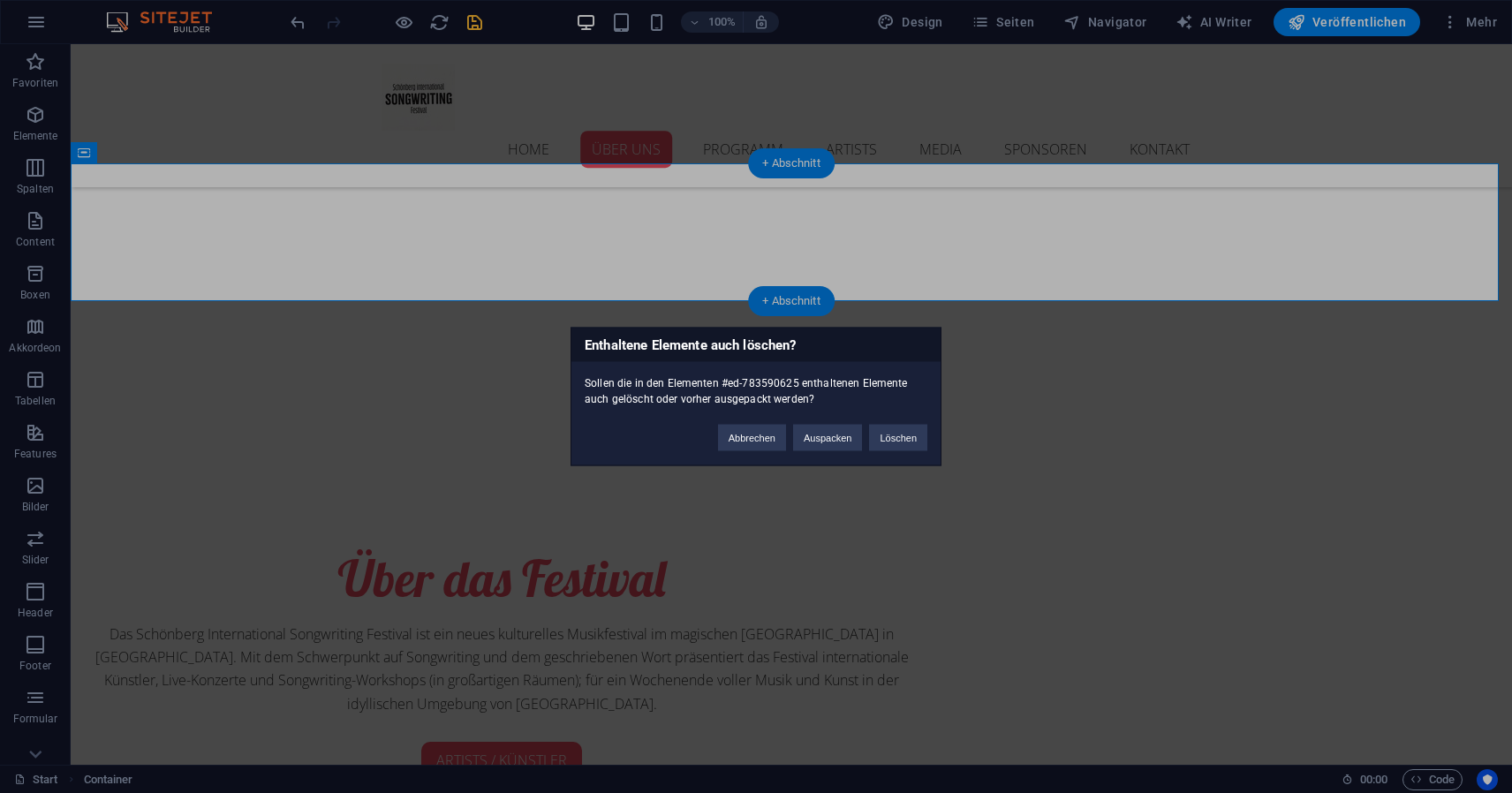
click at [292, 103] on div "Enthaltene Elemente auch löschen? Sollen die in den Elementen #ed-783590625 ent…" at bounding box center [756, 396] width 1512 height 793
click at [756, 437] on button "Abbrechen" at bounding box center [753, 437] width 68 height 26
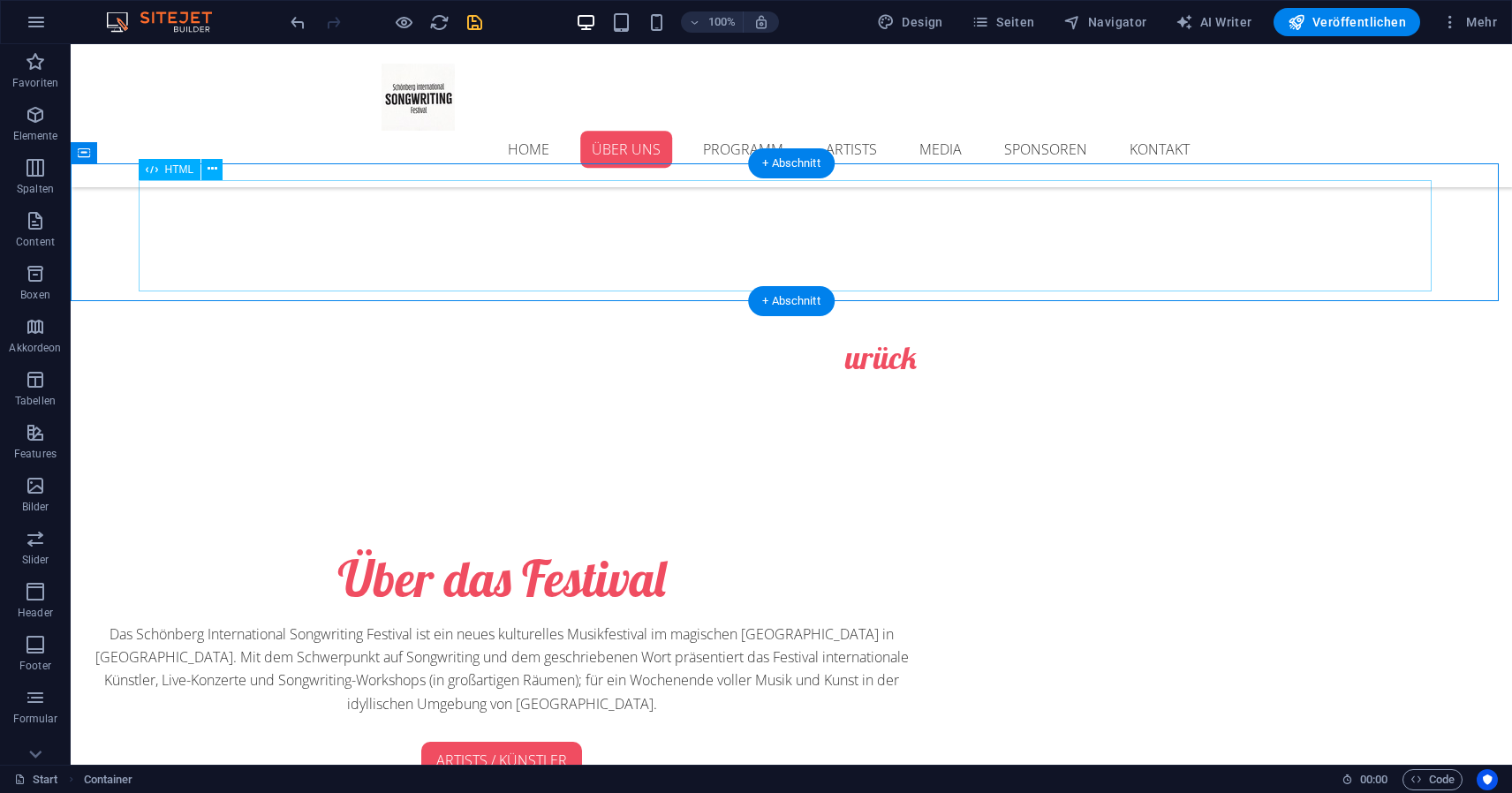
scroll to position [667, 0]
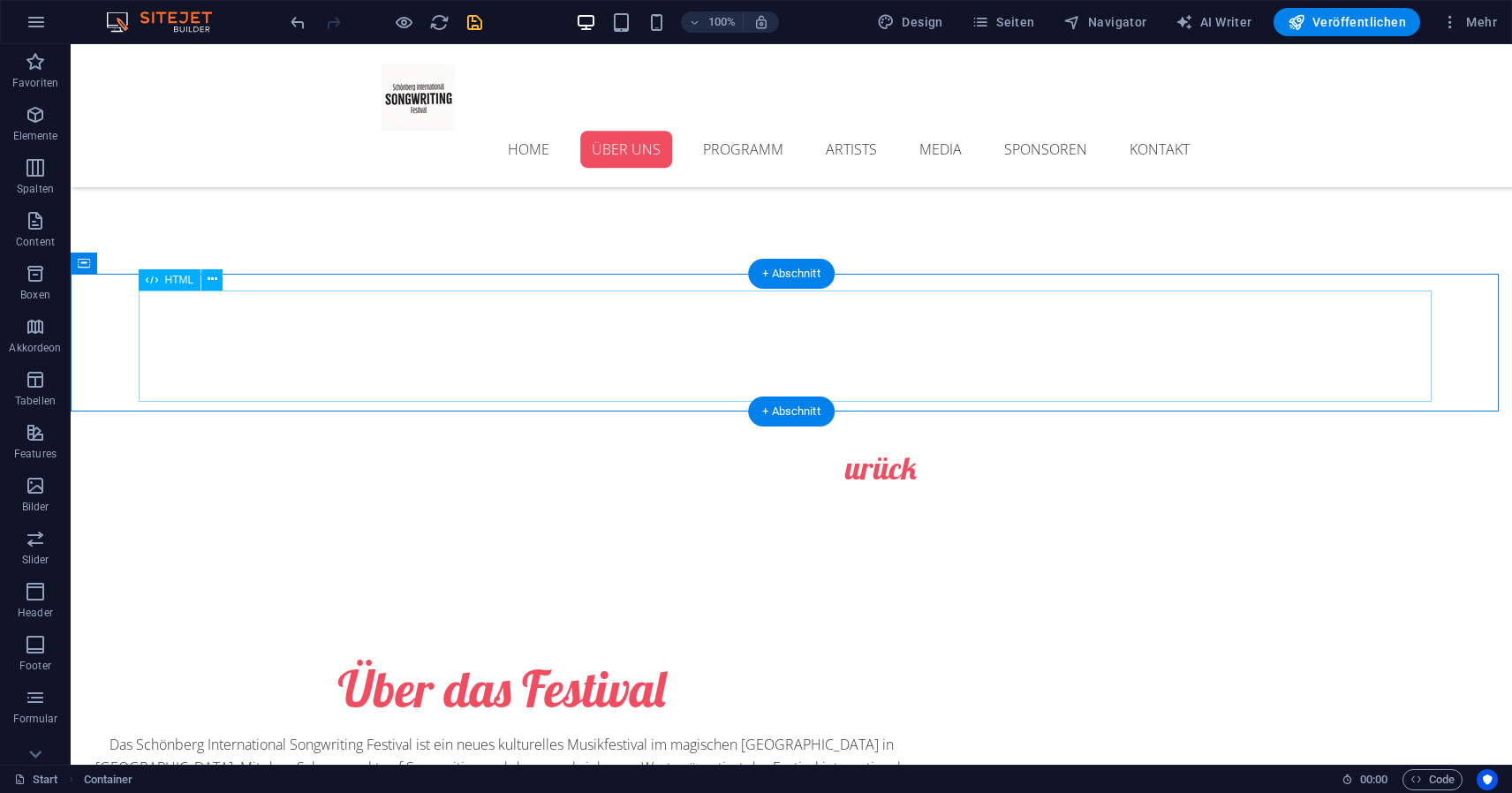
click at [227, 274] on div "HTML" at bounding box center [187, 280] width 96 height 22
click at [218, 278] on button at bounding box center [212, 280] width 21 height 21
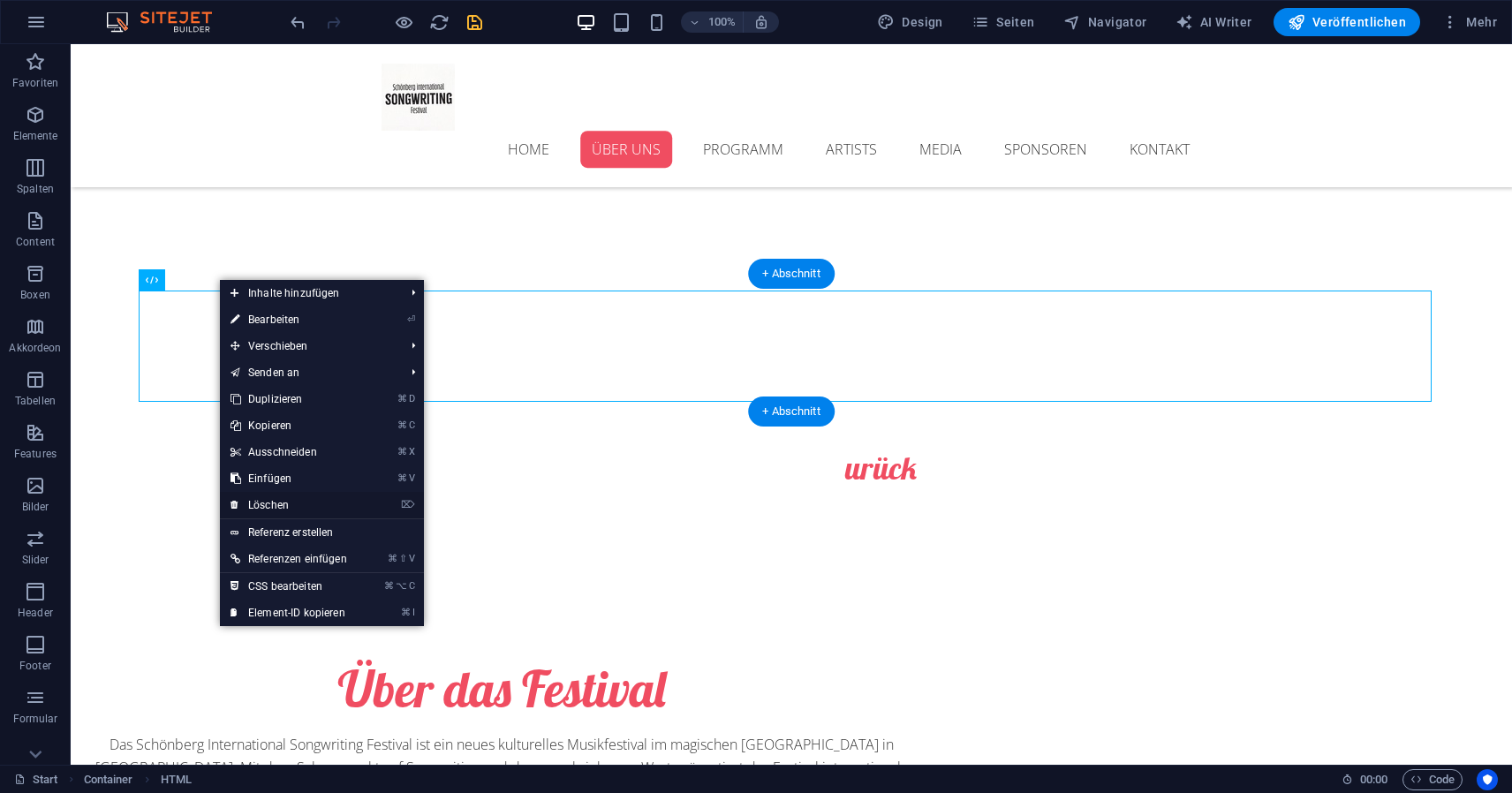
click at [288, 498] on link "⌦ Löschen" at bounding box center [289, 504] width 138 height 26
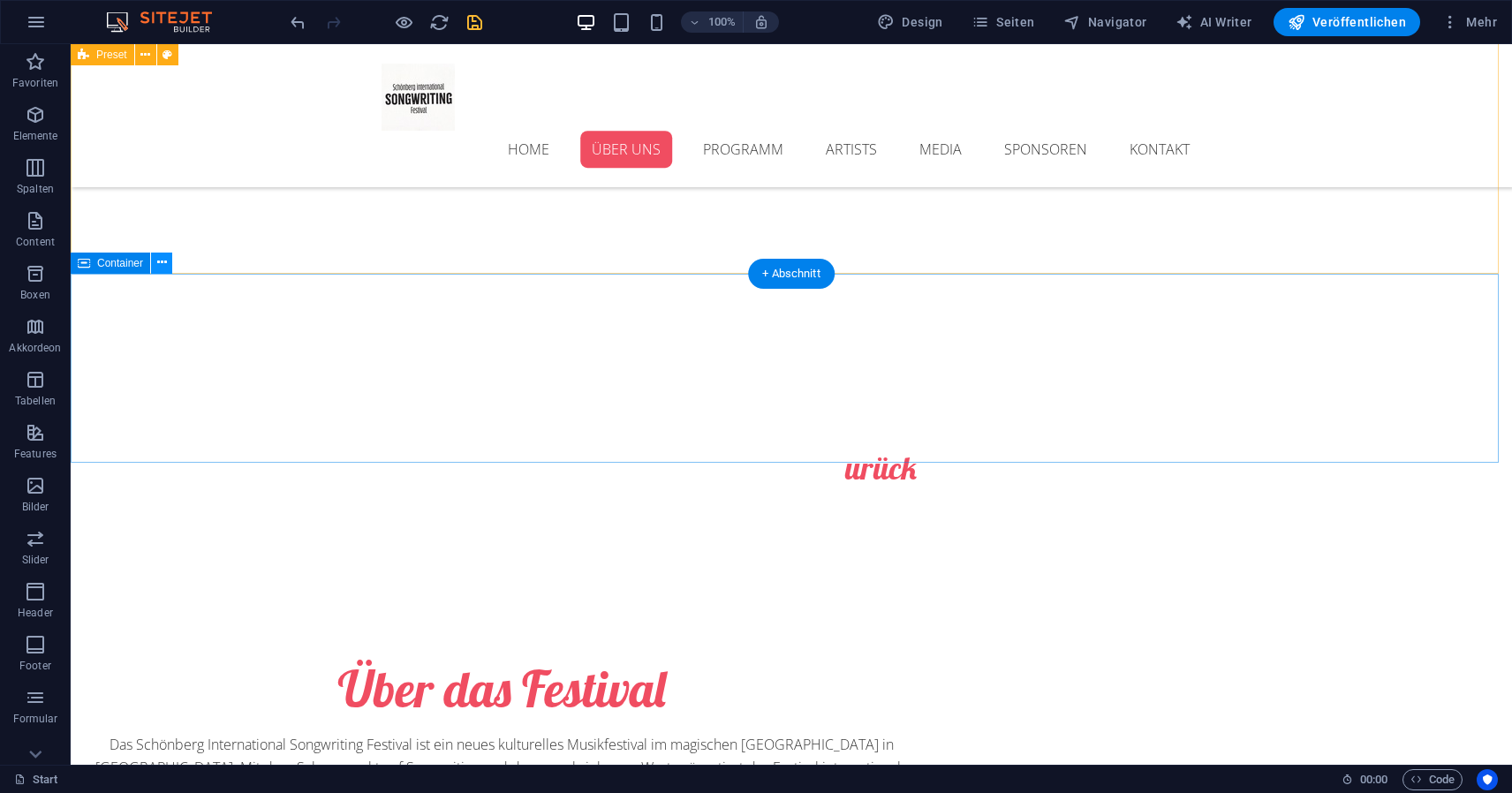
click at [163, 268] on icon at bounding box center [162, 262] width 10 height 18
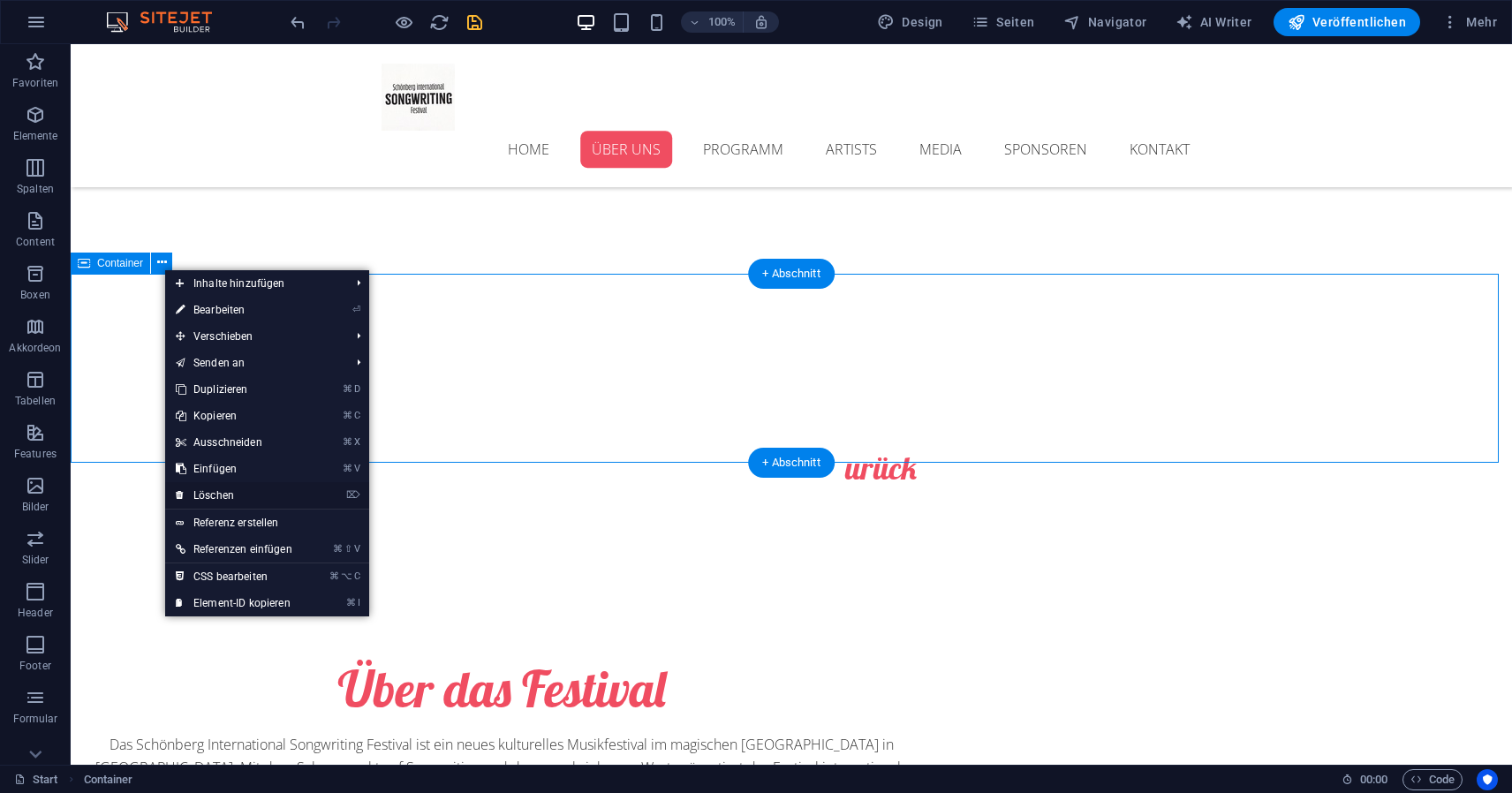
click at [231, 488] on link "⌦ Löschen" at bounding box center [234, 495] width 138 height 26
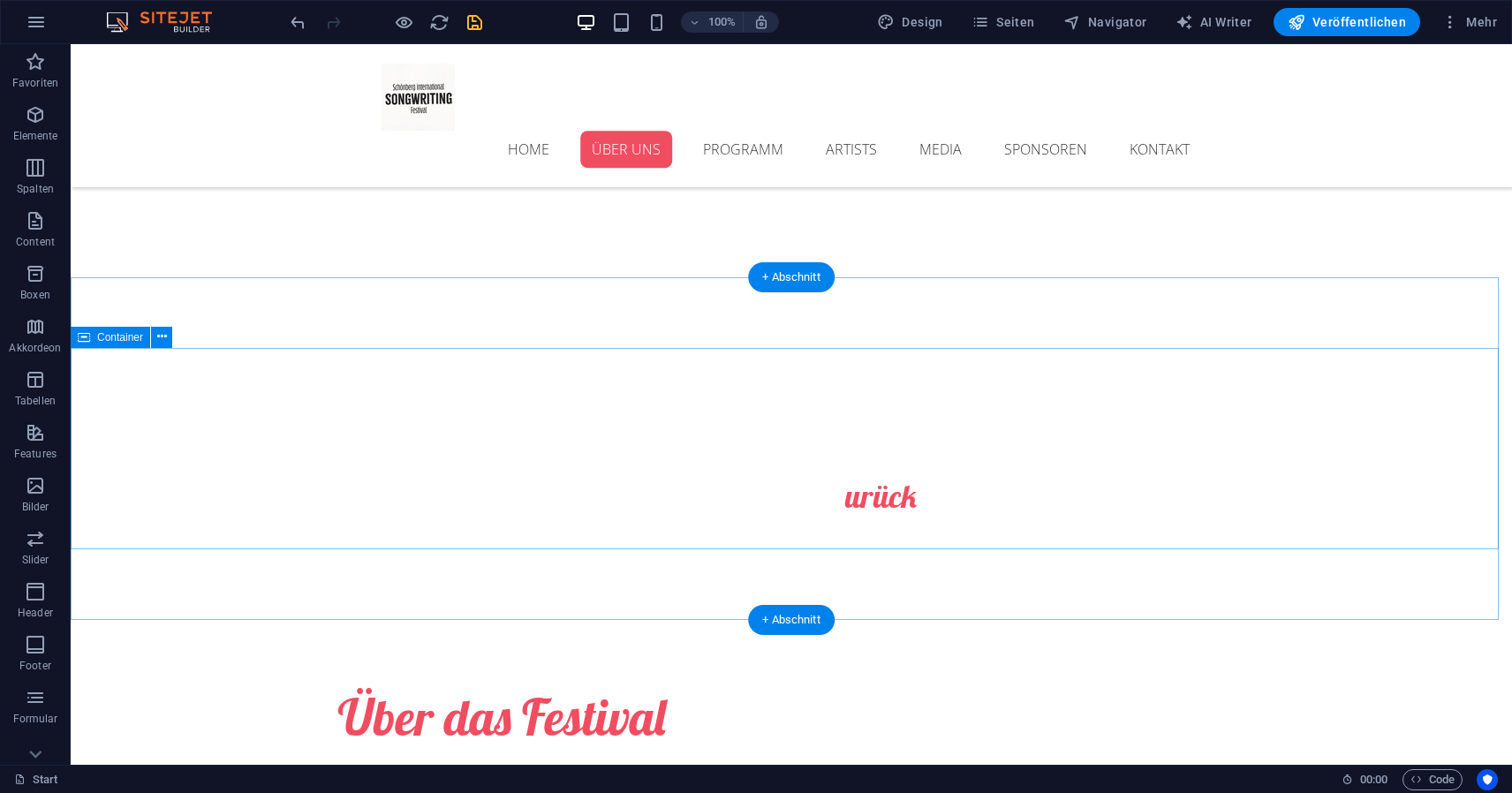
scroll to position [557, 0]
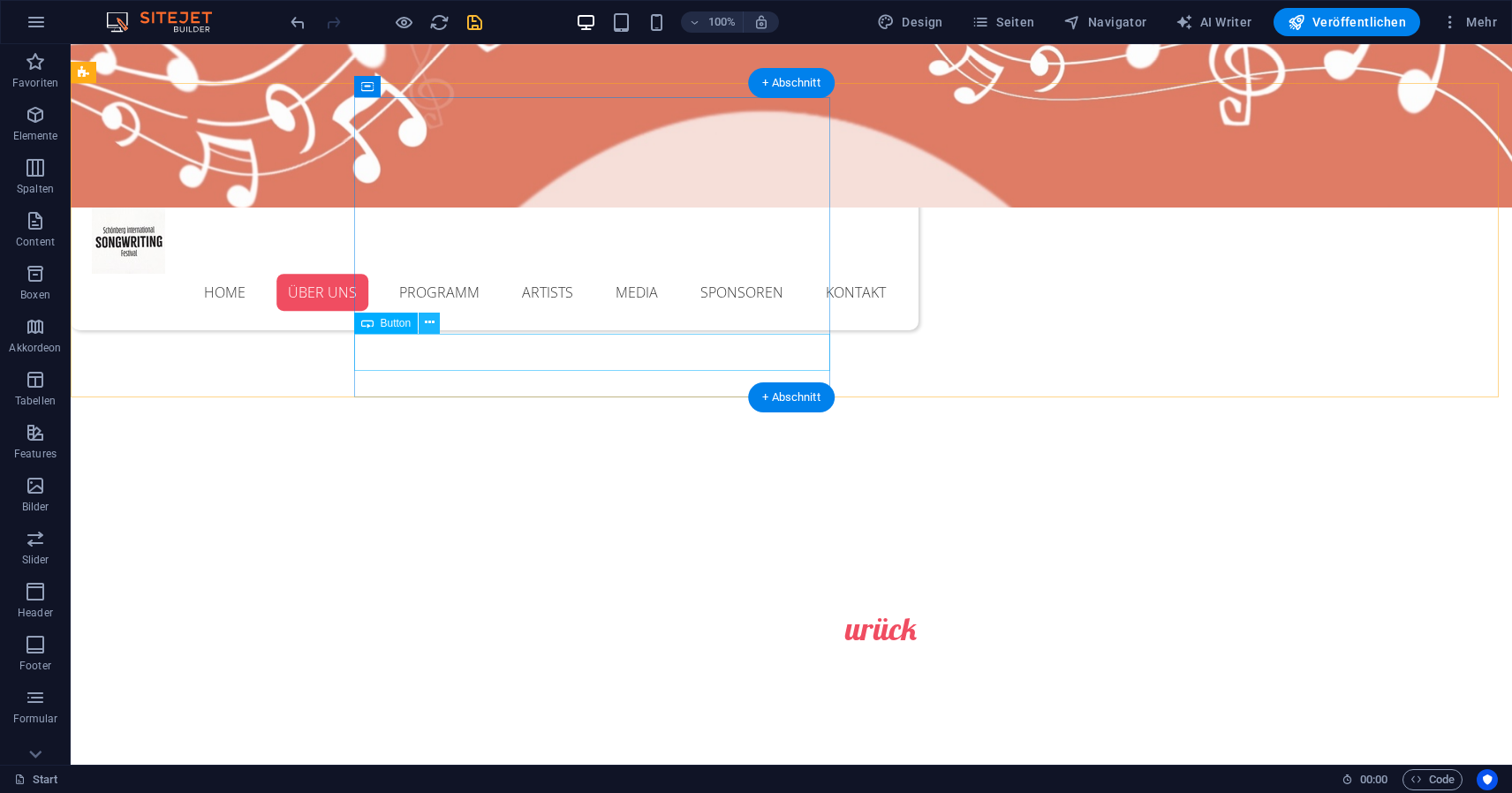
click at [429, 327] on icon at bounding box center [430, 323] width 10 height 18
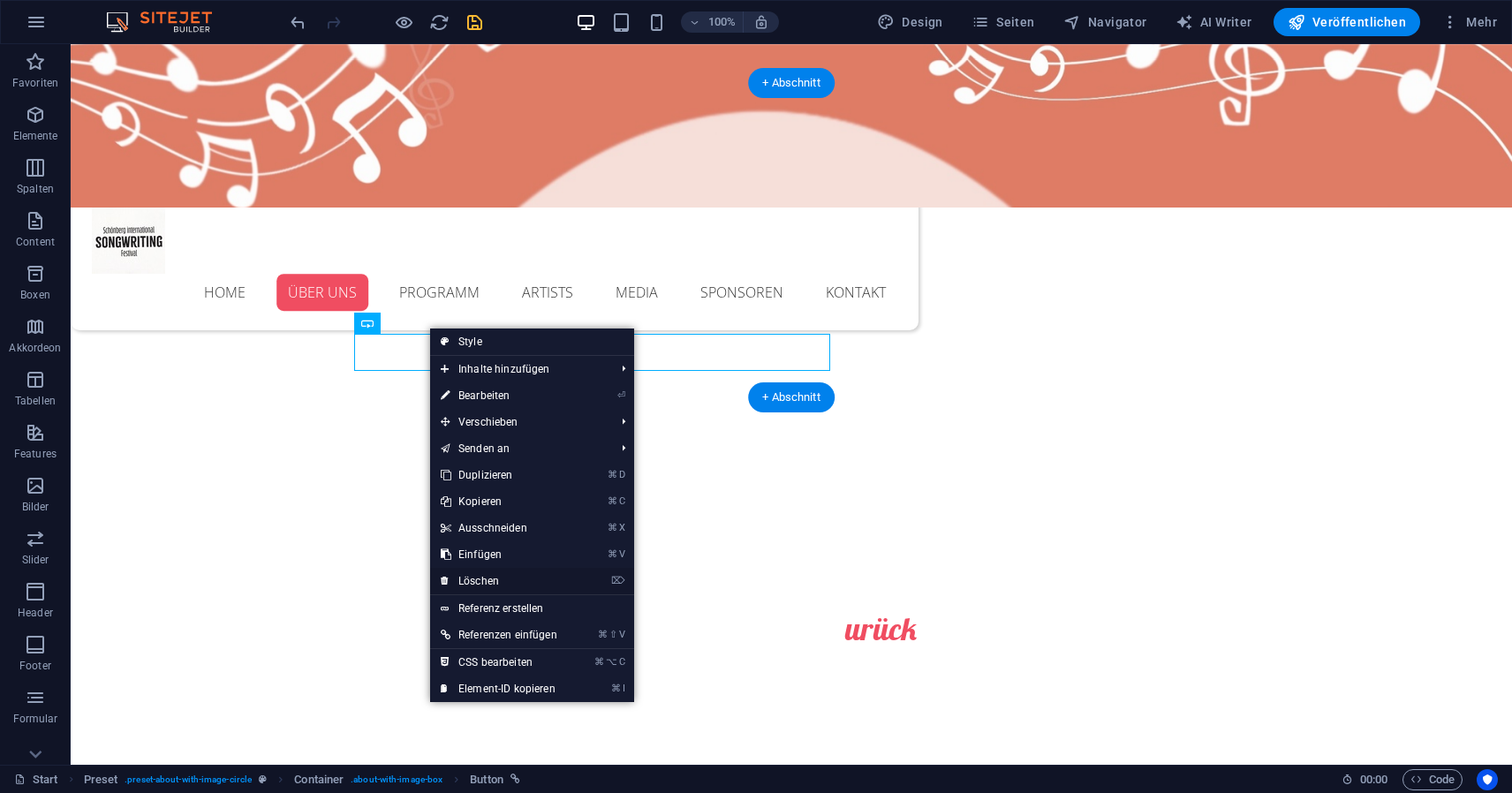
click at [496, 575] on link "⌦ Löschen" at bounding box center [499, 580] width 138 height 26
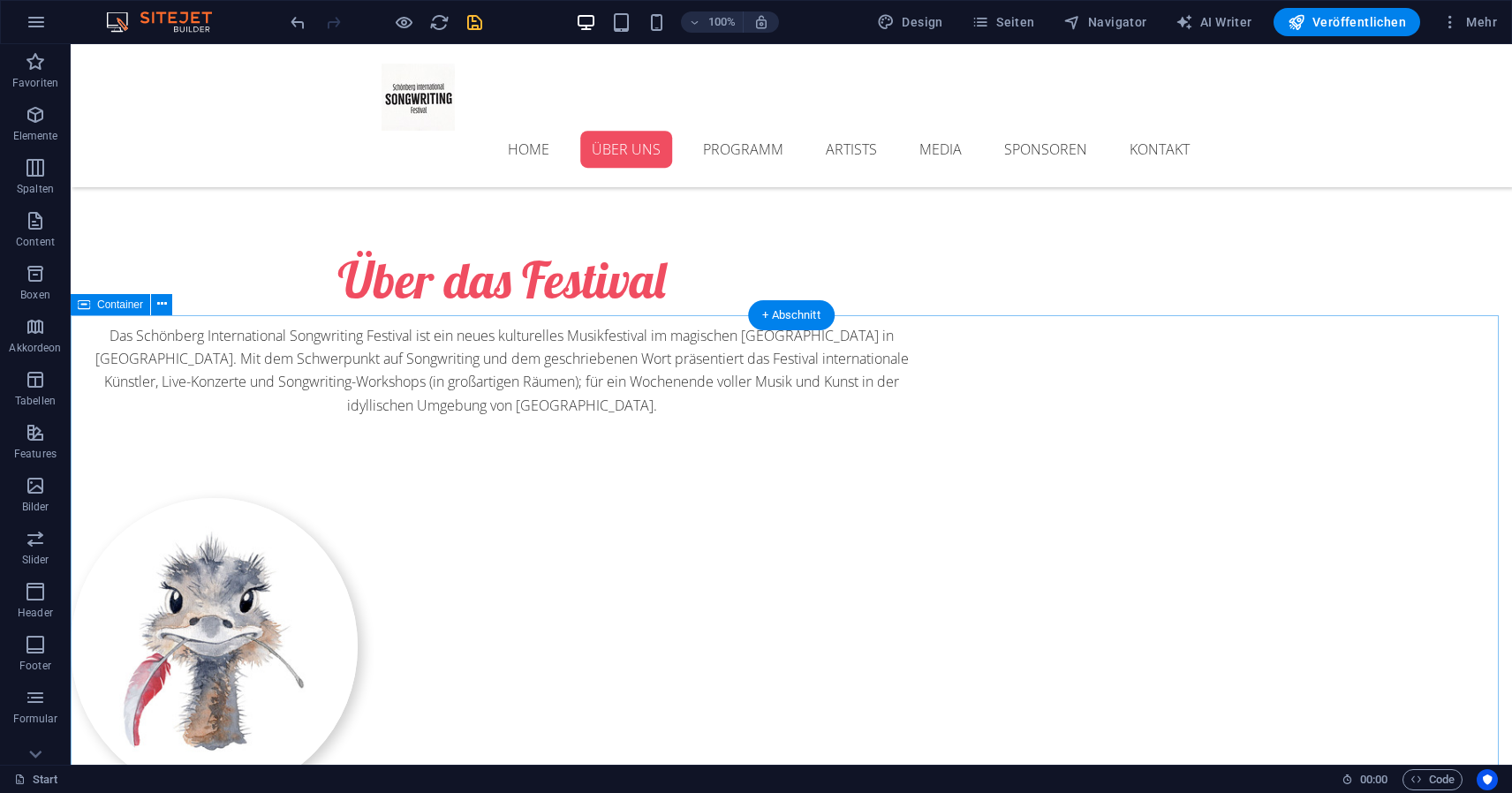
scroll to position [810, 0]
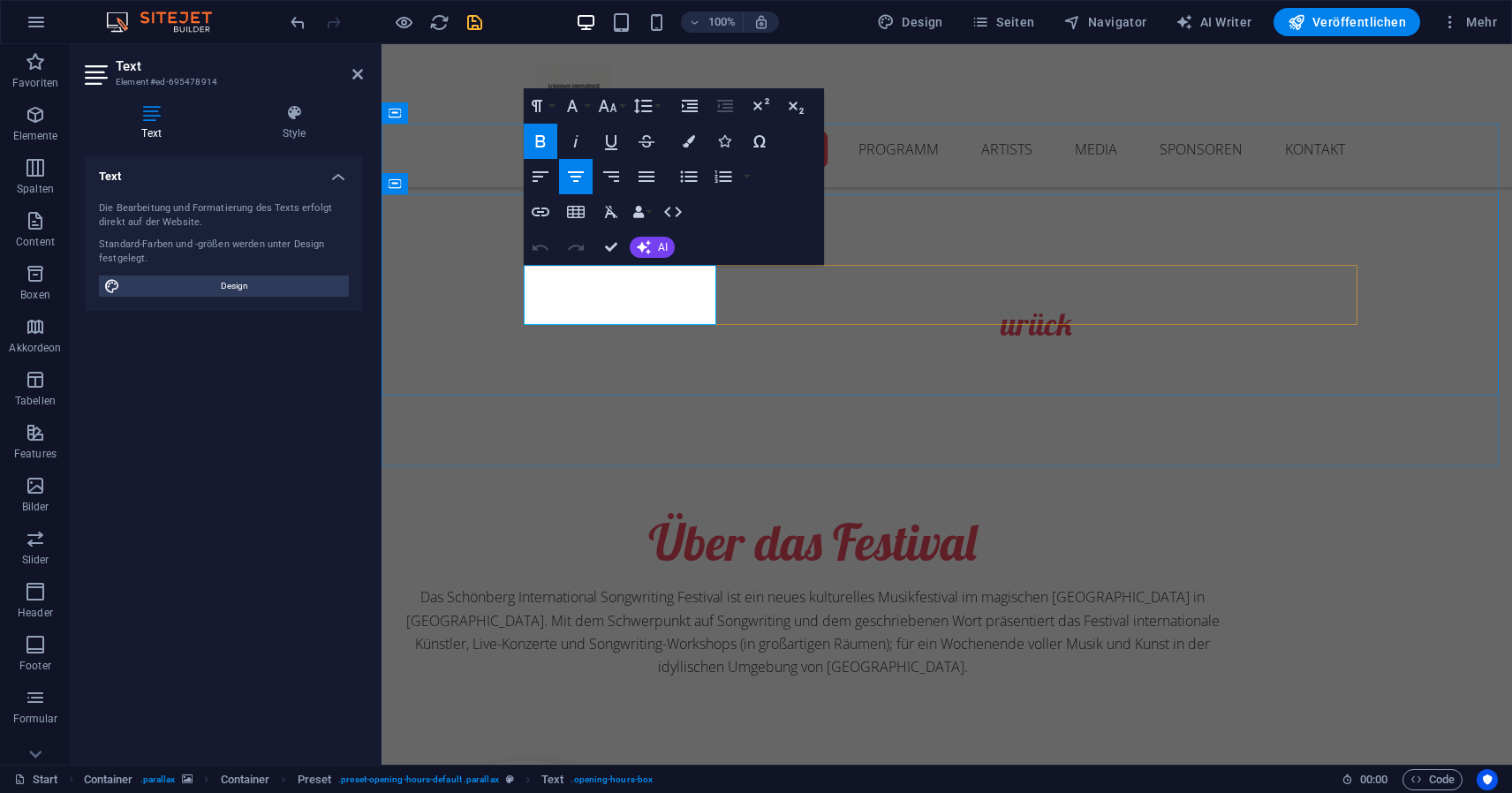
drag, startPoint x: 681, startPoint y: 310, endPoint x: 547, endPoint y: 308, distance: 134.0
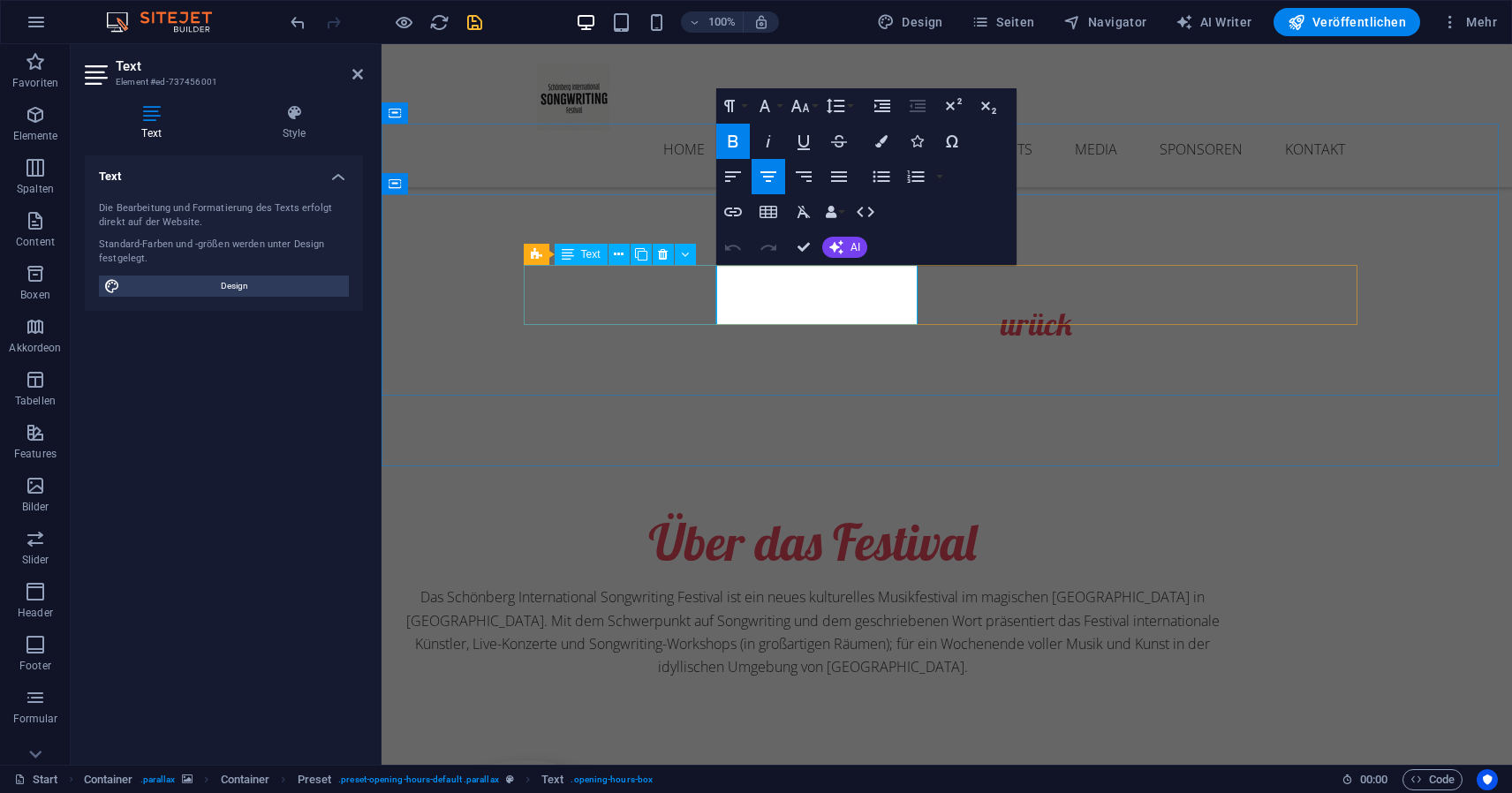
drag, startPoint x: 885, startPoint y: 306, endPoint x: 715, endPoint y: 309, distance: 170.0
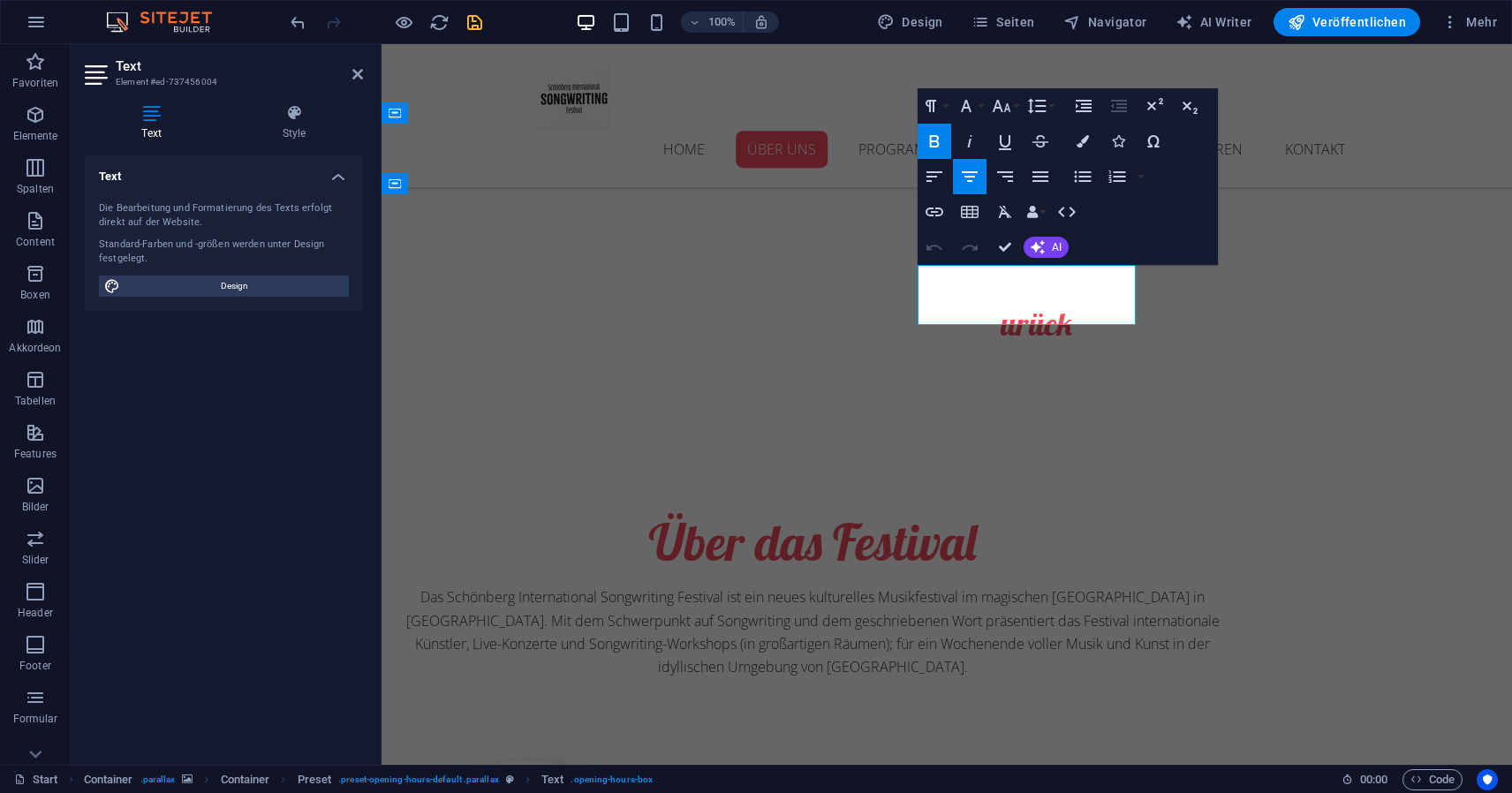
drag, startPoint x: 1100, startPoint y: 306, endPoint x: 943, endPoint y: 314, distance: 157.2
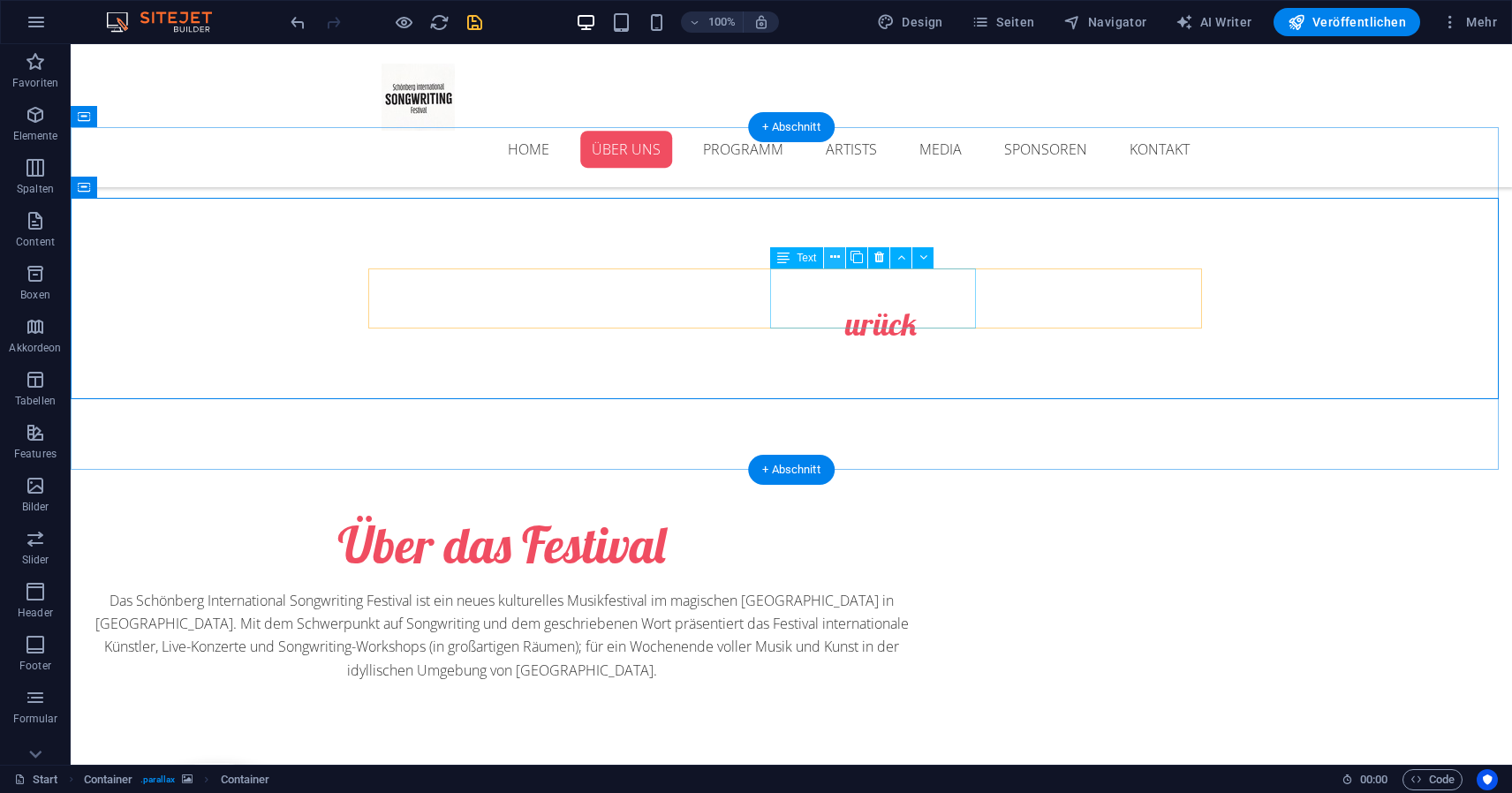
click at [829, 256] on button at bounding box center [835, 258] width 21 height 21
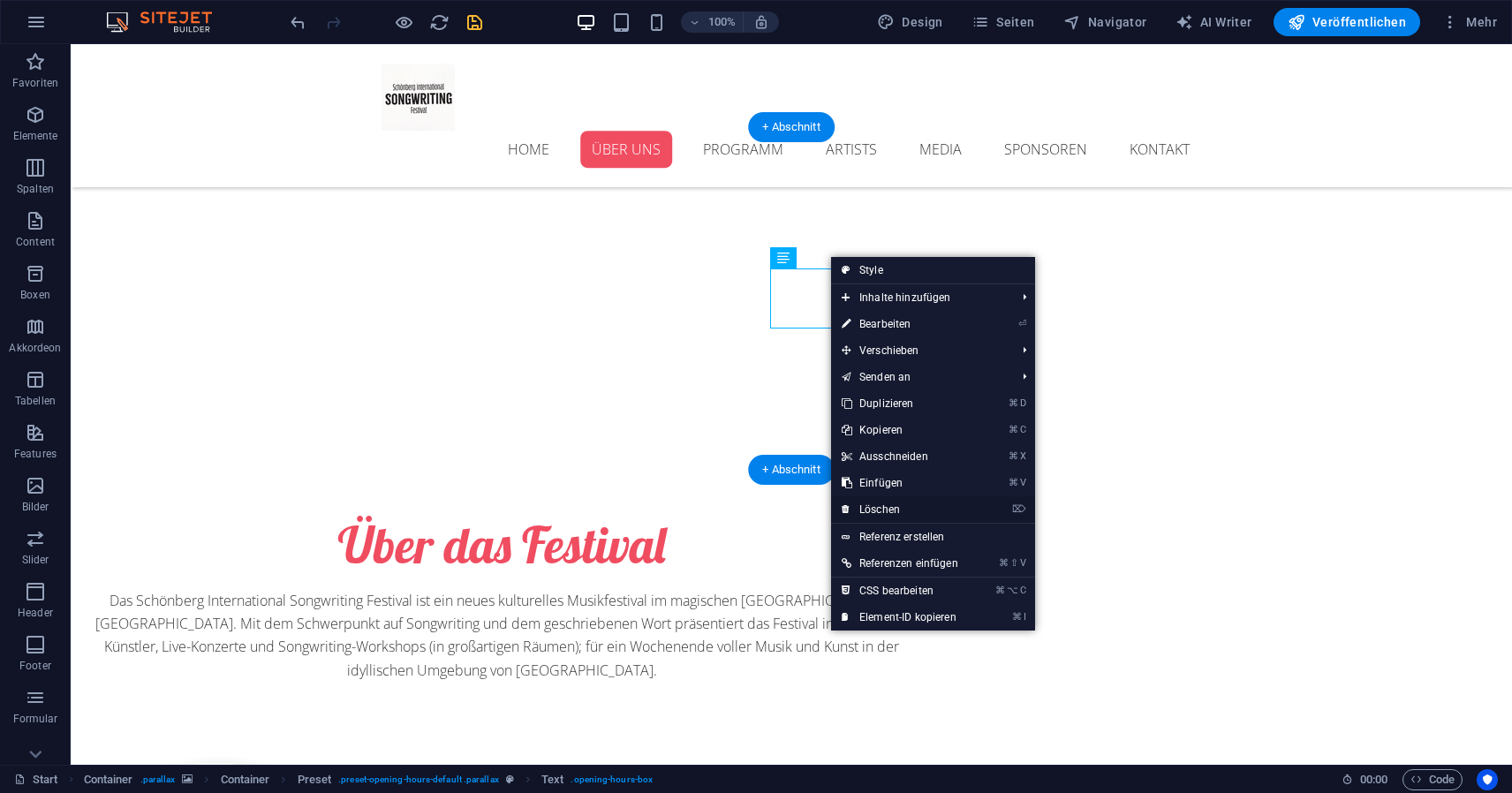
click at [883, 501] on link "⌦ Löschen" at bounding box center [900, 509] width 138 height 26
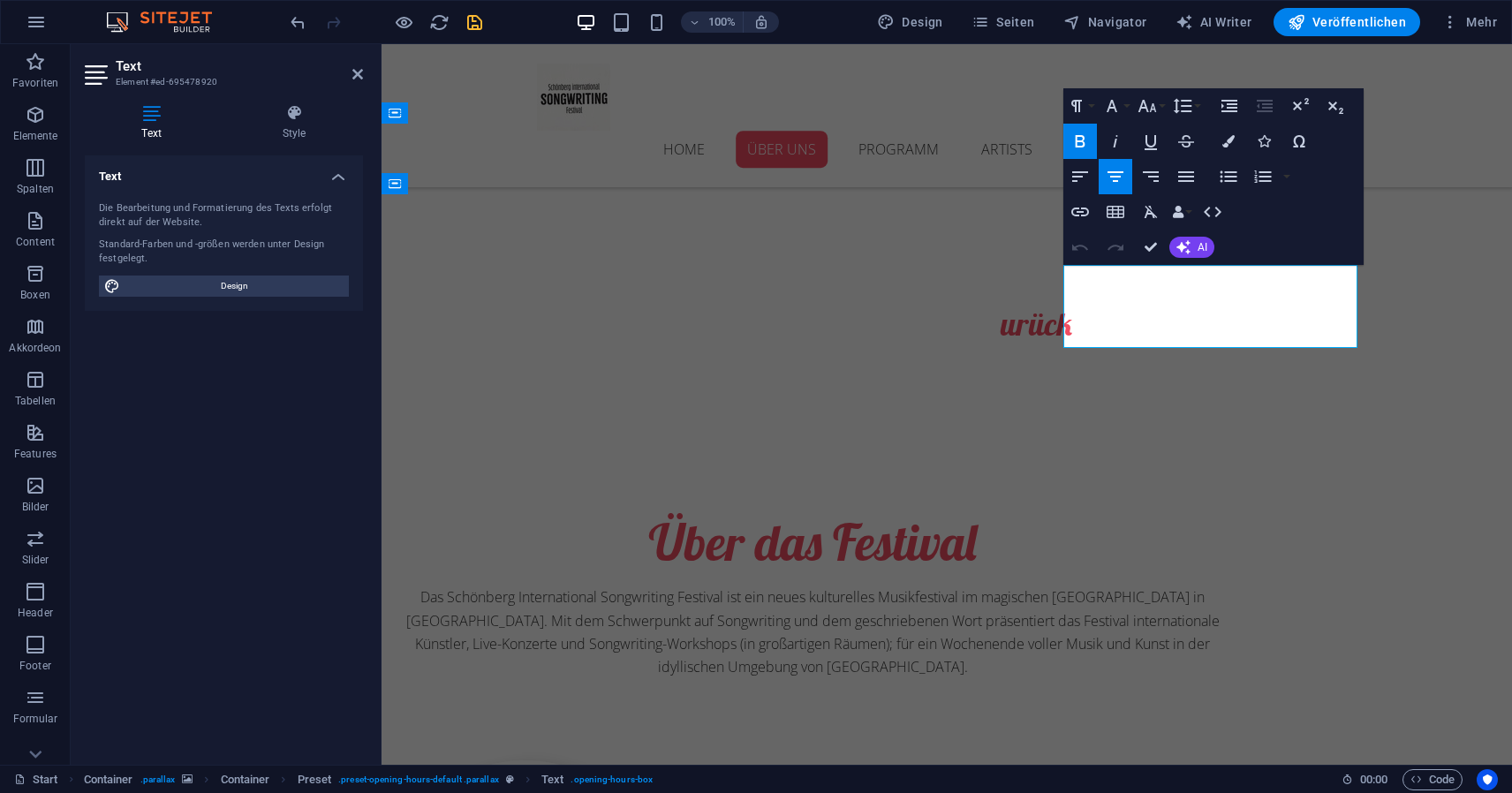
drag, startPoint x: 1306, startPoint y: 320, endPoint x: 1121, endPoint y: 326, distance: 185.1
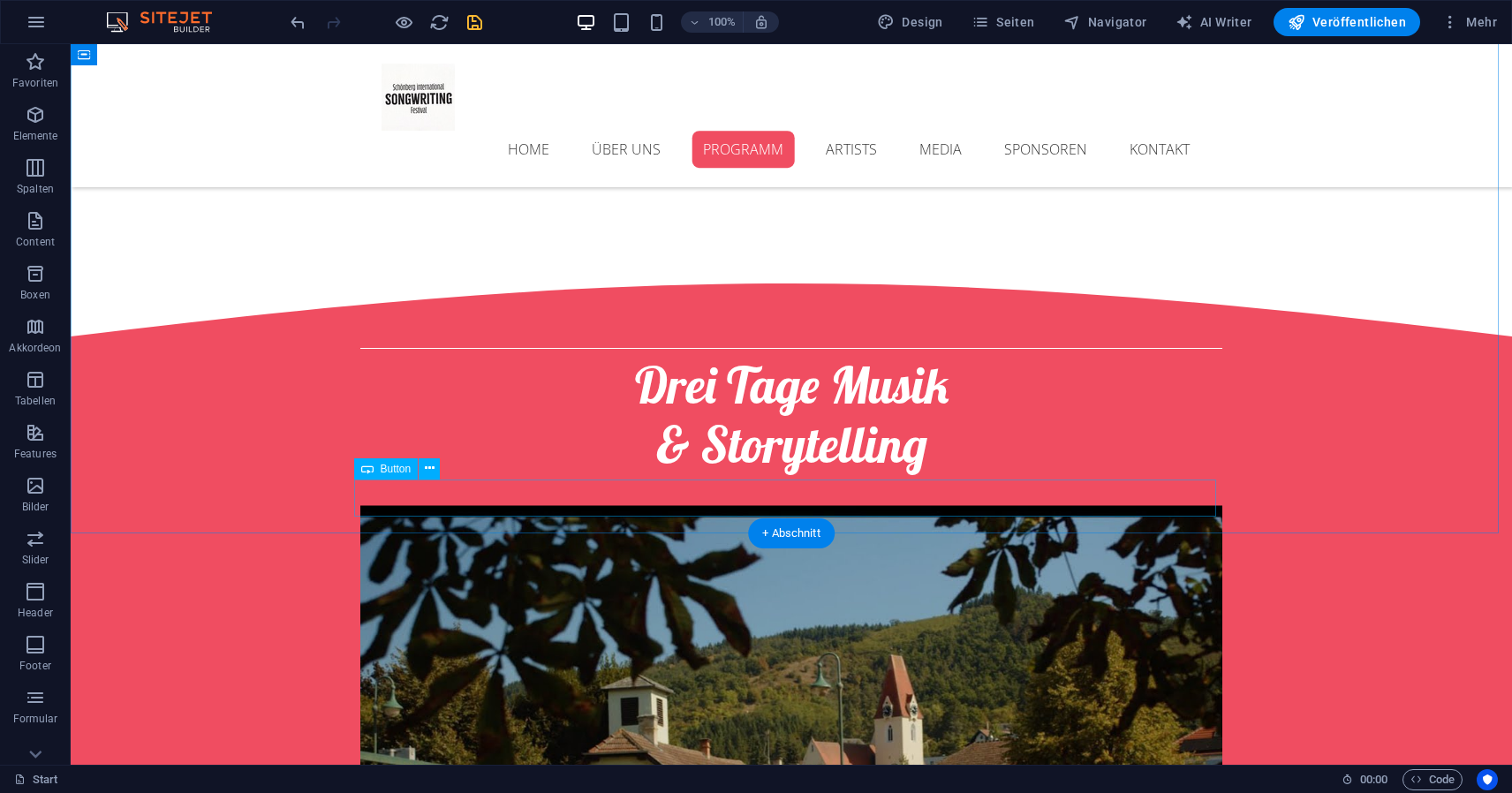
scroll to position [2658, 0]
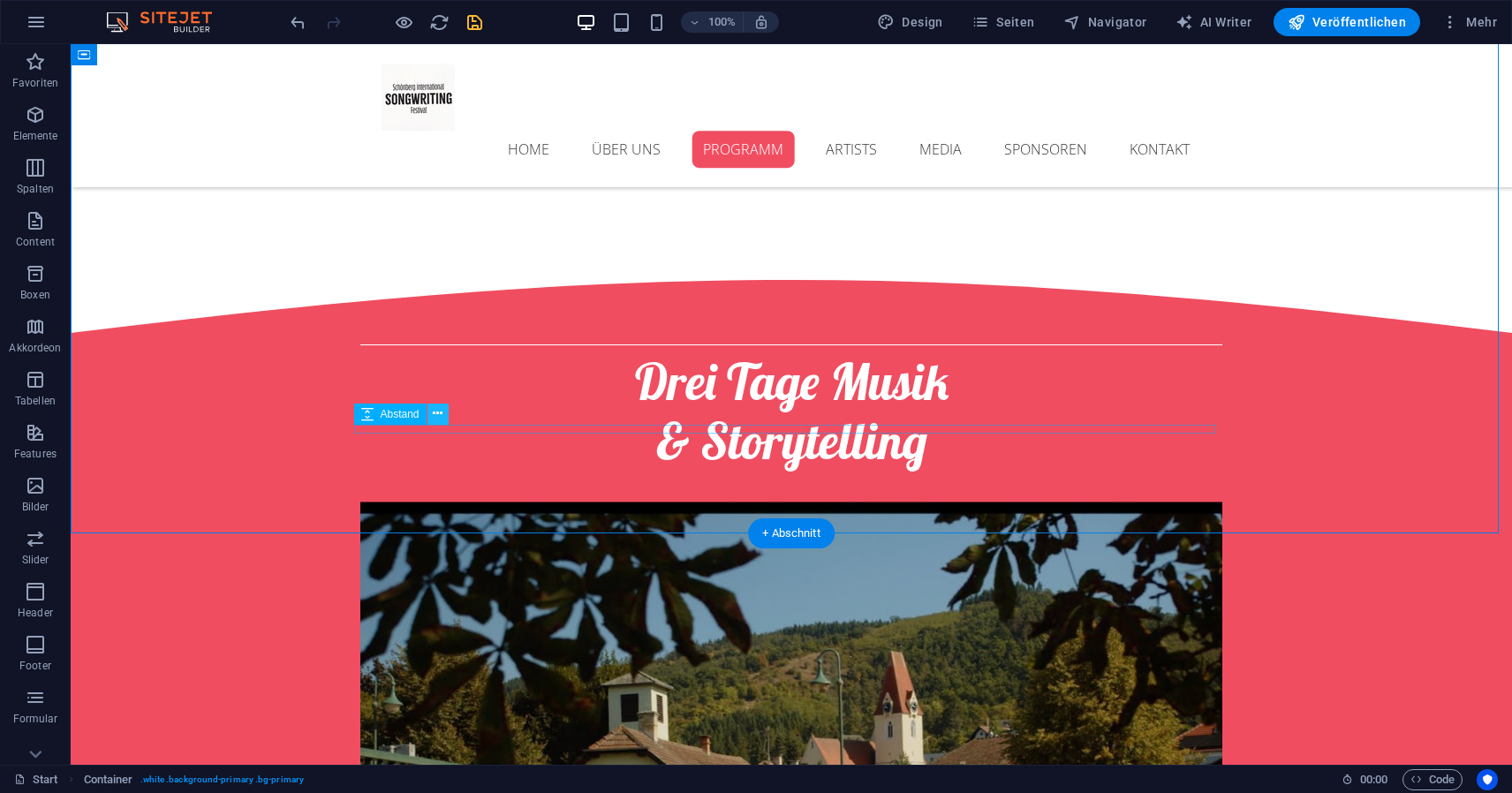
click at [434, 420] on icon at bounding box center [438, 413] width 10 height 18
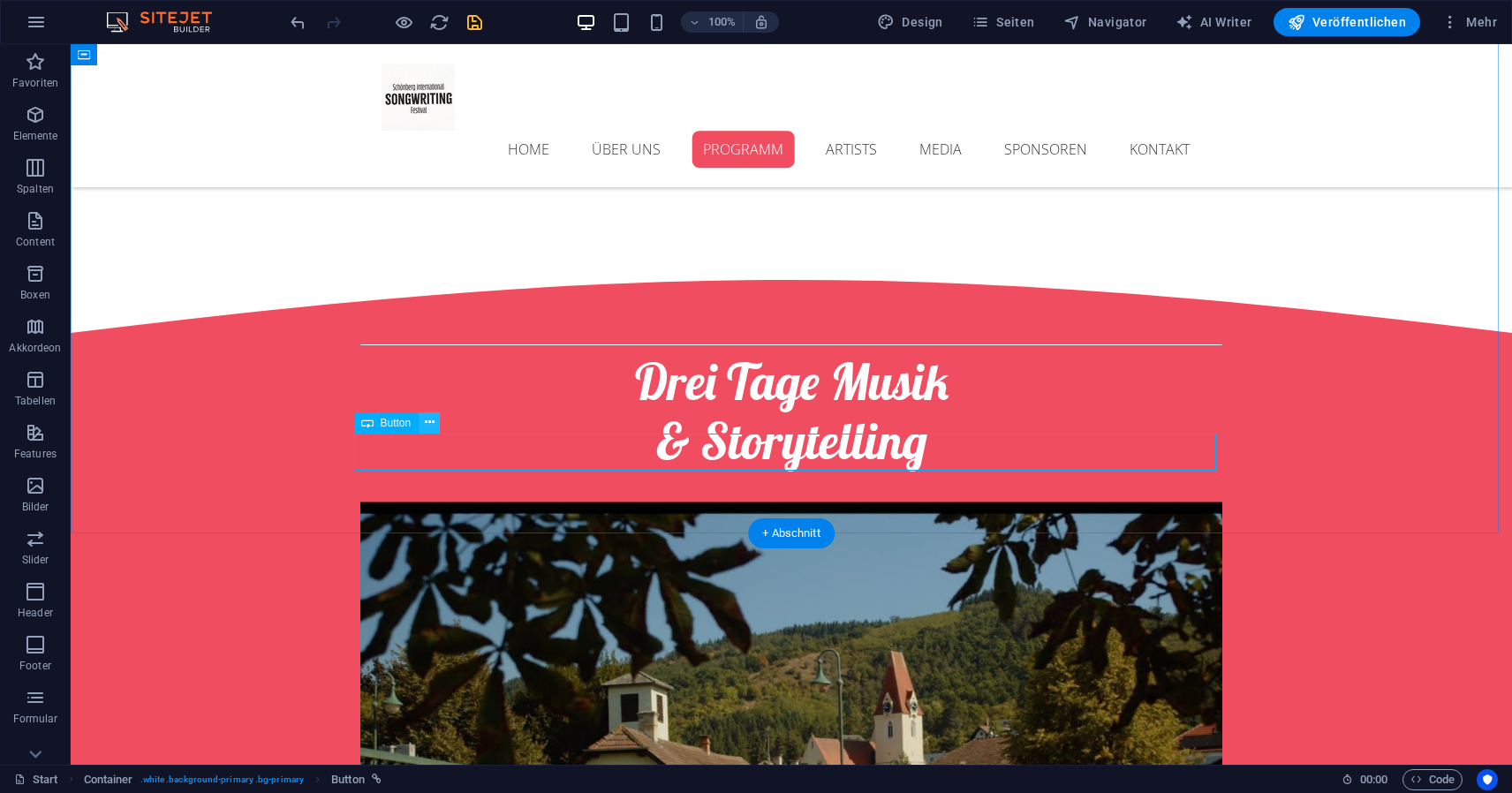
click at [430, 430] on icon at bounding box center [430, 422] width 10 height 18
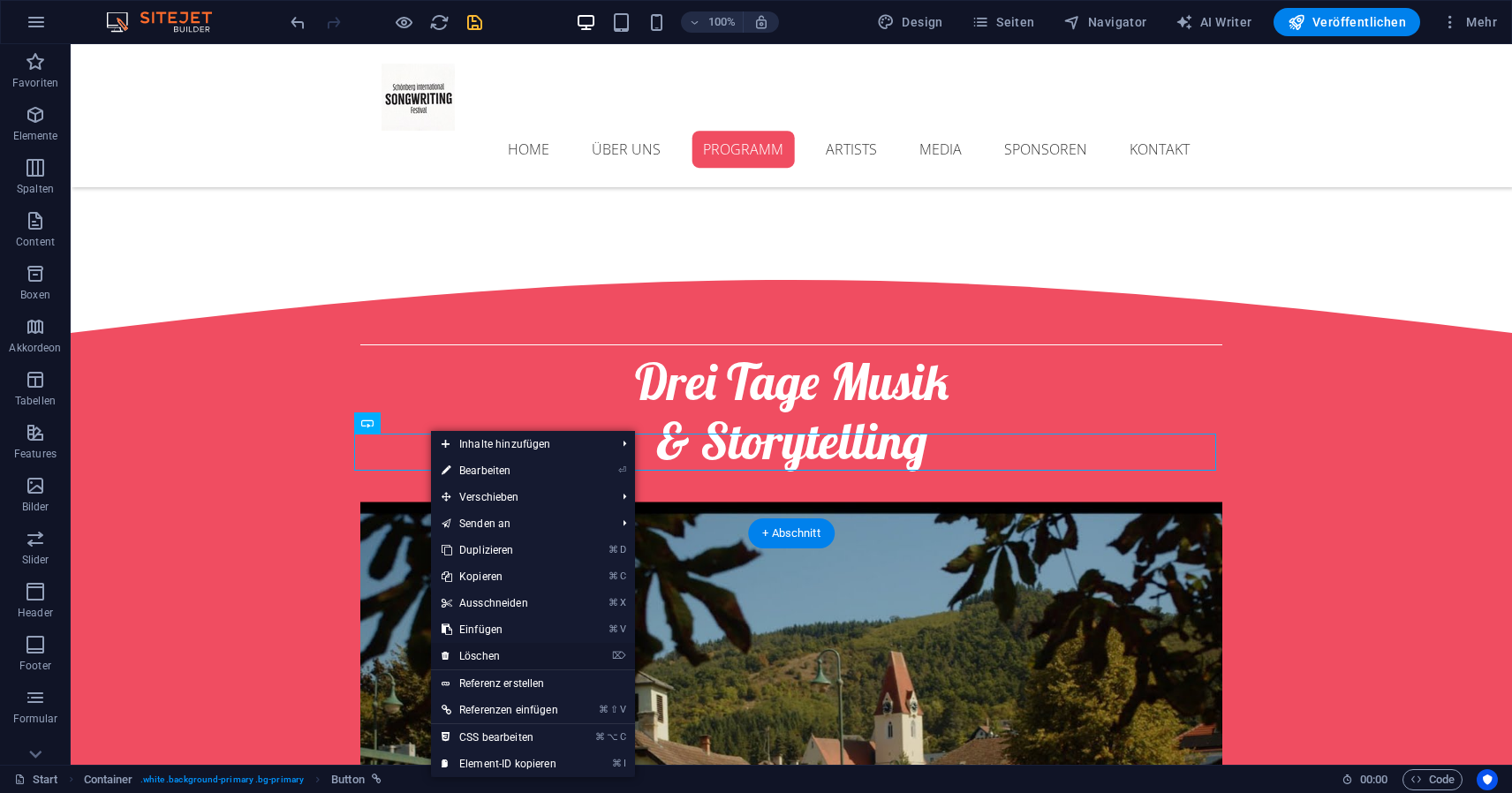
click at [491, 652] on link "⌦ Löschen" at bounding box center [500, 655] width 138 height 26
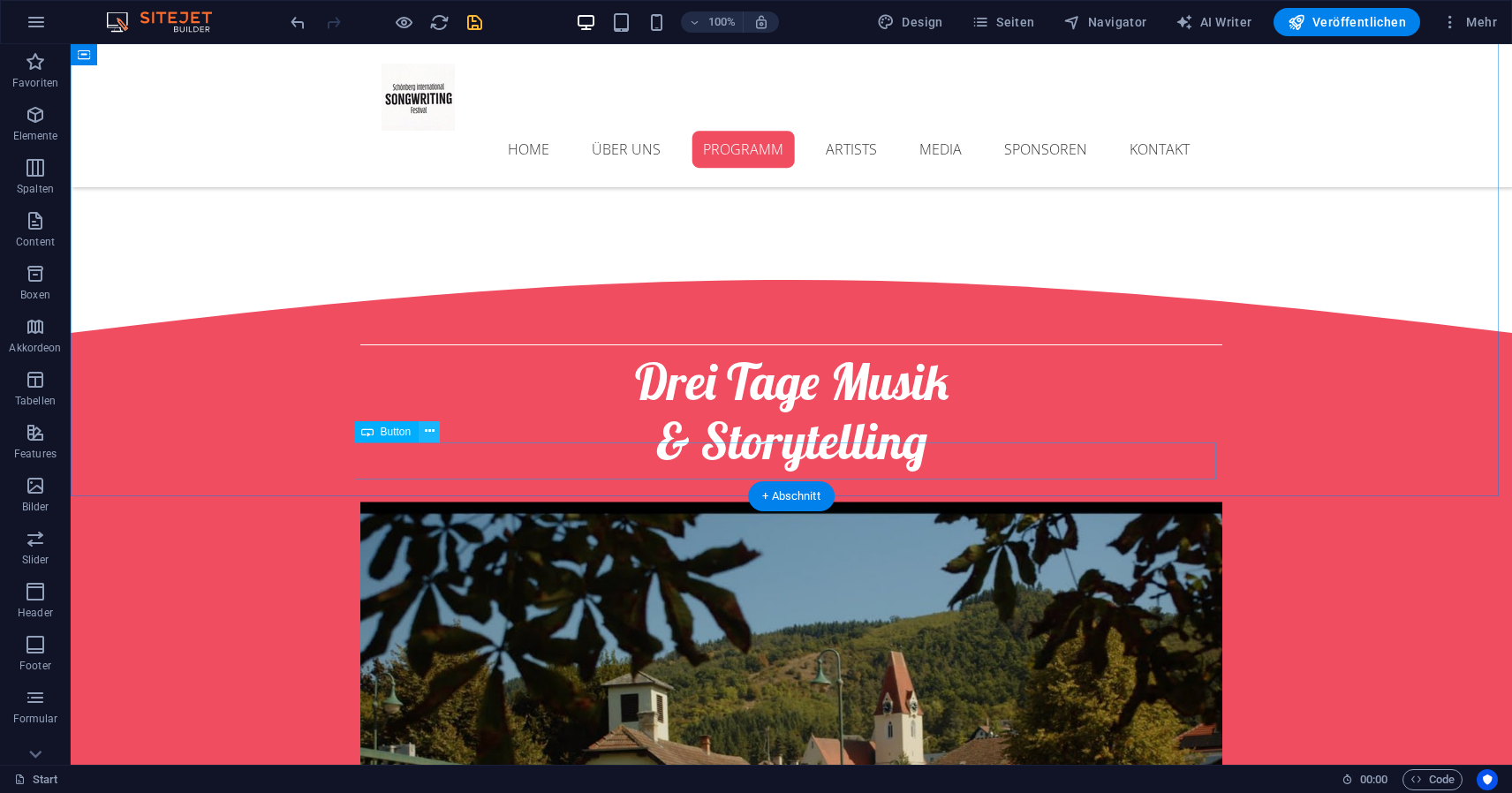
click at [427, 435] on icon at bounding box center [430, 431] width 10 height 18
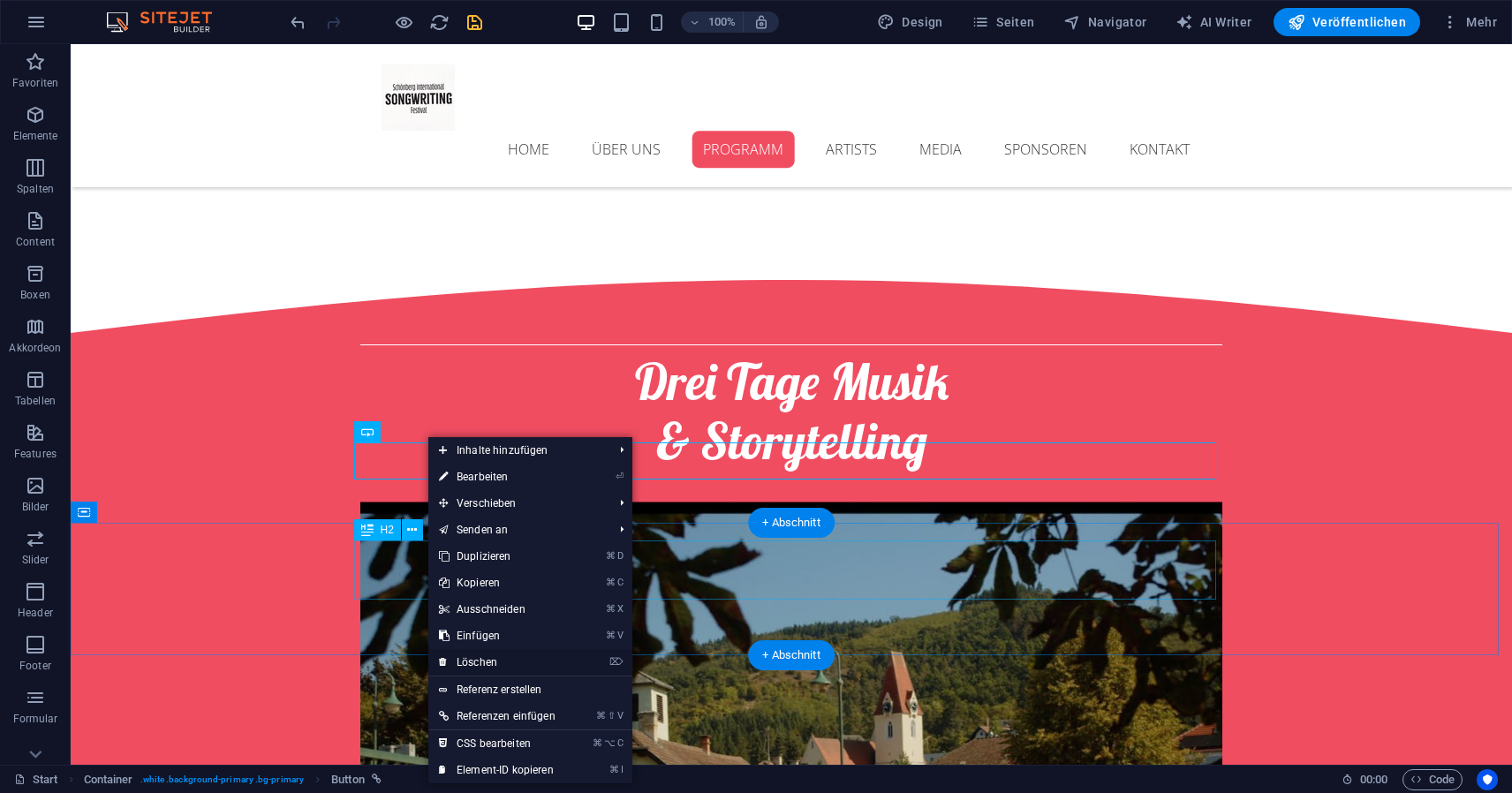
click at [493, 655] on link "⌦ Löschen" at bounding box center [498, 662] width 138 height 26
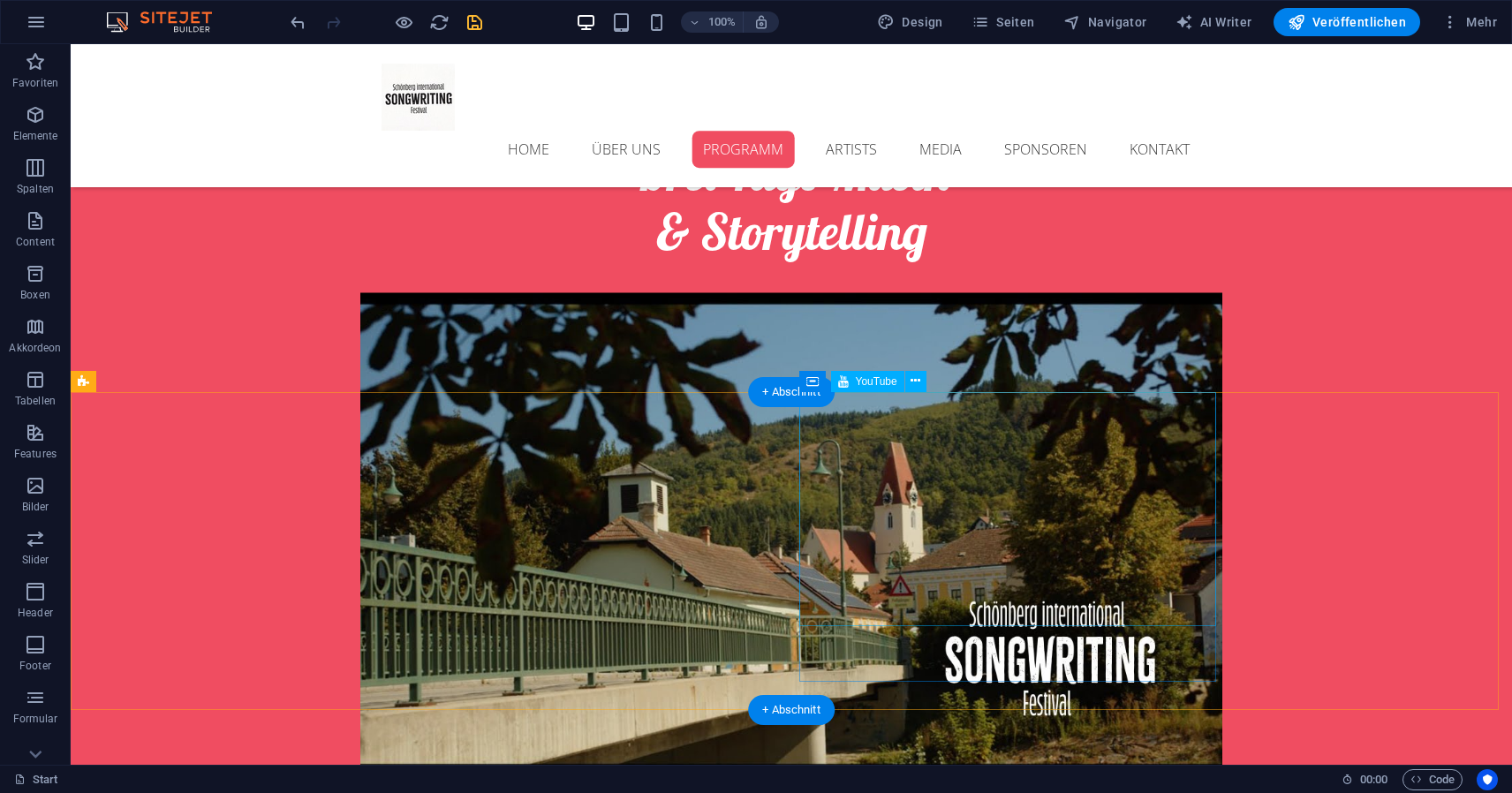
scroll to position [2889, 0]
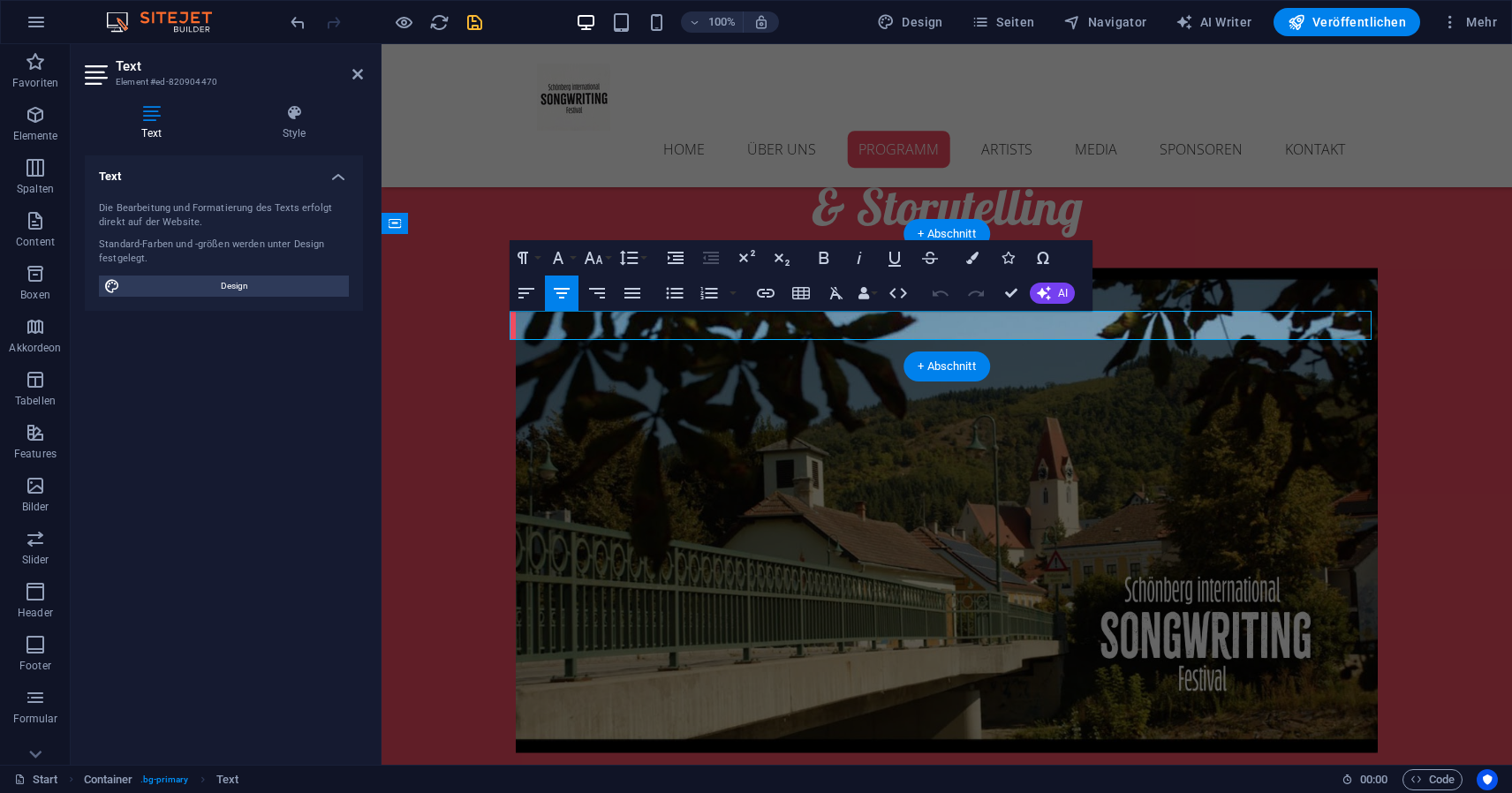
drag, startPoint x: 1108, startPoint y: 333, endPoint x: 781, endPoint y: 333, distance: 327.0
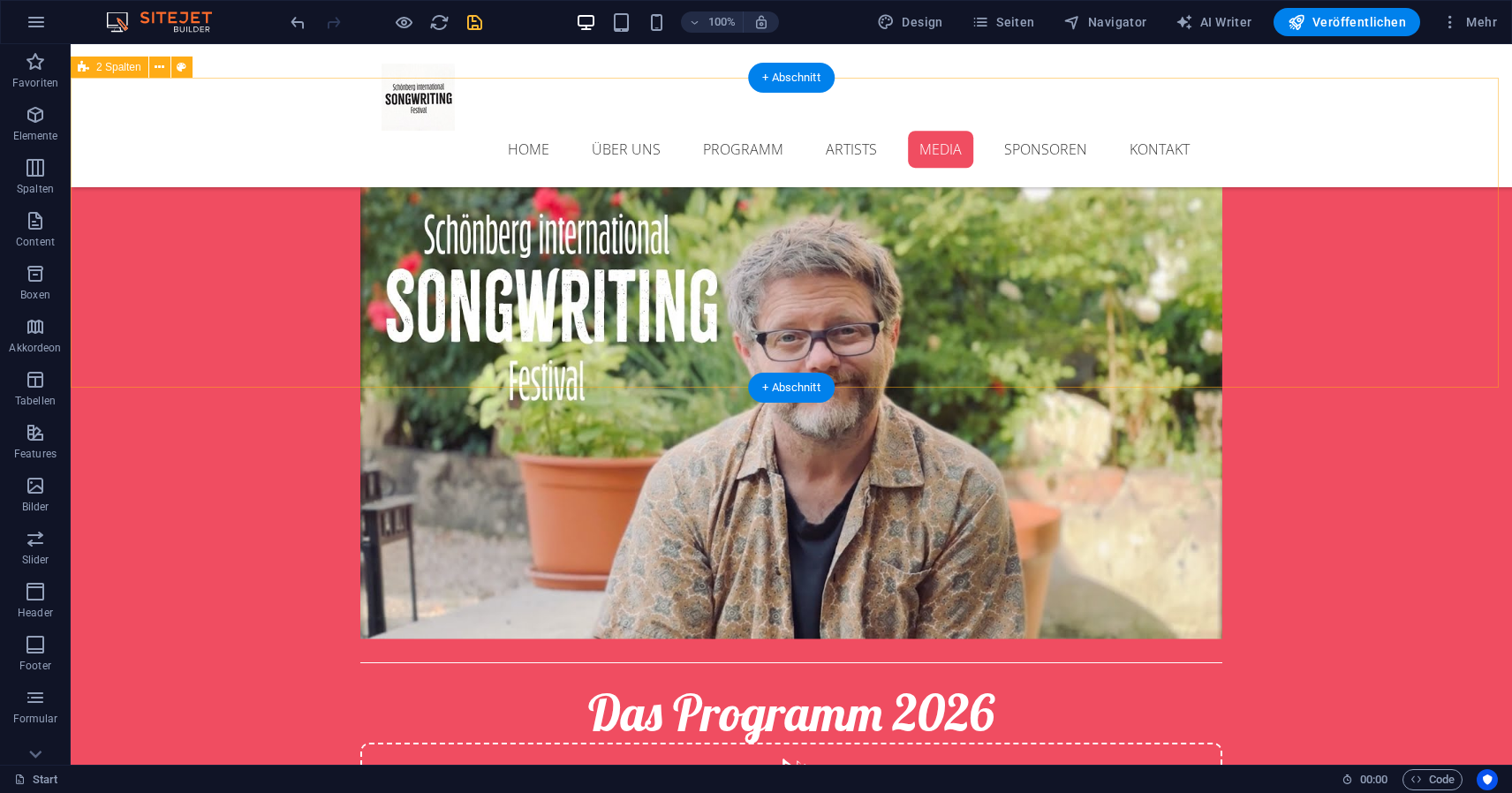
scroll to position [3863, 0]
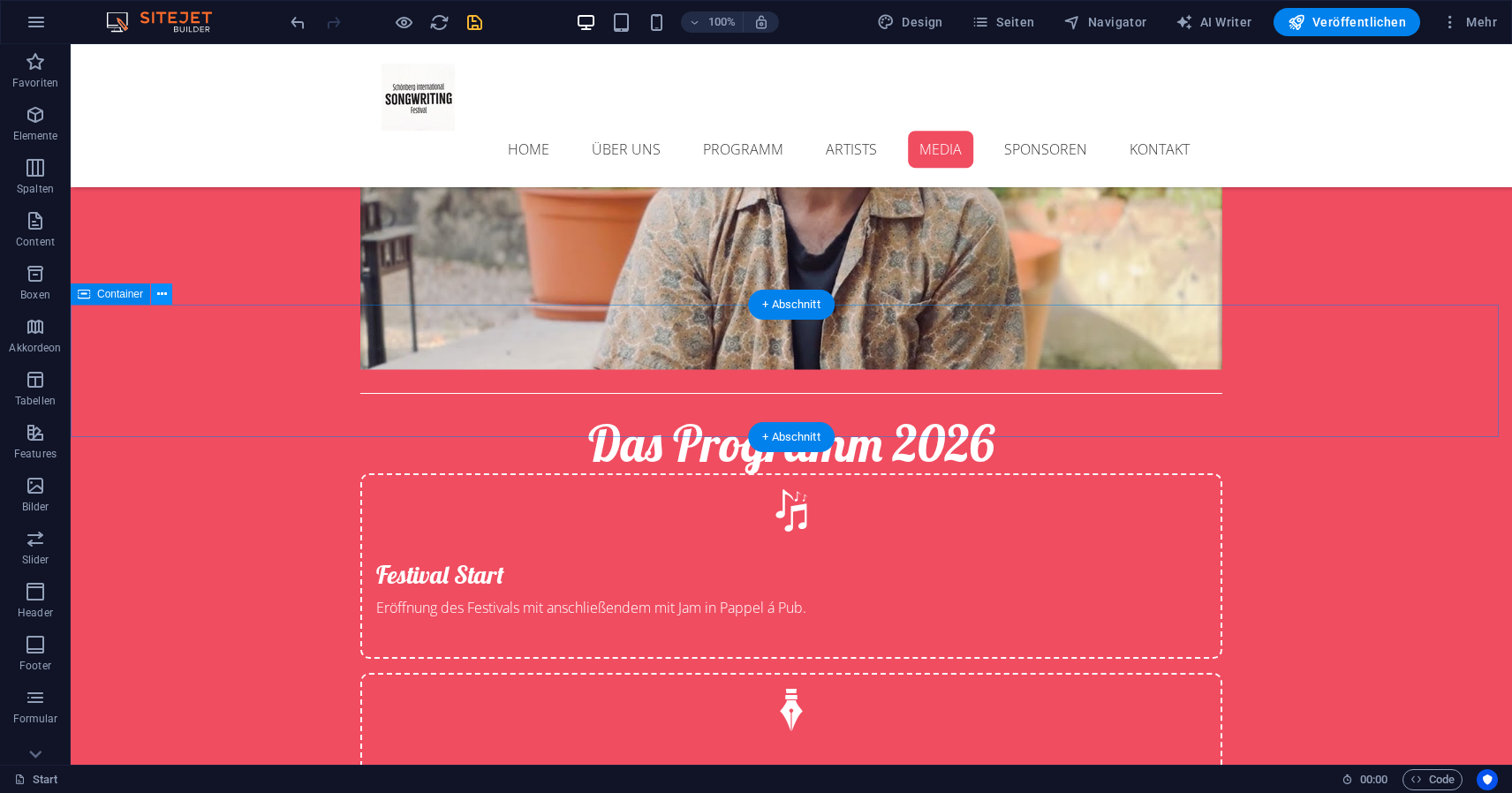
click at [164, 297] on icon at bounding box center [162, 293] width 10 height 18
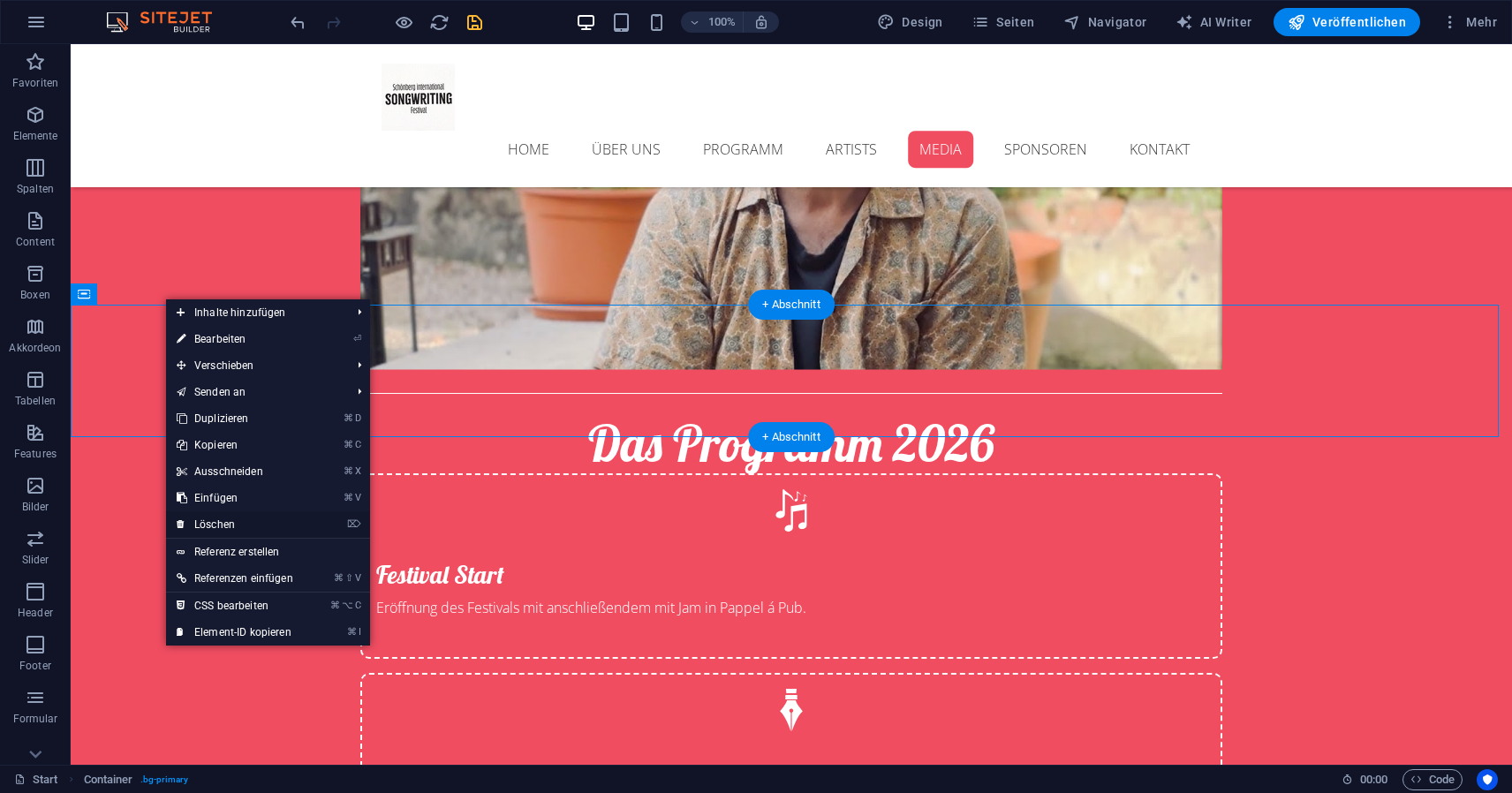
click at [213, 524] on link "⌦ Löschen" at bounding box center [235, 524] width 138 height 26
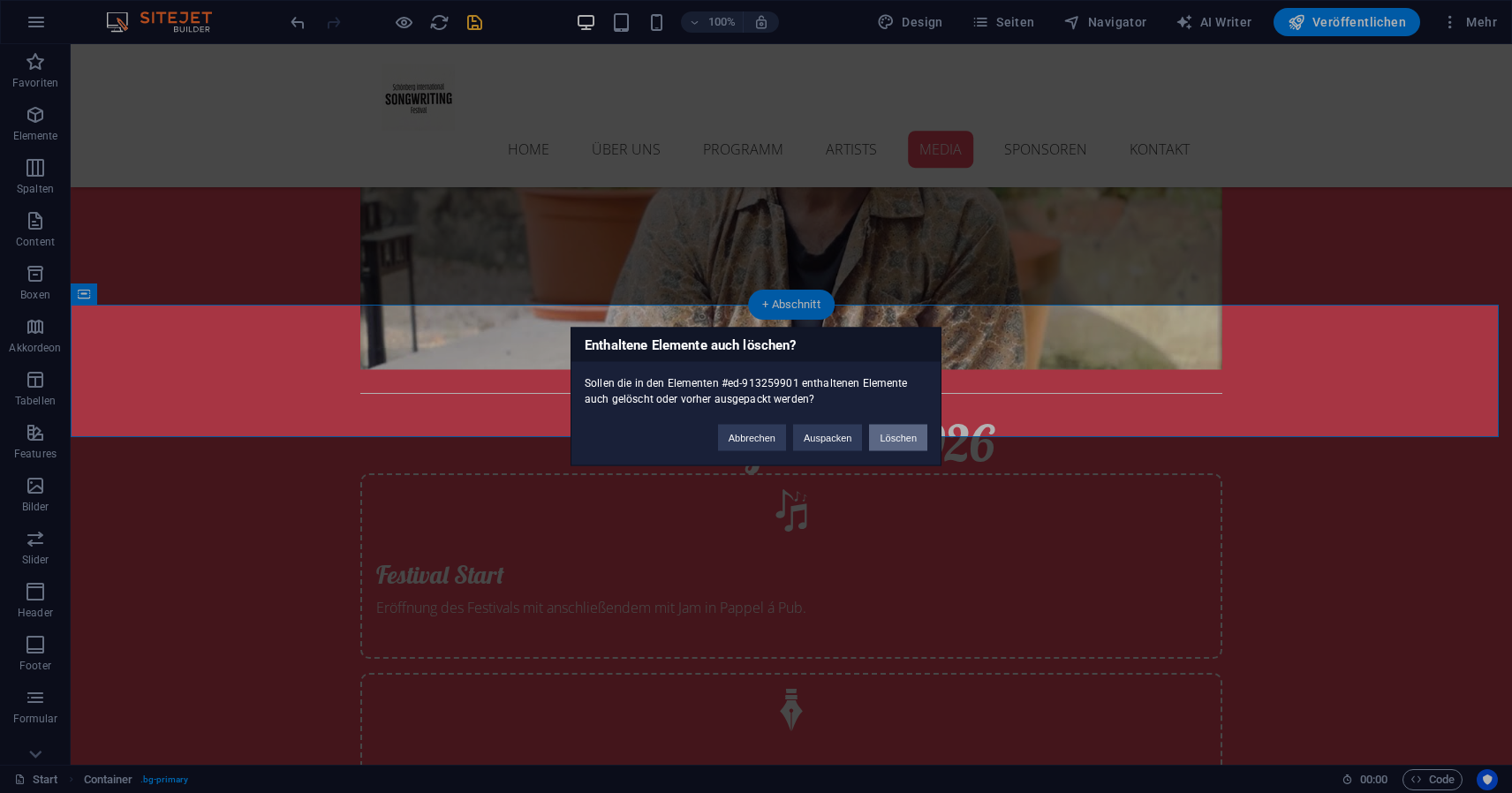
click at [913, 444] on button "Löschen" at bounding box center [898, 437] width 58 height 26
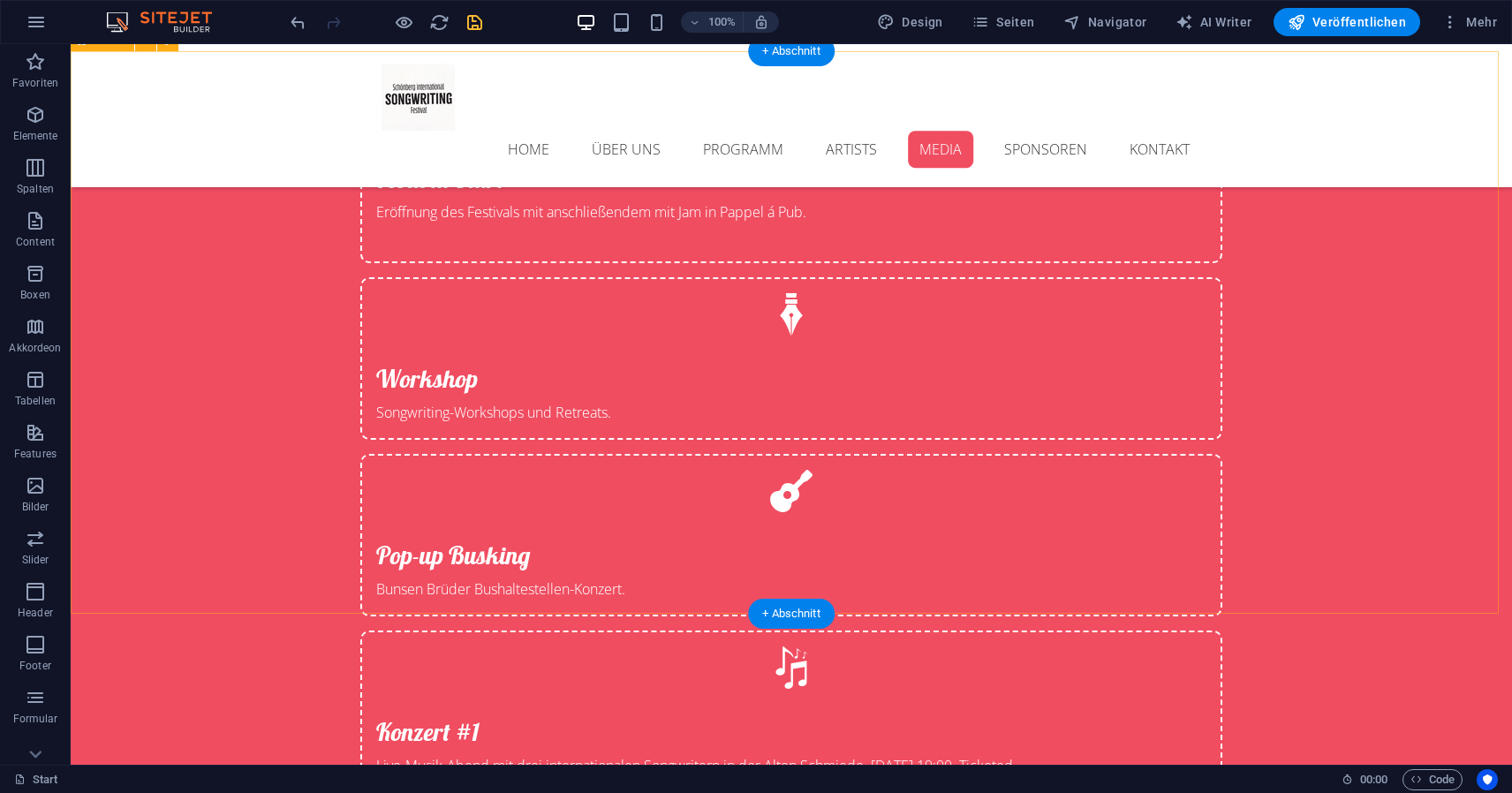
scroll to position [4291, 0]
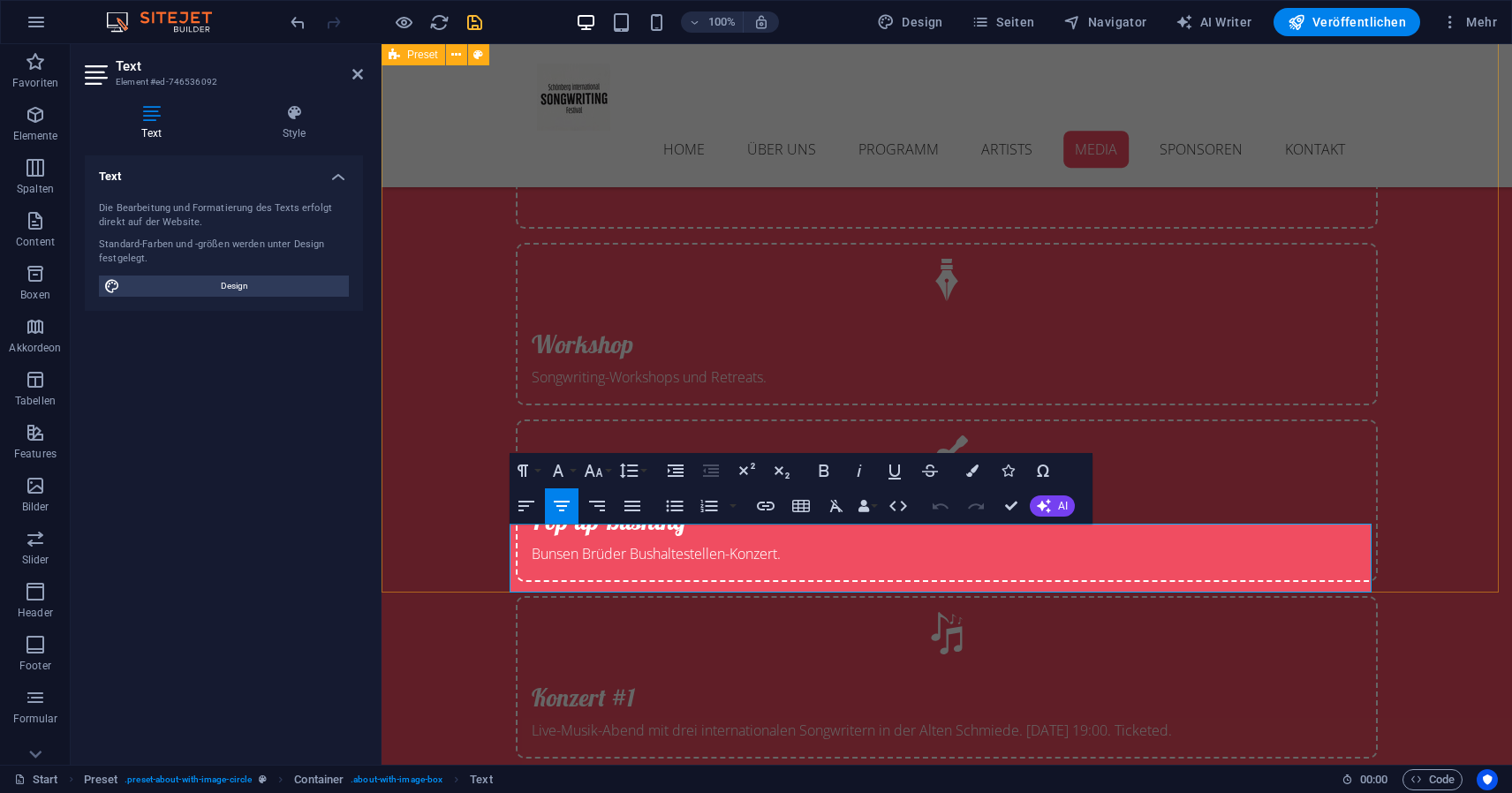
drag, startPoint x: 1357, startPoint y: 583, endPoint x: 497, endPoint y: 540, distance: 861.1
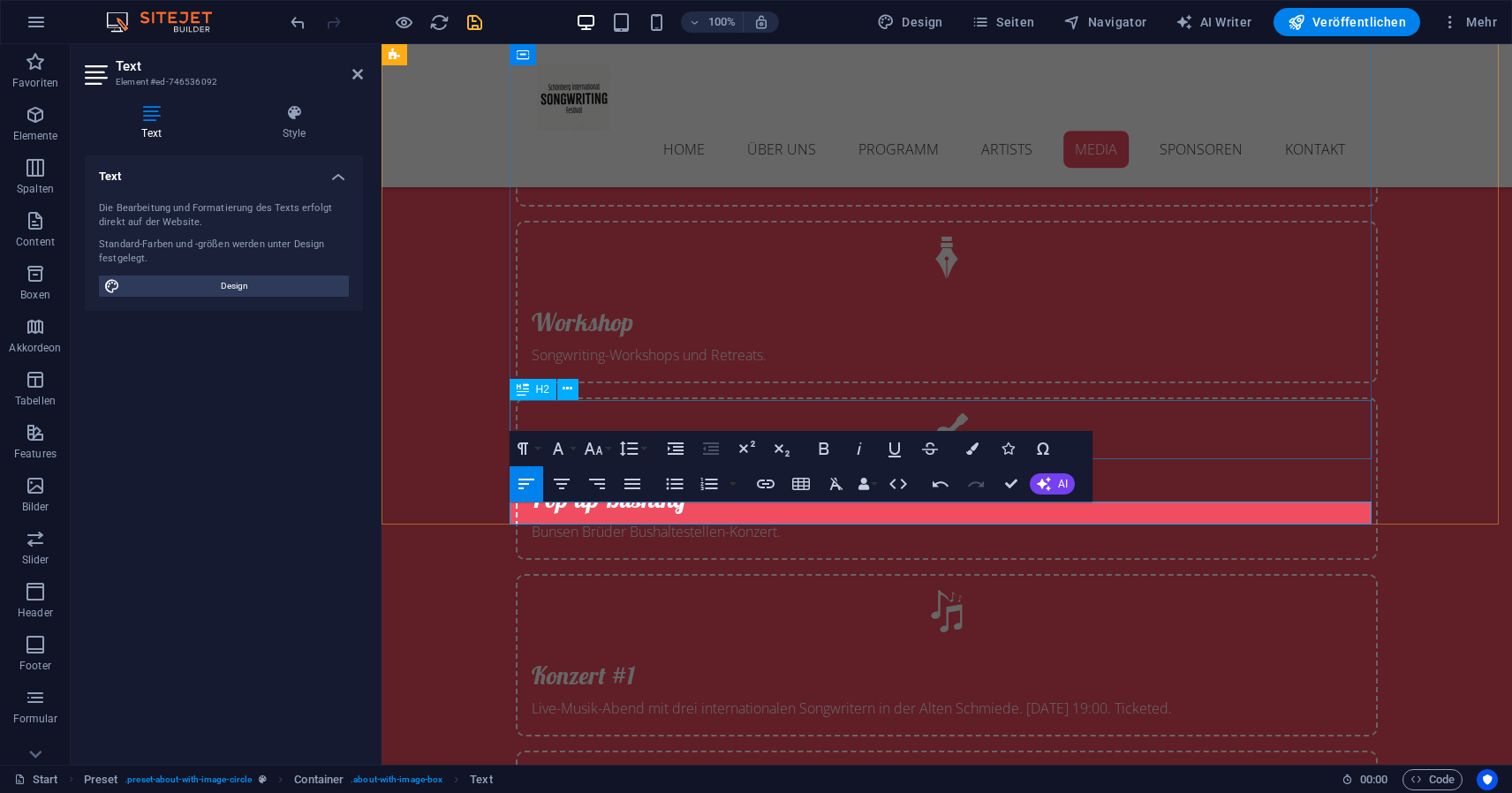
scroll to position [4316, 0]
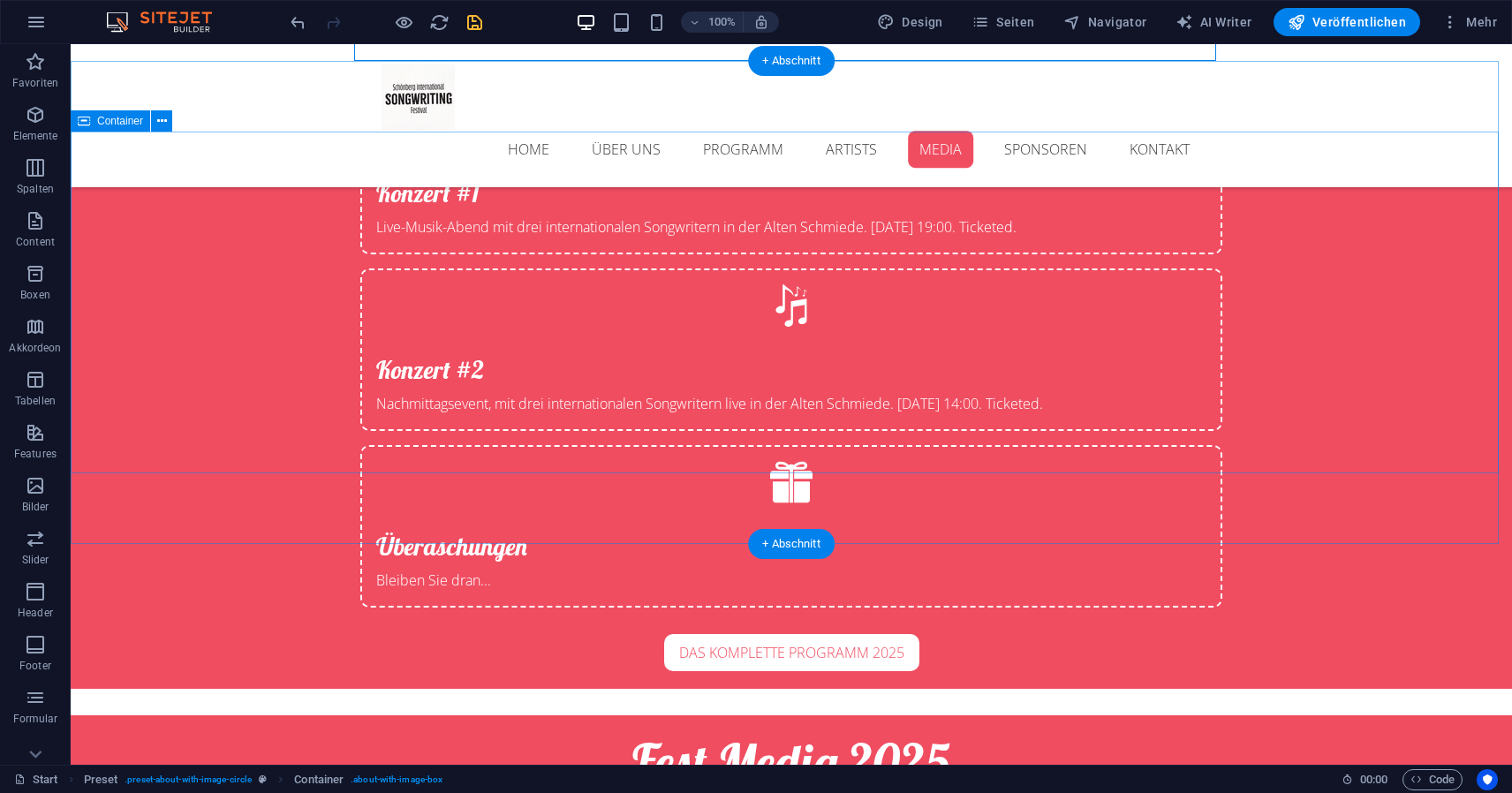
scroll to position [4830, 0]
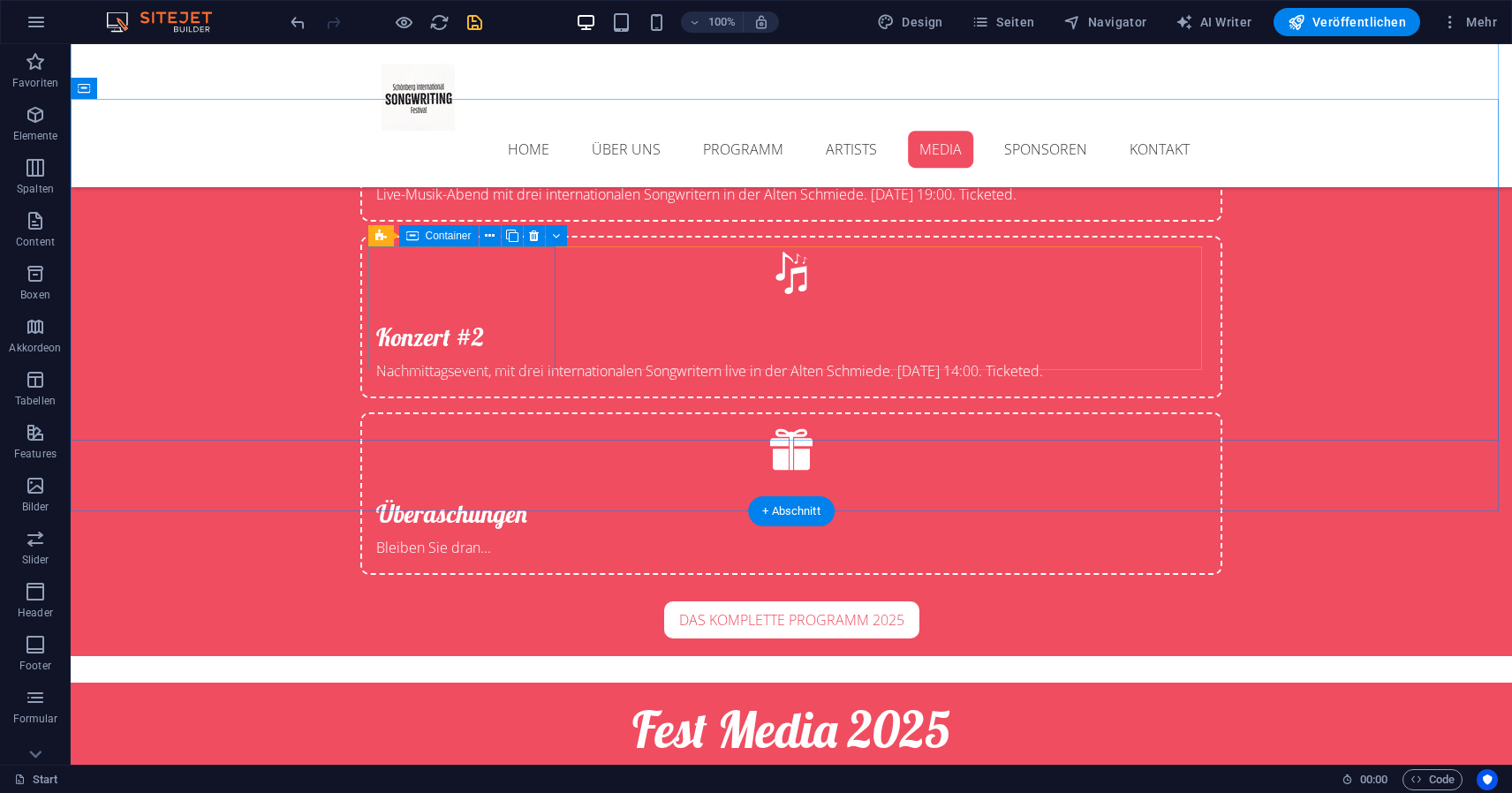
click at [460, 234] on span "Container" at bounding box center [448, 235] width 46 height 11
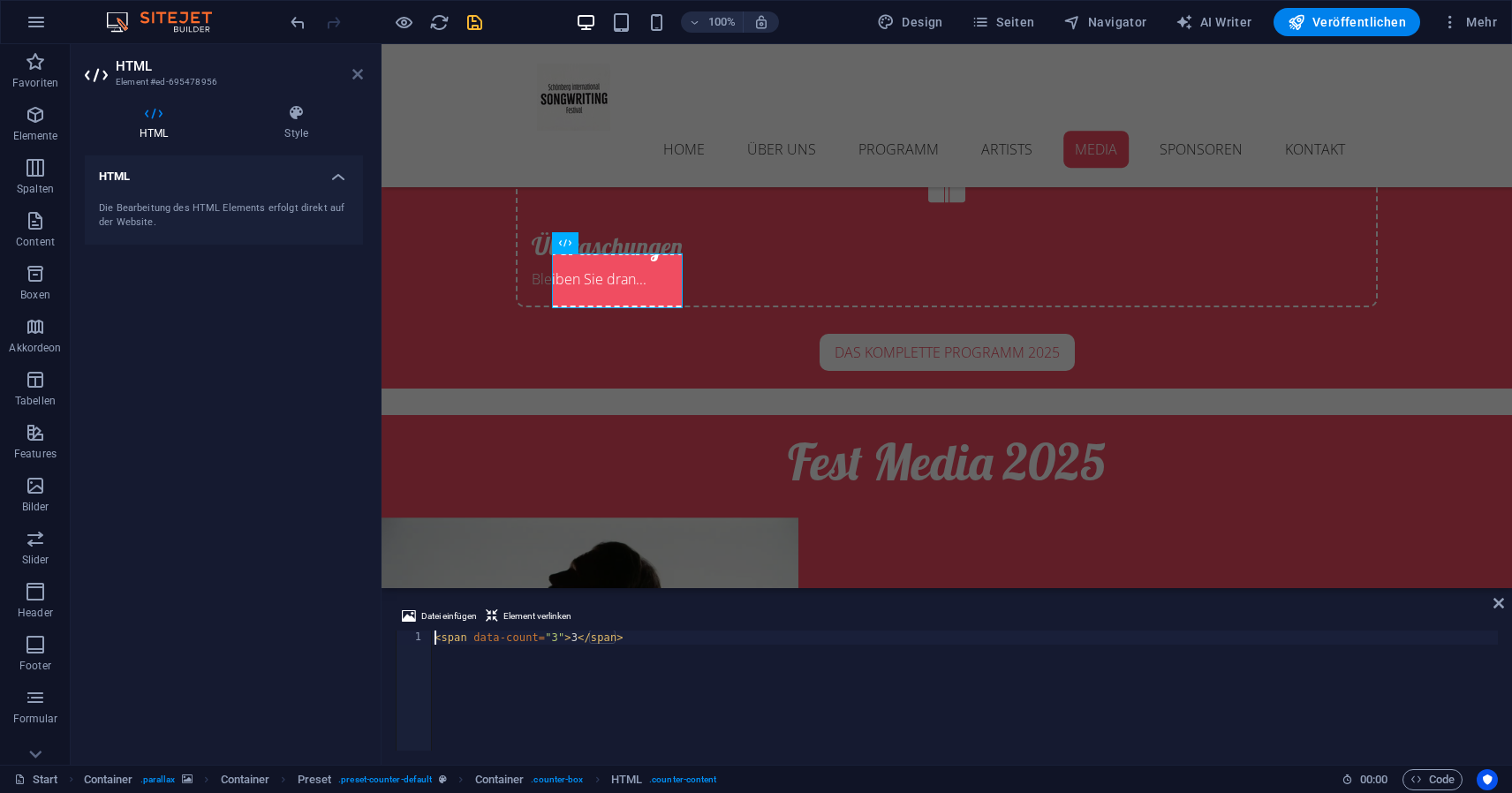
click at [359, 71] on icon at bounding box center [358, 74] width 11 height 15
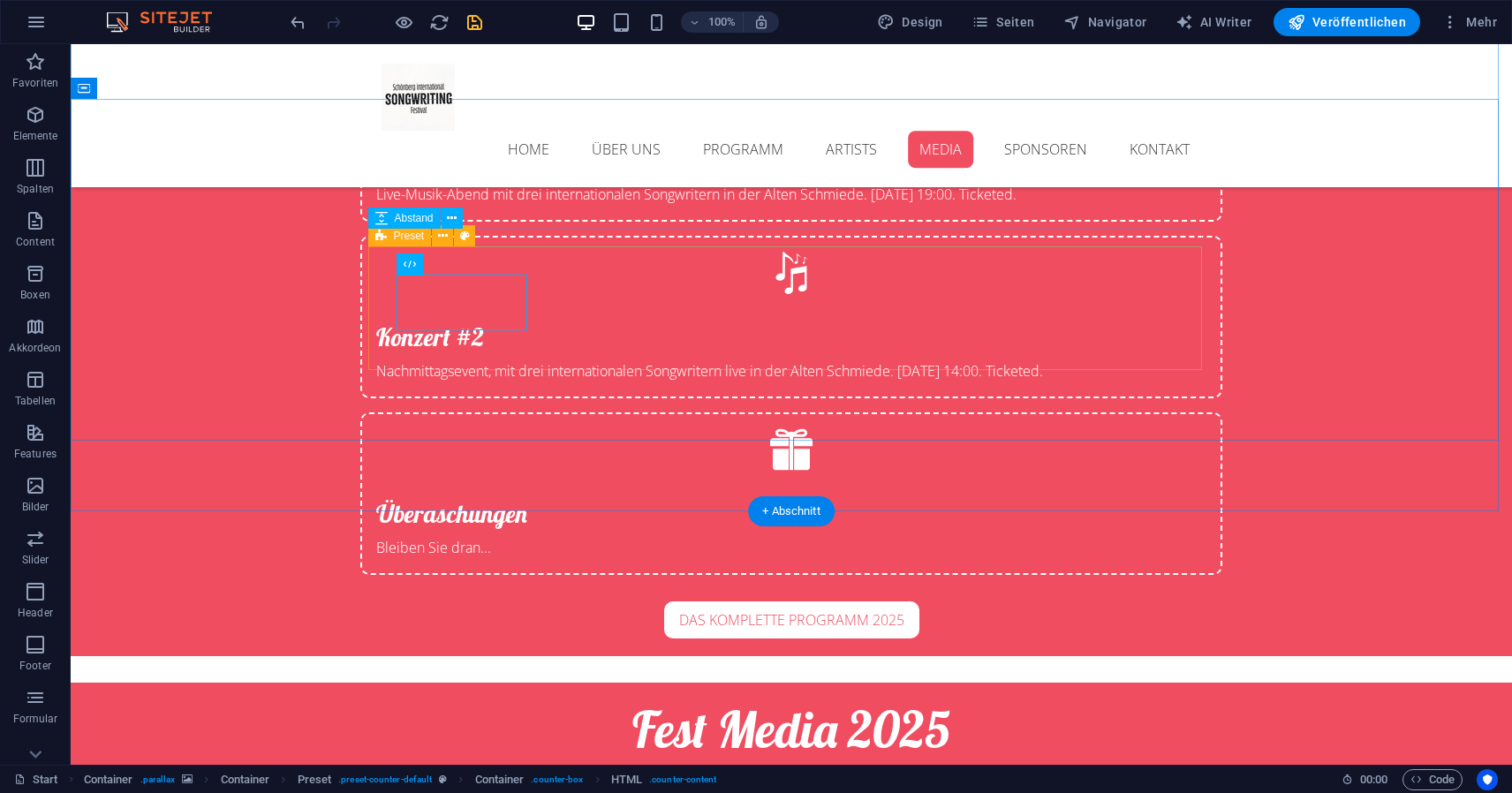
click at [378, 237] on icon at bounding box center [381, 236] width 12 height 21
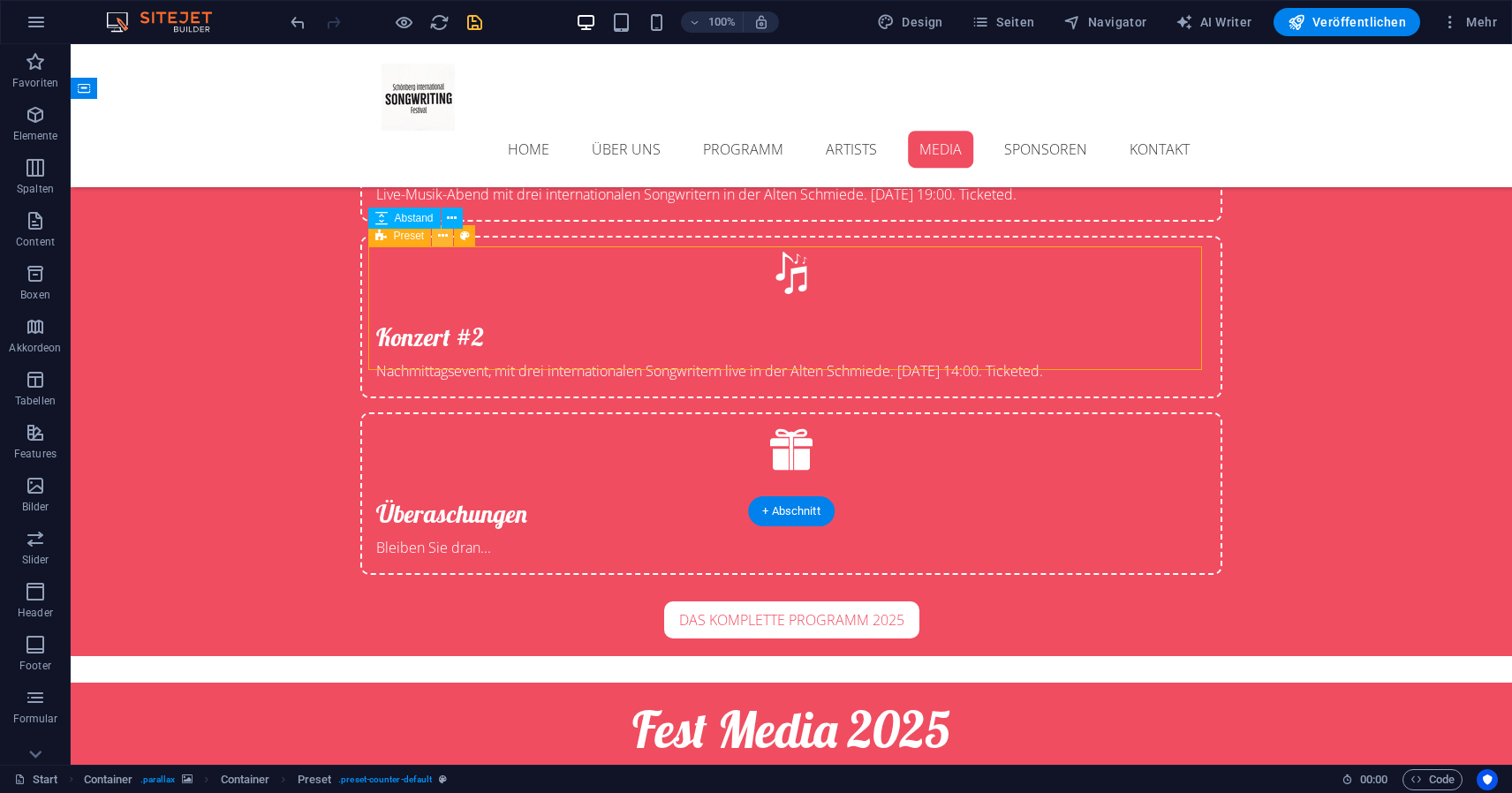
click at [448, 240] on icon at bounding box center [443, 235] width 10 height 18
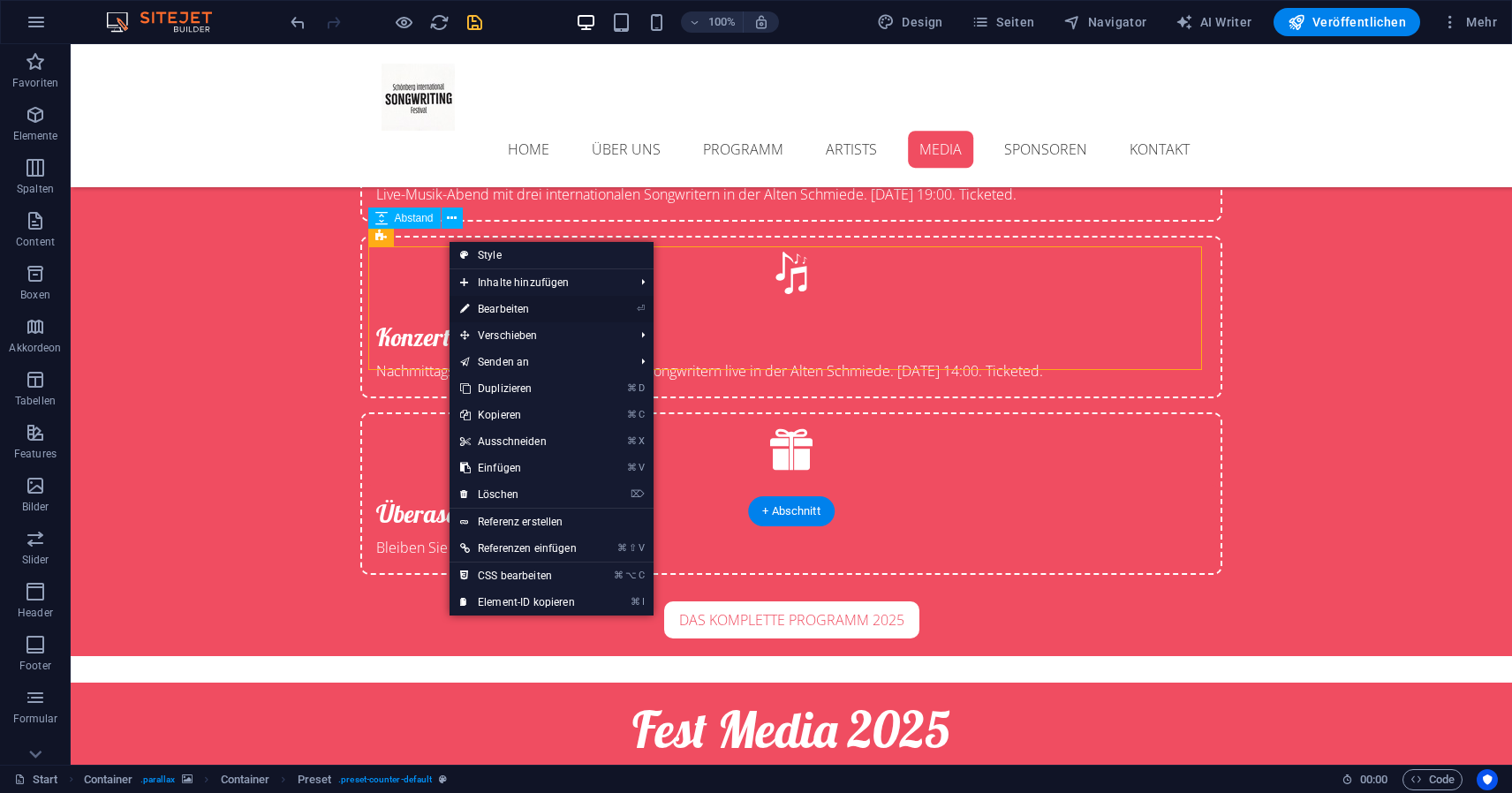
click at [498, 308] on link "⏎ Bearbeiten" at bounding box center [518, 308] width 138 height 26
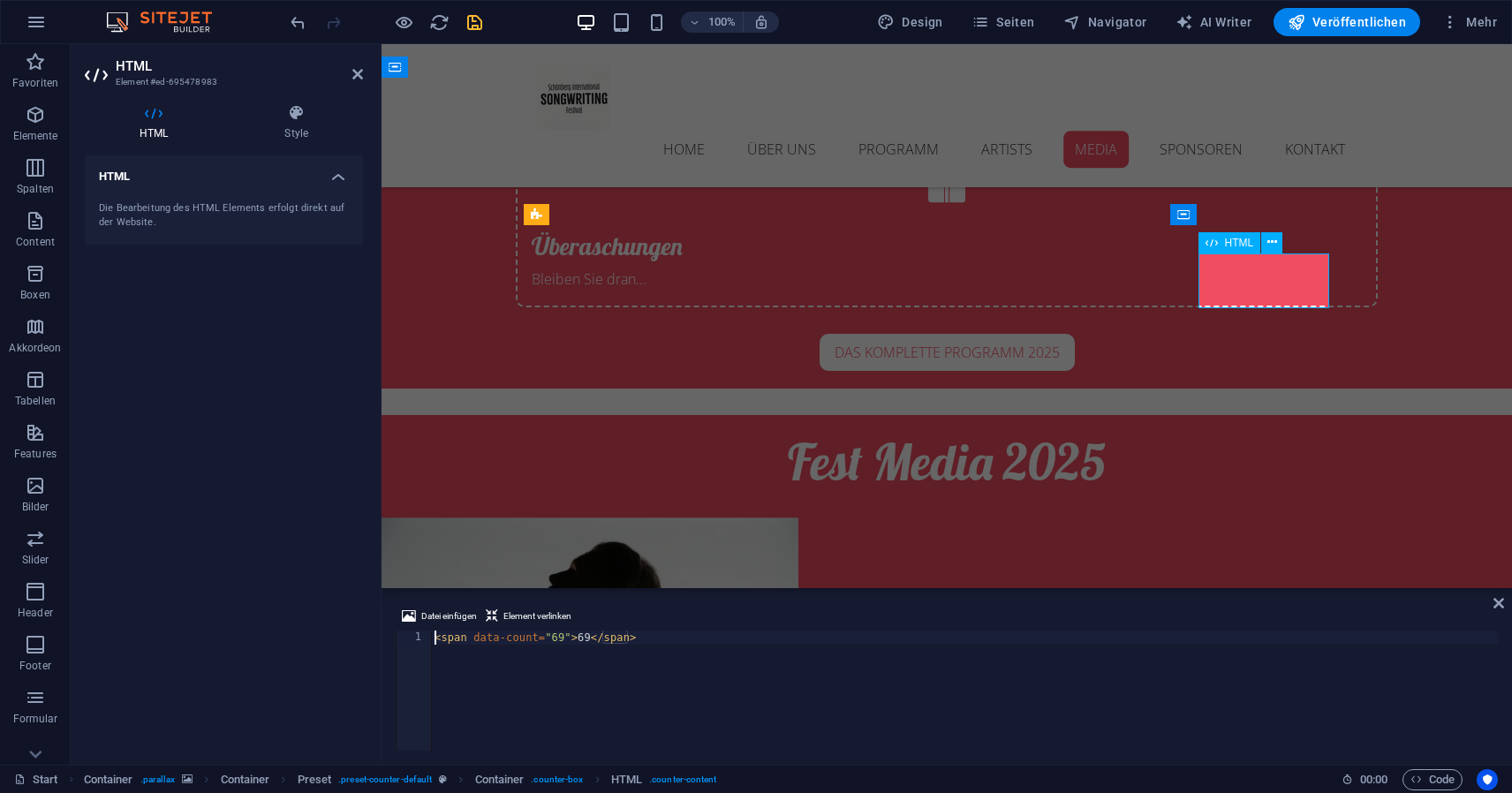
drag, startPoint x: 549, startPoint y: 637, endPoint x: 562, endPoint y: 634, distance: 13.3
click at [562, 634] on div "< span data-count = "69" > 69 </ span >" at bounding box center [965, 705] width 1068 height 149
click at [594, 634] on div "< span data-count = "101" > 69 </ span >" at bounding box center [965, 705] width 1068 height 149
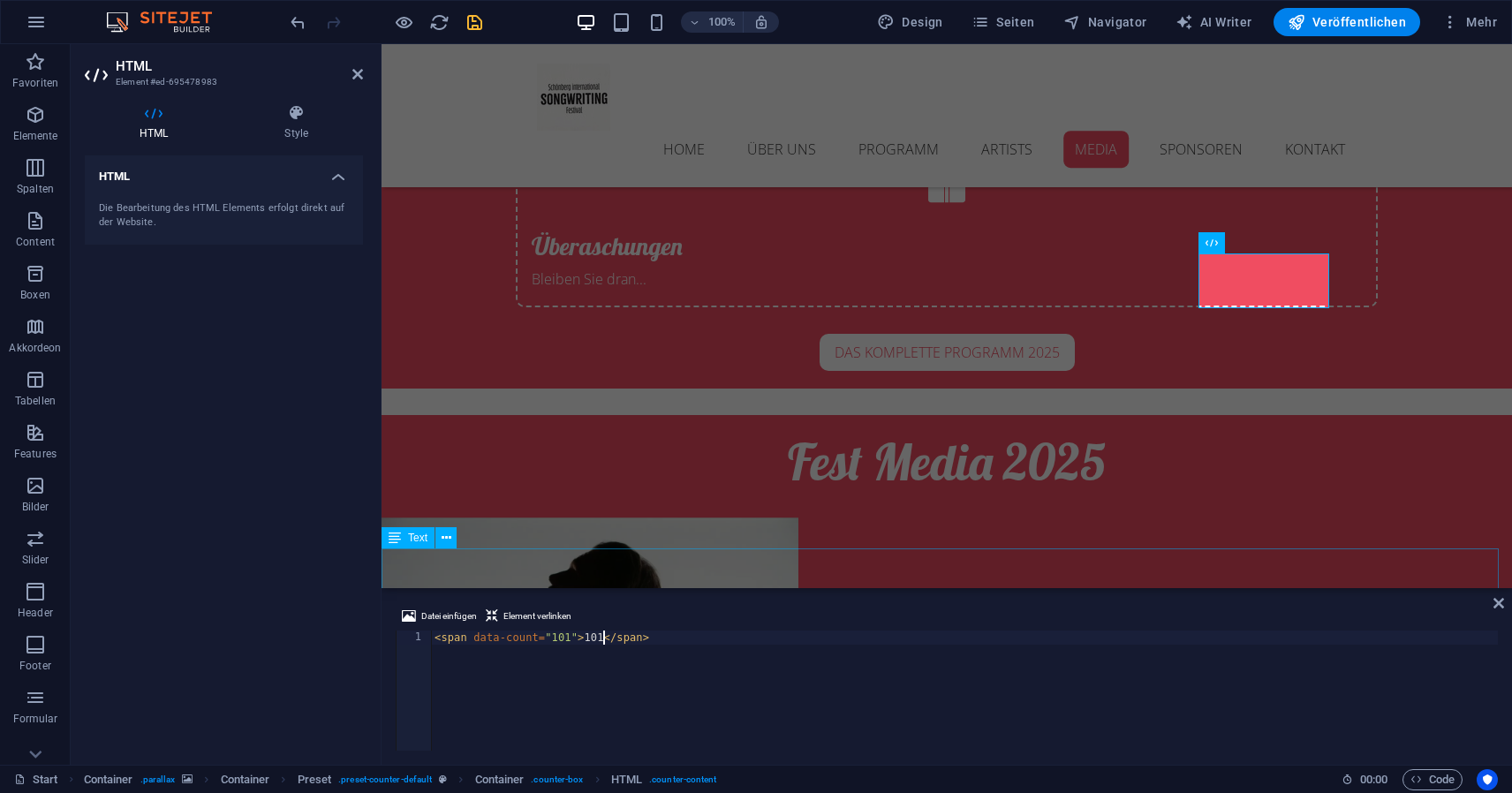
scroll to position [0, 15]
type textarea "<span data-count="101">101</span>"
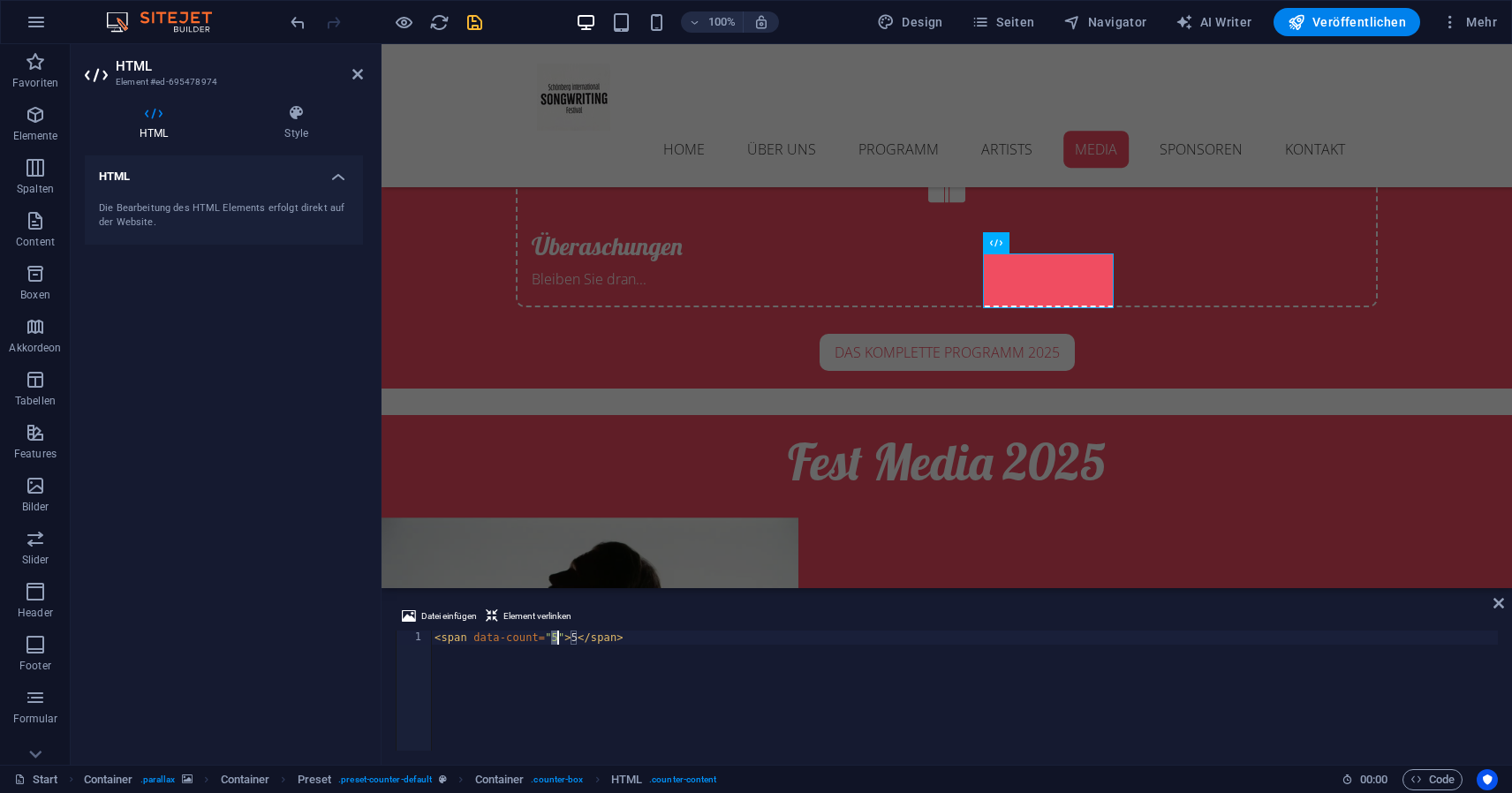
click at [557, 637] on div "< span data-count = "5" > 5 </ span >" at bounding box center [965, 705] width 1068 height 149
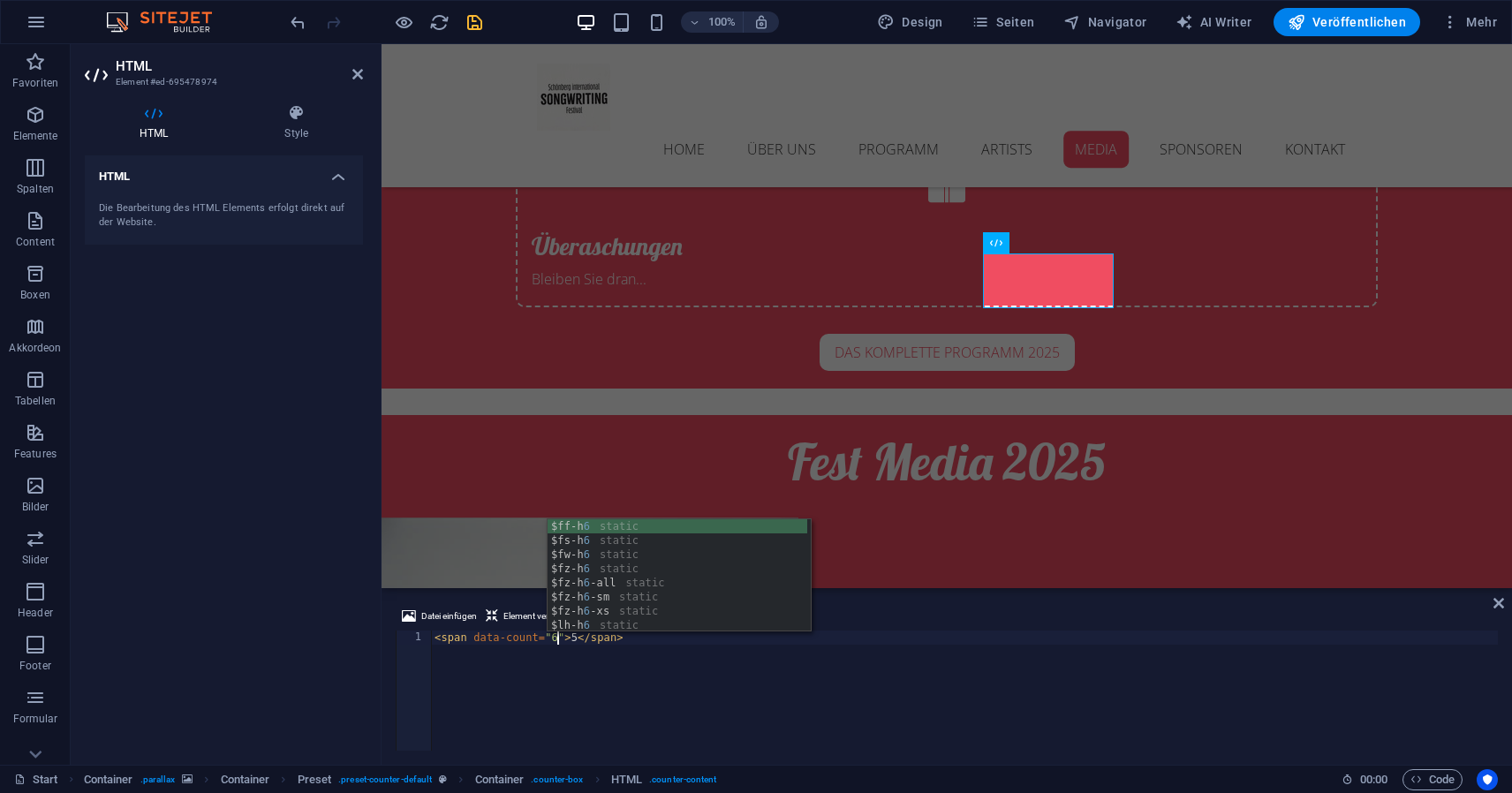
scroll to position [0, 11]
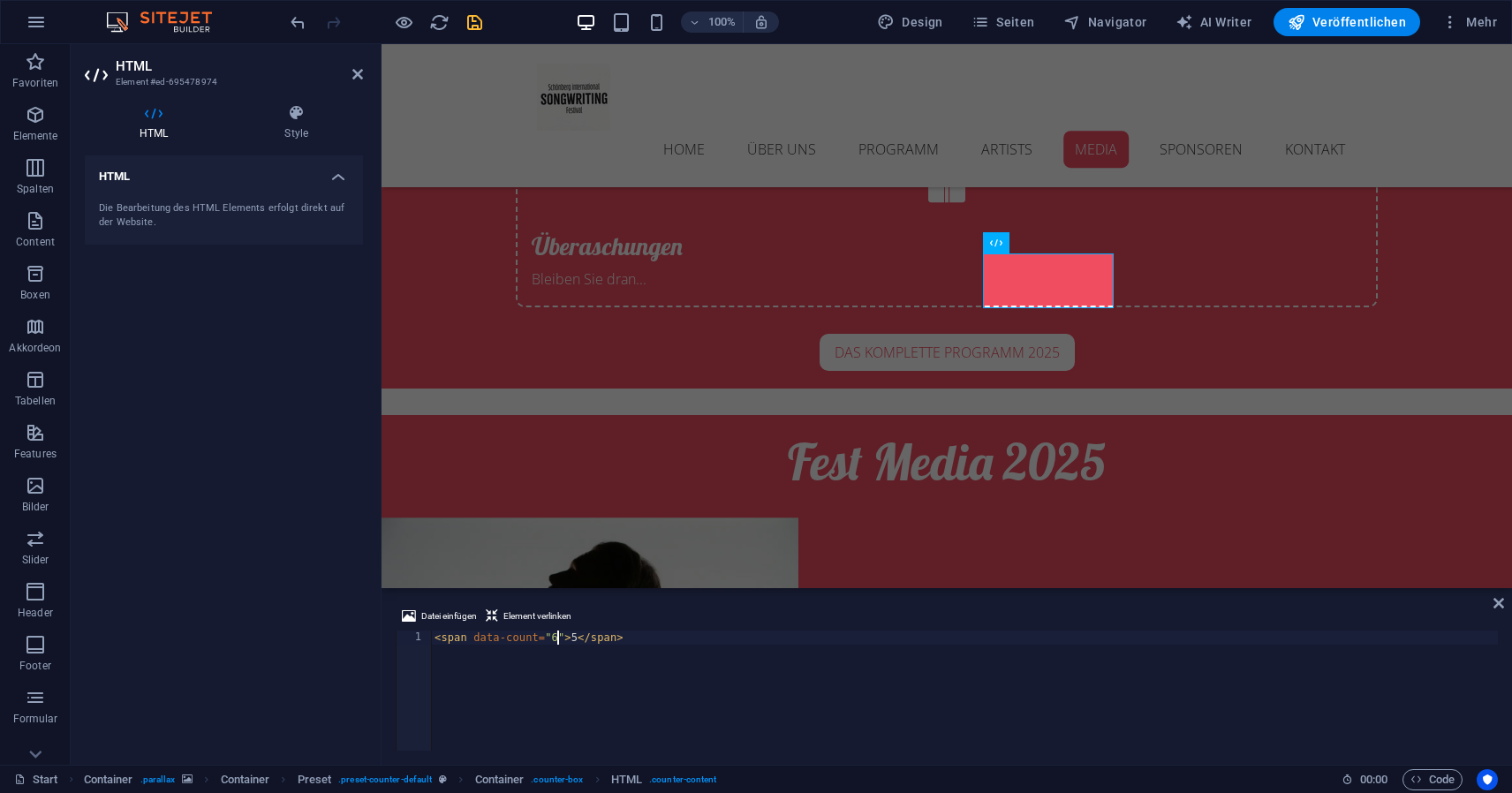
click at [574, 637] on div "< span data-count = "6" > 5 </ span >" at bounding box center [965, 705] width 1068 height 149
click at [574, 639] on div "< span data-count = "6" > 5 </ span >" at bounding box center [965, 705] width 1068 height 149
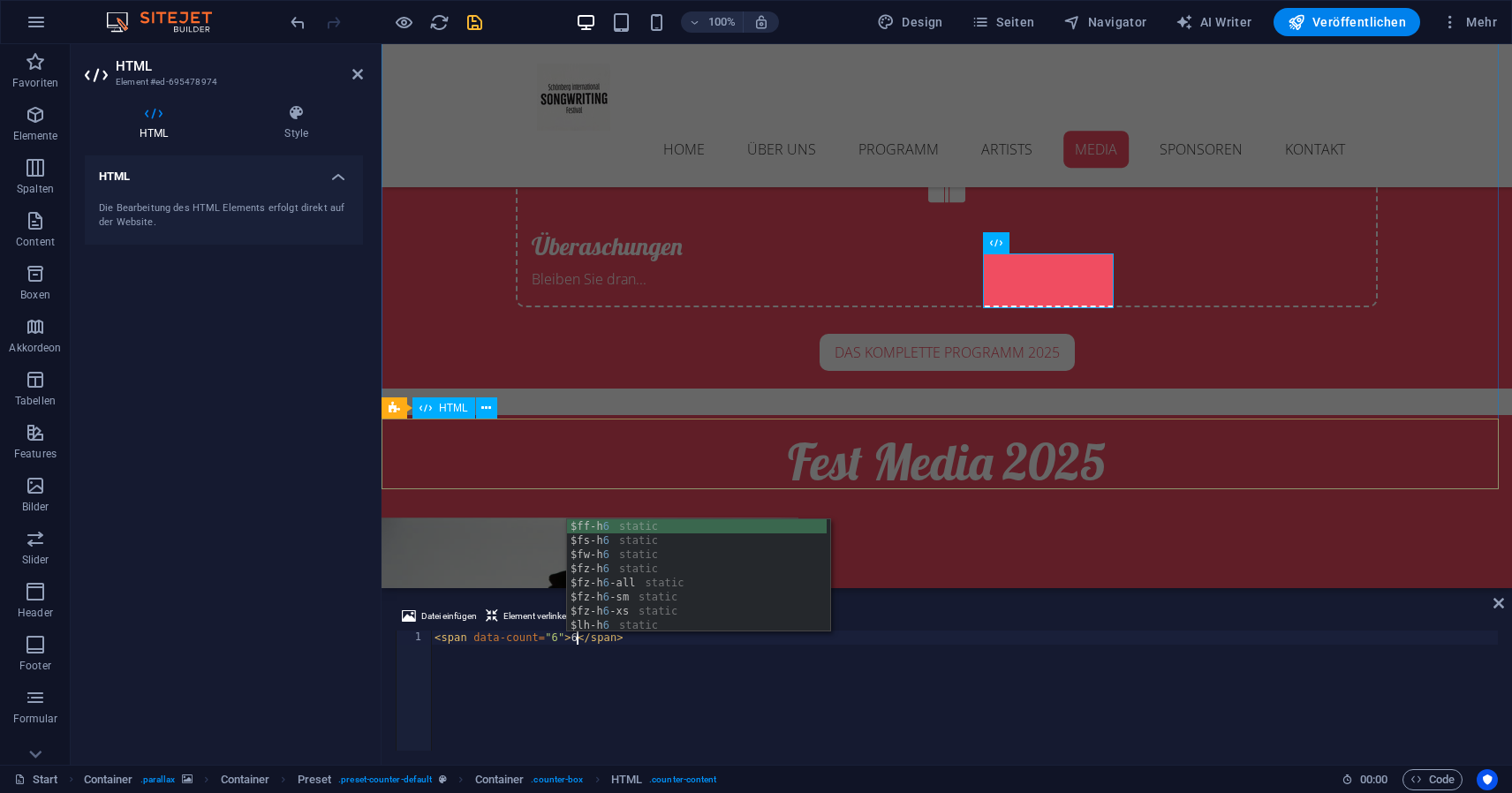
type textarea "<span data-count="6">6</span>"
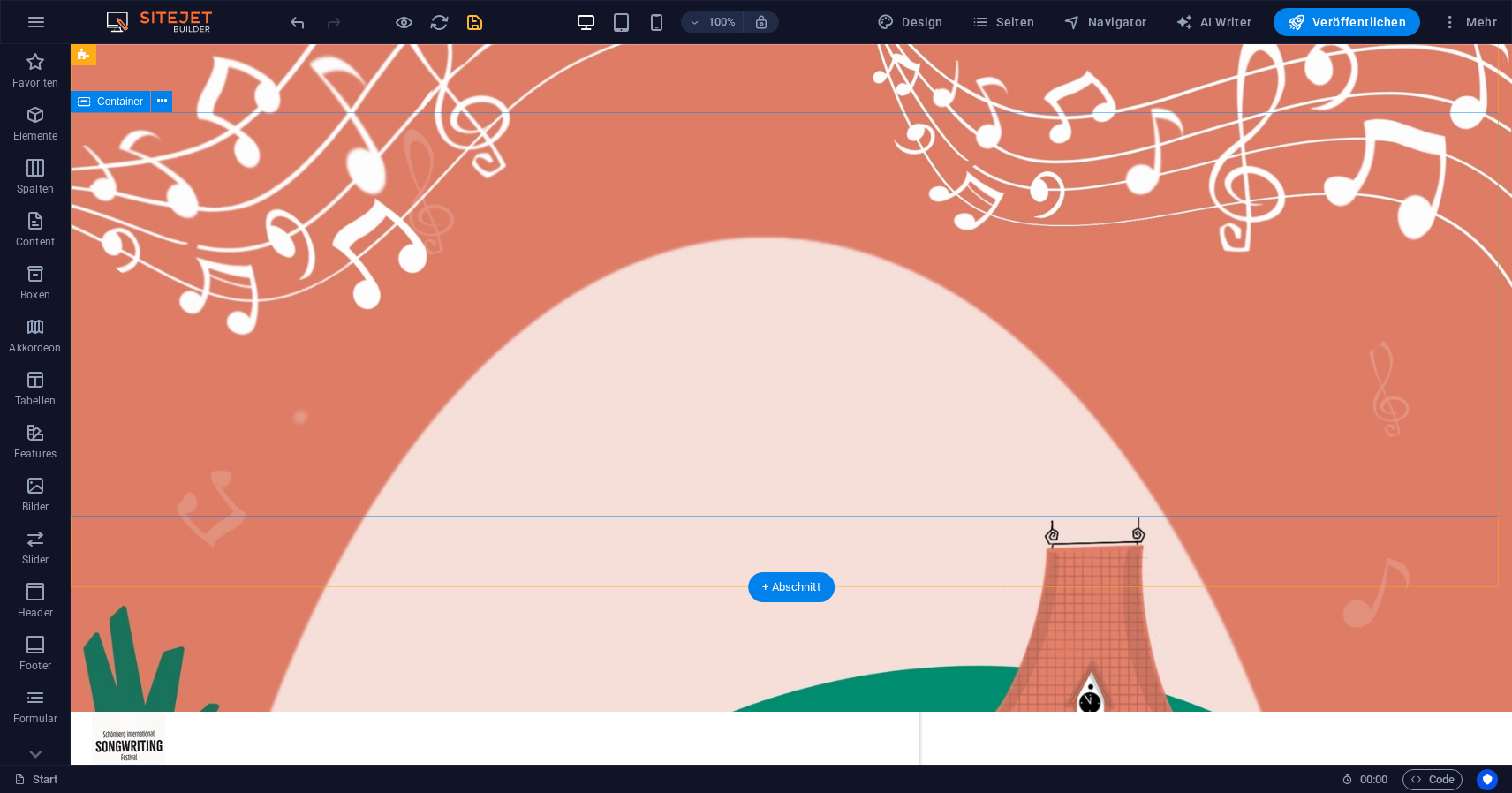
scroll to position [0, 0]
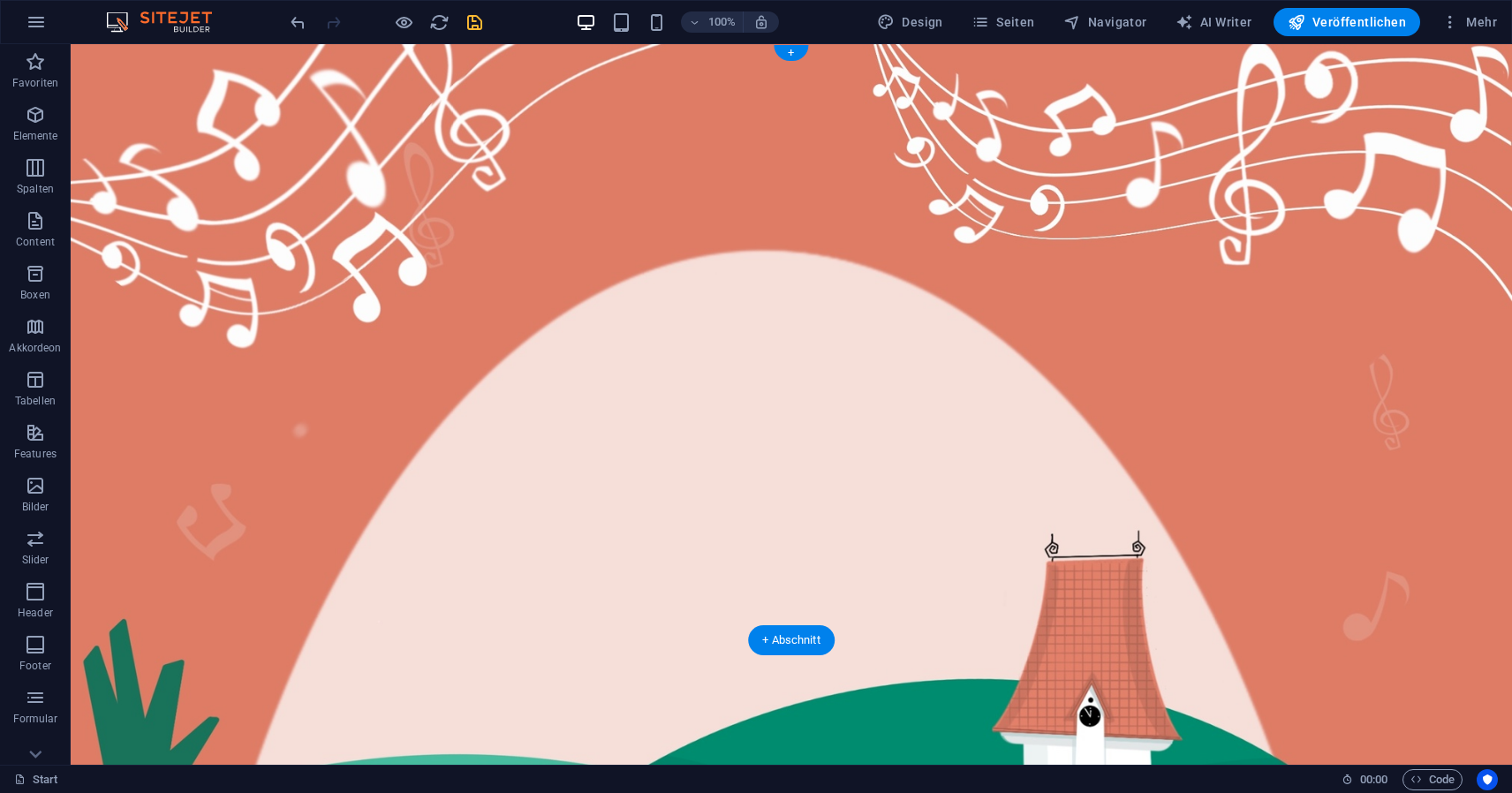
click at [1359, 99] on figure at bounding box center [791, 403] width 1442 height 720
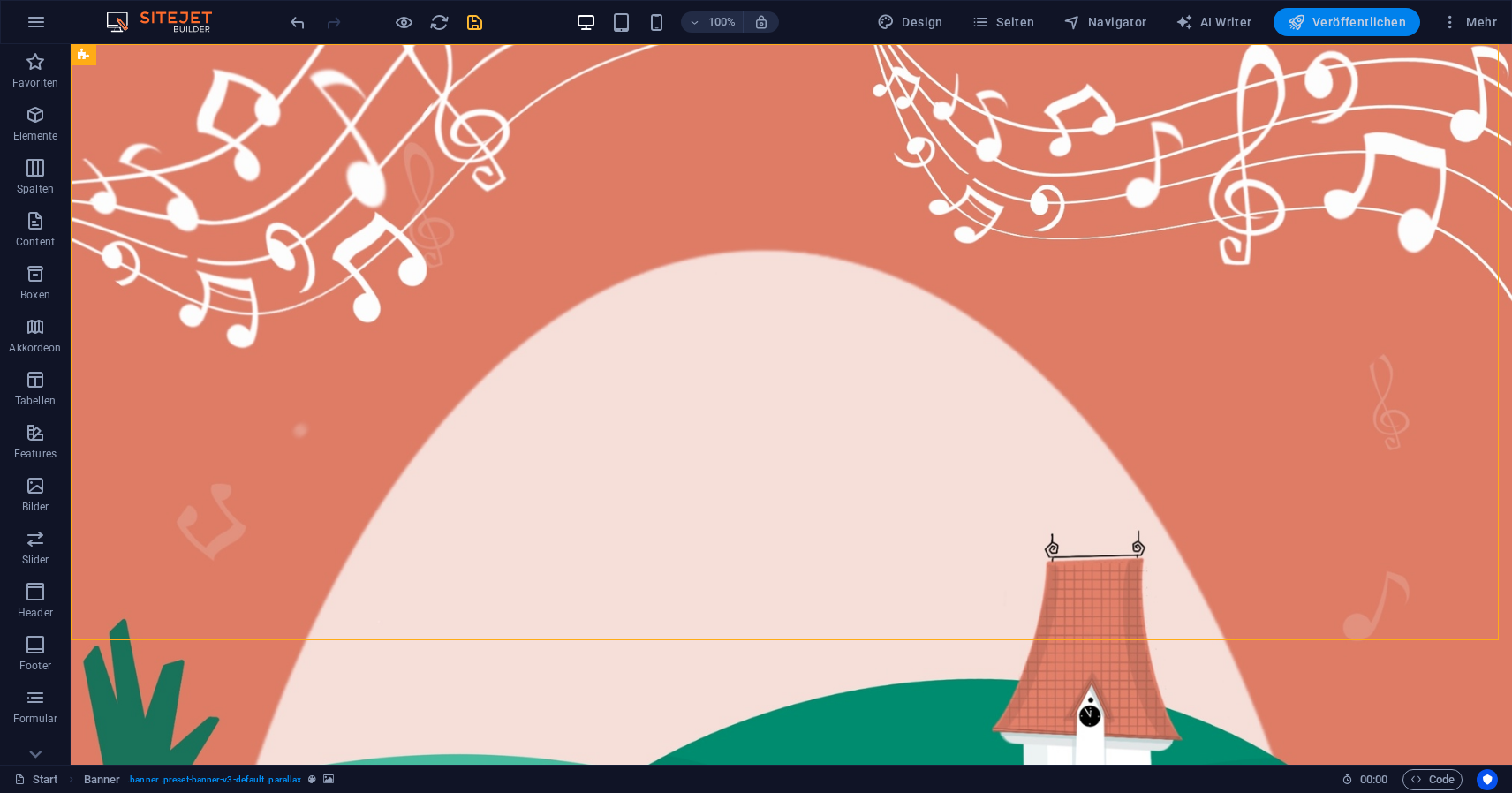
click at [1365, 22] on span "Veröffentlichen" at bounding box center [1348, 22] width 119 height 17
checkbox input "false"
